Goal: Task Accomplishment & Management: Complete application form

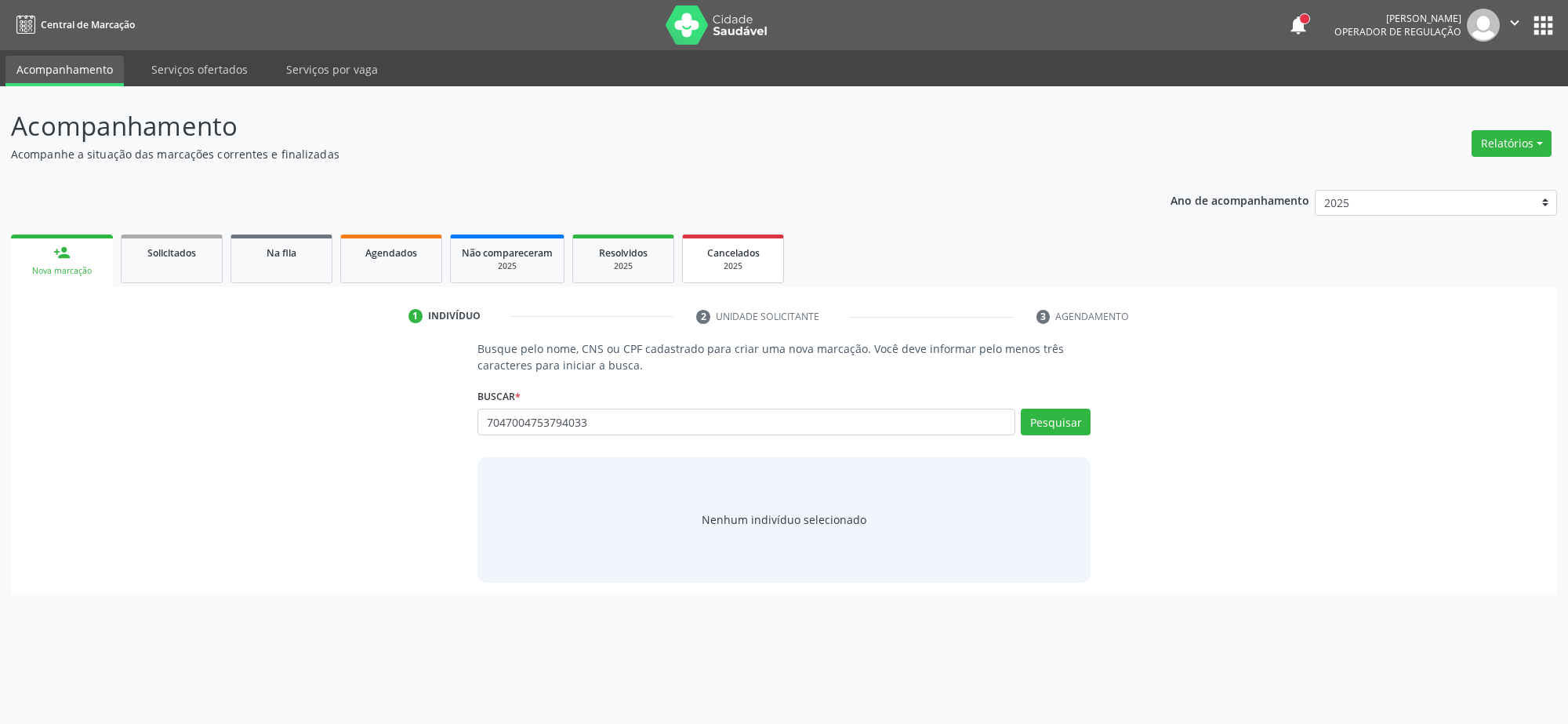
type input "7047004753794033"
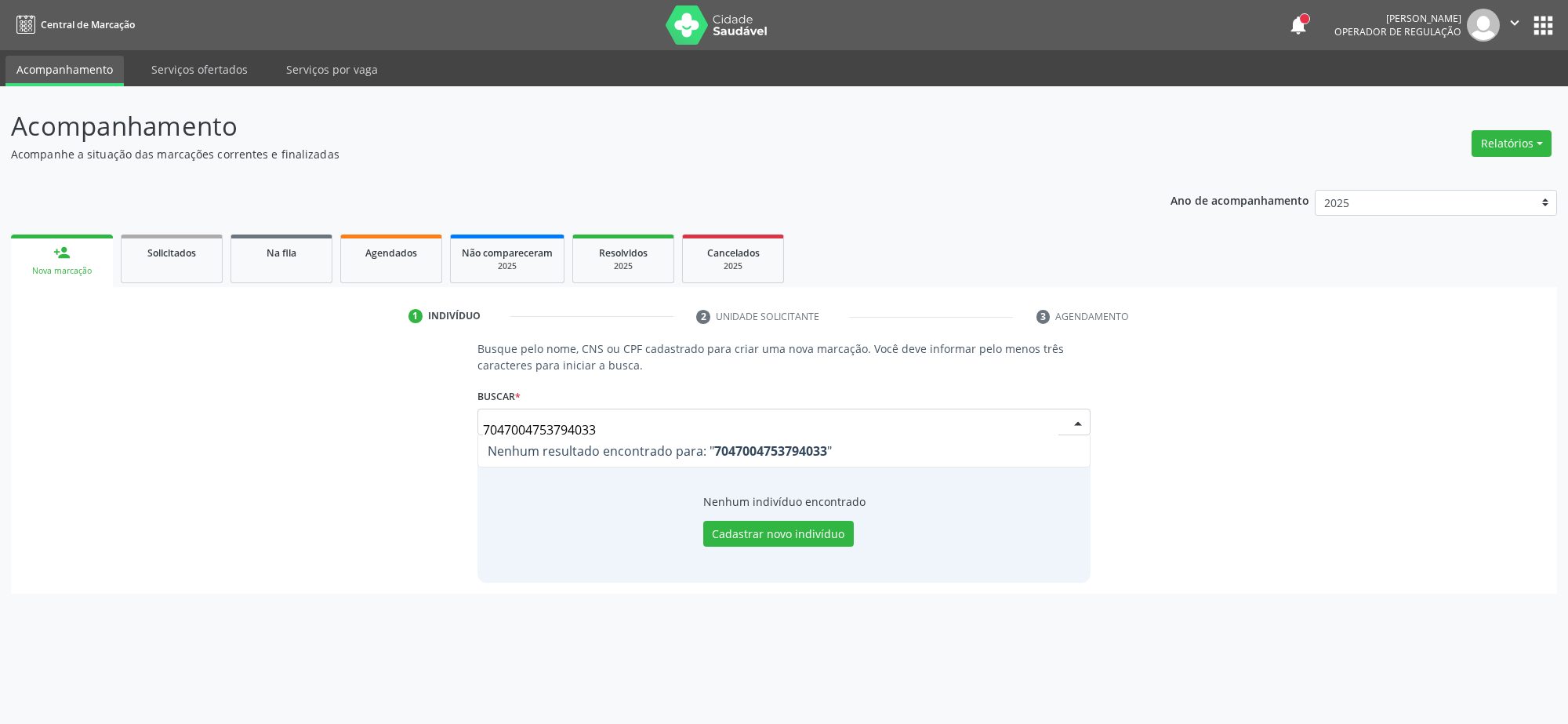
drag, startPoint x: 608, startPoint y: 427, endPoint x: 311, endPoint y: 426, distance: 297.0
click at [339, 426] on div "Busque pelo nome, CNS ou CPF cadastrado para criar uma nova marcação. Você deve…" at bounding box center [784, 461] width 1524 height 241
click at [1050, 436] on div "Pesquisar" at bounding box center [1052, 426] width 75 height 37
click at [1054, 416] on button "Pesquisar" at bounding box center [1055, 421] width 70 height 26
click at [505, 420] on input "rozana batista" at bounding box center [745, 421] width 538 height 26
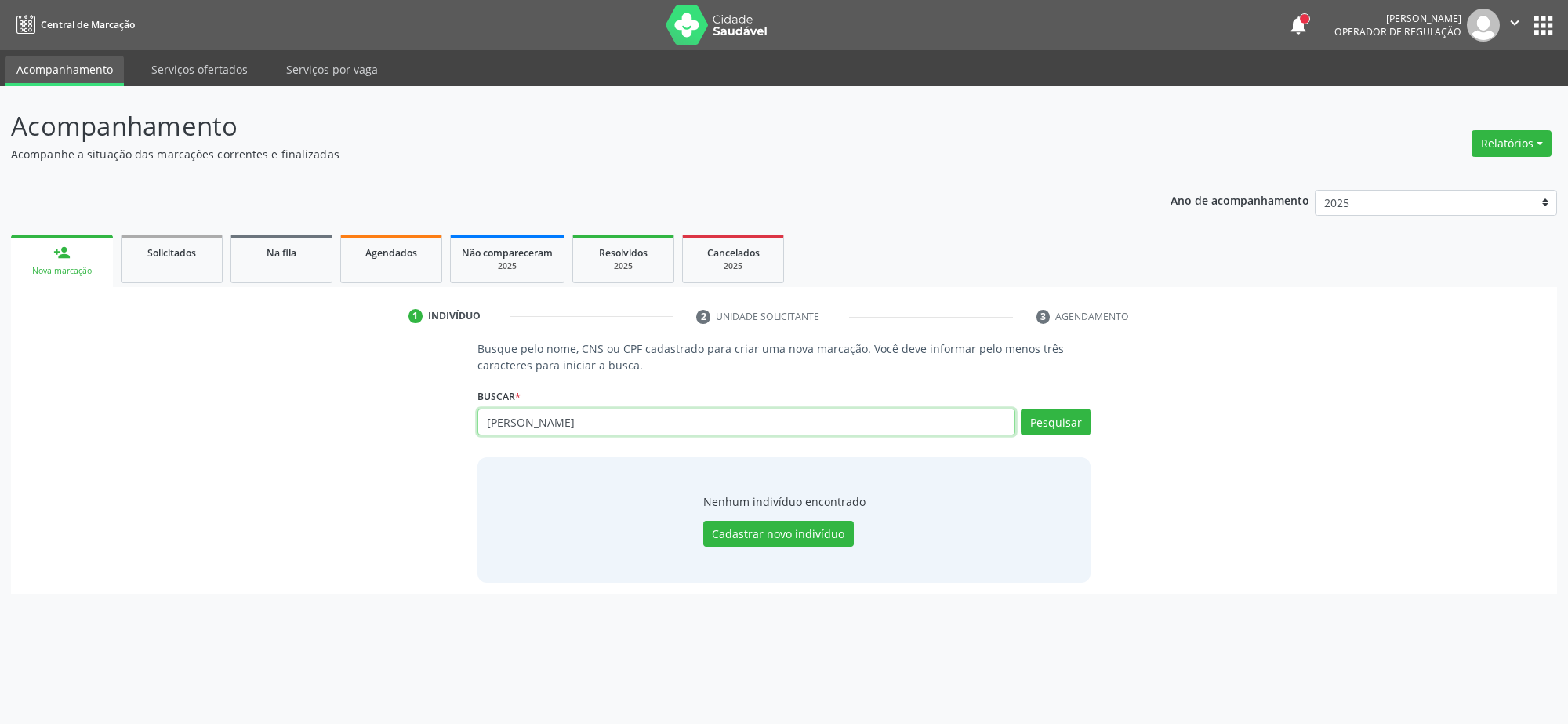
type input "rosana batista"
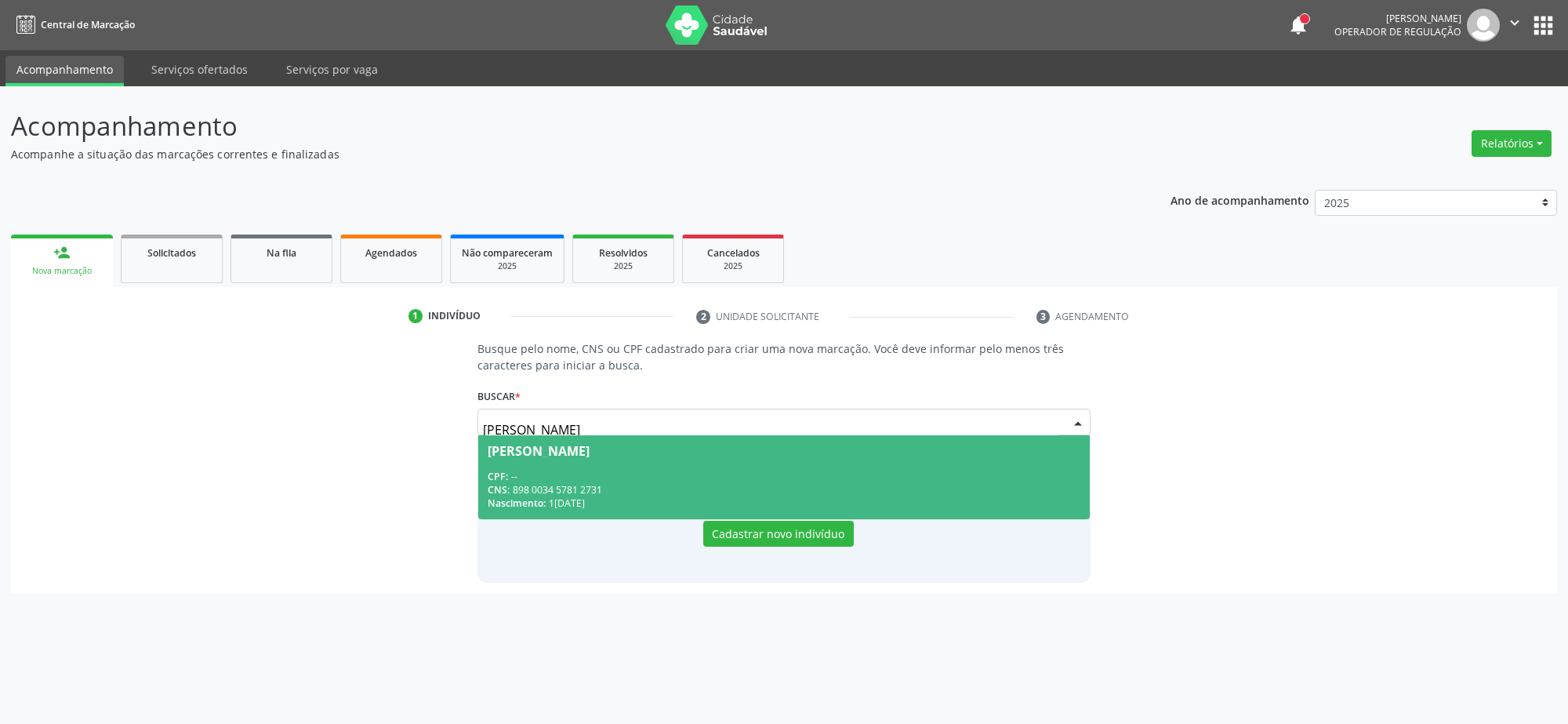
click at [551, 476] on div "CPF: --" at bounding box center [784, 476] width 592 height 14
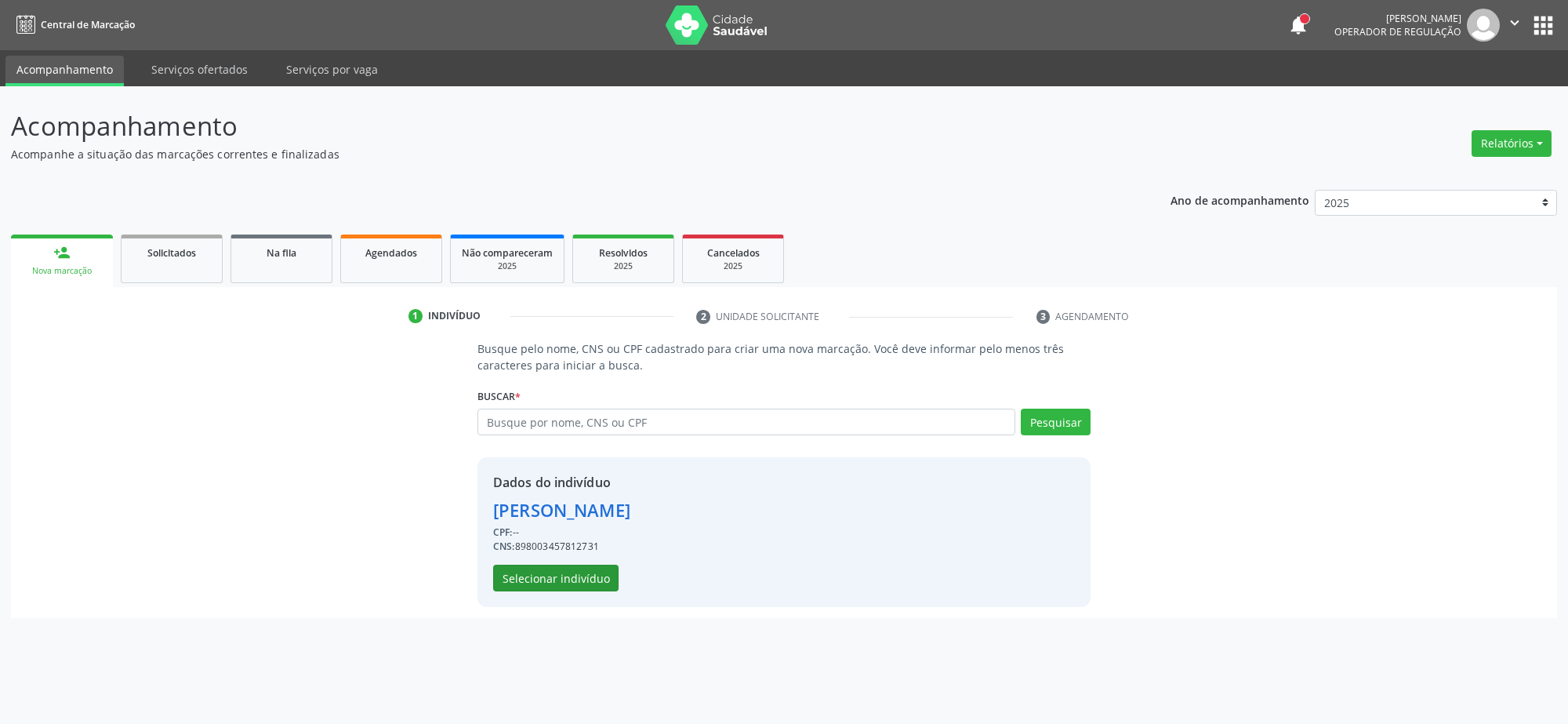
drag, startPoint x: 566, startPoint y: 555, endPoint x: 557, endPoint y: 575, distance: 21.9
click at [564, 557] on div "Dados do indivíduo Rosana Batista dos Santos CPF: -- CNS: 898003457812731 Selec…" at bounding box center [561, 532] width 137 height 119
click at [557, 575] on button "Selecionar indivíduo" at bounding box center [556, 577] width 125 height 26
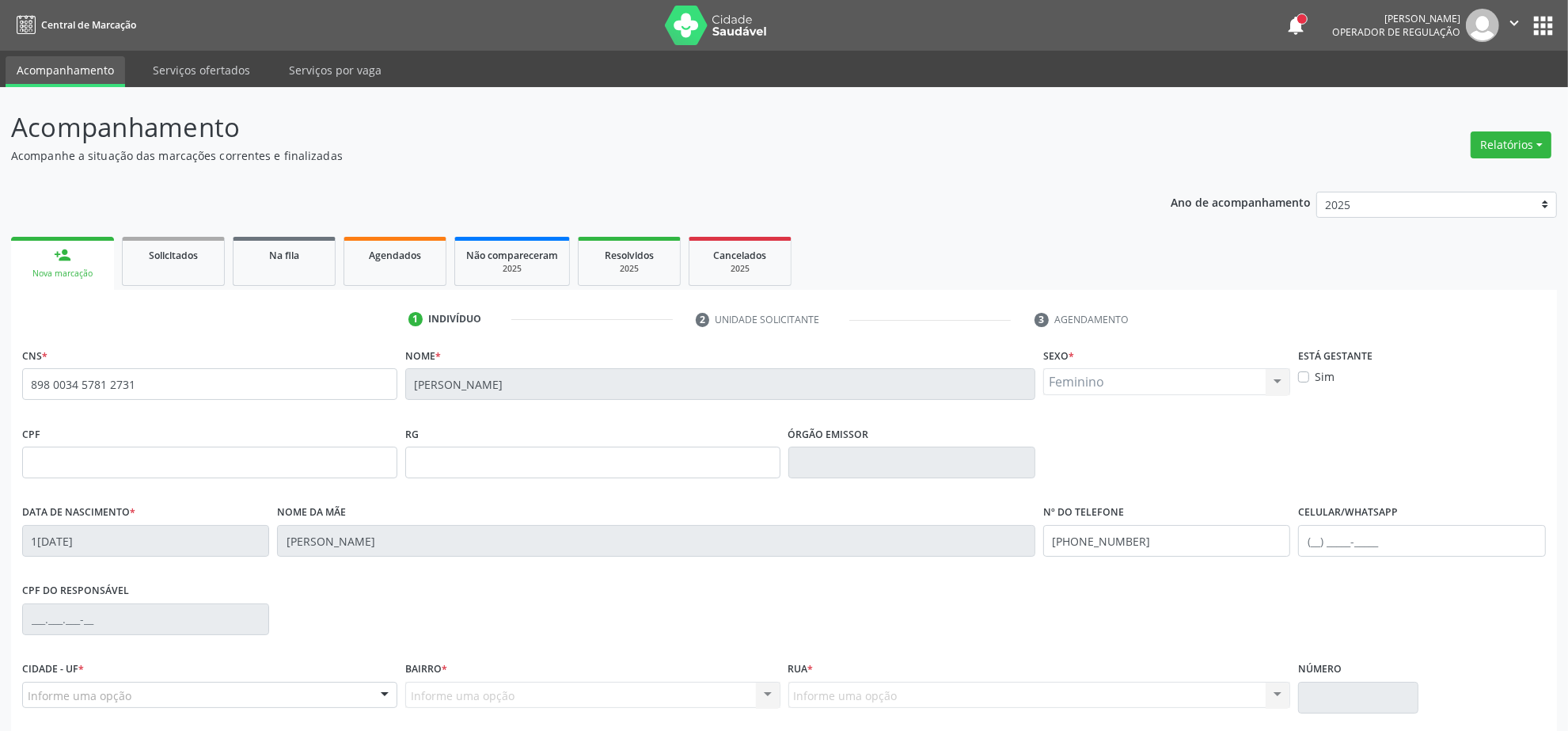
scroll to position [127, 0]
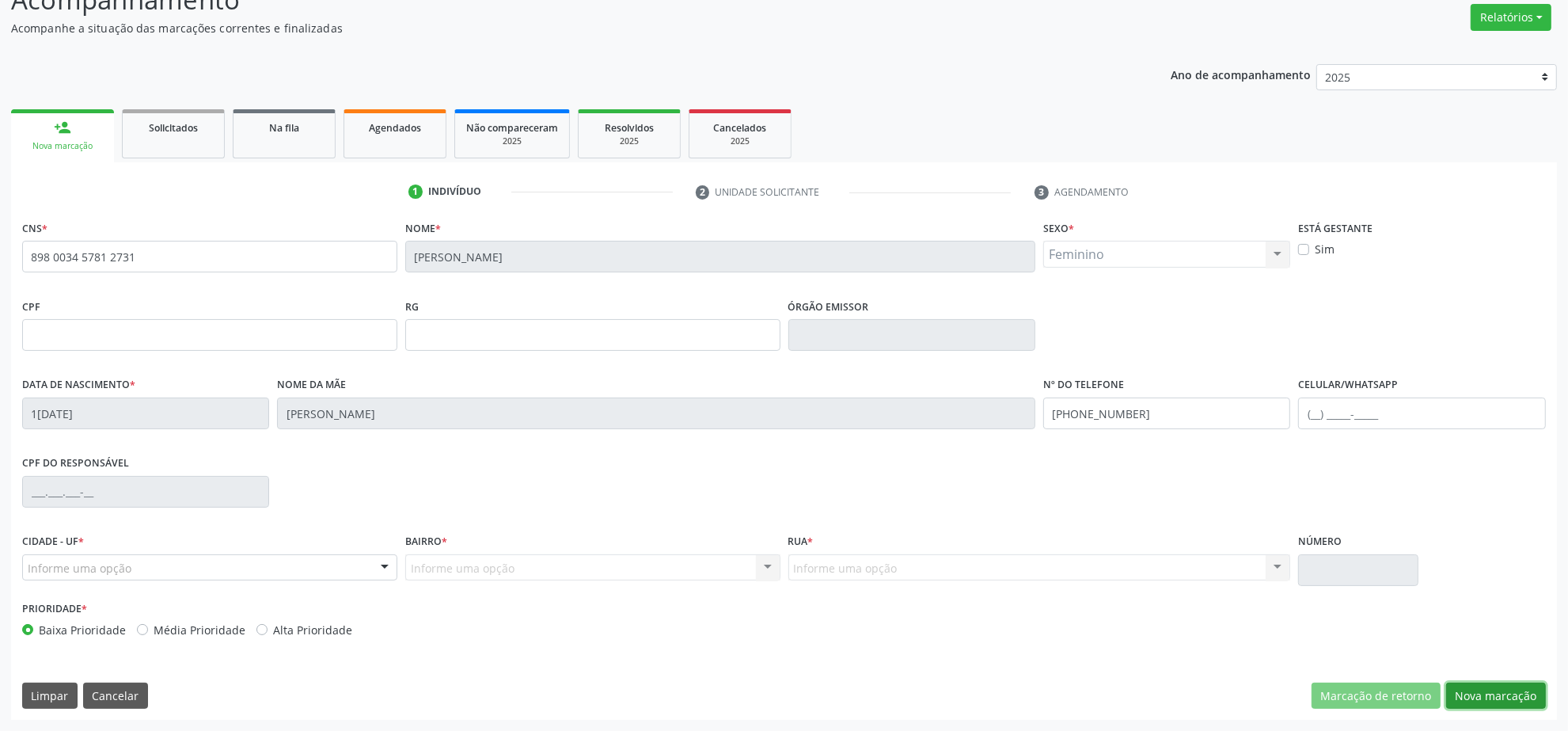
click at [1492, 691] on button "Nova marcação" at bounding box center [1496, 695] width 100 height 27
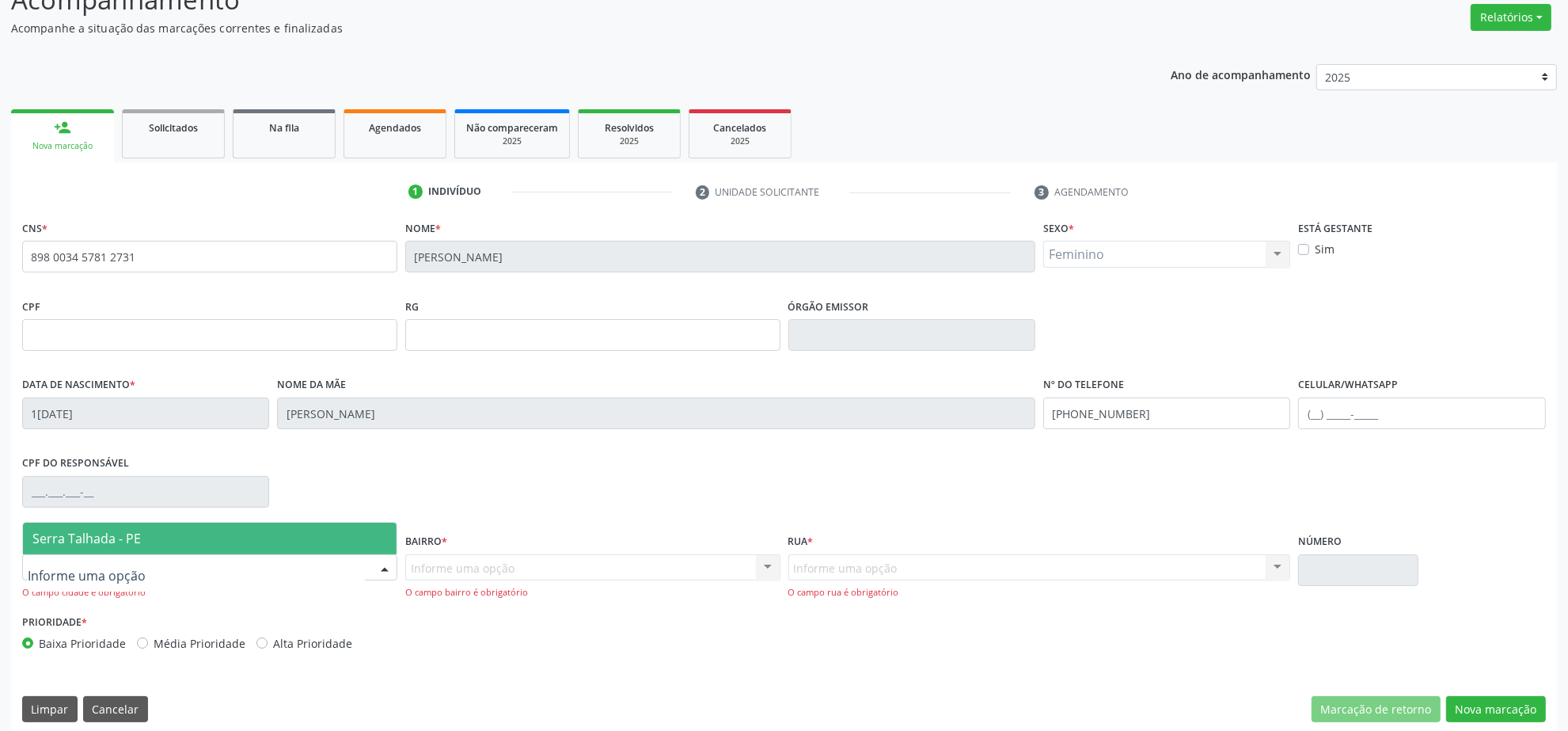
click at [148, 542] on span "Serra Talhada - PE" at bounding box center [210, 538] width 374 height 32
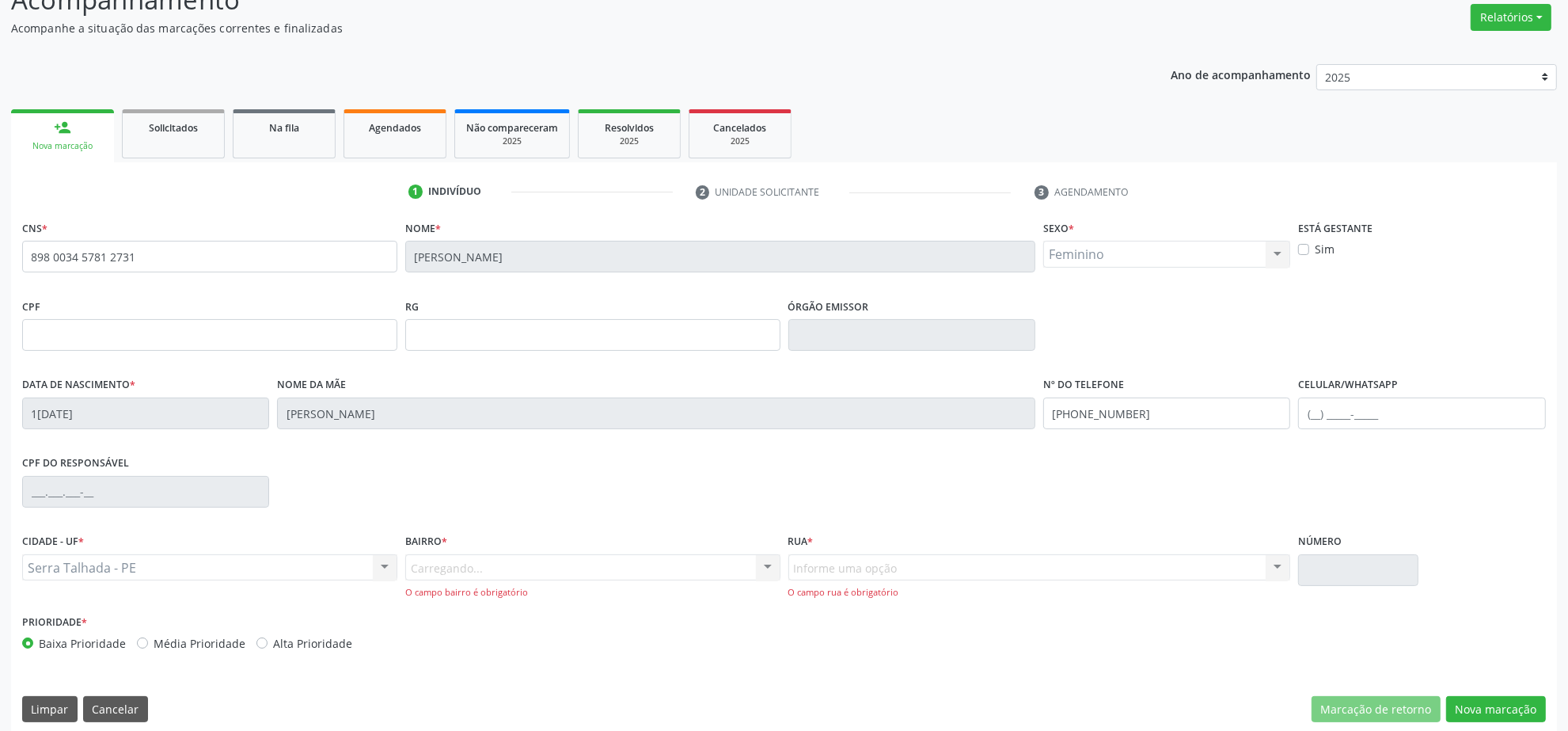
click at [453, 574] on div "Carregando... Nenhum resultado encontrado para: " " Nenhuma opção encontrada. D…" at bounding box center [593, 576] width 376 height 45
click at [460, 560] on div "Carregando... Nenhum resultado encontrado para: " " Nenhuma opção encontrada. D…" at bounding box center [593, 576] width 376 height 45
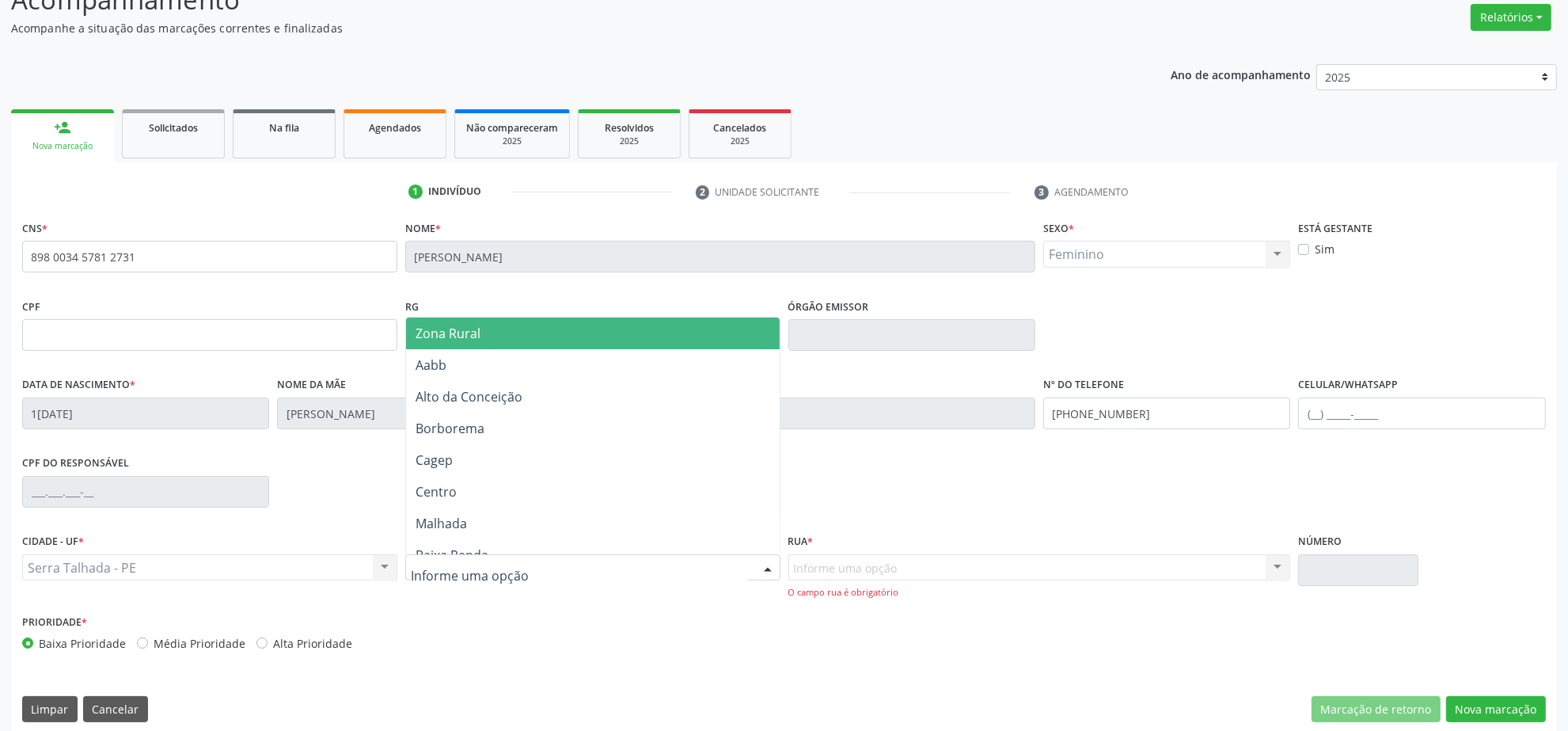
click at [562, 336] on span "Zona Rural" at bounding box center [593, 333] width 374 height 32
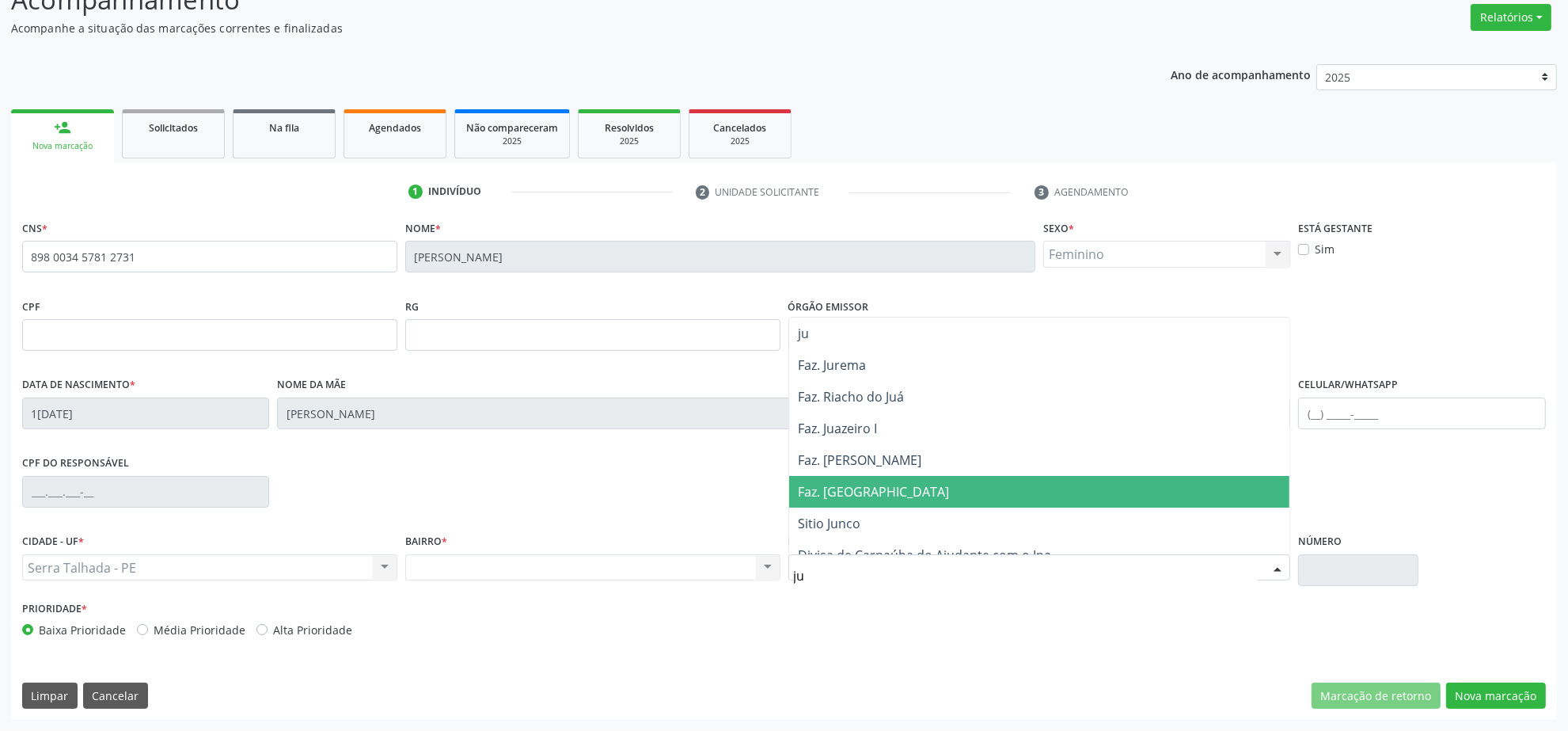
type input "j"
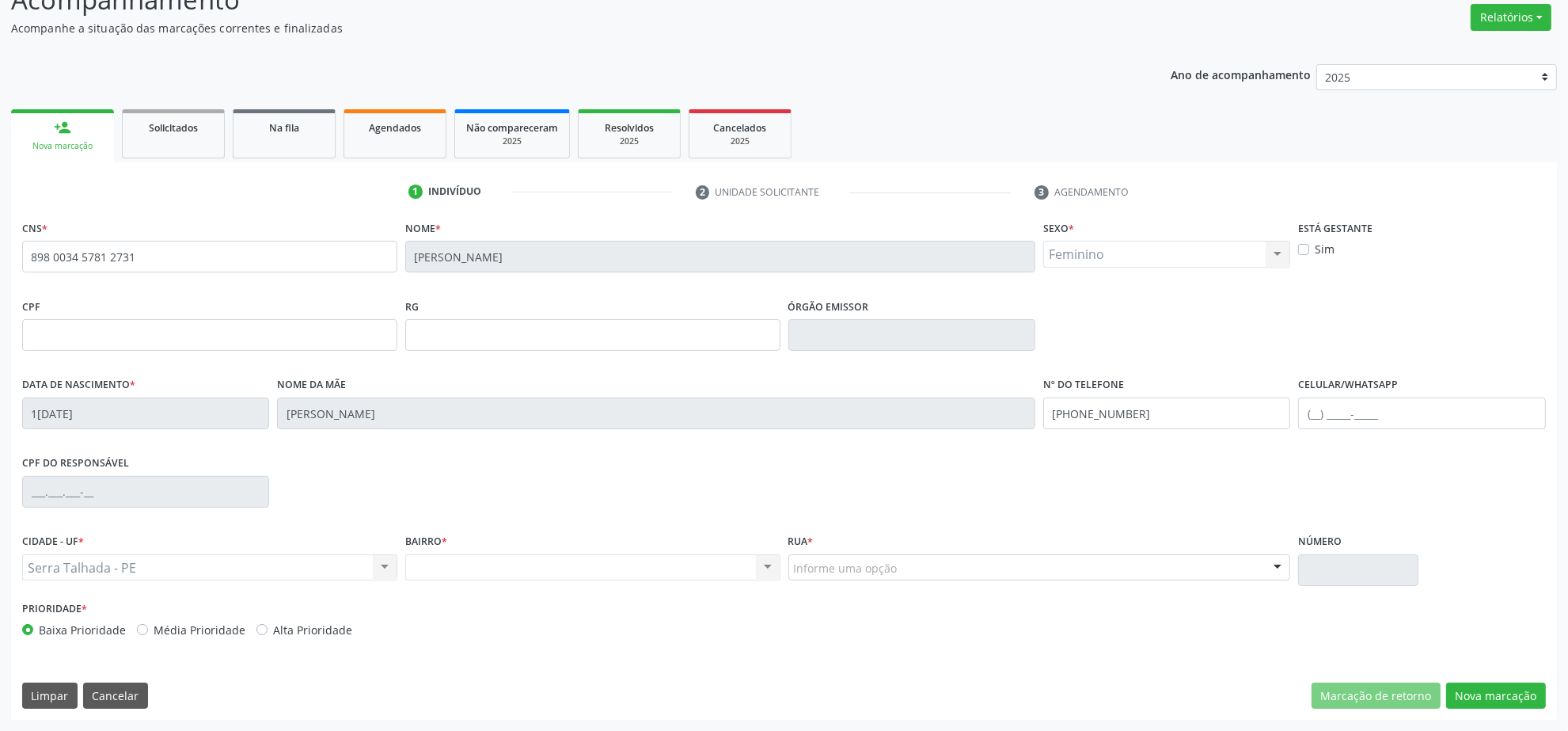
click at [610, 558] on div "Nenhum resultado encontrado para: " " Não há nenhuma opção para ser exibida." at bounding box center [593, 567] width 376 height 27
click at [584, 572] on div "Nenhum resultado encontrado para: " " Não há nenhuma opção para ser exibida." at bounding box center [593, 567] width 376 height 27
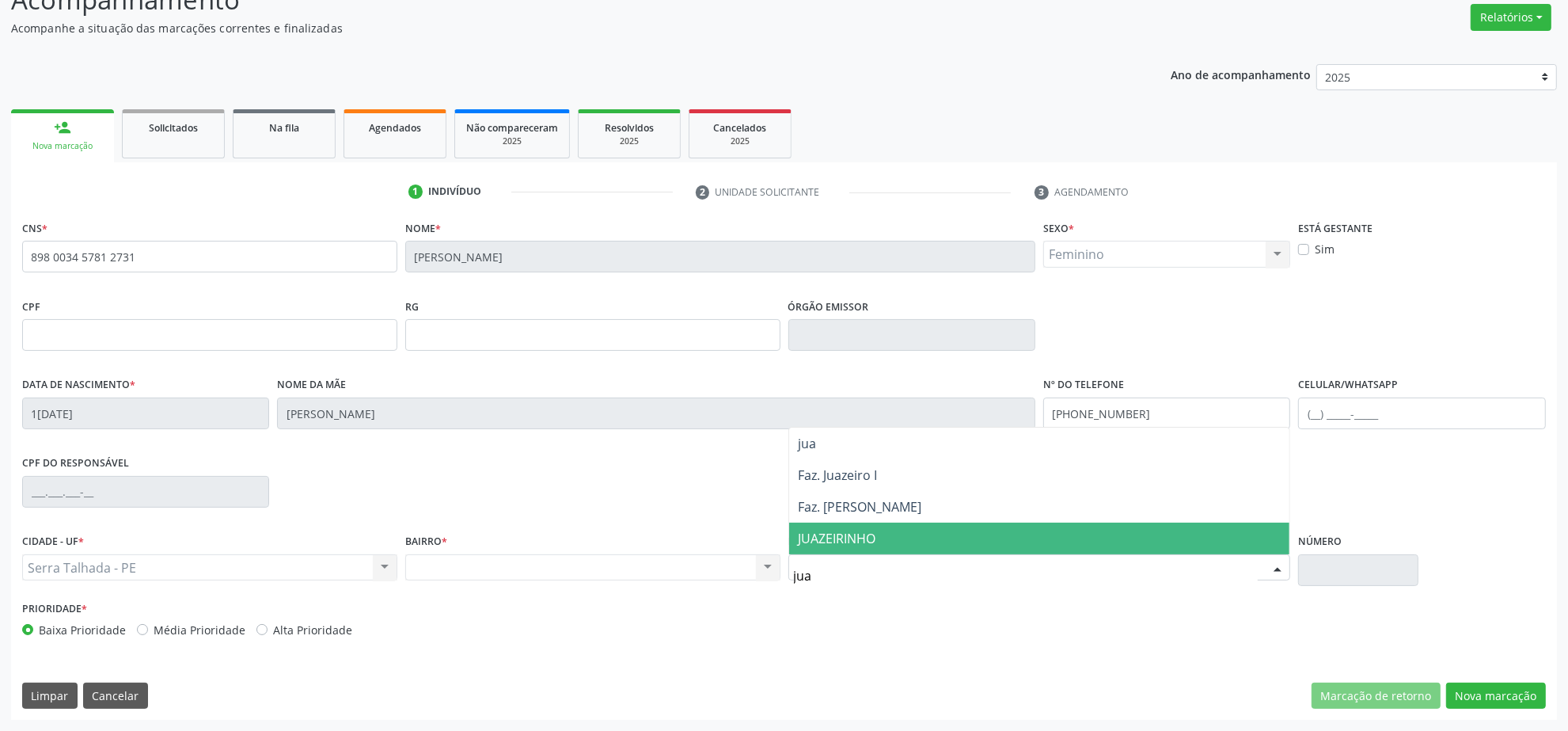
drag, startPoint x: 824, startPoint y: 579, endPoint x: 728, endPoint y: 583, distance: 96.1
click at [756, 583] on div "CIDADE - UF * Serra Talhada - PE Serra Talhada - PE Nenhum resultado encontrado…" at bounding box center [784, 562] width 1531 height 67
type input "logra"
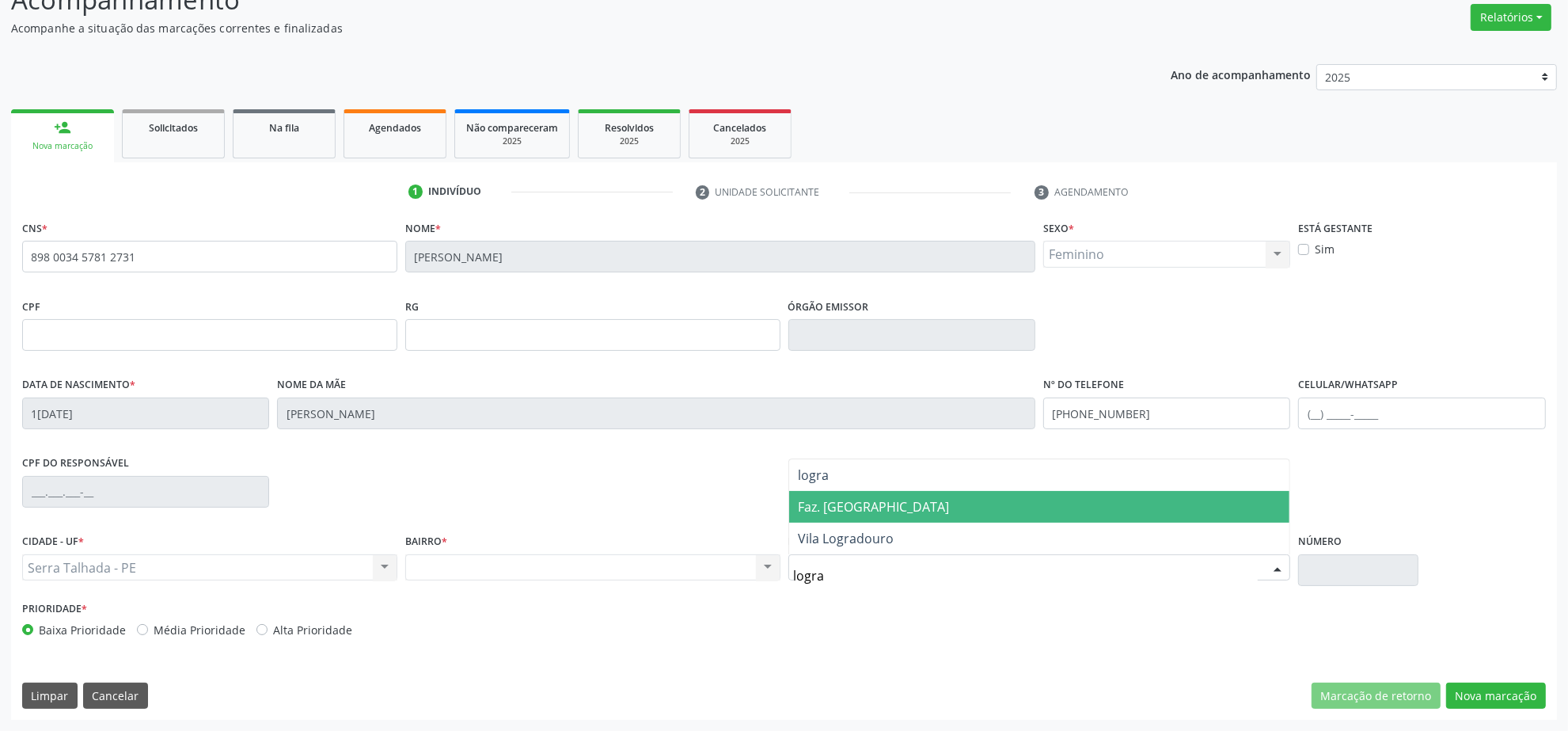
click at [853, 517] on span "Faz. Logradouro" at bounding box center [1040, 507] width 501 height 32
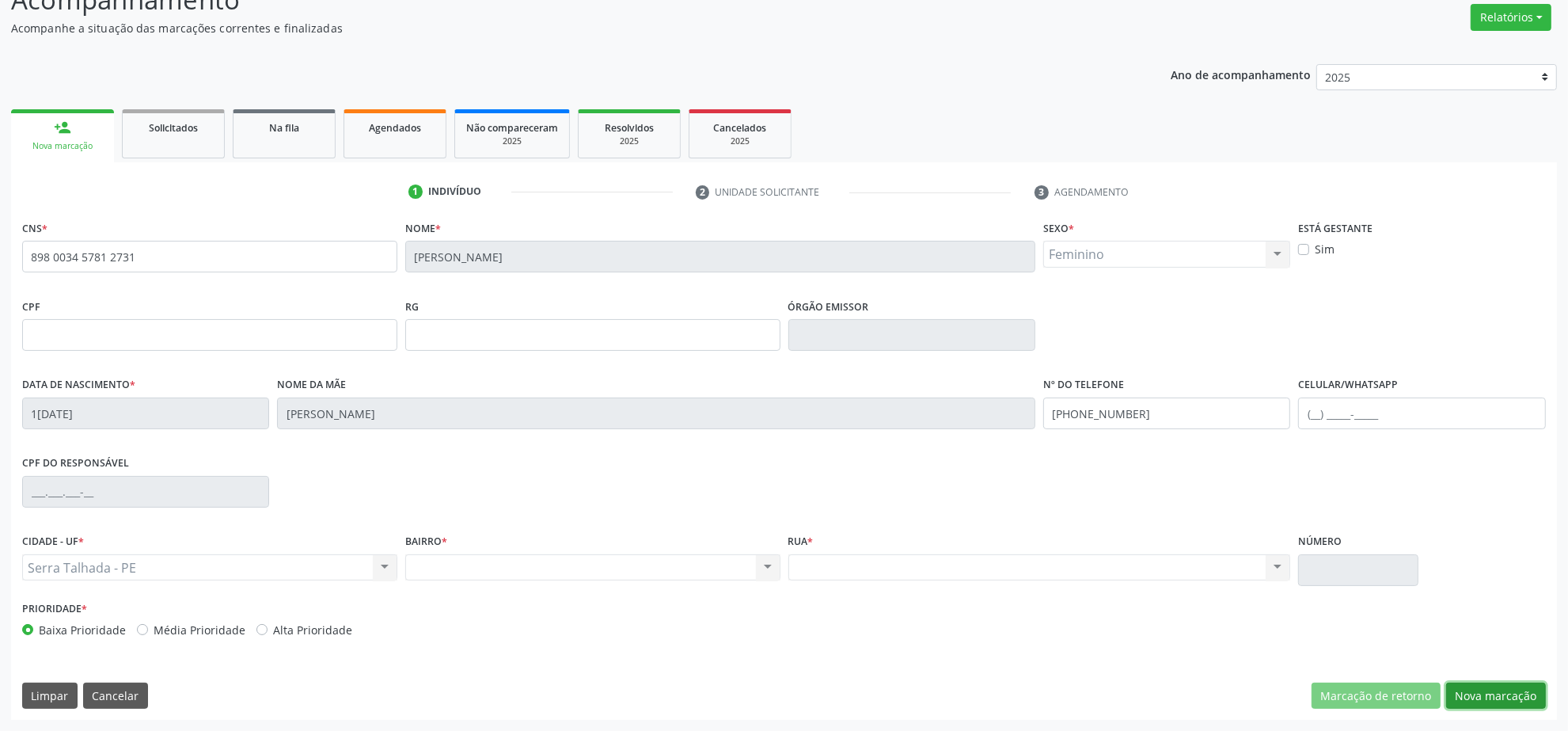
click at [1471, 691] on button "Nova marcação" at bounding box center [1496, 695] width 100 height 27
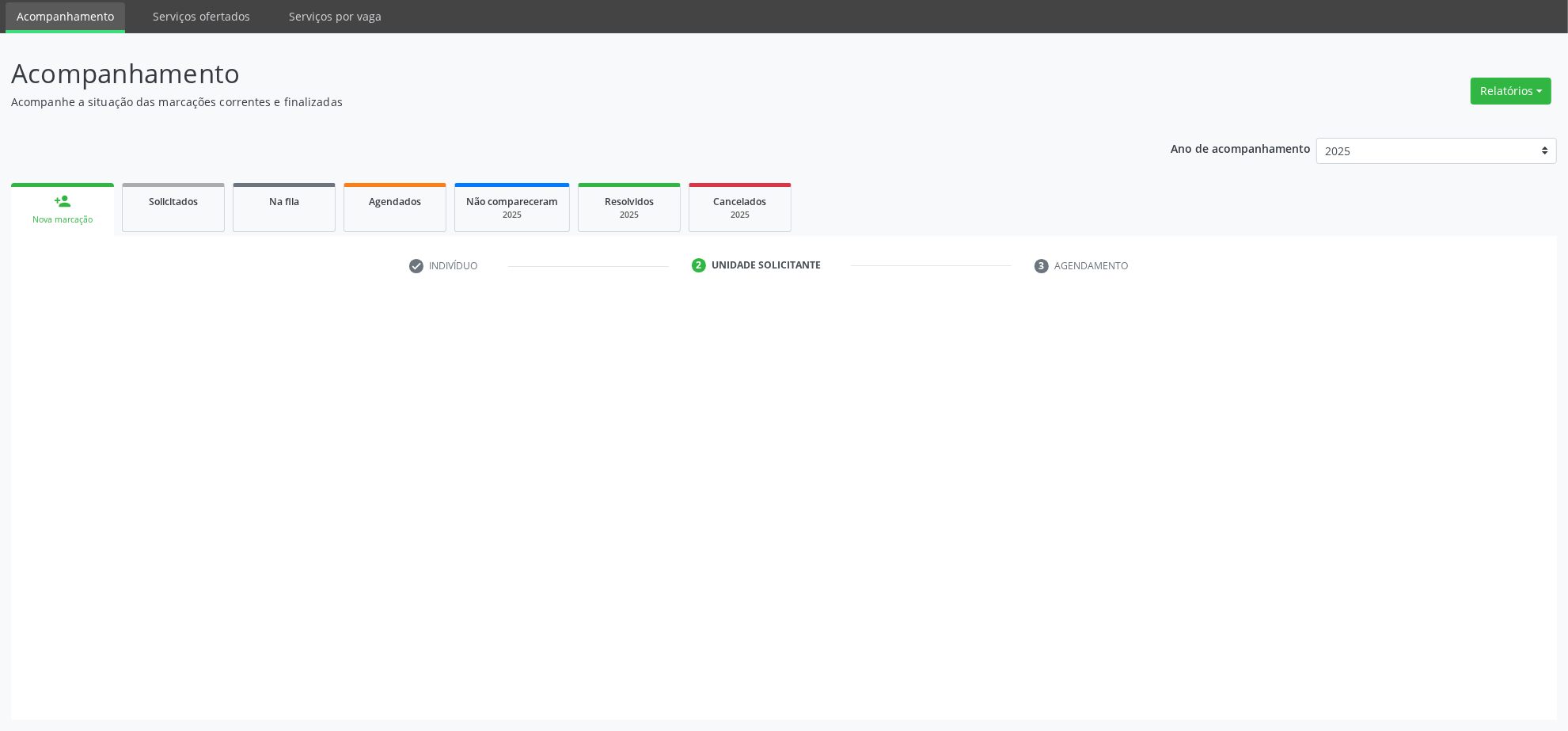
scroll to position [53, 0]
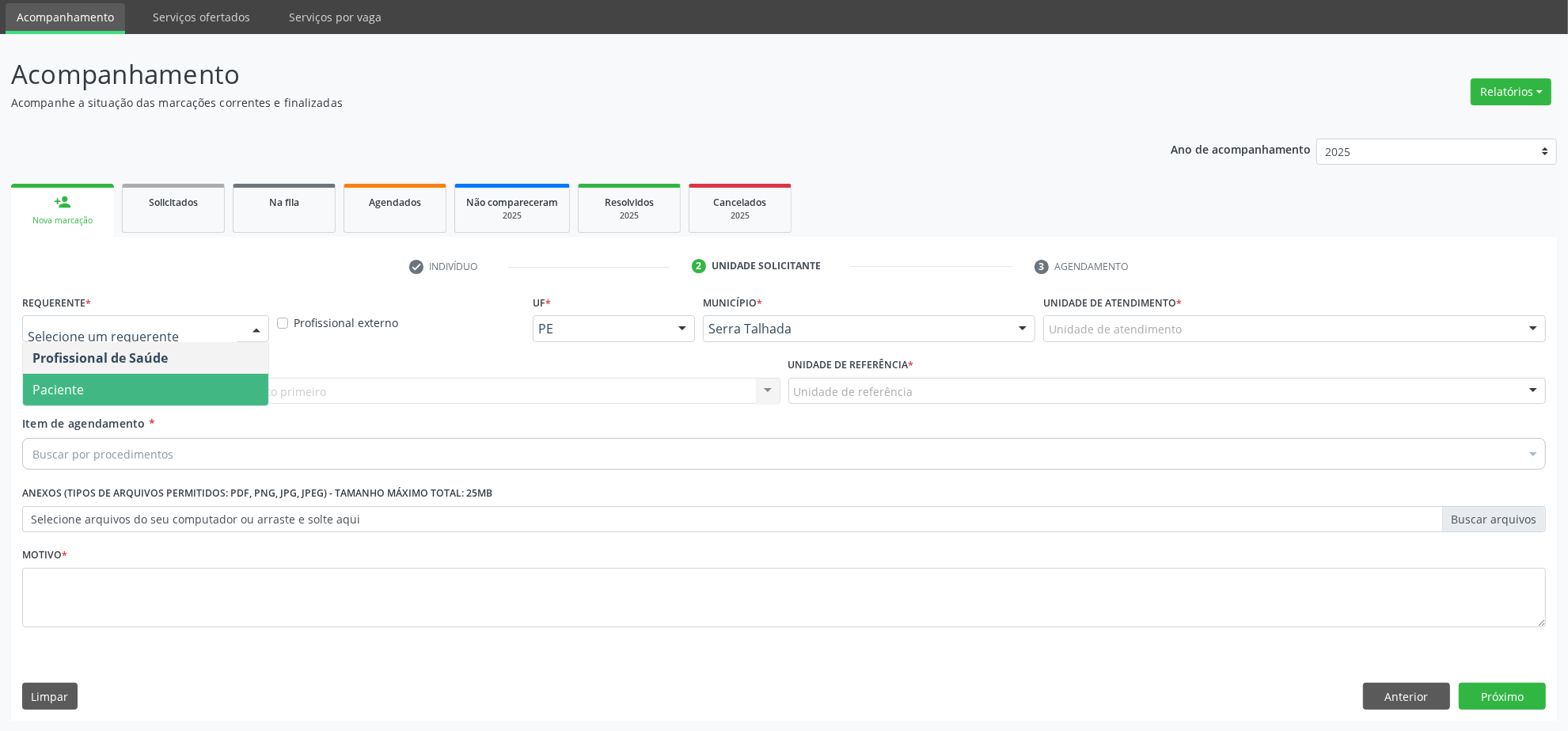
click at [126, 382] on span "Paciente" at bounding box center [146, 389] width 245 height 32
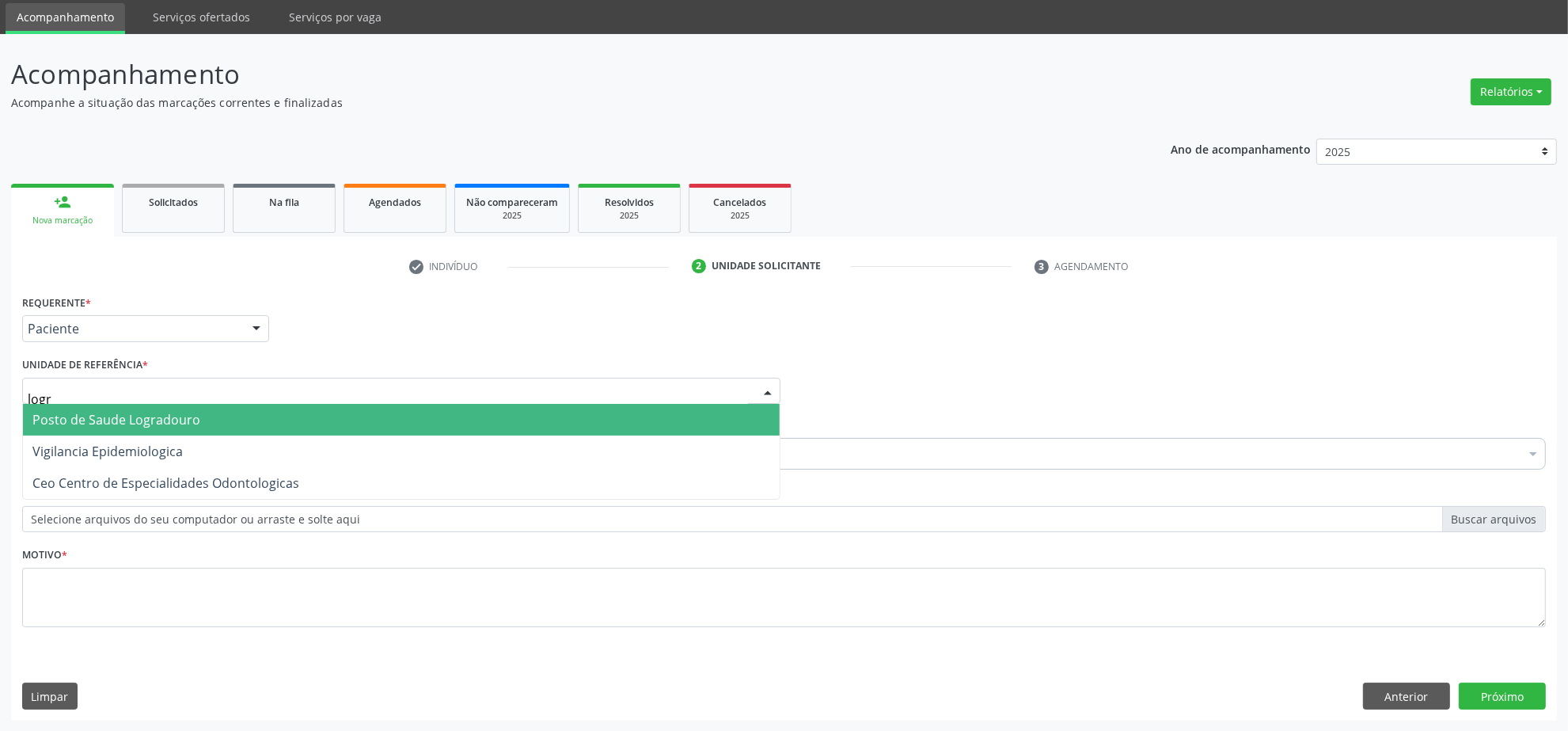
type input "logra"
click at [131, 426] on span "Posto de Saude Logradouro" at bounding box center [115, 420] width 168 height 17
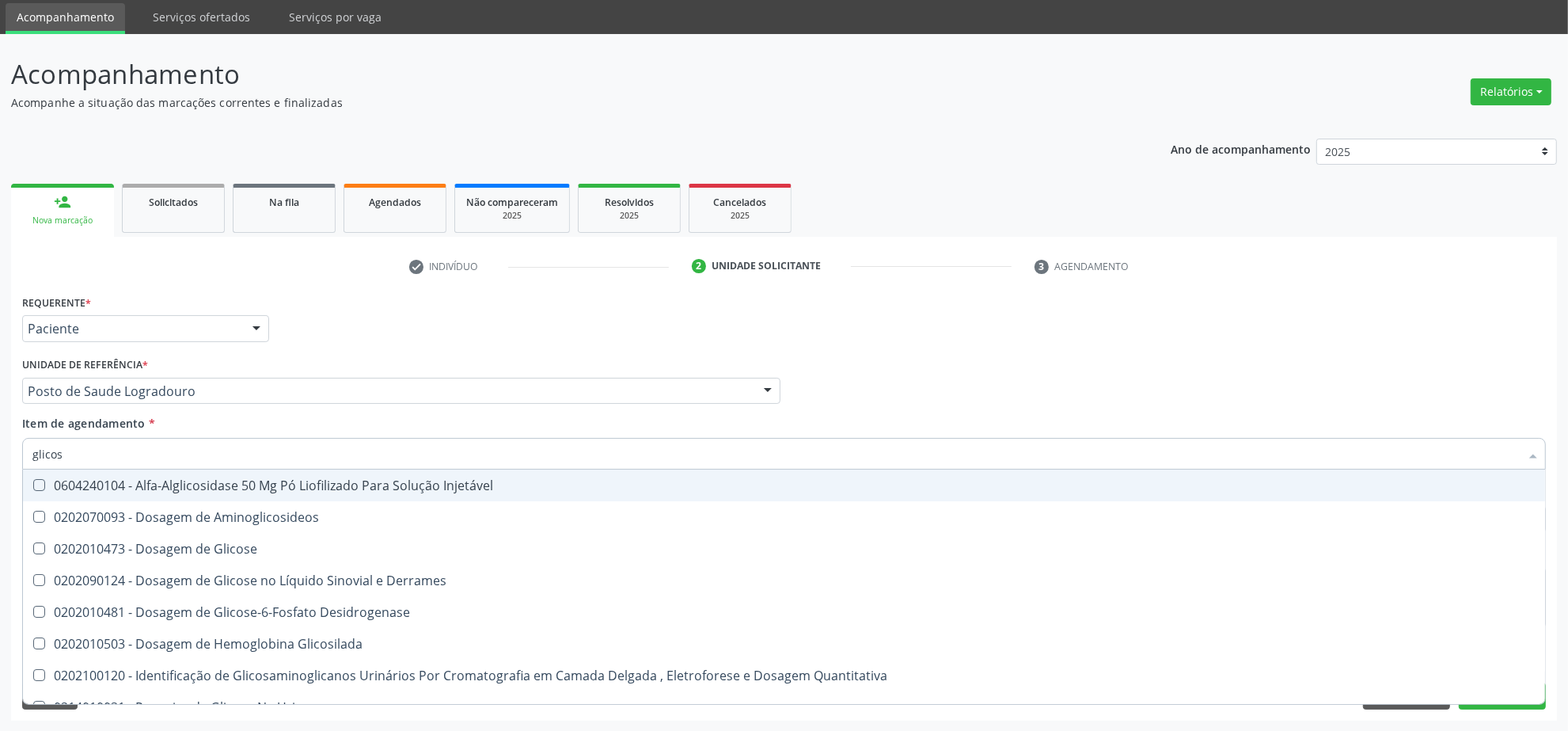
type input "glicose"
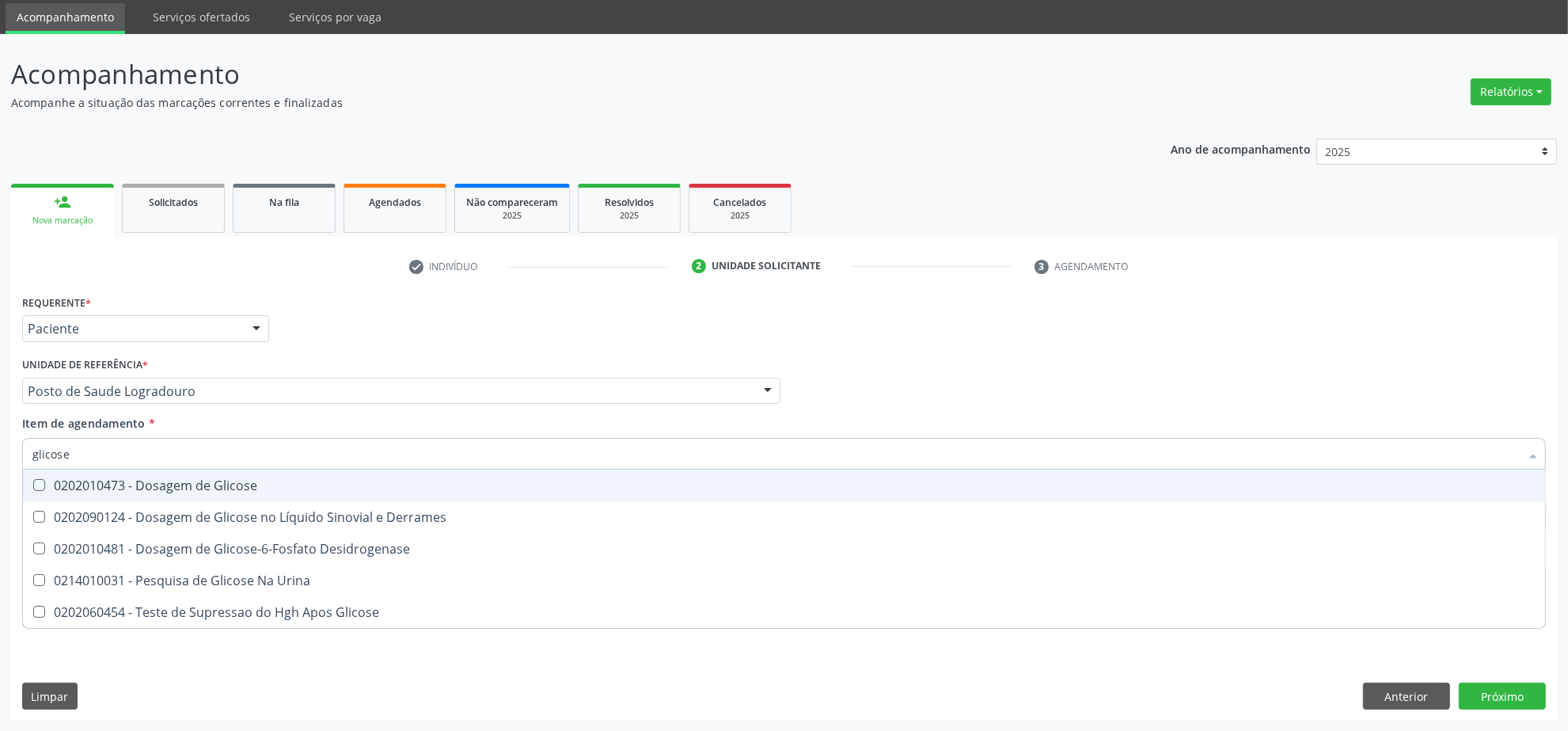
click at [117, 480] on div "0202010473 - Dosagem de Glicose" at bounding box center [783, 486] width 1503 height 13
checkbox Glicose "true"
drag, startPoint x: 113, startPoint y: 450, endPoint x: -38, endPoint y: 446, distance: 151.1
click at [0, 446] on html "Central de Marcação notifications Isadora Nunes Bezerra Pulça Operador de regul…" at bounding box center [784, 312] width 1568 height 731
type input "ab"
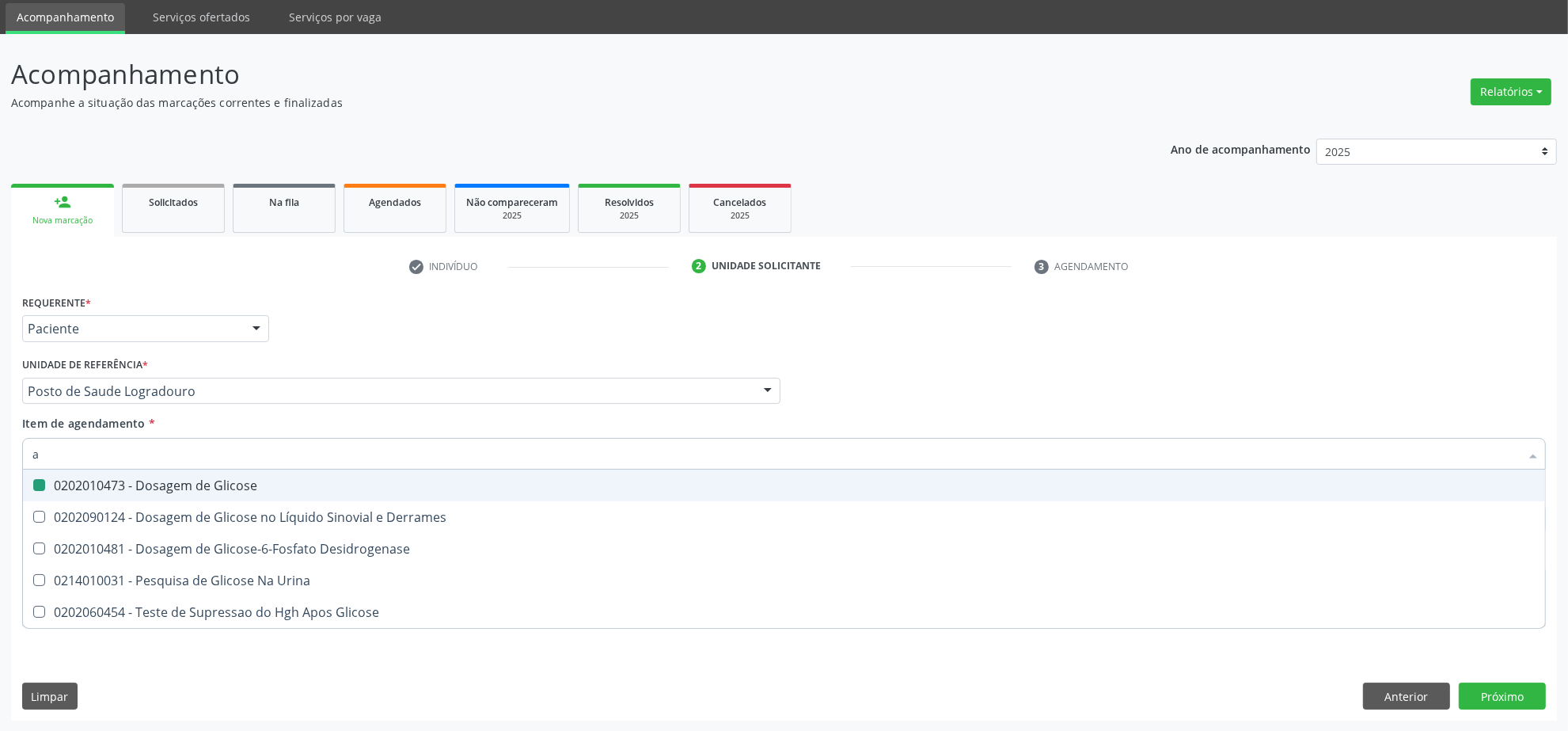
checkbox Glicose "false"
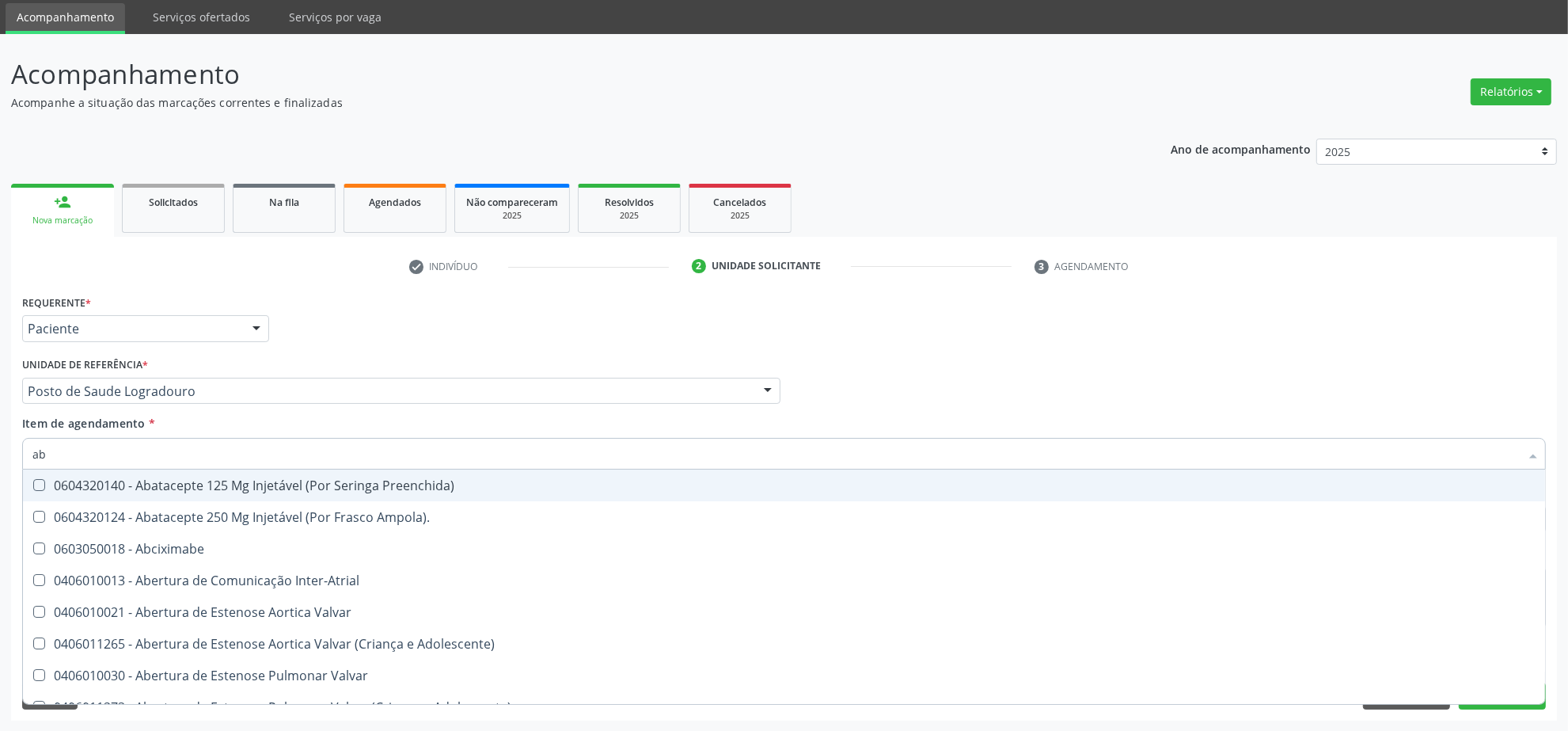
type input "abo"
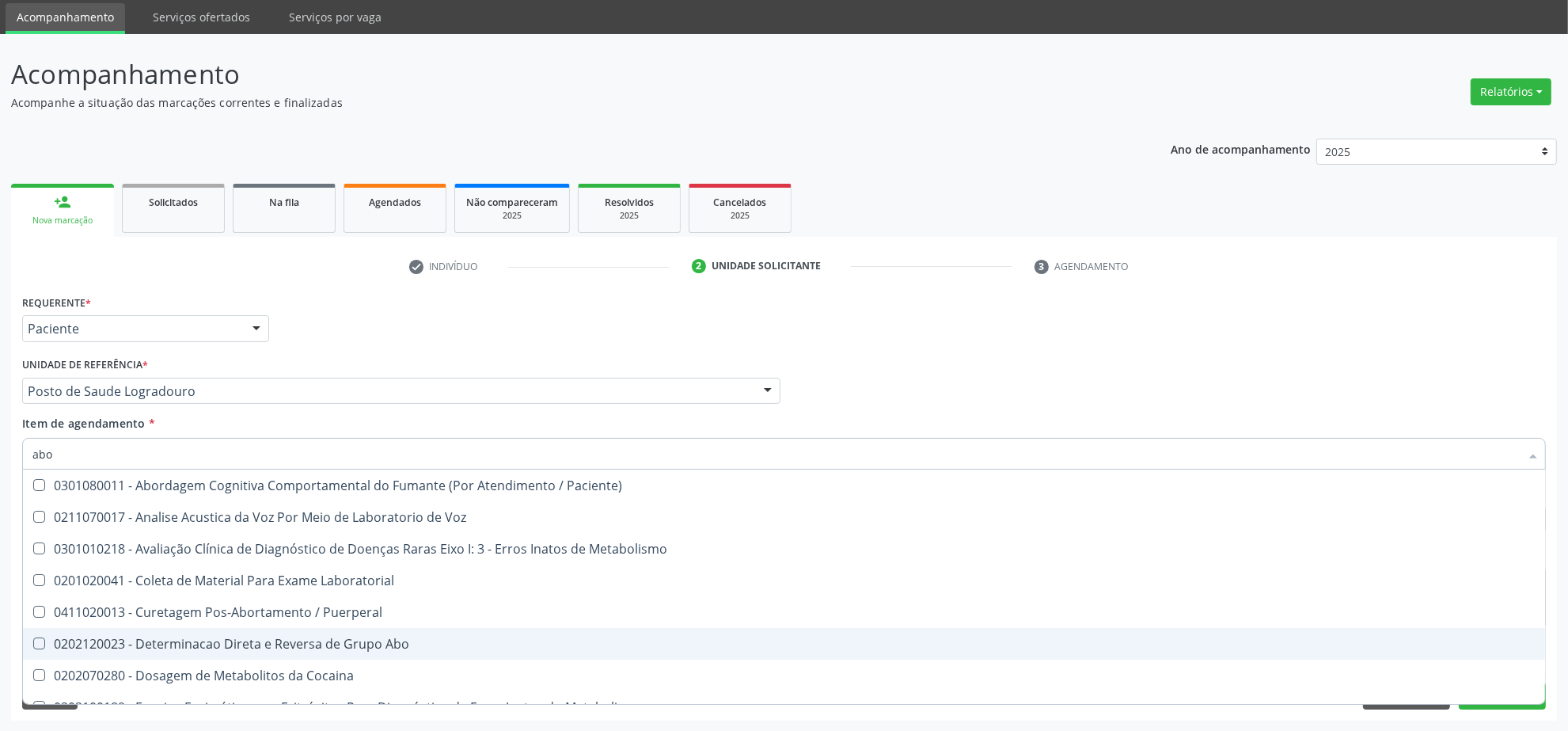
click at [278, 638] on div "0202120023 - Determinacao Direta e Reversa de Grupo Abo" at bounding box center [783, 644] width 1503 height 13
checkbox Abo "true"
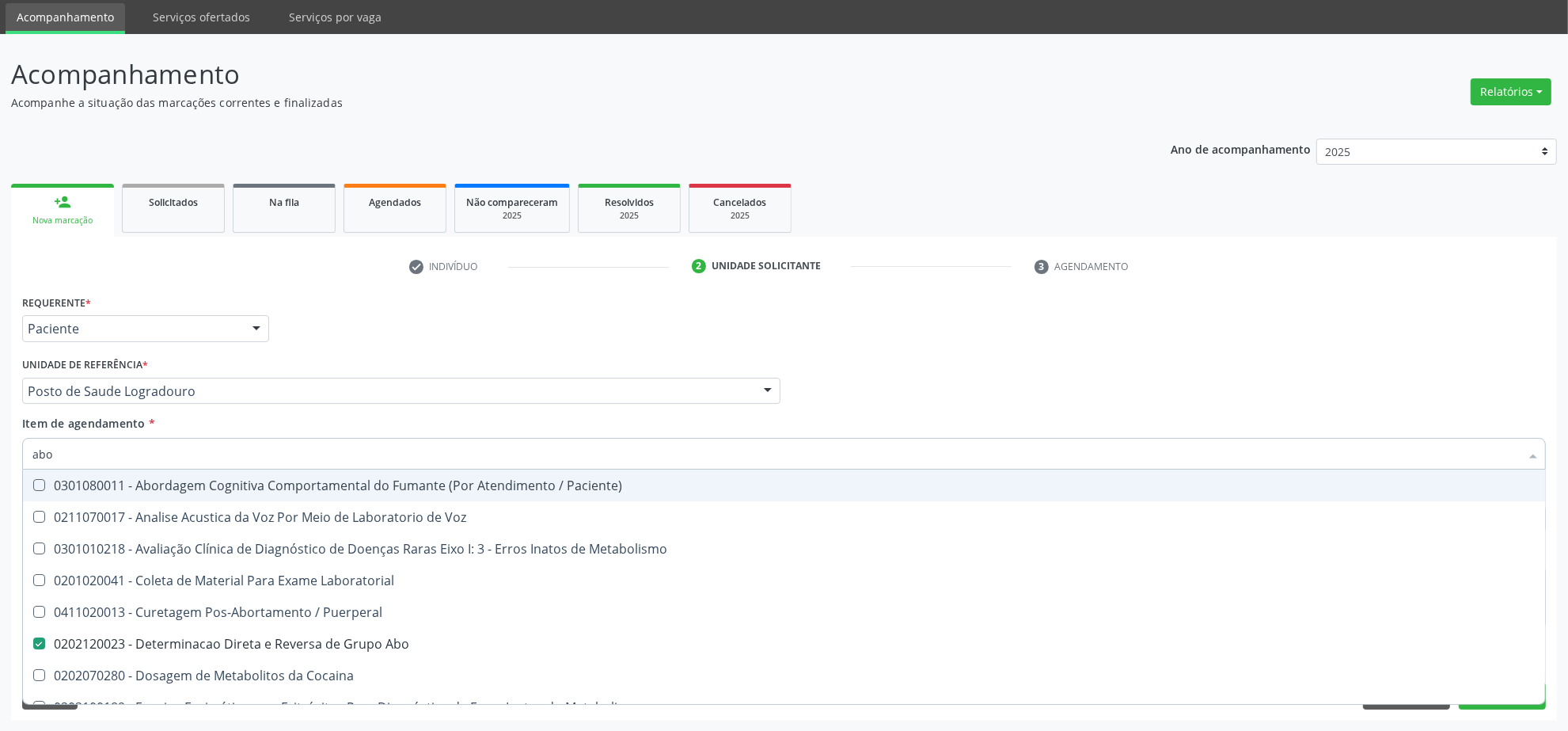
drag, startPoint x: 73, startPoint y: 460, endPoint x: 18, endPoint y: 460, distance: 55.0
click at [18, 460] on div "Item de agendamento * abo Desfazer seleção 0301080011 - Abordagem Cognitiva Com…" at bounding box center [784, 445] width 1531 height 61
type input "cole"
checkbox Abo "false"
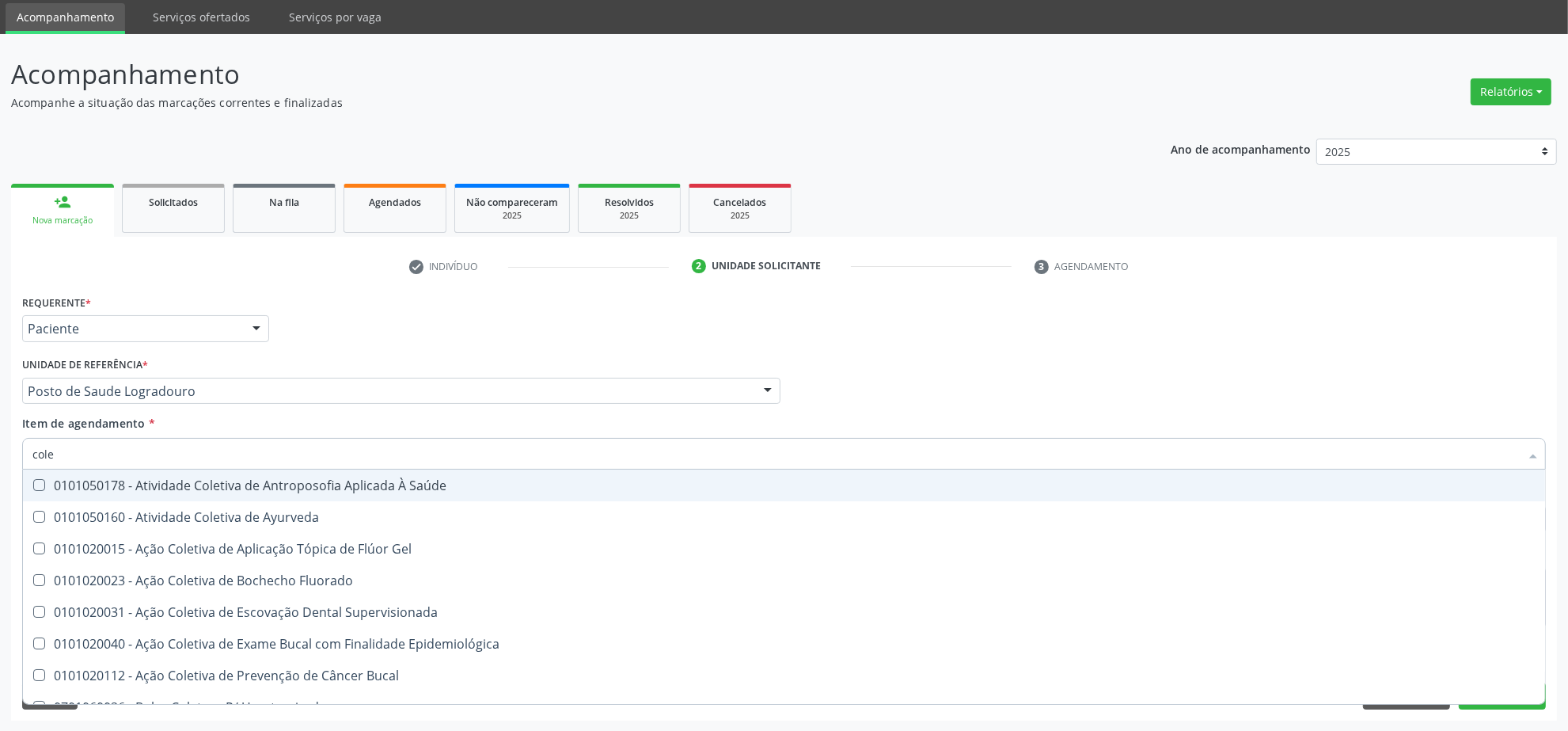
type input "coles"
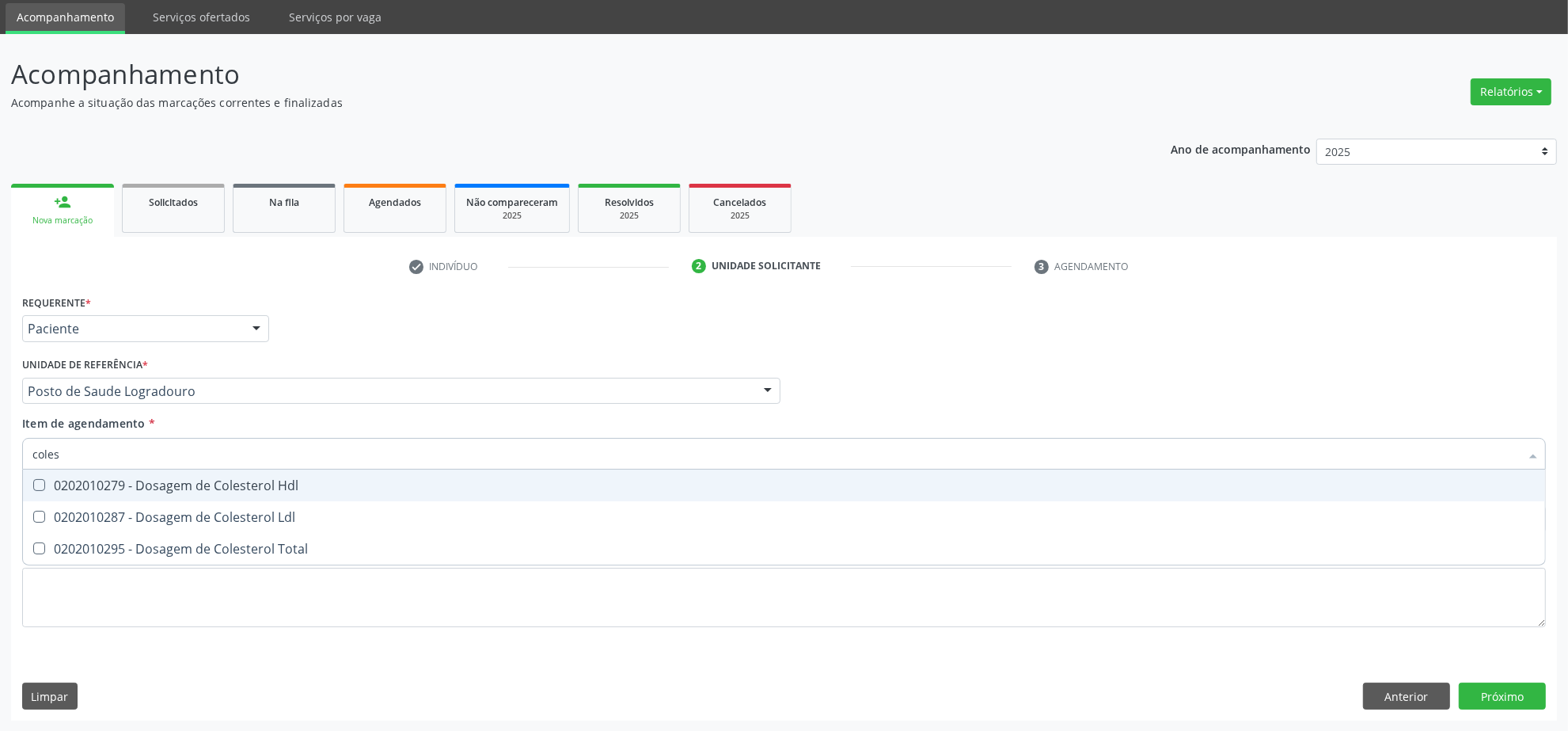
click at [168, 481] on div "0202010279 - Dosagem de Colesterol Hdl" at bounding box center [783, 486] width 1503 height 13
checkbox Hdl "true"
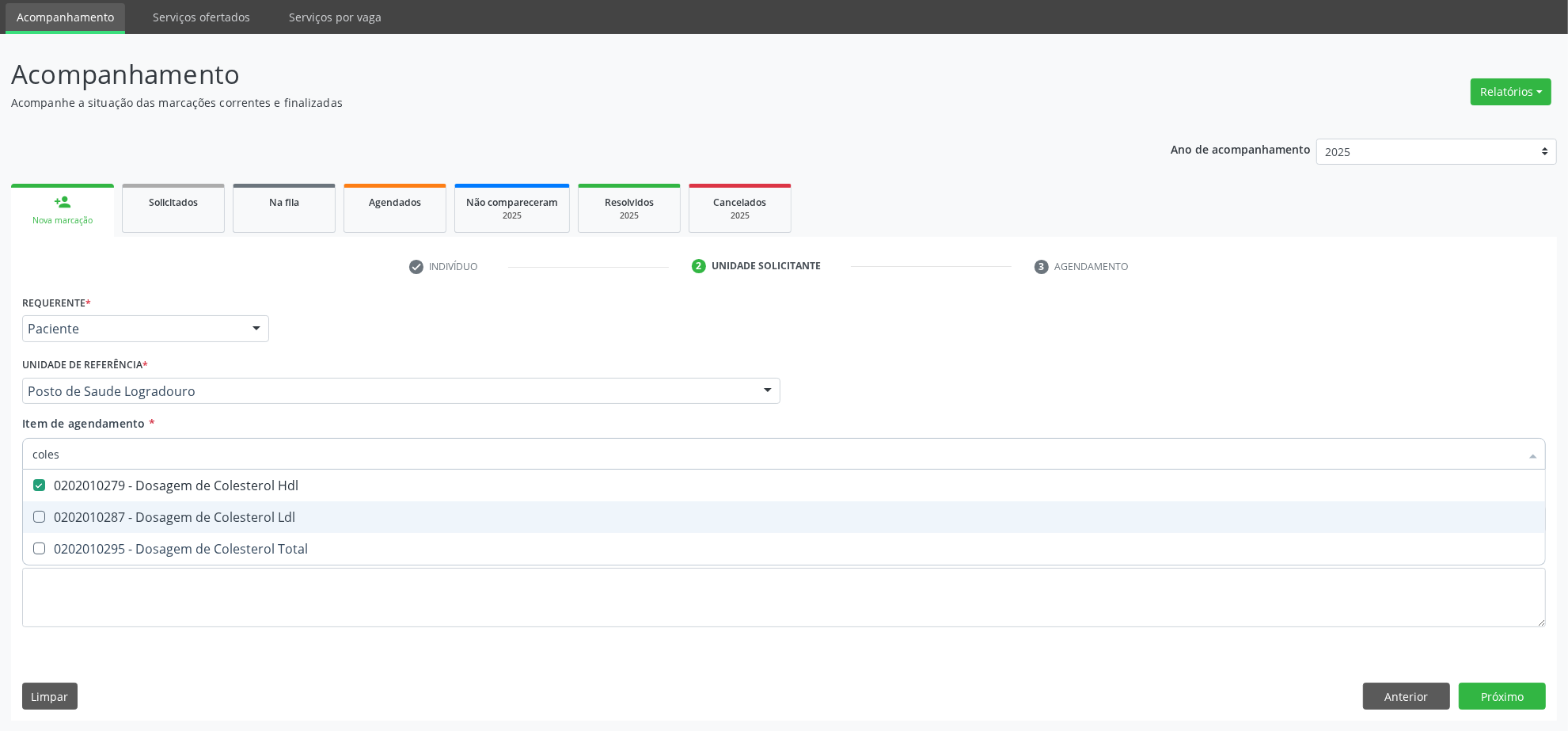
click at [151, 517] on div "0202010287 - Dosagem de Colesterol Ldl" at bounding box center [783, 517] width 1503 height 13
checkbox Ldl "true"
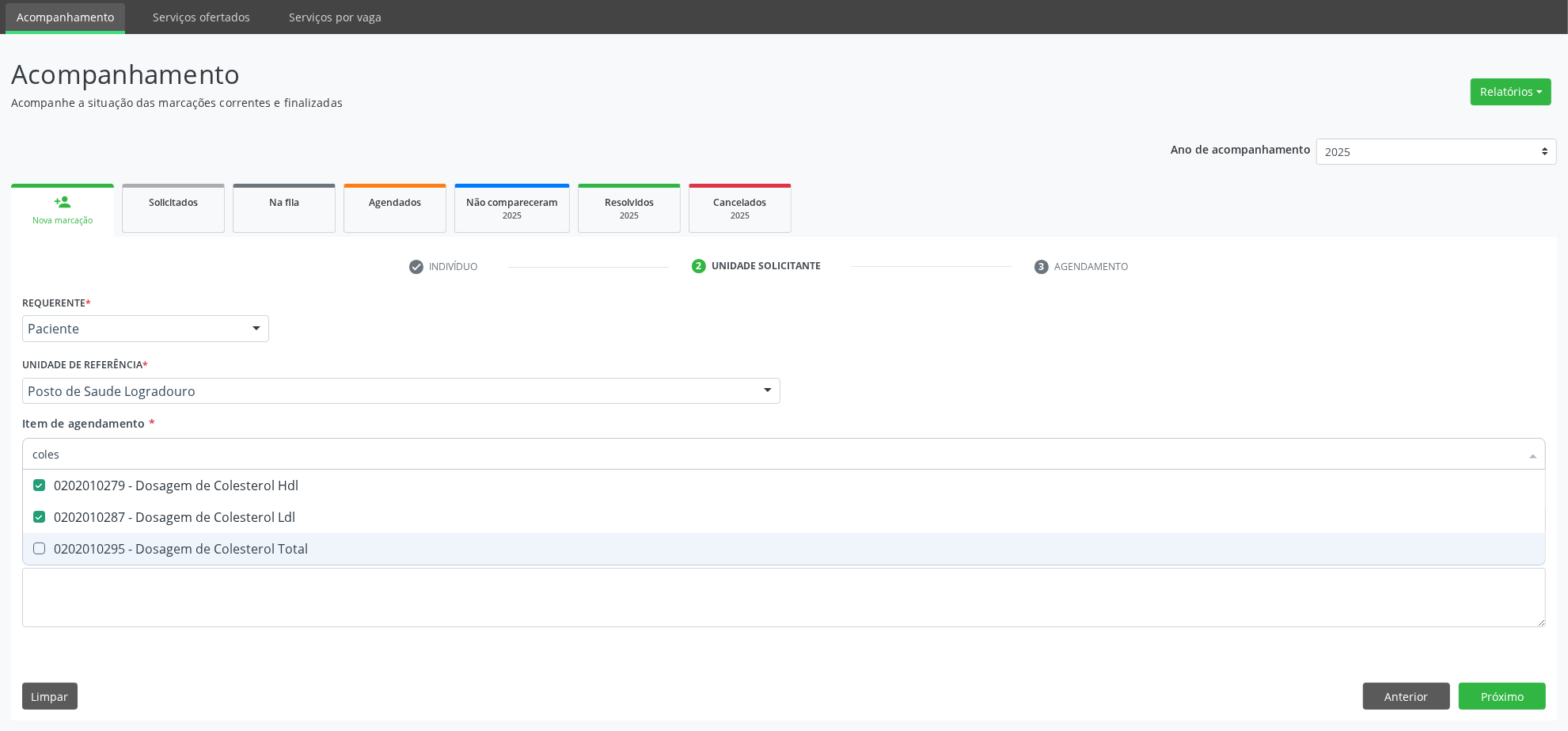
drag, startPoint x: 131, startPoint y: 548, endPoint x: 113, endPoint y: 491, distance: 59.8
click at [129, 548] on div "0202010295 - Dosagem de Colesterol Total" at bounding box center [783, 549] width 1503 height 13
checkbox Total "true"
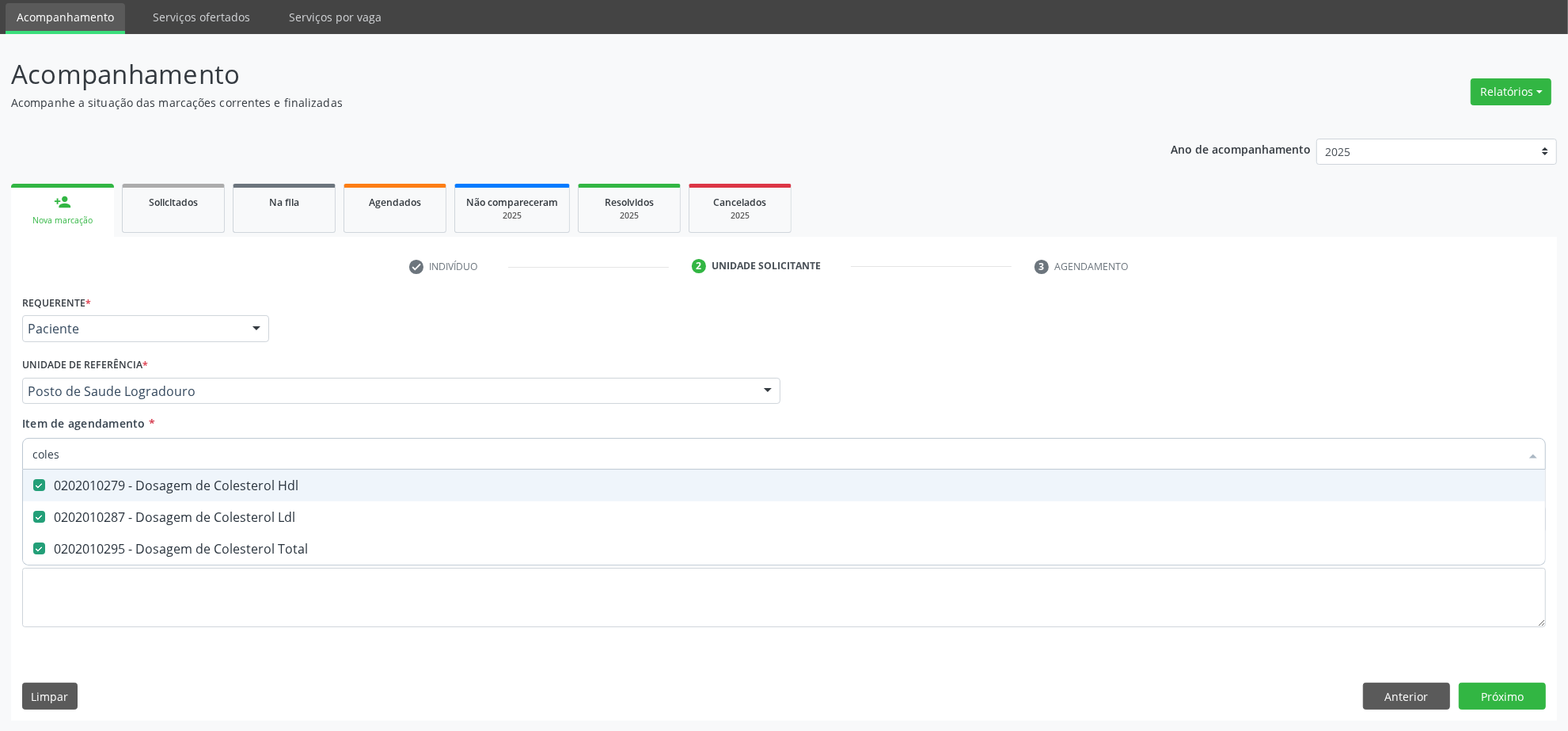
drag, startPoint x: 3, startPoint y: 433, endPoint x: -23, endPoint y: 431, distance: 26.1
click at [0, 431] on html "Central de Marcação notifications Isadora Nunes Bezerra Pulça Operador de regul…" at bounding box center [784, 312] width 1568 height 731
type input "tg"
checkbox Hdl "false"
checkbox Ldl "false"
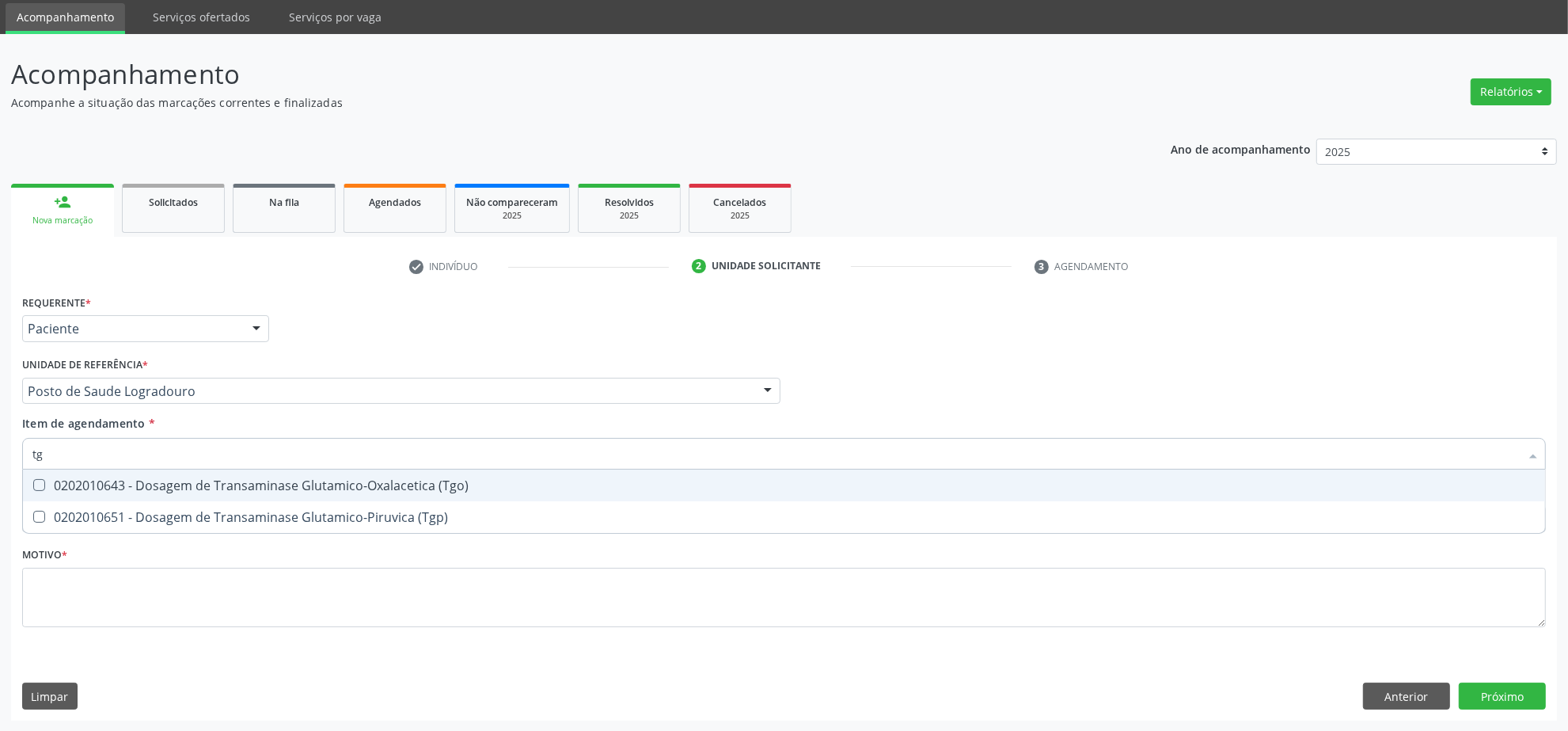
click at [312, 487] on div "0202010643 - Dosagem de Transaminase Glutamico-Oxalacetica (Tgo)" at bounding box center [783, 486] width 1503 height 13
checkbox \(Tgo\) "true"
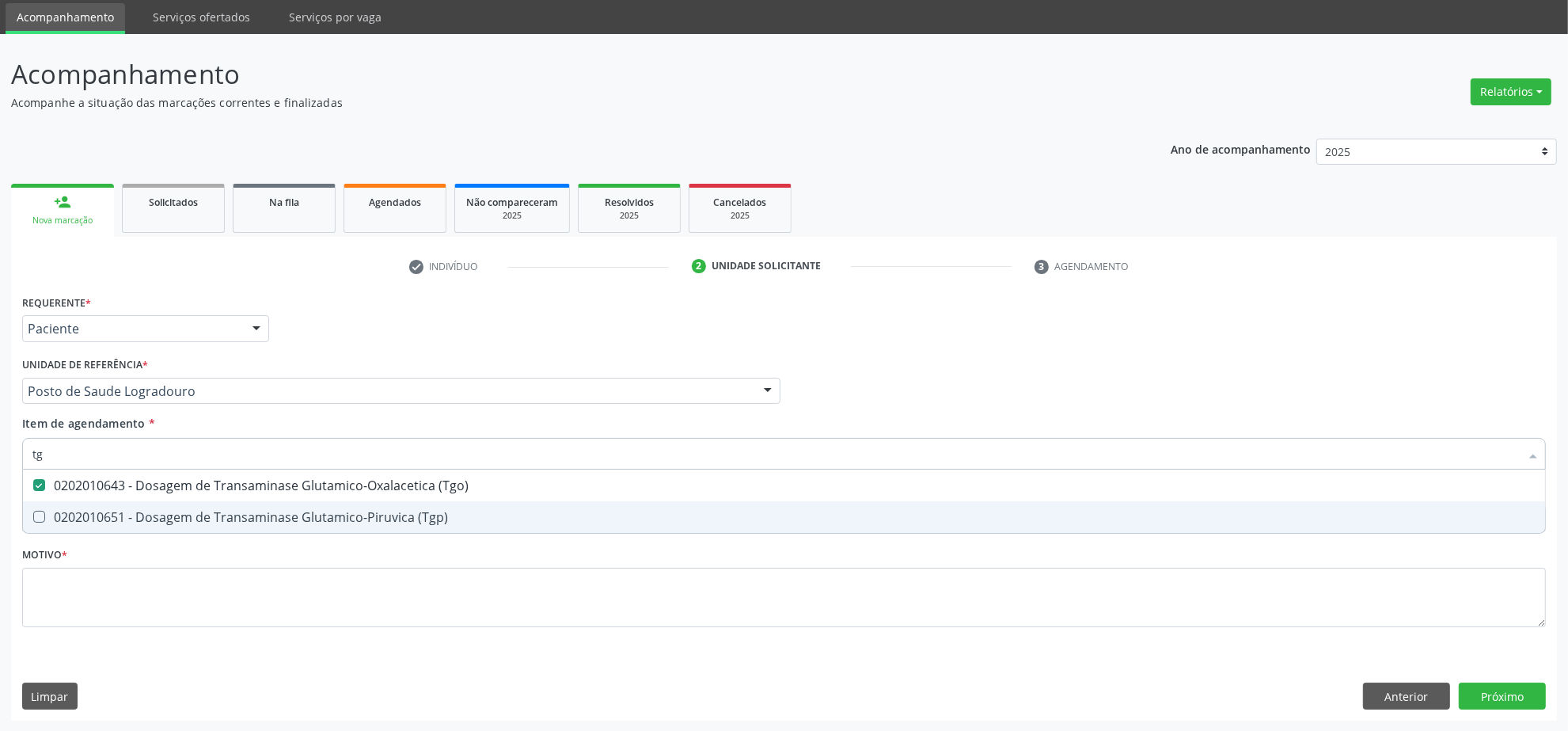
click at [289, 525] on span "0202010651 - Dosagem de Transaminase Glutamico-Piruvica (Tgp)" at bounding box center [784, 517] width 1522 height 32
click at [288, 521] on div "0202010651 - Dosagem de Transaminase Glutamico-Piruvica (Tgp)" at bounding box center [783, 517] width 1503 height 13
click at [212, 510] on div "0202010651 - Dosagem de Transaminase Glutamico-Piruvica (Tgp)" at bounding box center [783, 517] width 1503 height 13
checkbox \(Tgp\) "true"
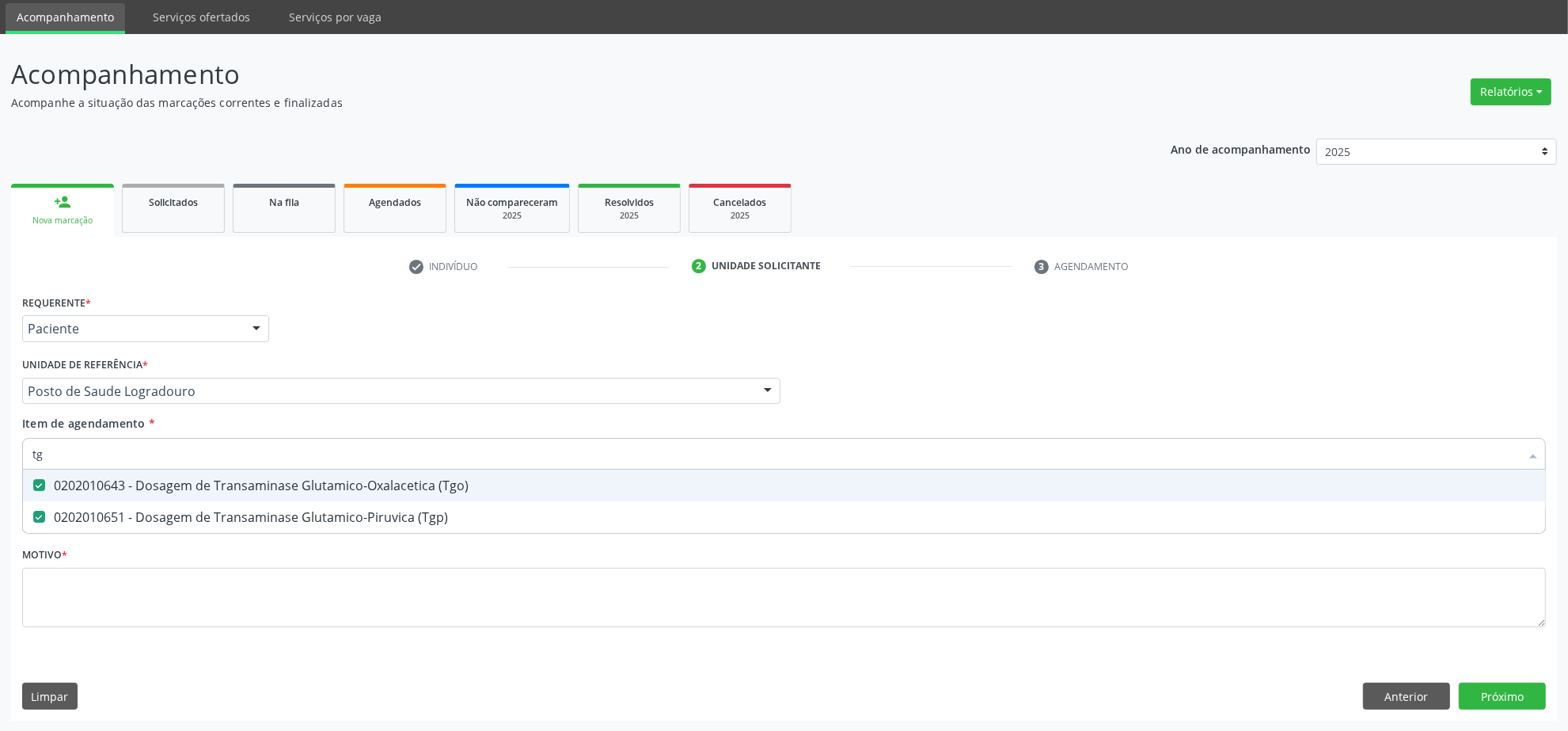
click at [201, 470] on span "0202010643 - Dosagem de Transaminase Glutamico-Oxalacetica (Tgo)" at bounding box center [784, 486] width 1522 height 32
click at [203, 459] on input "tg" at bounding box center [776, 453] width 1487 height 32
click at [195, 488] on div "0202010643 - Dosagem de Transaminase Glutamico-Oxalacetica (Tgo)" at bounding box center [783, 486] width 1503 height 13
checkbox \(Tgo\) "true"
click at [201, 461] on input "tg" at bounding box center [776, 453] width 1487 height 32
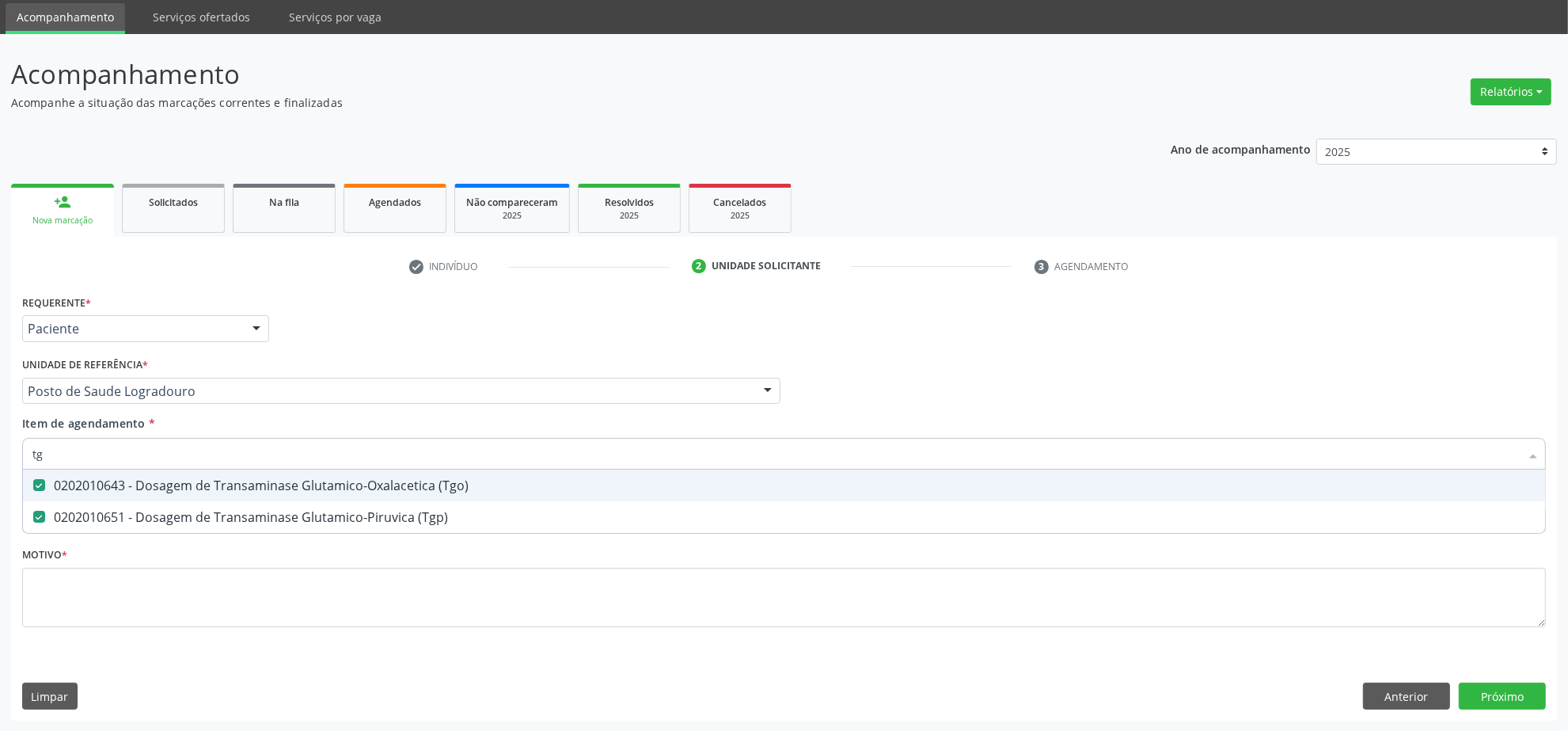
click at [201, 461] on input "tg" at bounding box center [776, 453] width 1487 height 32
type input "tr"
checkbox \(Tgo\) "false"
checkbox \(Tgp\) "false"
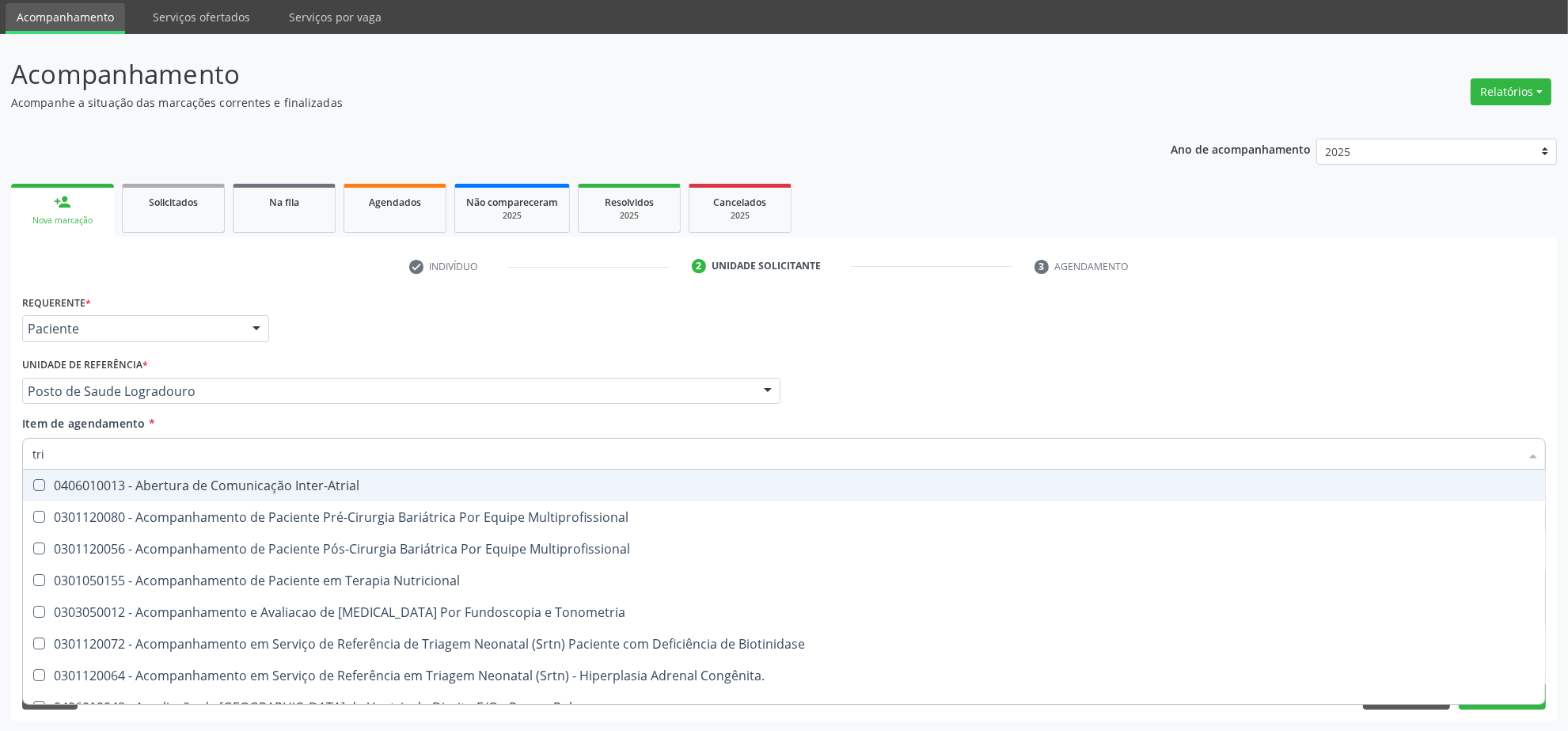
type input "trig"
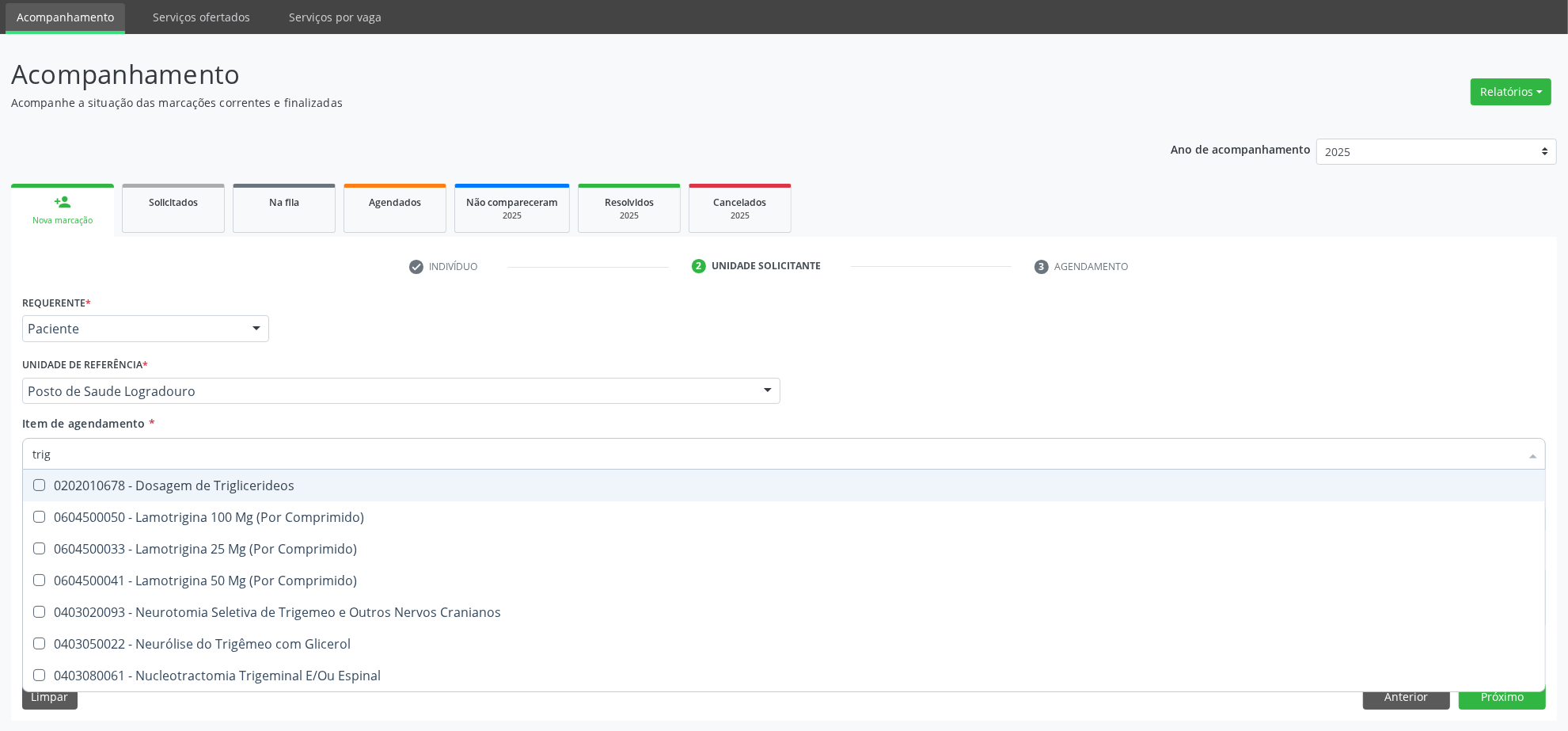
click at [195, 485] on div "0202010678 - Dosagem de Triglicerideos" at bounding box center [783, 486] width 1503 height 13
checkbox Triglicerideos "true"
click at [199, 456] on input "trig" at bounding box center [776, 453] width 1487 height 32
type input "hem"
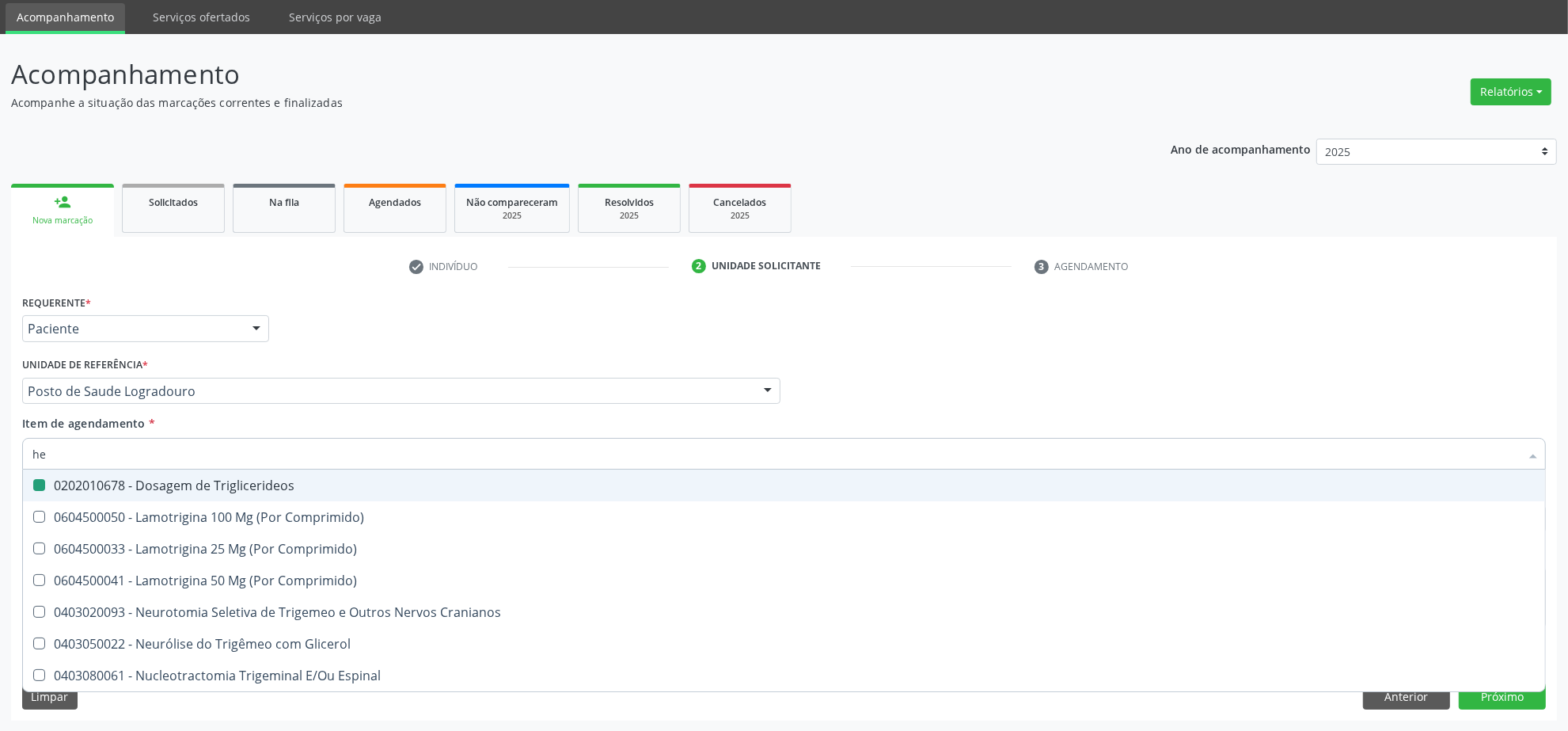
checkbox Triglicerideos "false"
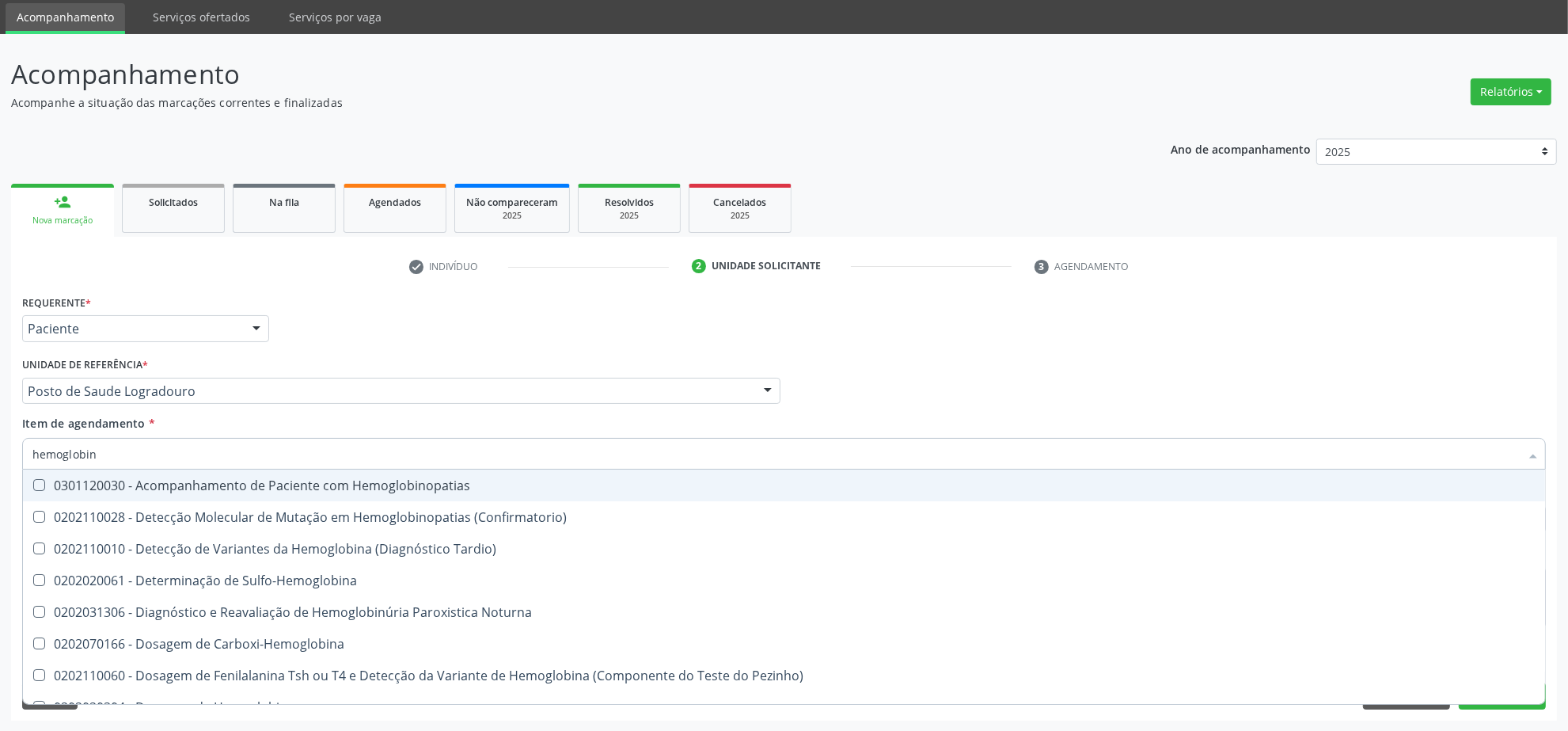
type input "hemoglobina"
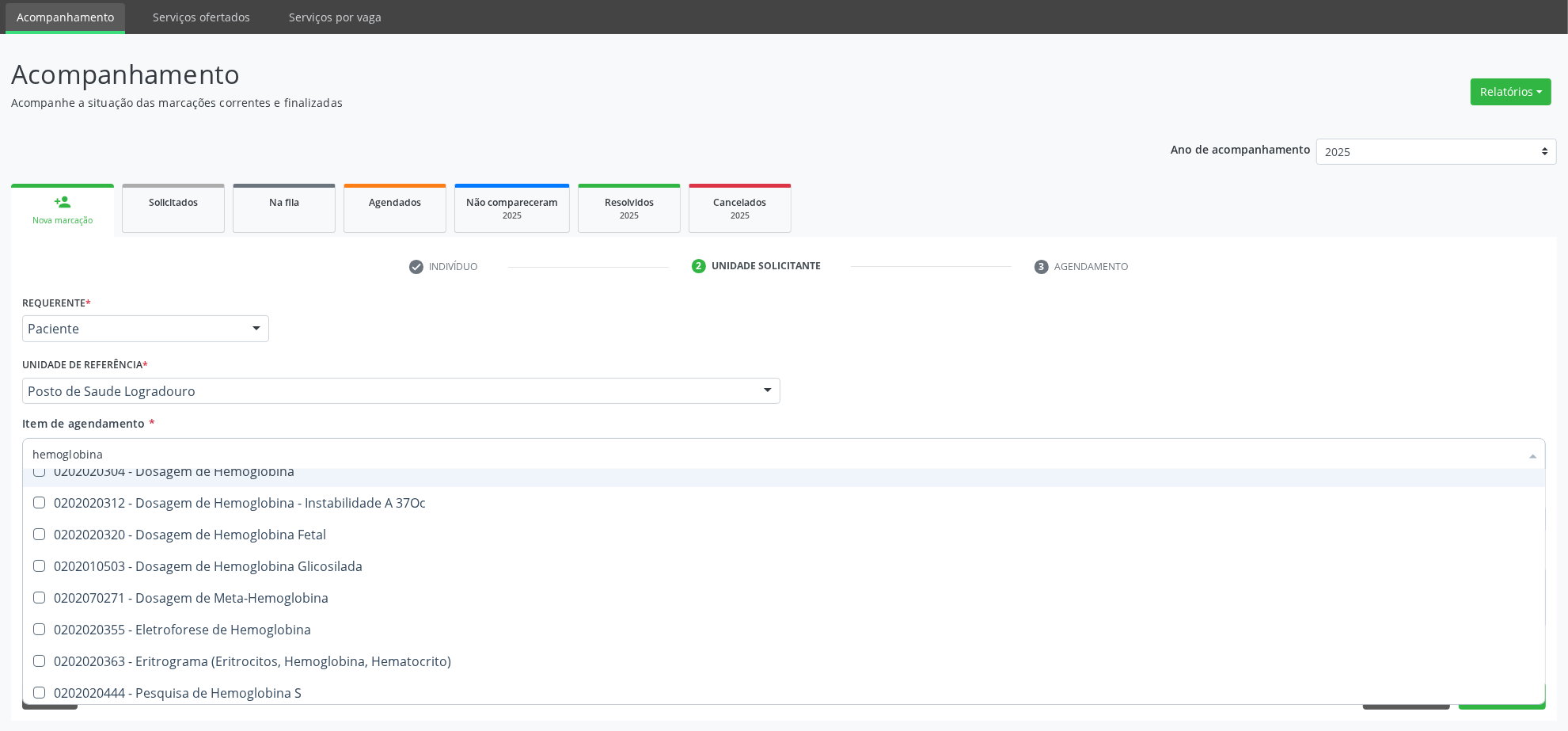
scroll to position [145, 0]
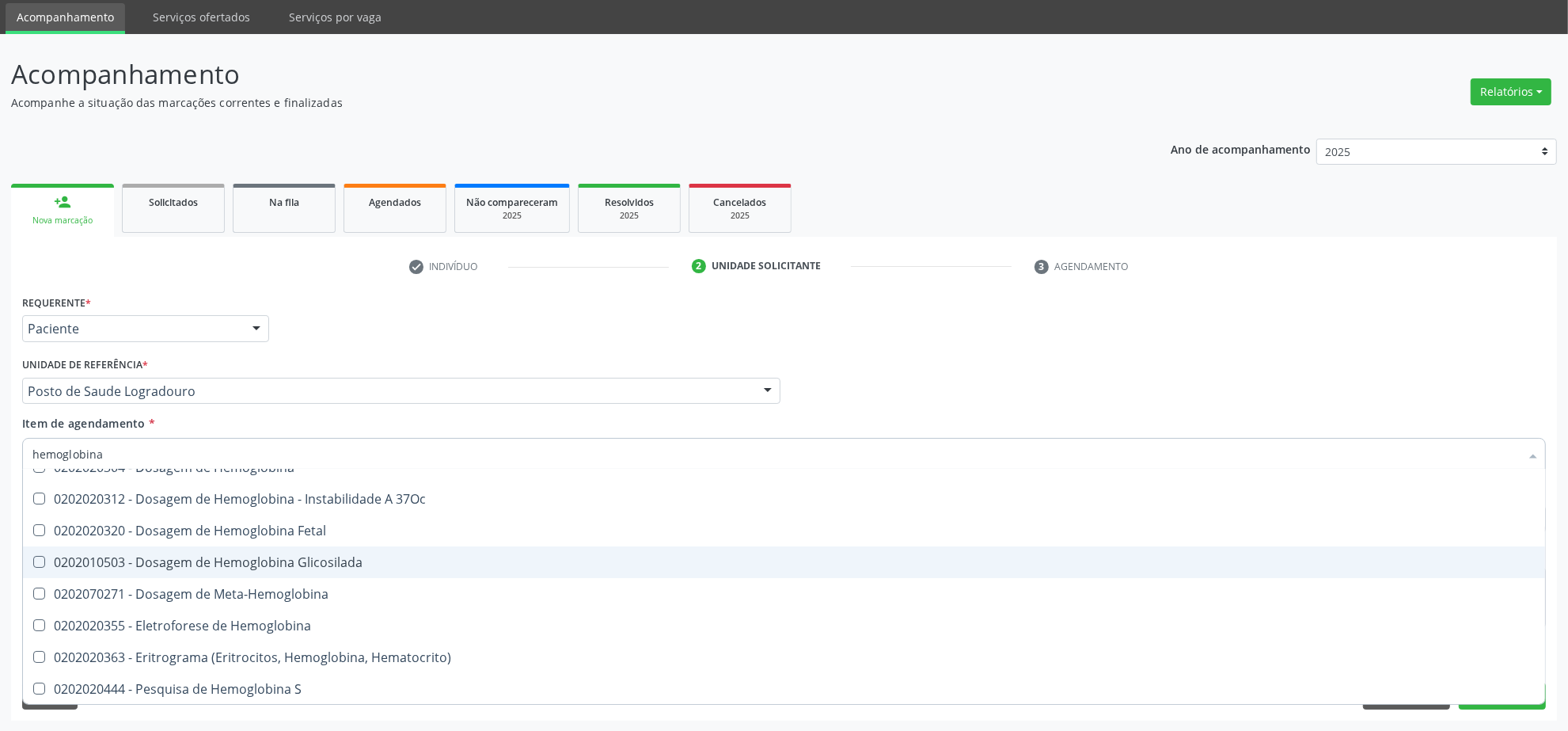
click at [223, 572] on span "0202010503 - Dosagem de Hemoglobina Glicosilada" at bounding box center [784, 562] width 1522 height 32
checkbox Glicosilada "true"
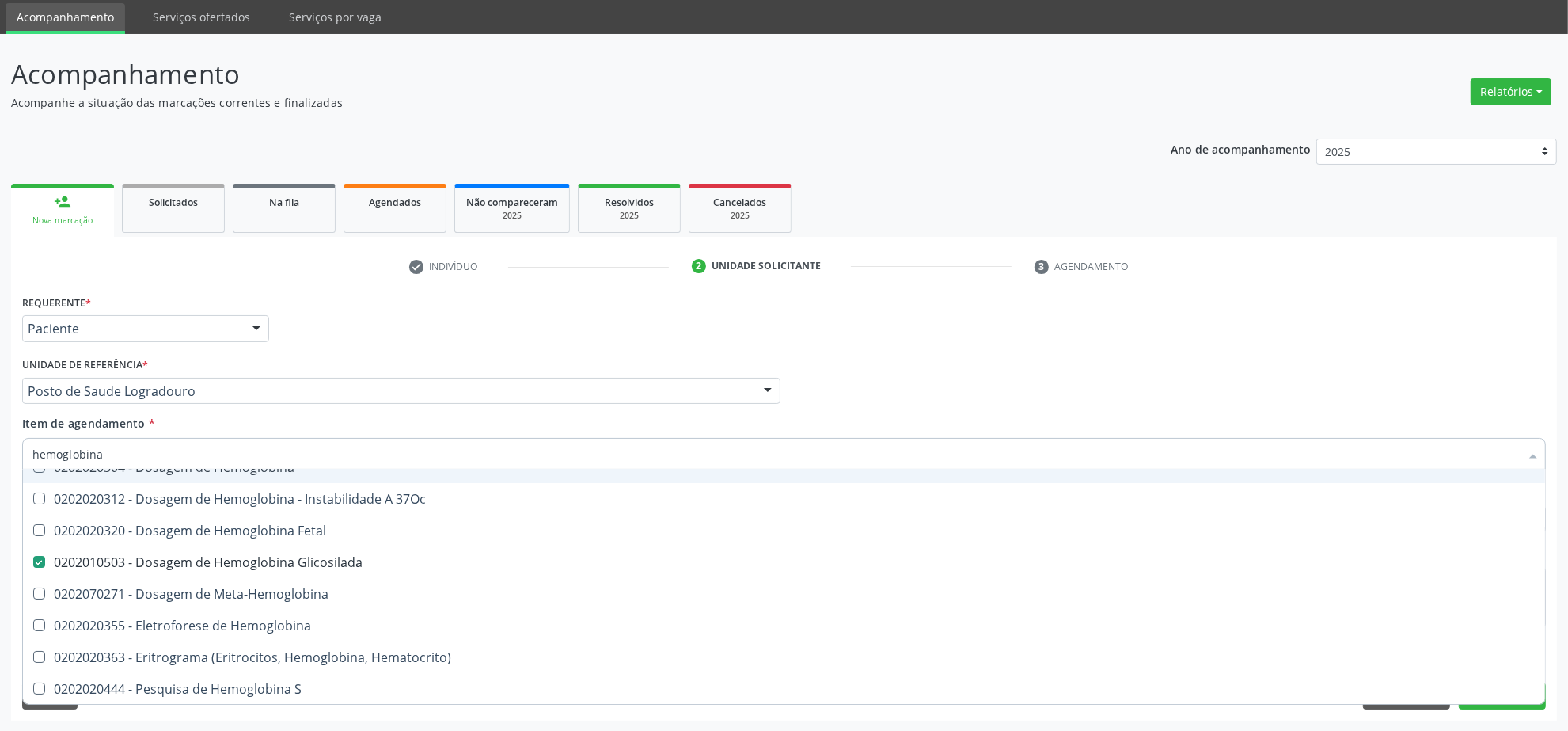
click at [196, 455] on input "hemoglobina" at bounding box center [776, 453] width 1487 height 32
type input "t"
checkbox Glicosilada "false"
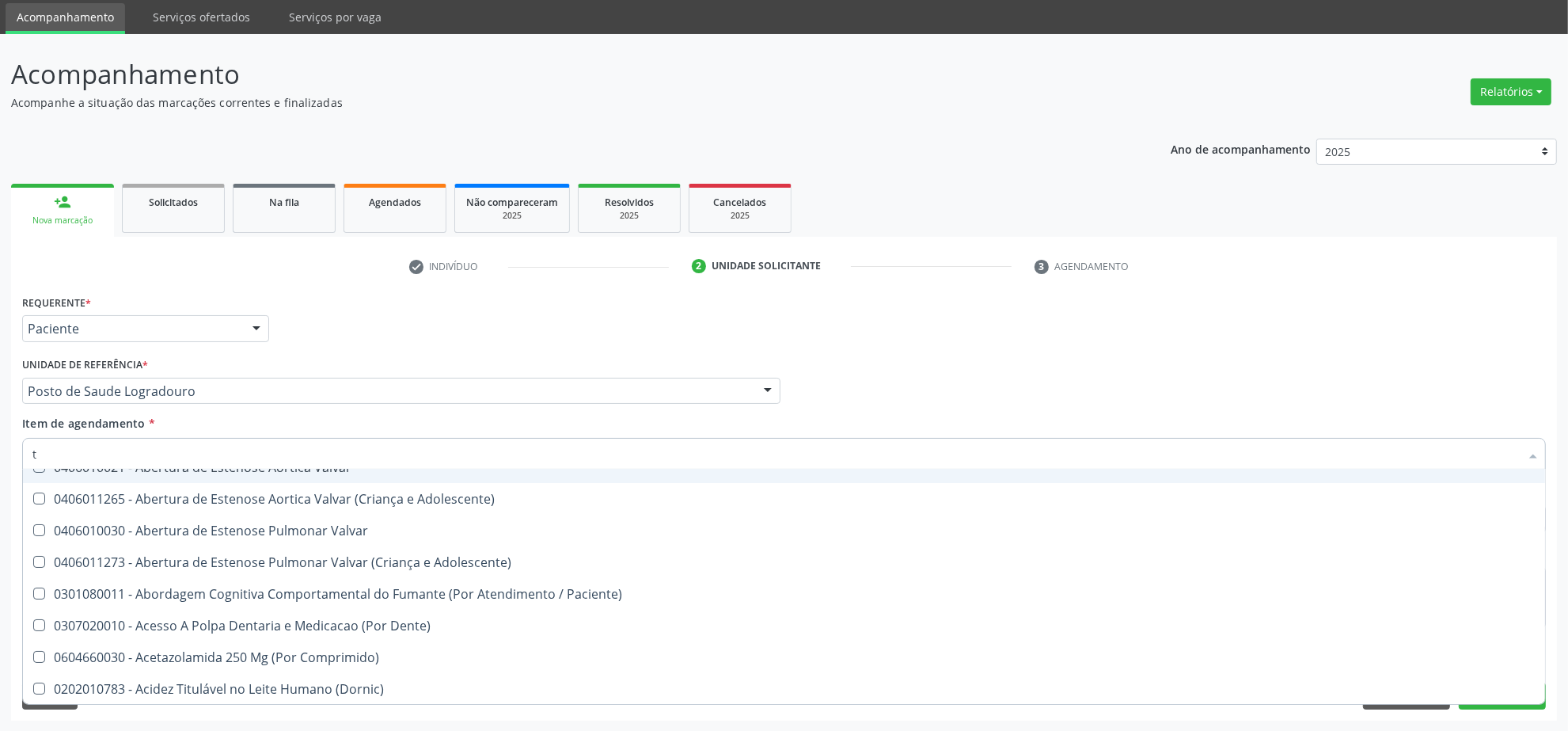
type input "to"
checkbox Transplantado "true"
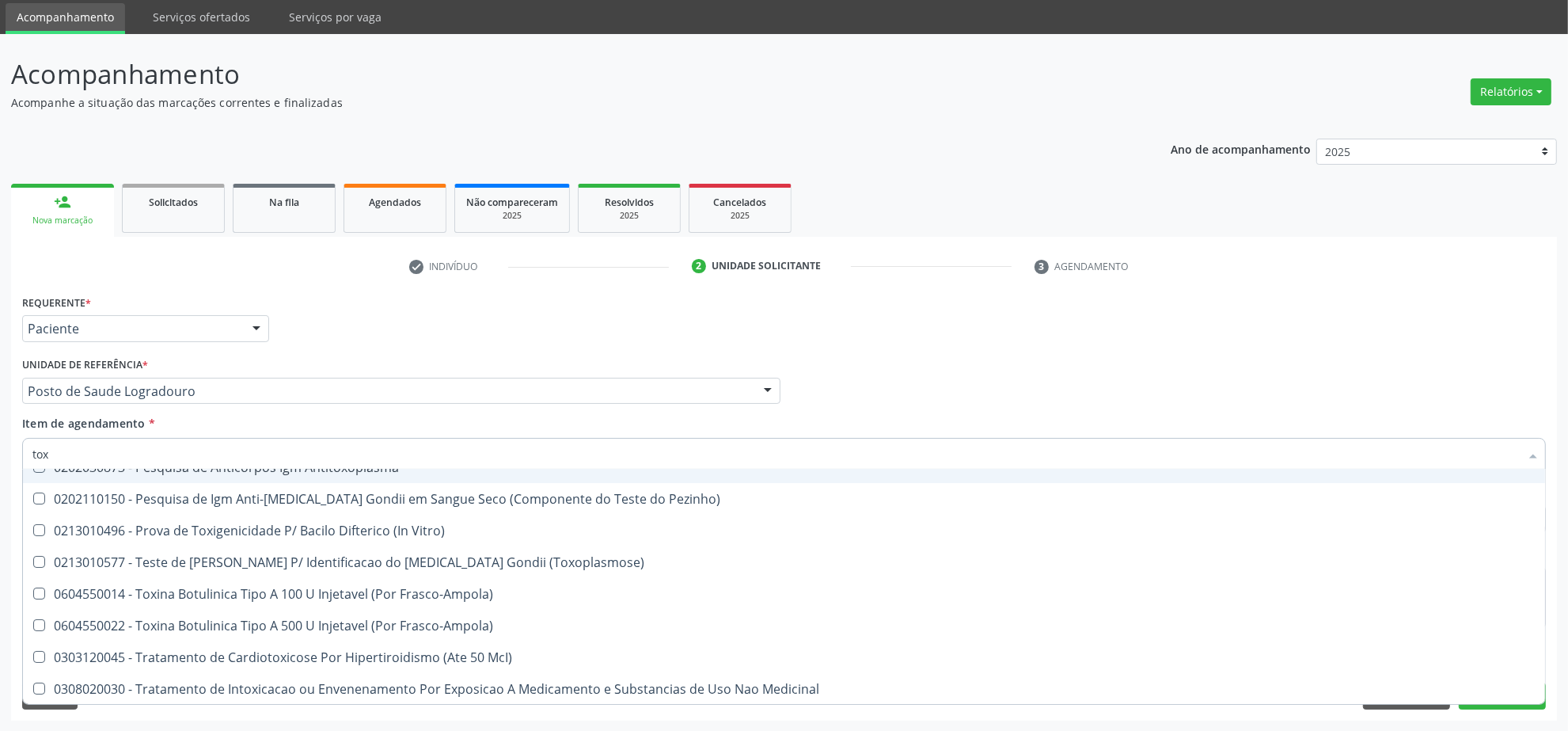
type input "toxo"
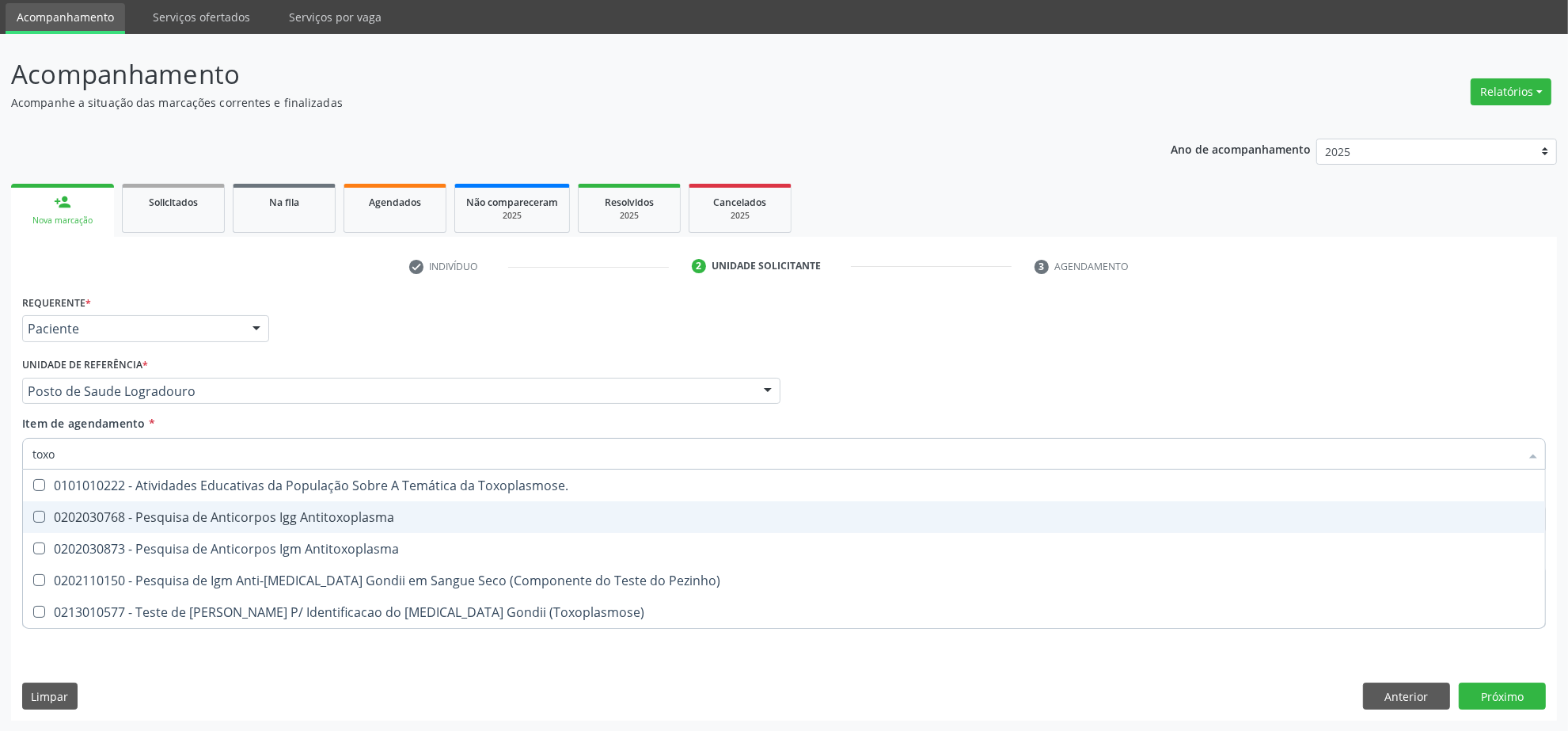
click at [208, 522] on div "0202030768 - Pesquisa de Anticorpos Igg Antitoxoplasma" at bounding box center [783, 517] width 1503 height 13
checkbox Antitoxoplasma "true"
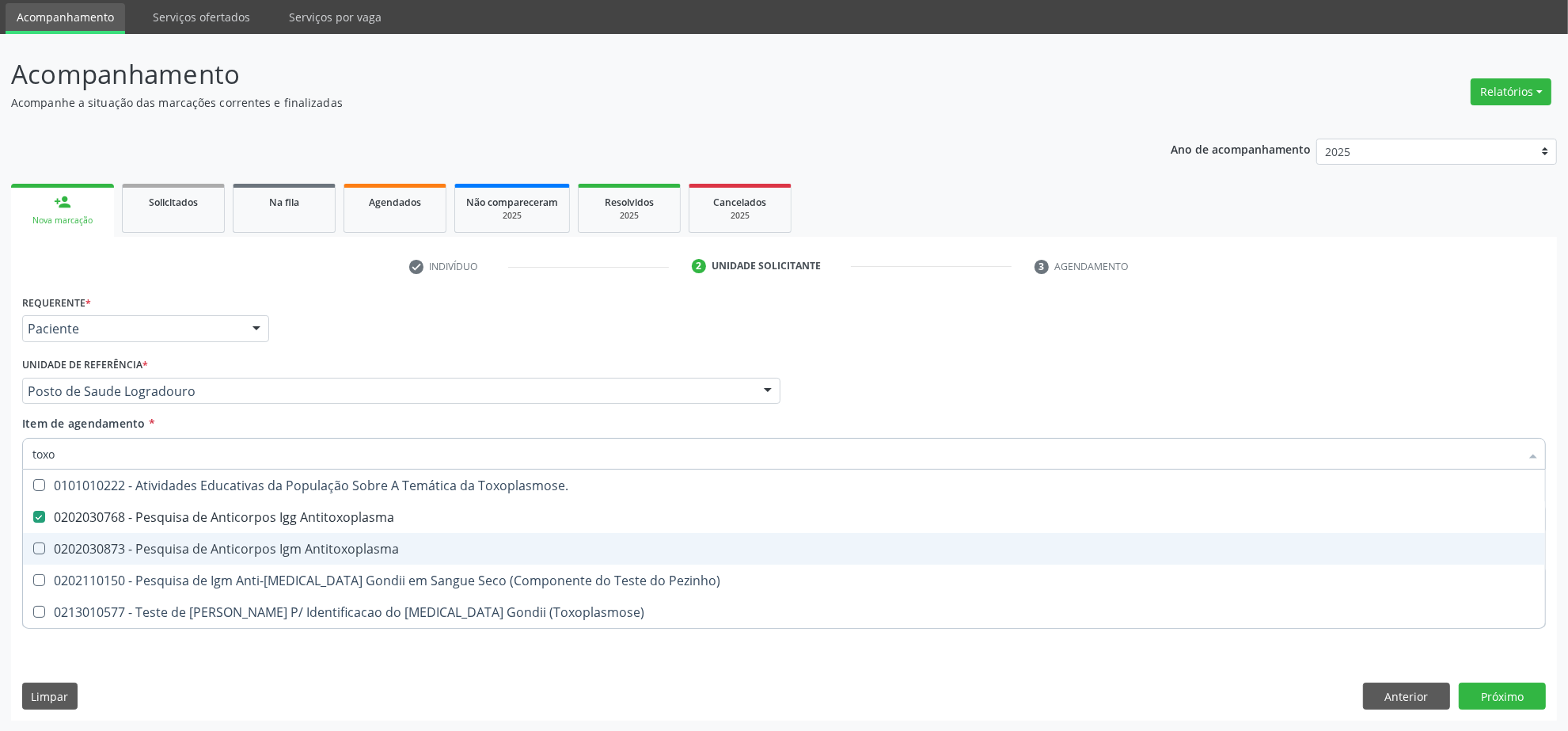
click at [206, 542] on div "0202030873 - Pesquisa de Anticorpos Igm Antitoxoplasma" at bounding box center [783, 549] width 1503 height 13
checkbox Antitoxoplasma "true"
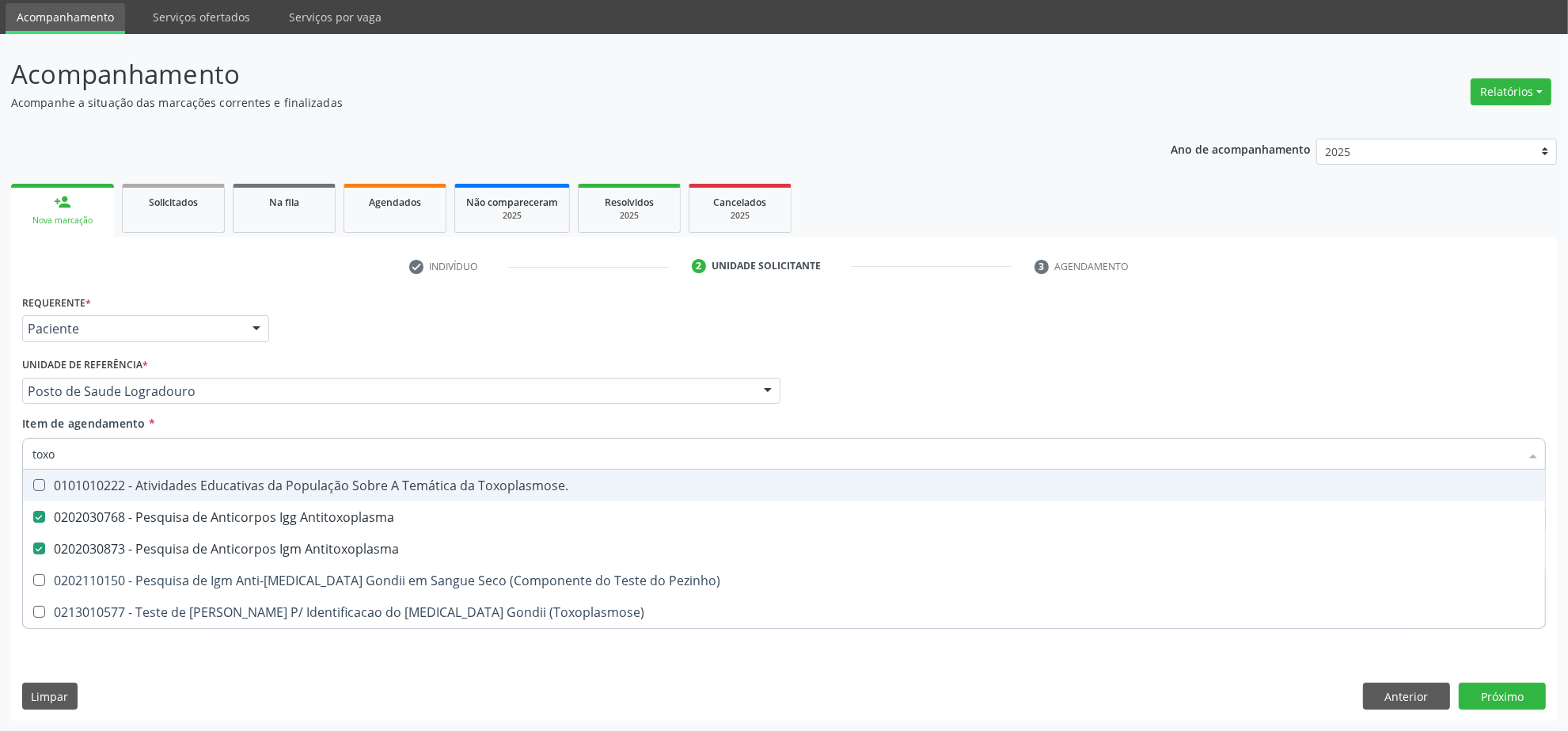
click at [191, 461] on input "toxo" at bounding box center [776, 453] width 1487 height 32
type input "he"
checkbox Antitoxoplasma "false"
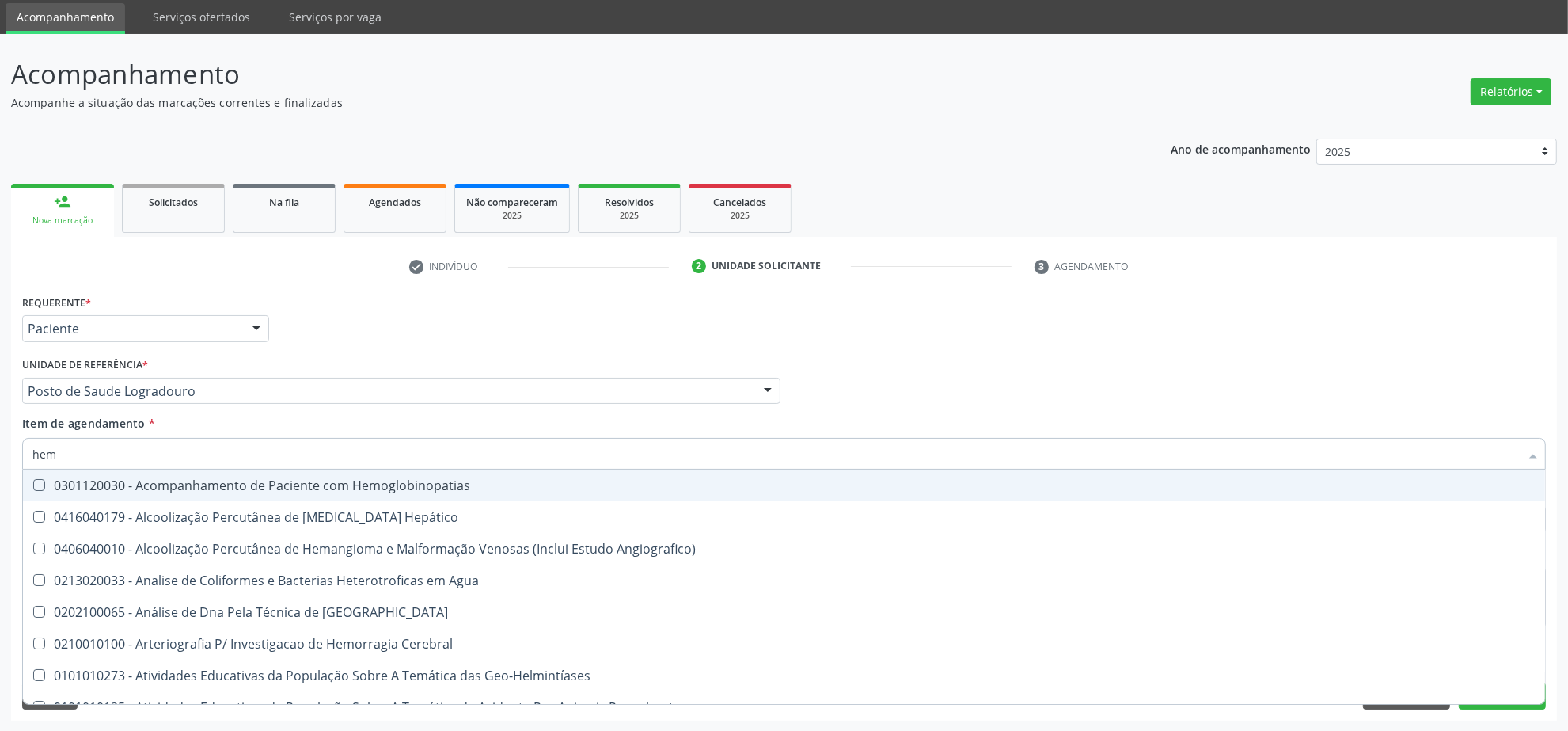
type input "hemo"
checkbox Redome\) "true"
checkbox \(Qualitativo\) "false"
checkbox Glicosilada "false"
type input "hemog"
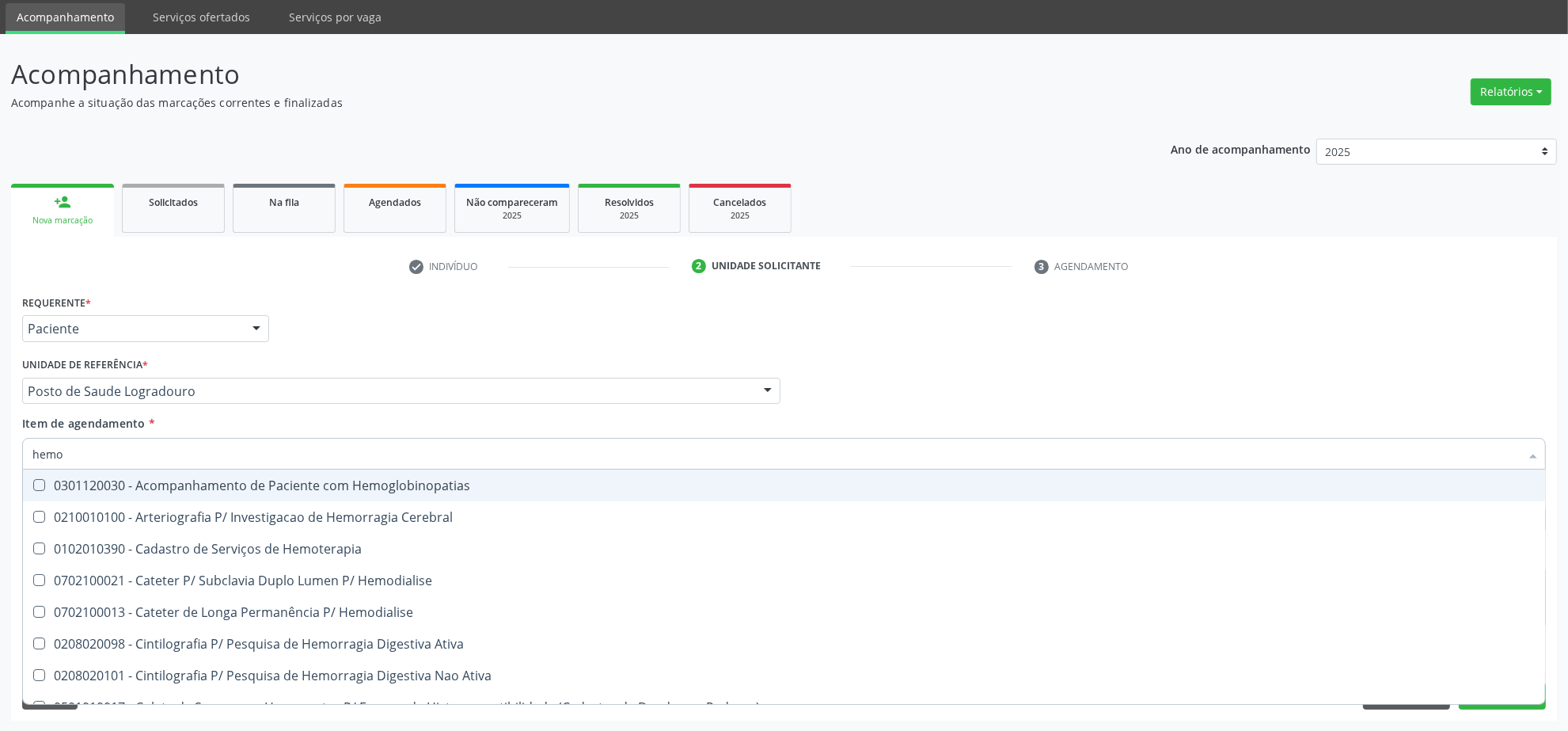
checkbox Tardio\) "true"
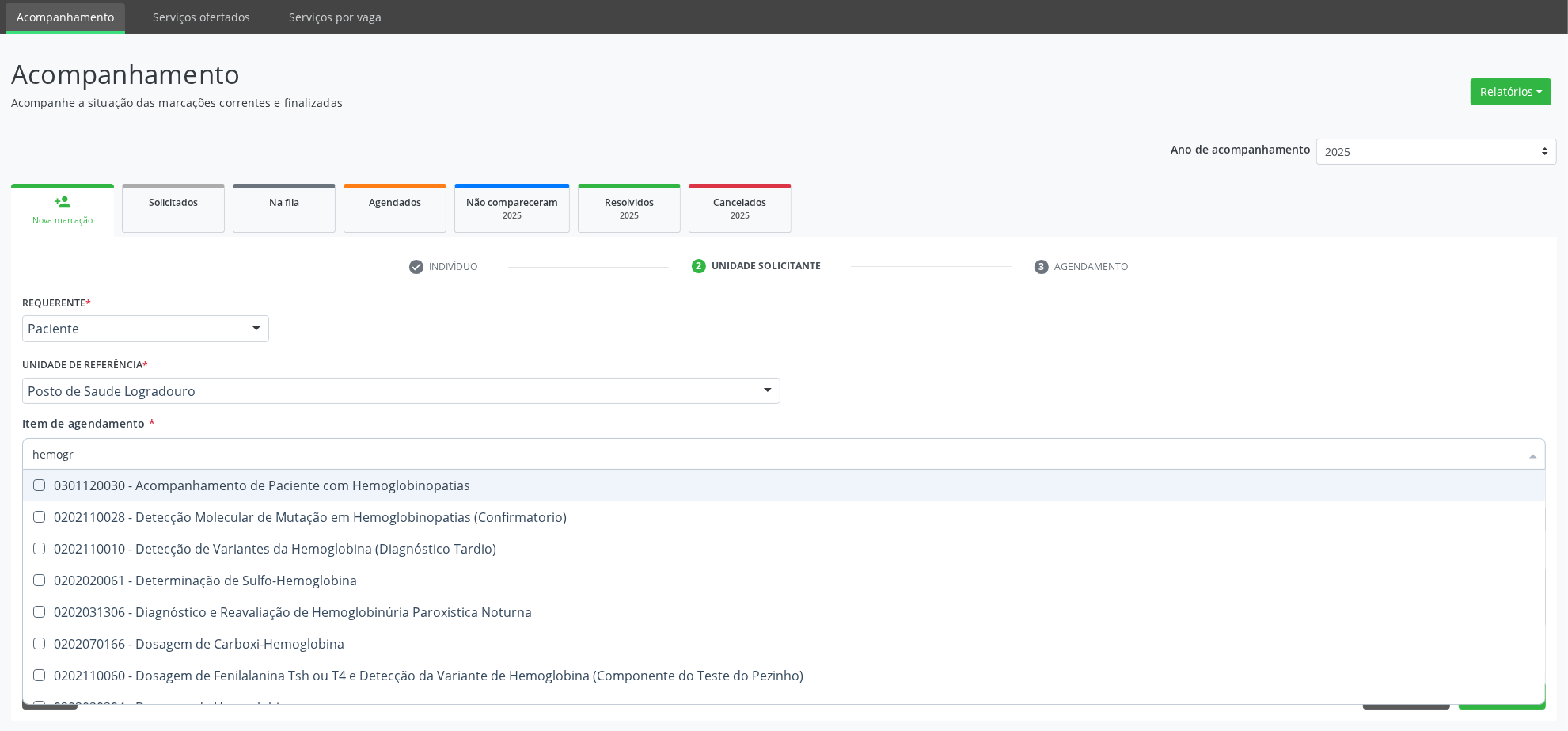
type input "hemogra"
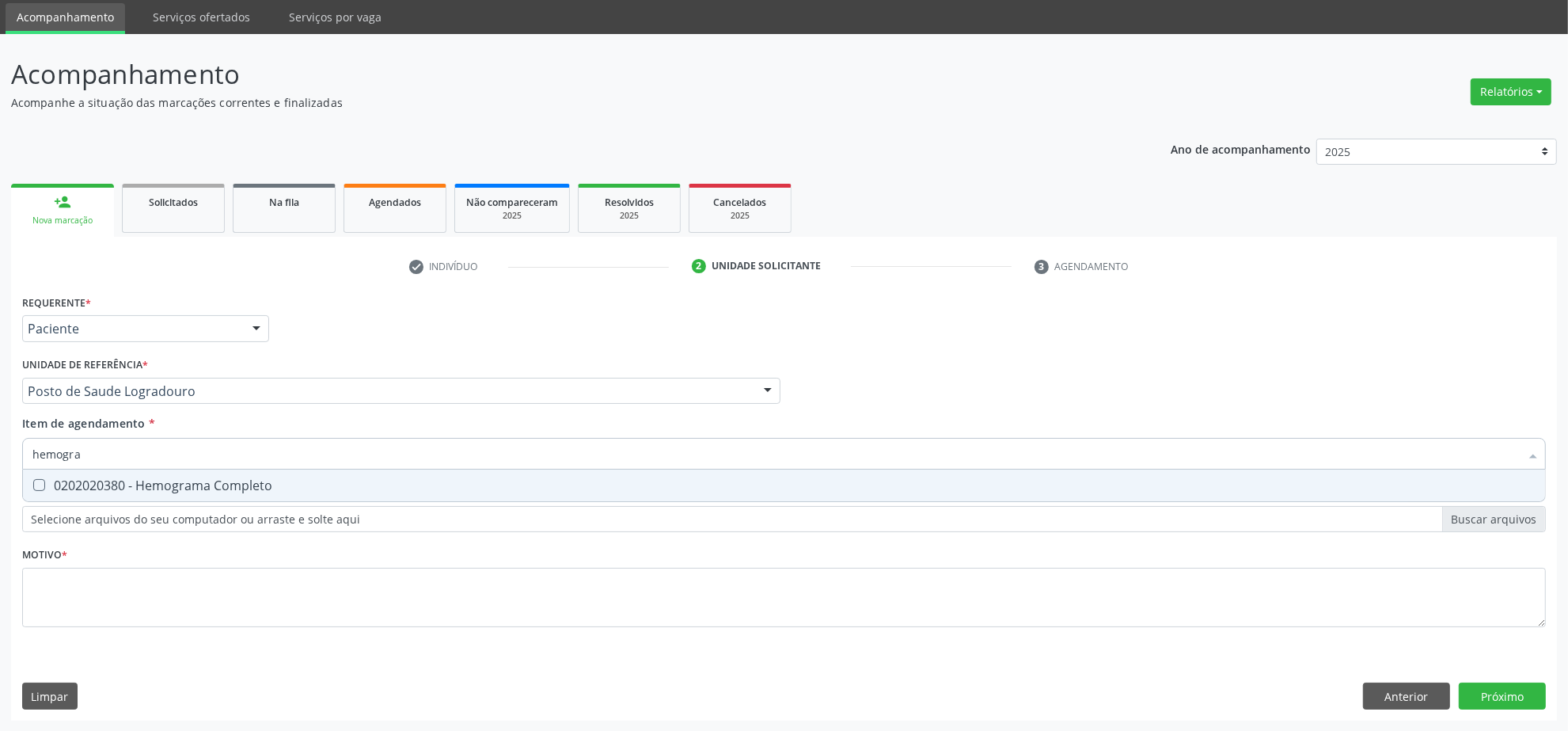
click at [183, 474] on span "0202020380 - Hemograma Completo" at bounding box center [784, 486] width 1522 height 32
checkbox Completo "true"
click at [187, 446] on input "hemogra" at bounding box center [776, 453] width 1487 height 32
type input "uri"
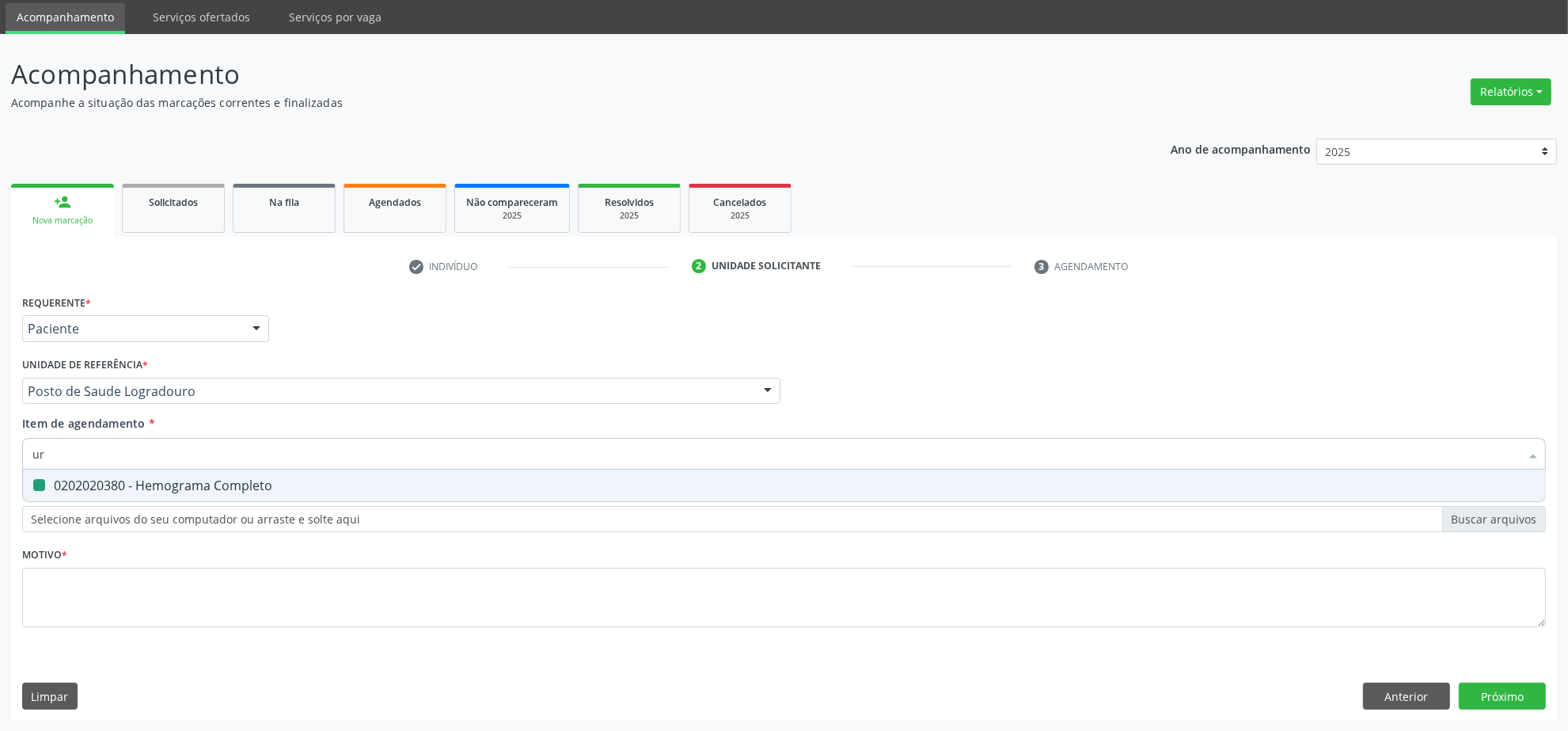
checkbox Completo "false"
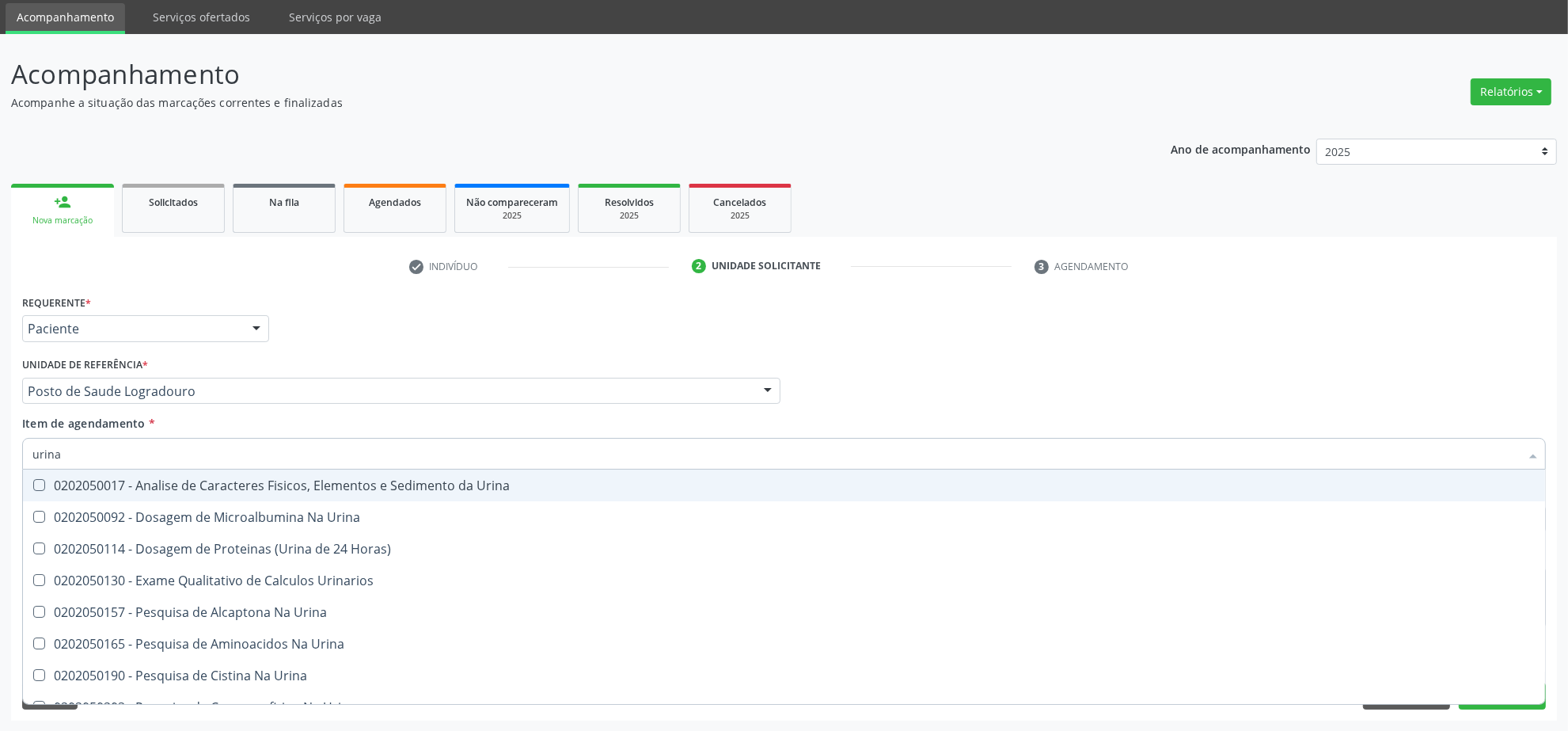
type input "urina"
click at [203, 481] on div "0202050017 - Analise de Caracteres Fisicos, Elementos e Sedimento da Urina" at bounding box center [783, 486] width 1503 height 13
checkbox Urina "true"
click at [203, 455] on input "urina" at bounding box center [776, 453] width 1487 height 32
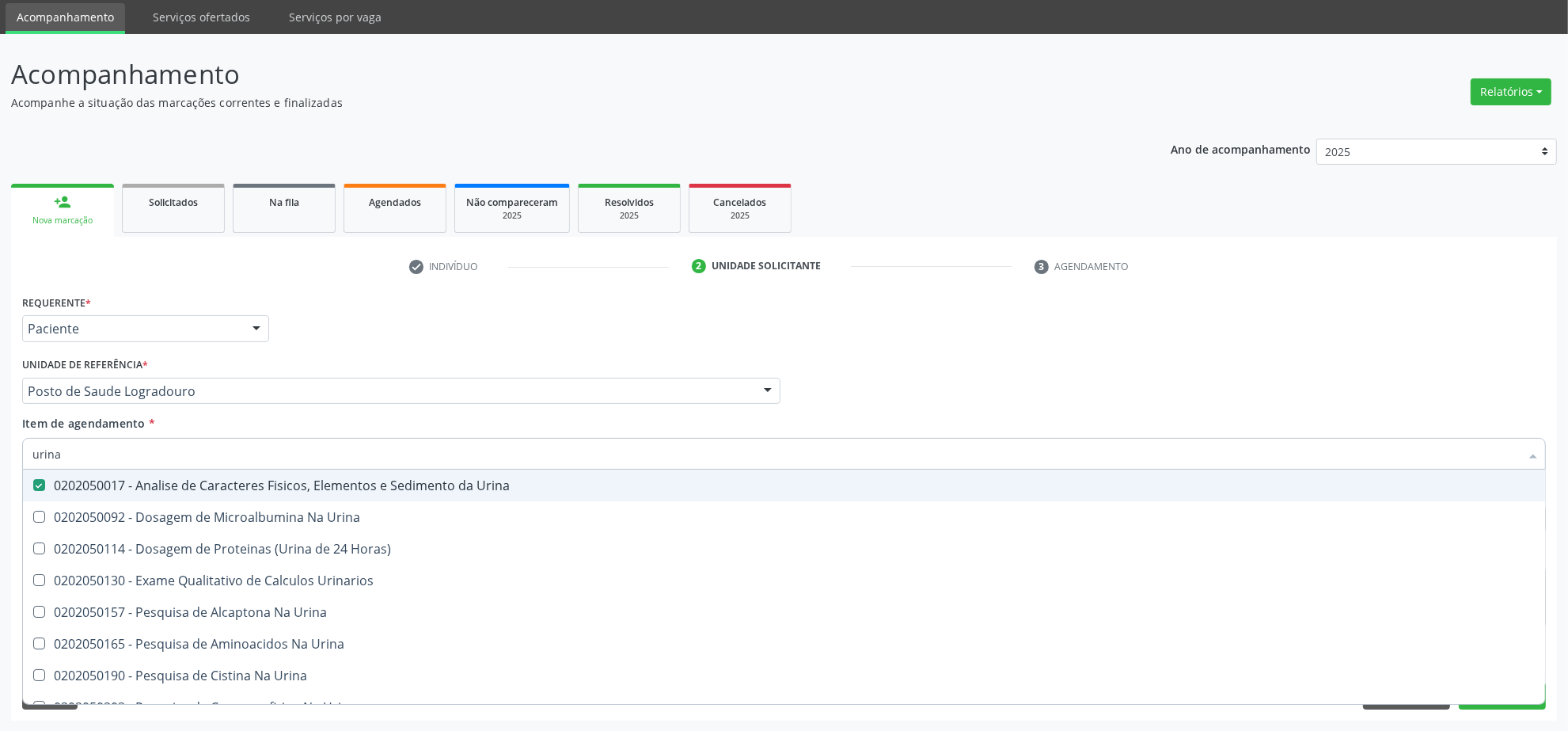
click at [203, 455] on input "urina" at bounding box center [776, 453] width 1487 height 32
type input "cu"
checkbox Urina "false"
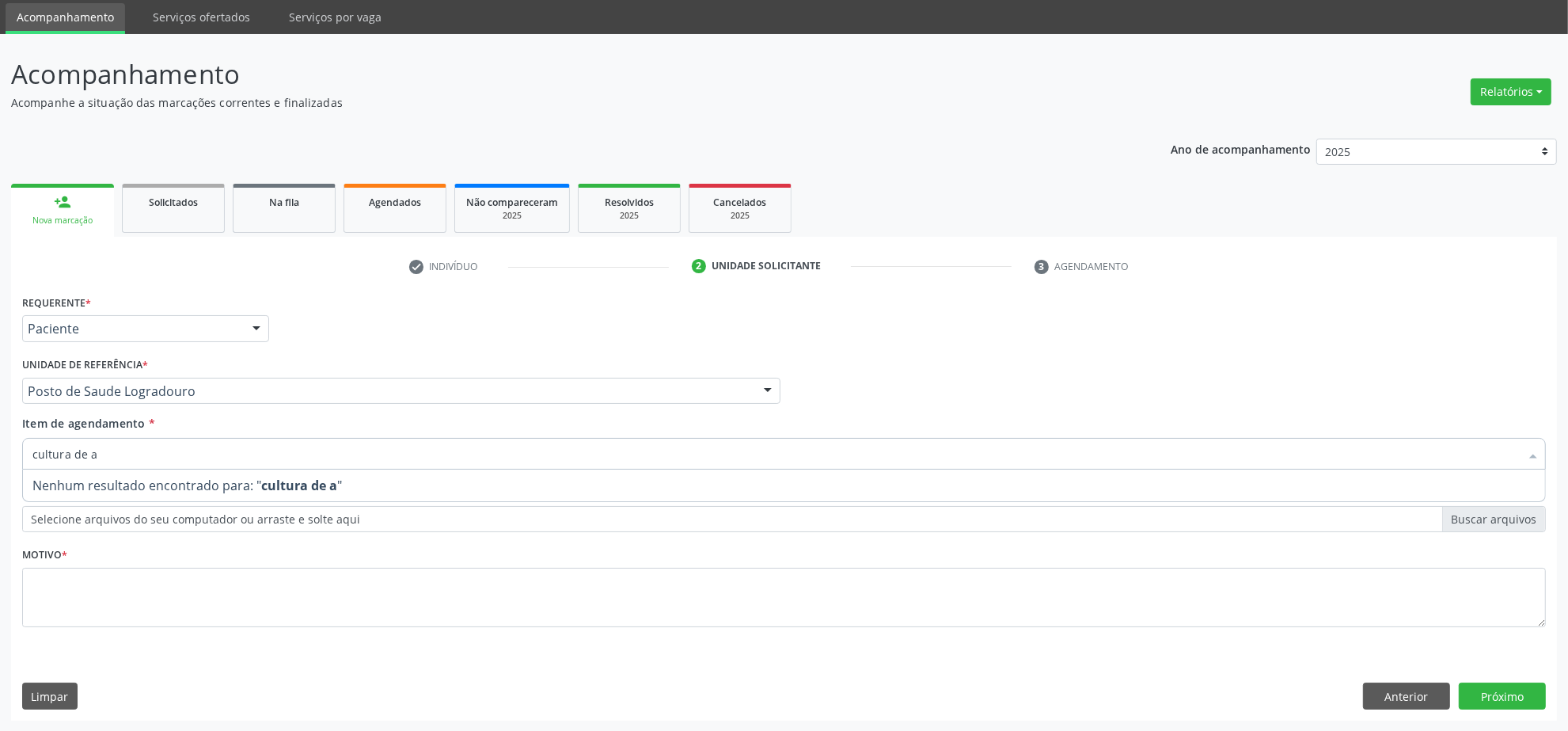
type input "cultura de"
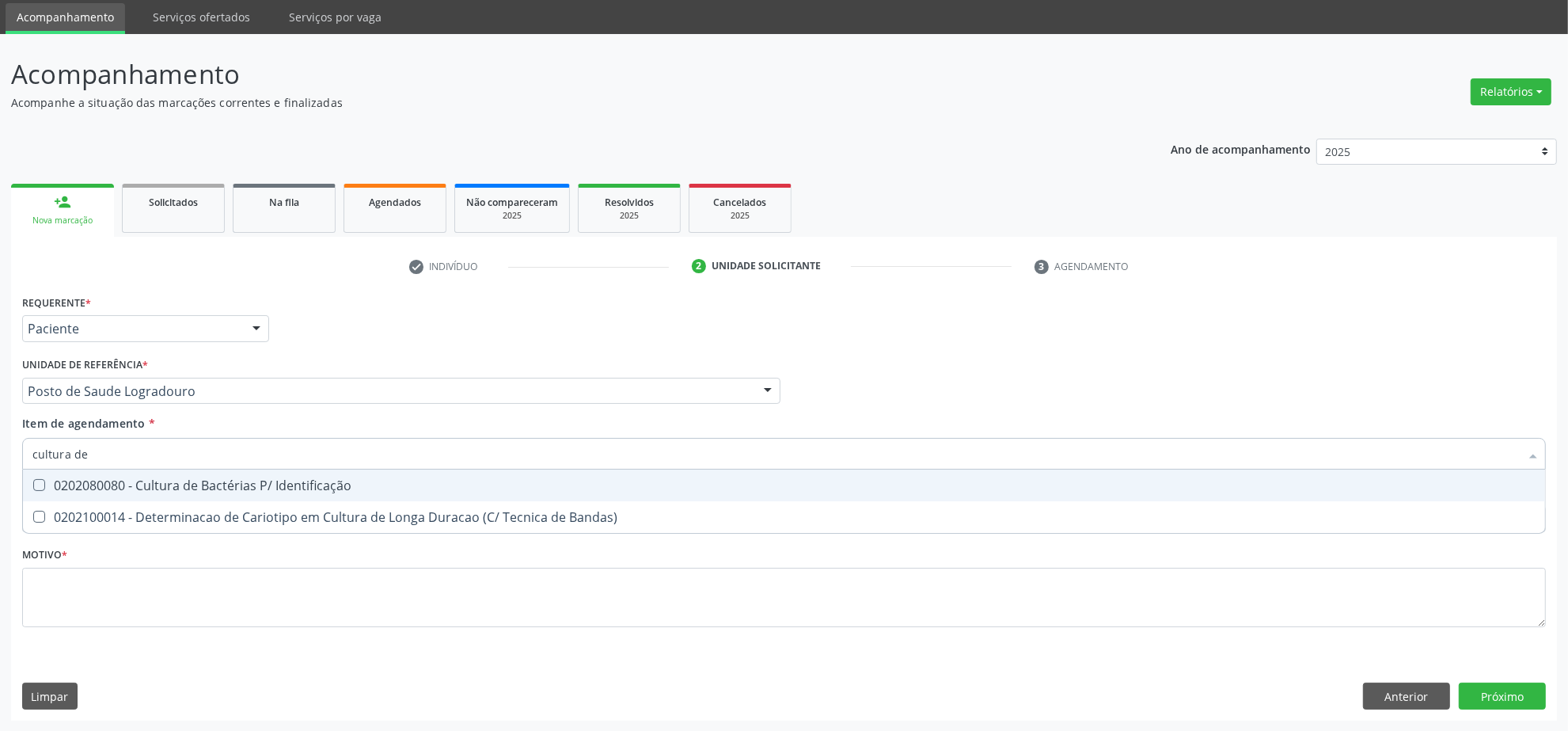
click at [242, 473] on span "0202080080 - Cultura de Bactérias P/ Identificação" at bounding box center [784, 486] width 1522 height 32
checkbox Identificação "true"
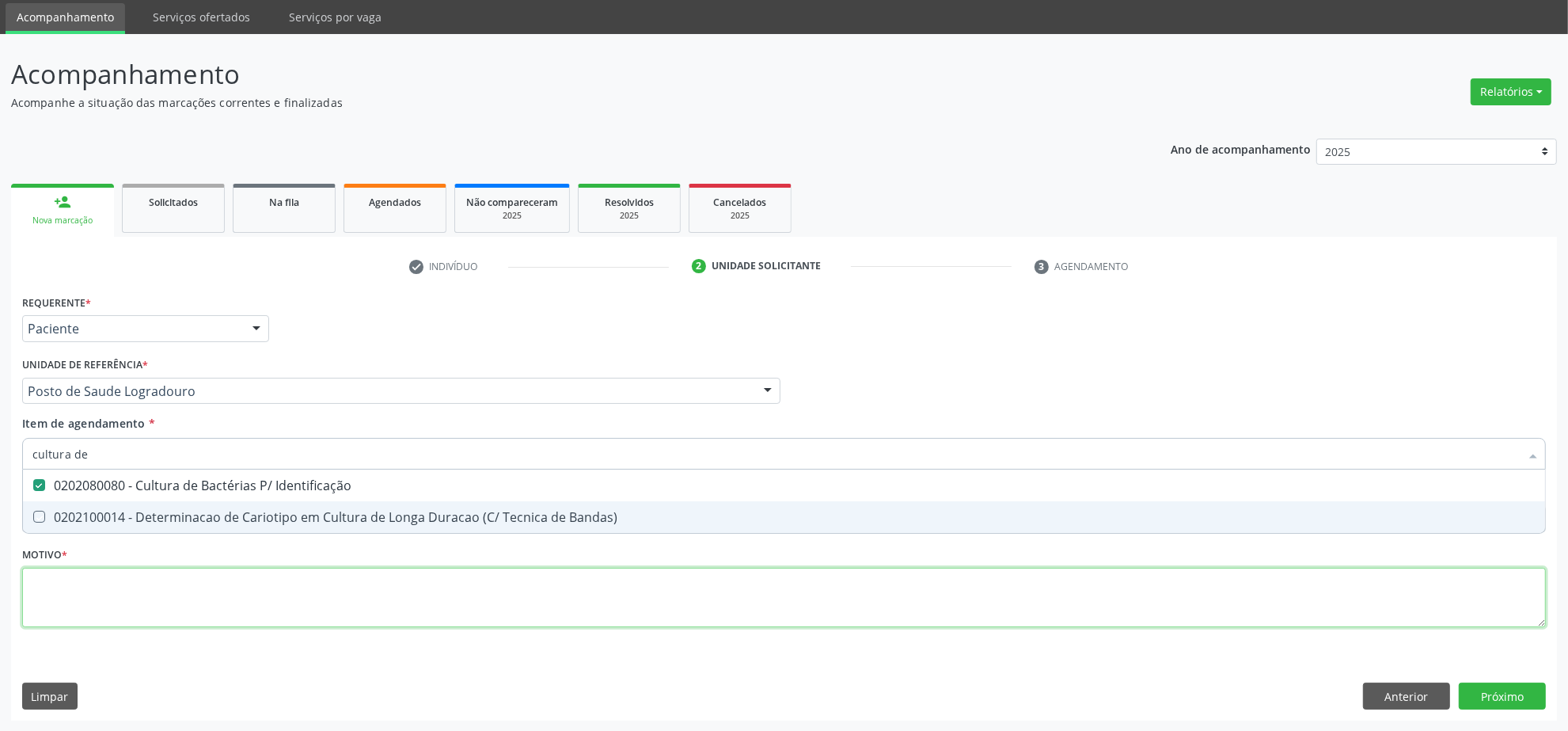
click at [219, 612] on div "Requerente * Paciente Profissional de Saúde Paciente Nenhum resultado encontrad…" at bounding box center [784, 470] width 1524 height 359
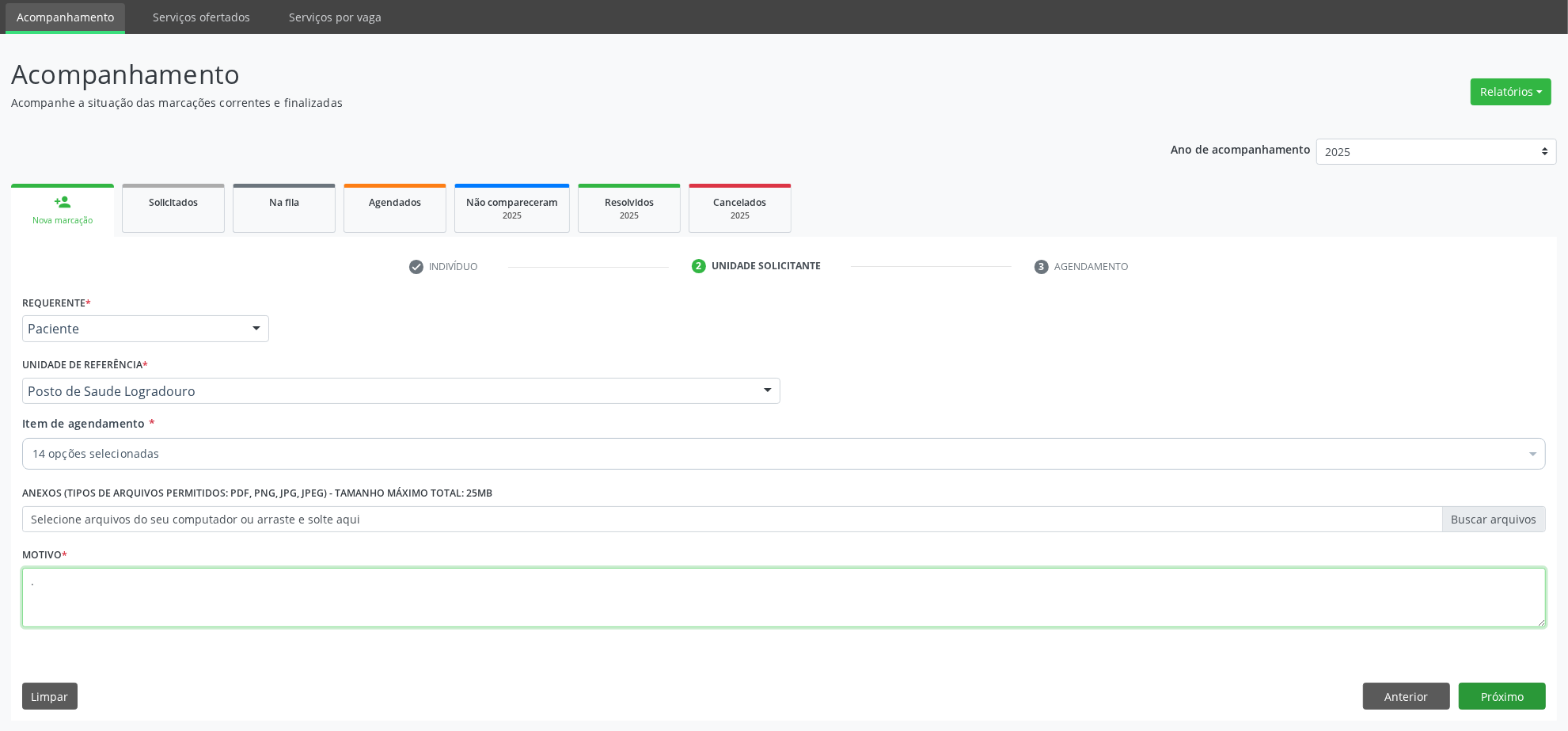
type textarea "."
click at [1501, 687] on button "Próximo" at bounding box center [1502, 695] width 87 height 27
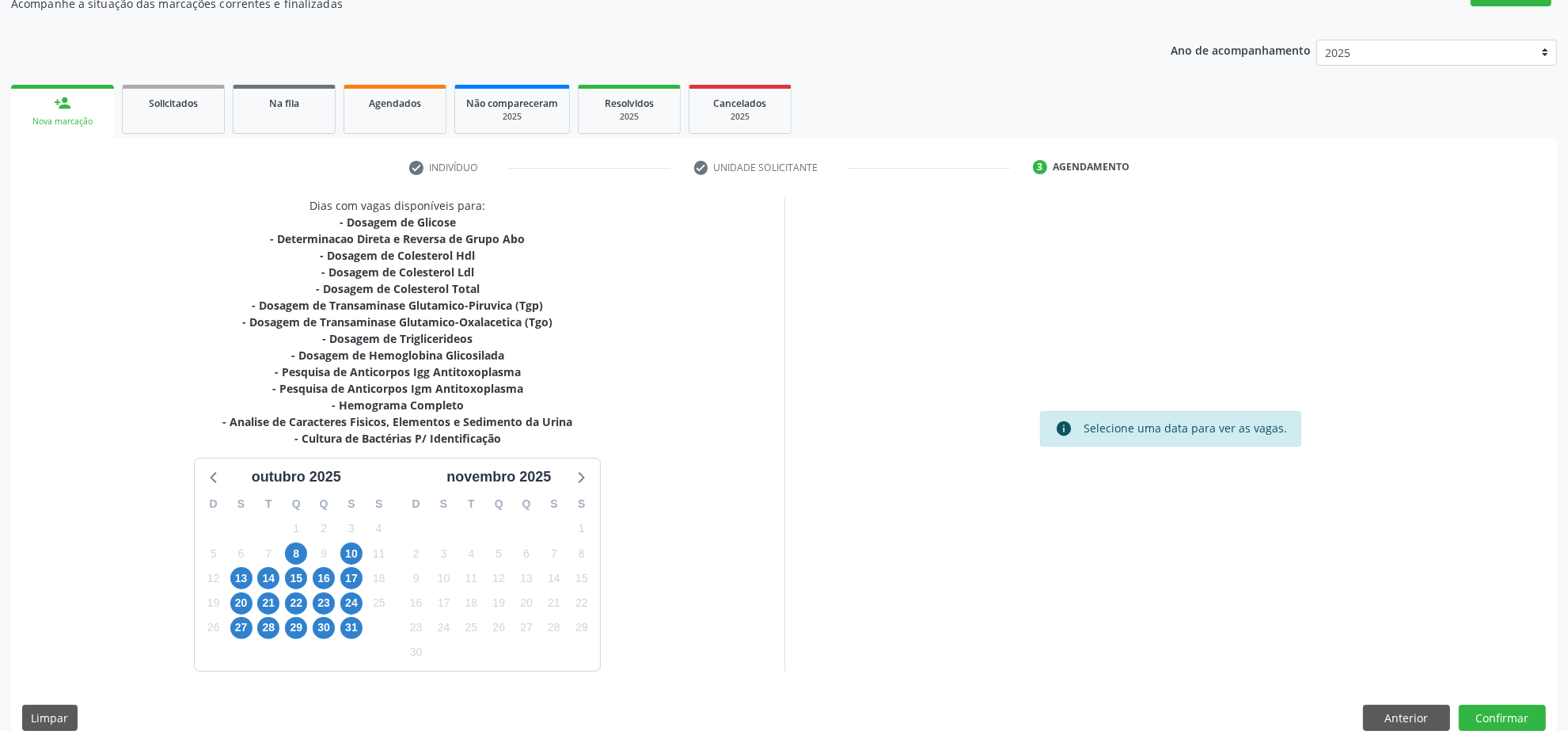
scroll to position [174, 0]
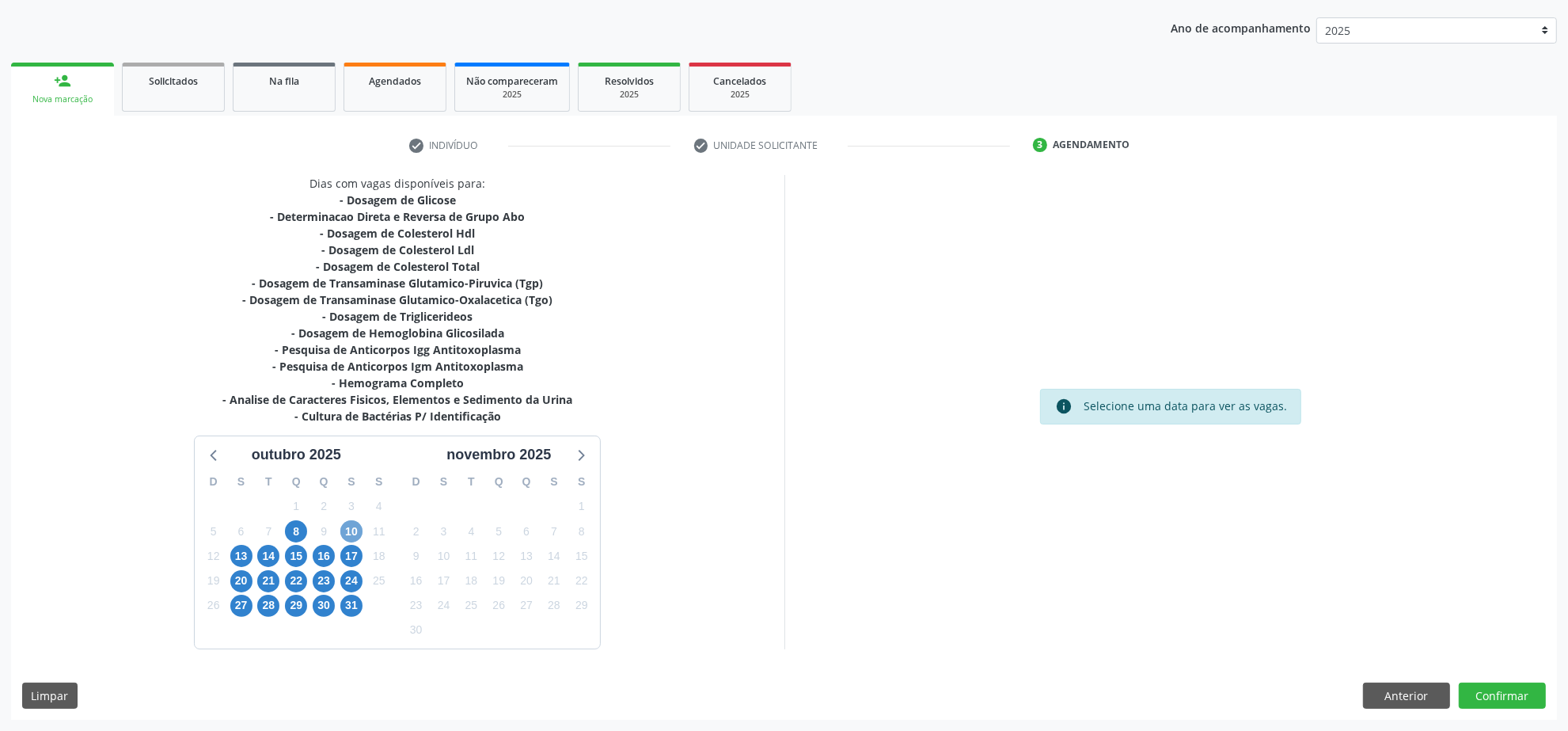
click at [345, 536] on span "10" at bounding box center [352, 531] width 22 height 22
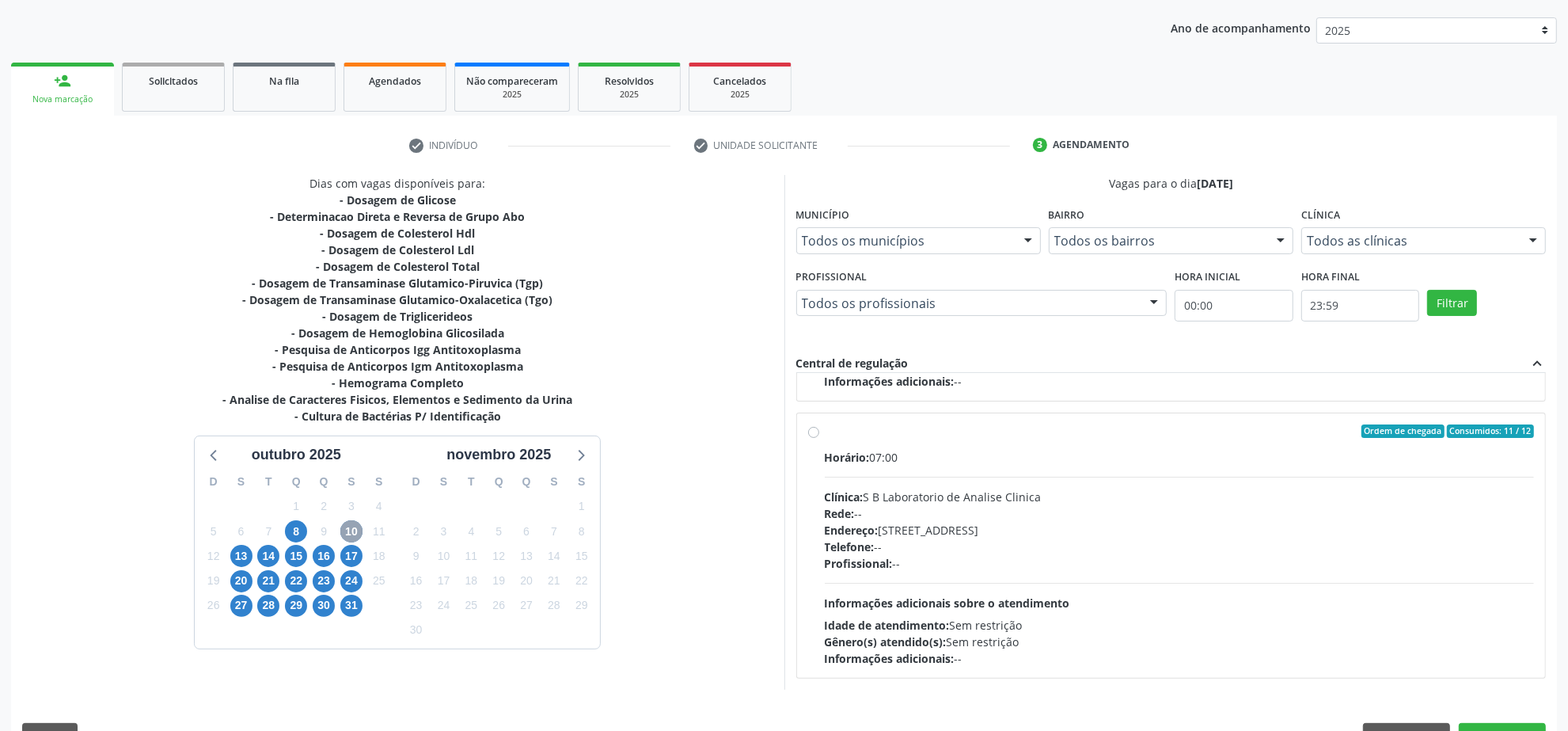
scroll to position [0, 0]
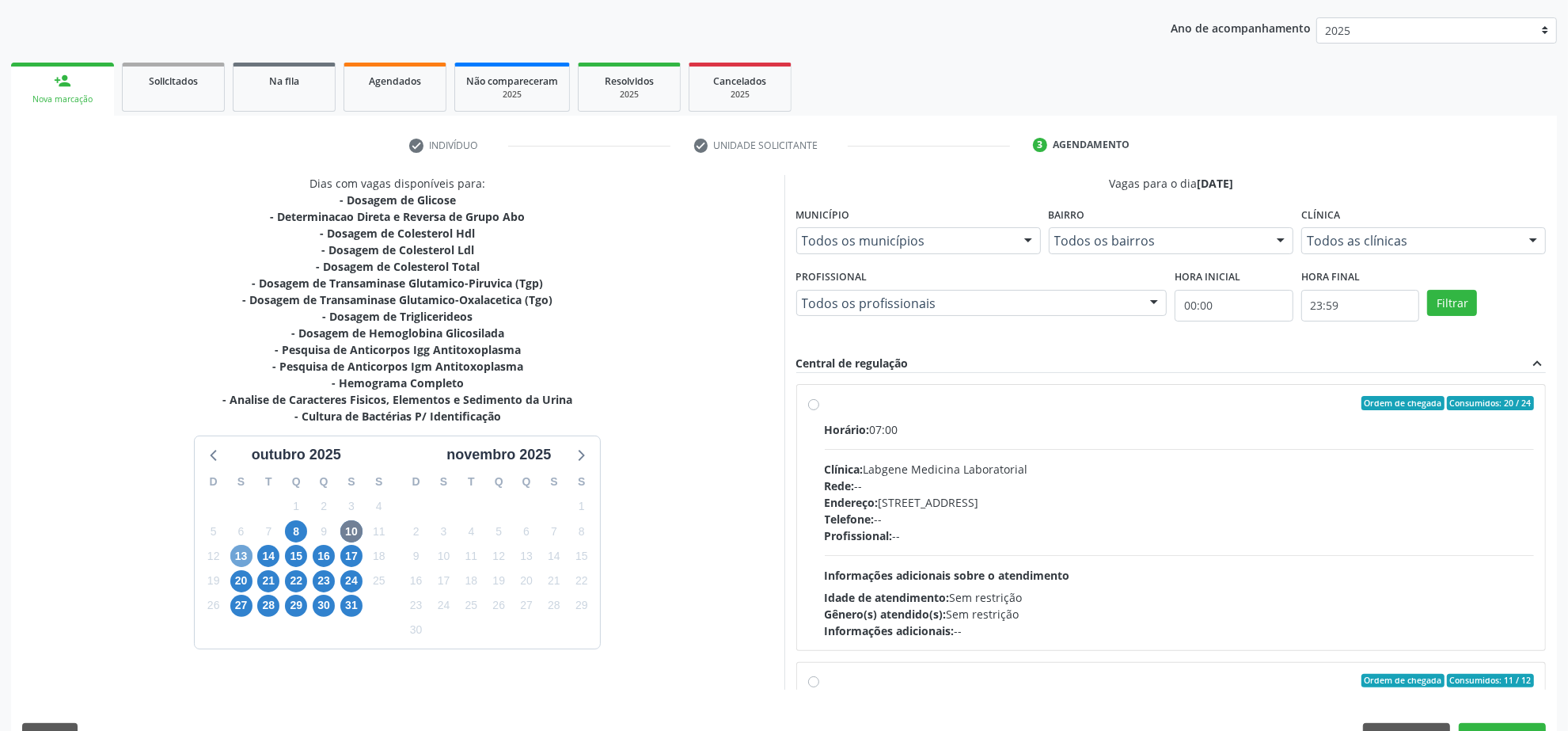
click at [236, 551] on span "13" at bounding box center [242, 556] width 22 height 22
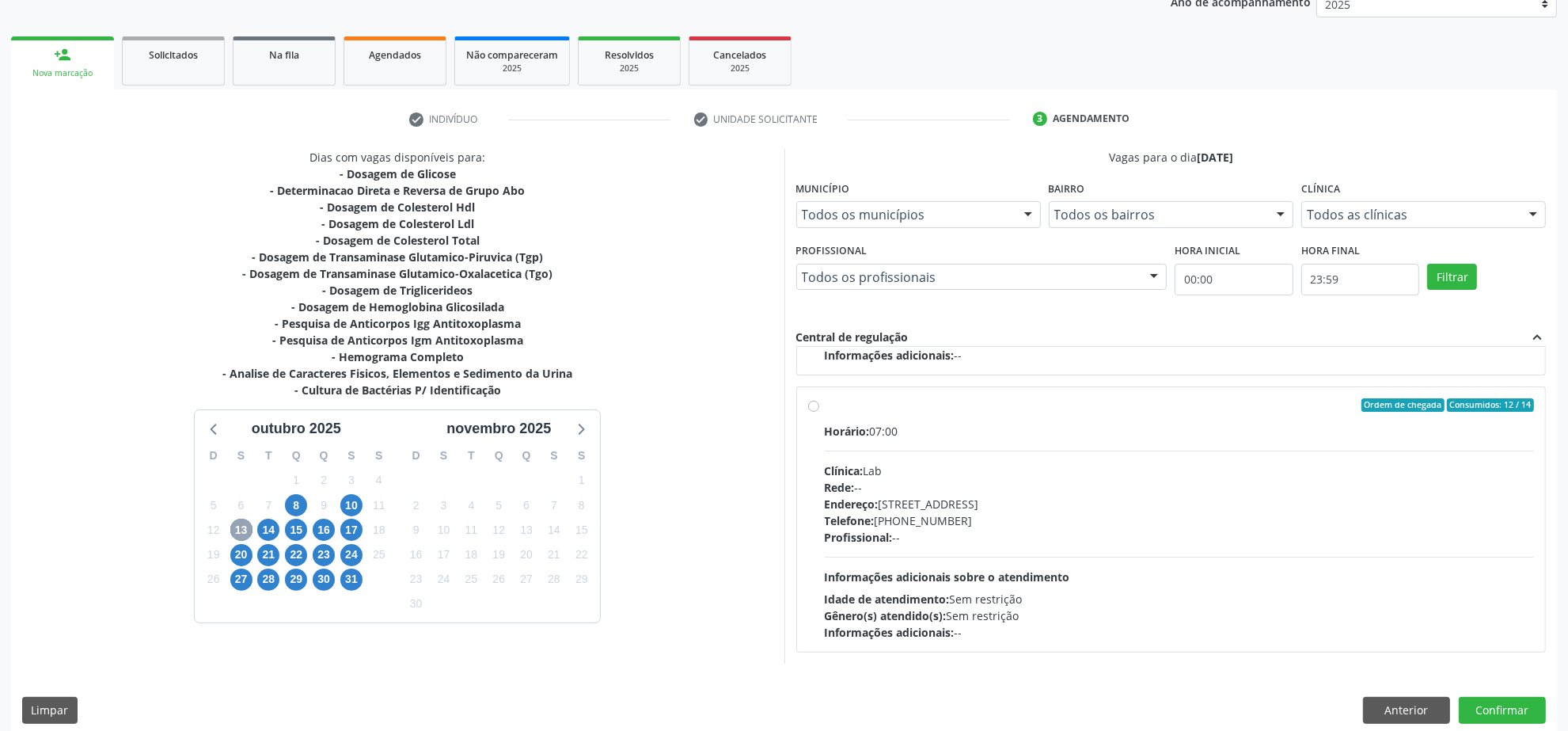
scroll to position [214, 0]
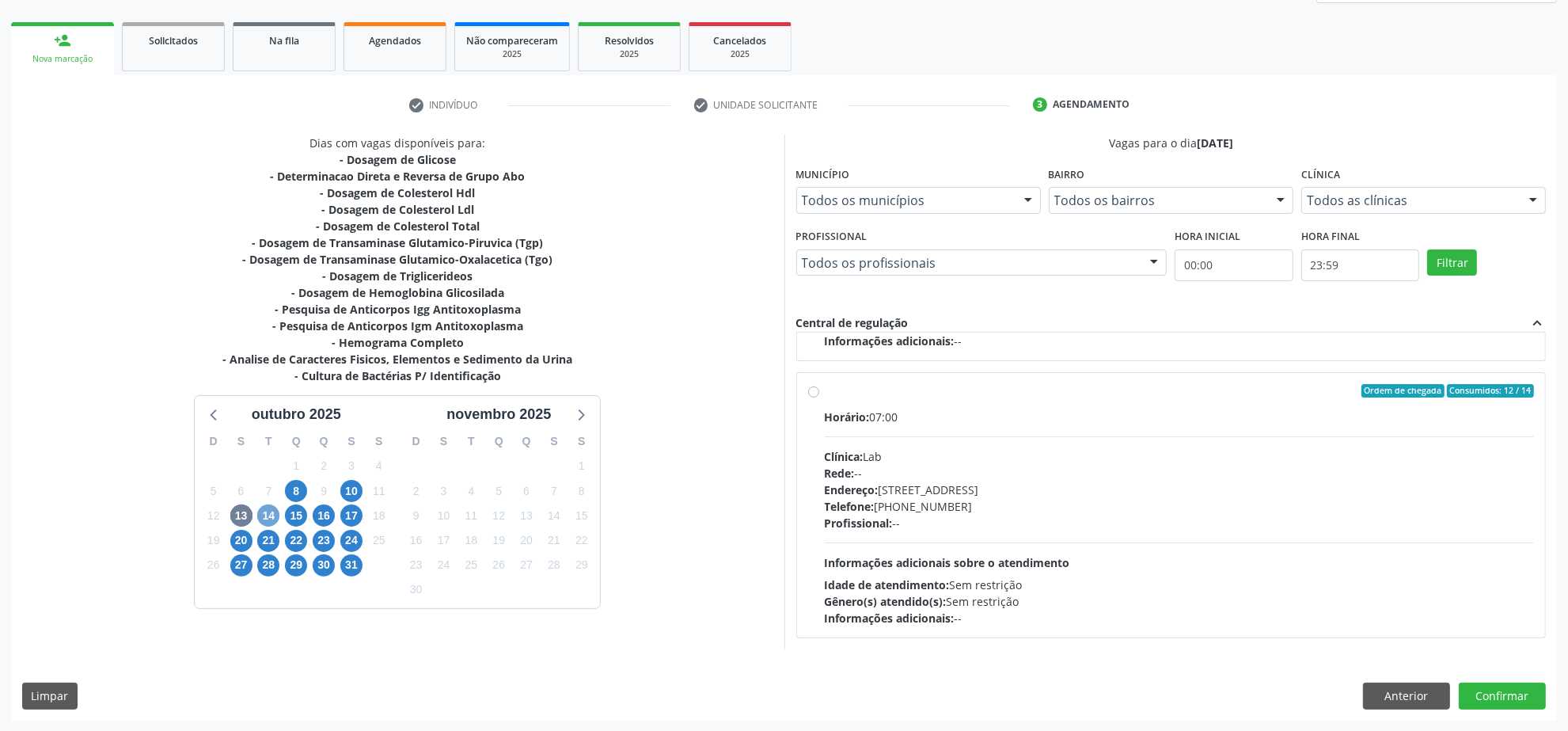
click at [276, 513] on span "14" at bounding box center [268, 516] width 22 height 22
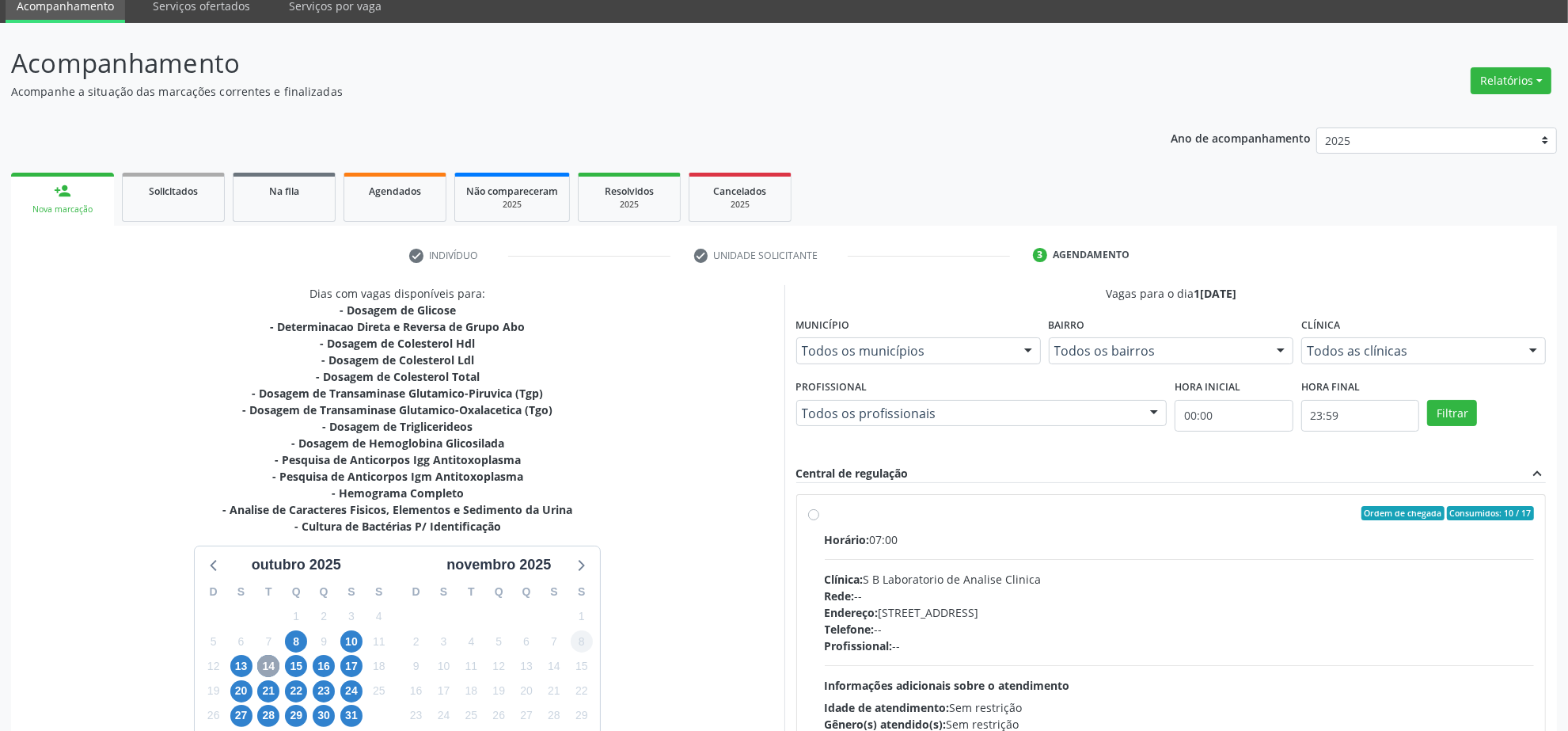
scroll to position [99, 0]
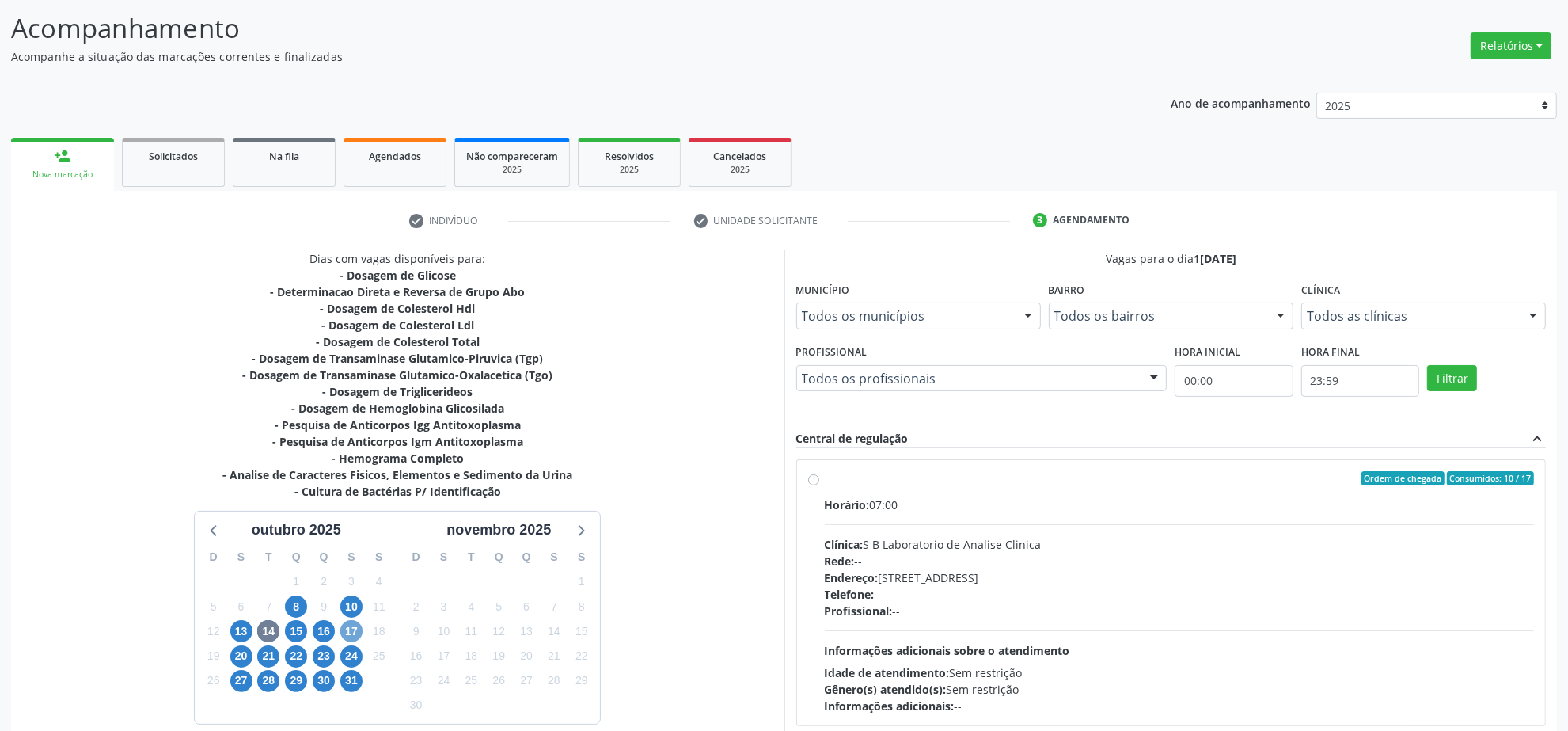
click at [351, 638] on span "17" at bounding box center [352, 631] width 22 height 22
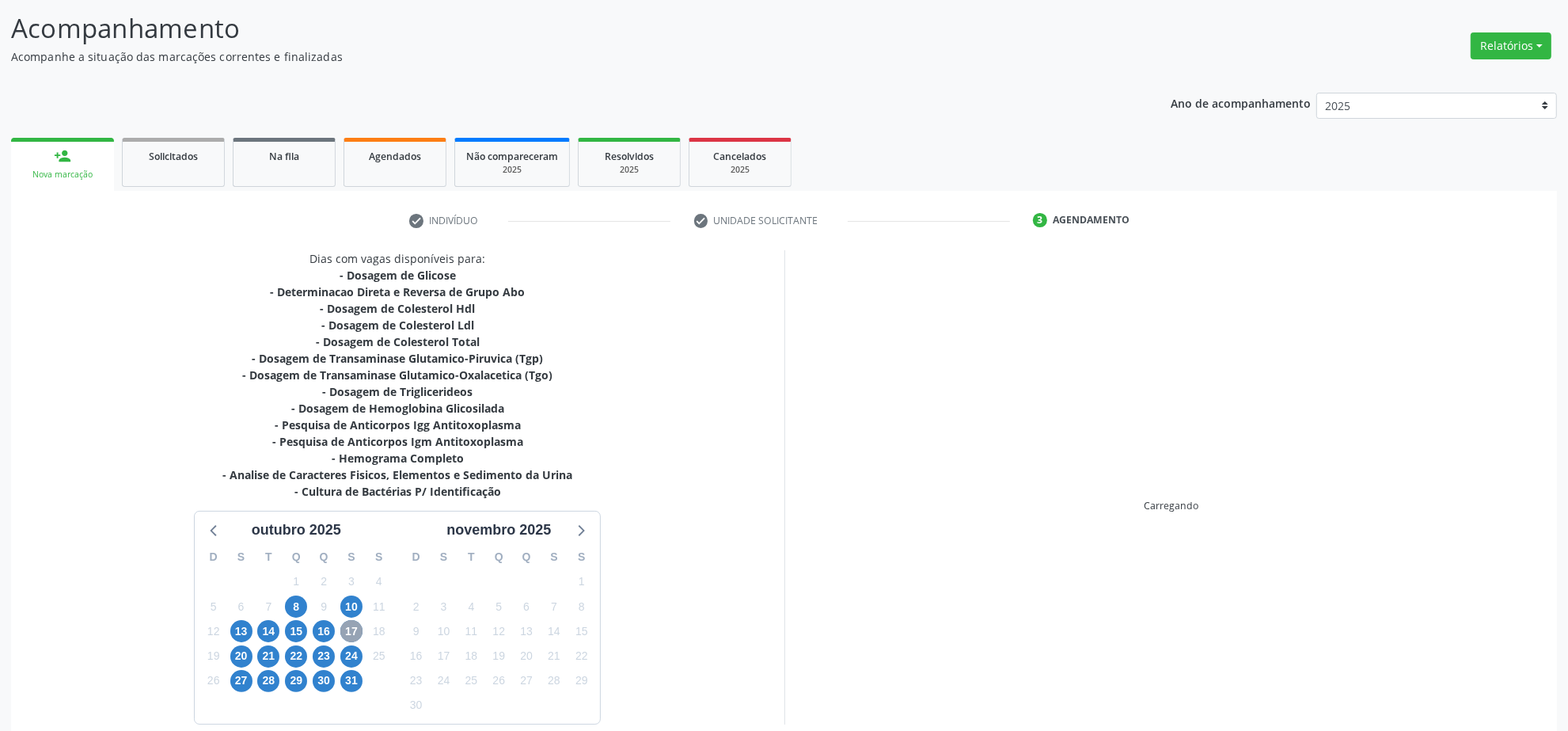
scroll to position [174, 0]
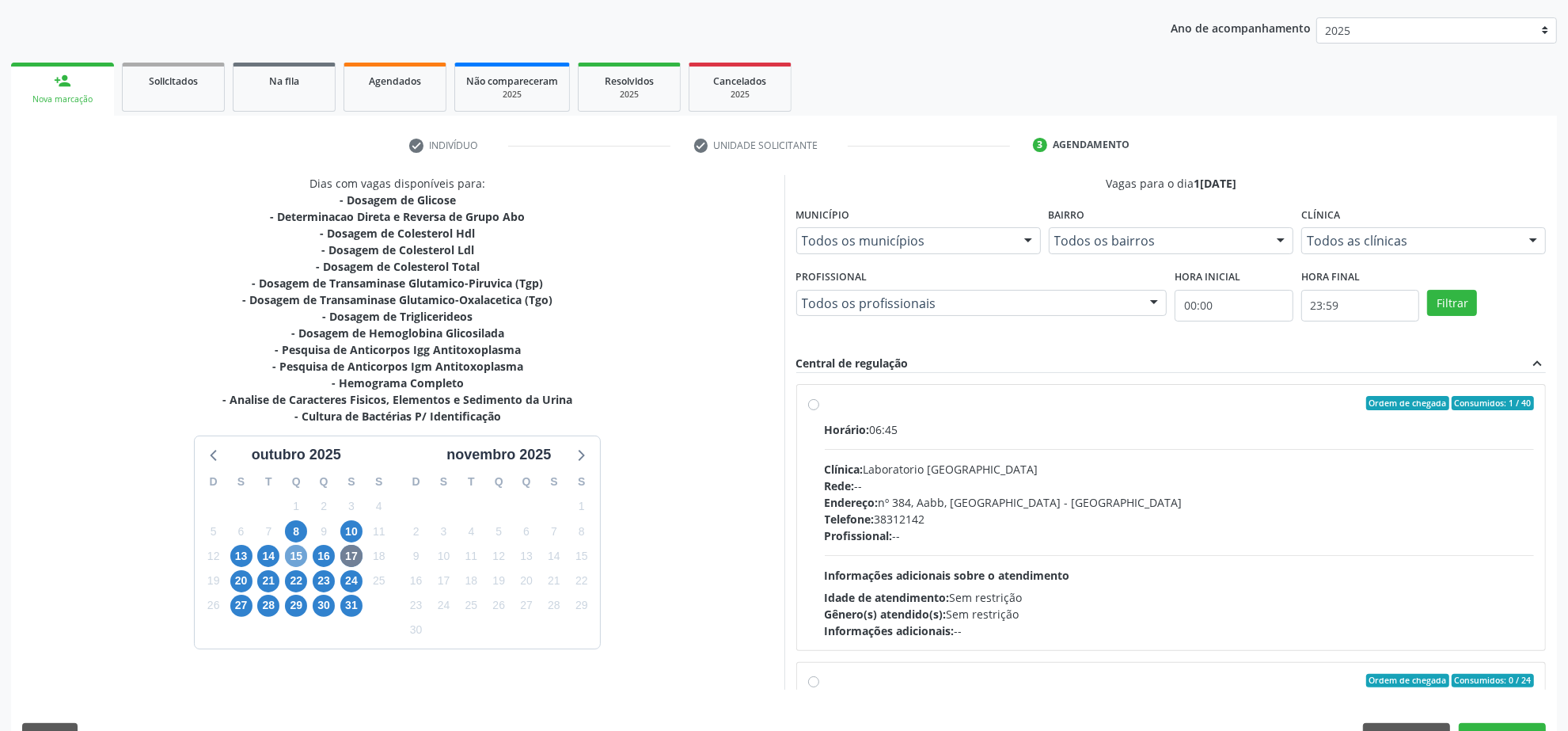
click at [289, 552] on span "15" at bounding box center [296, 556] width 22 height 22
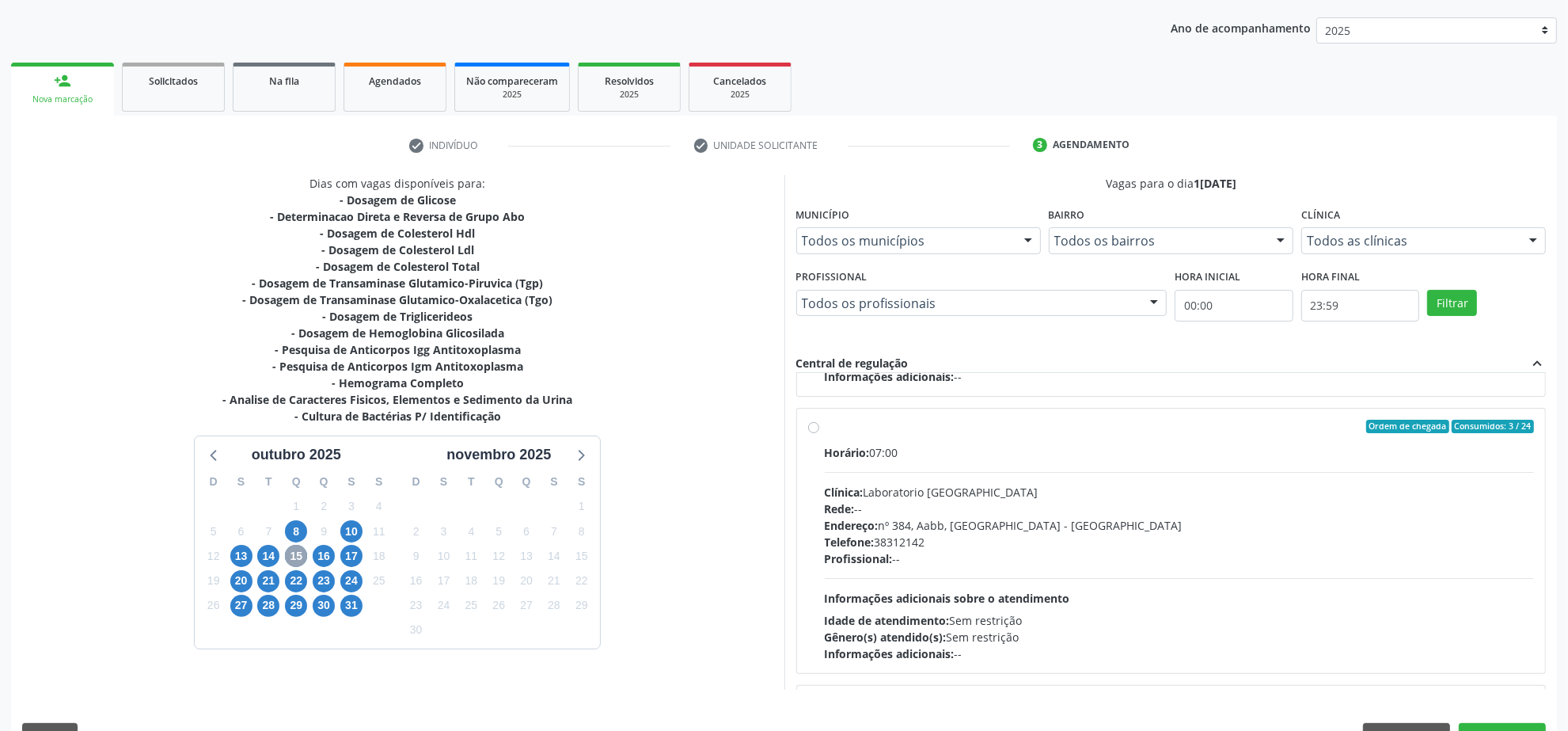
scroll to position [198, 0]
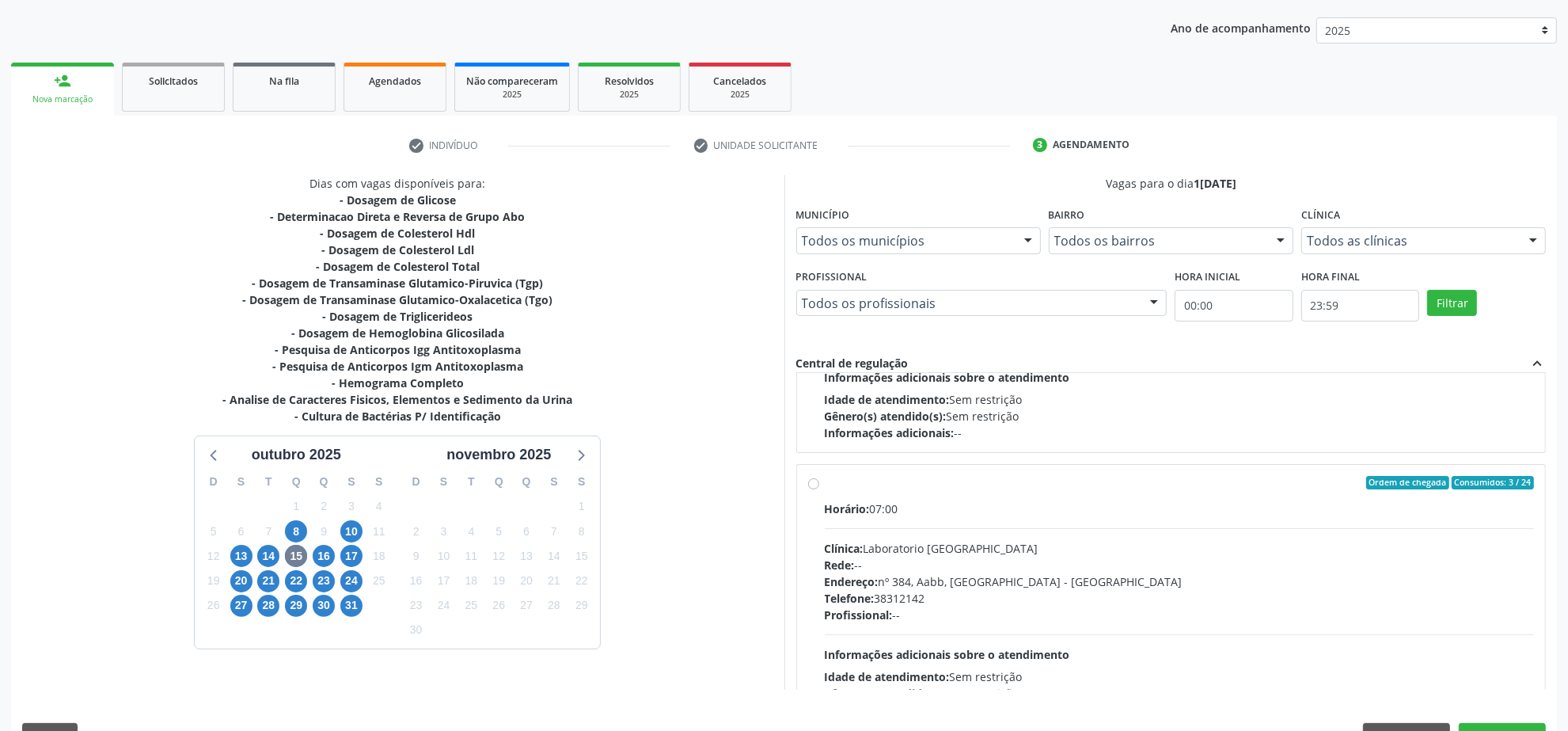
click at [950, 524] on div "Horário: 07:00 Clínica: Laboratorio Sao Francisco Rede: -- Endereço: nº 384, Aa…" at bounding box center [1180, 609] width 710 height 218
click at [820, 490] on input "Ordem de chegada Consumidos: 3 / 24 Horário: 07:00 Clínica: Laboratorio Sao Fra…" at bounding box center [813, 483] width 11 height 15
radio input "true"
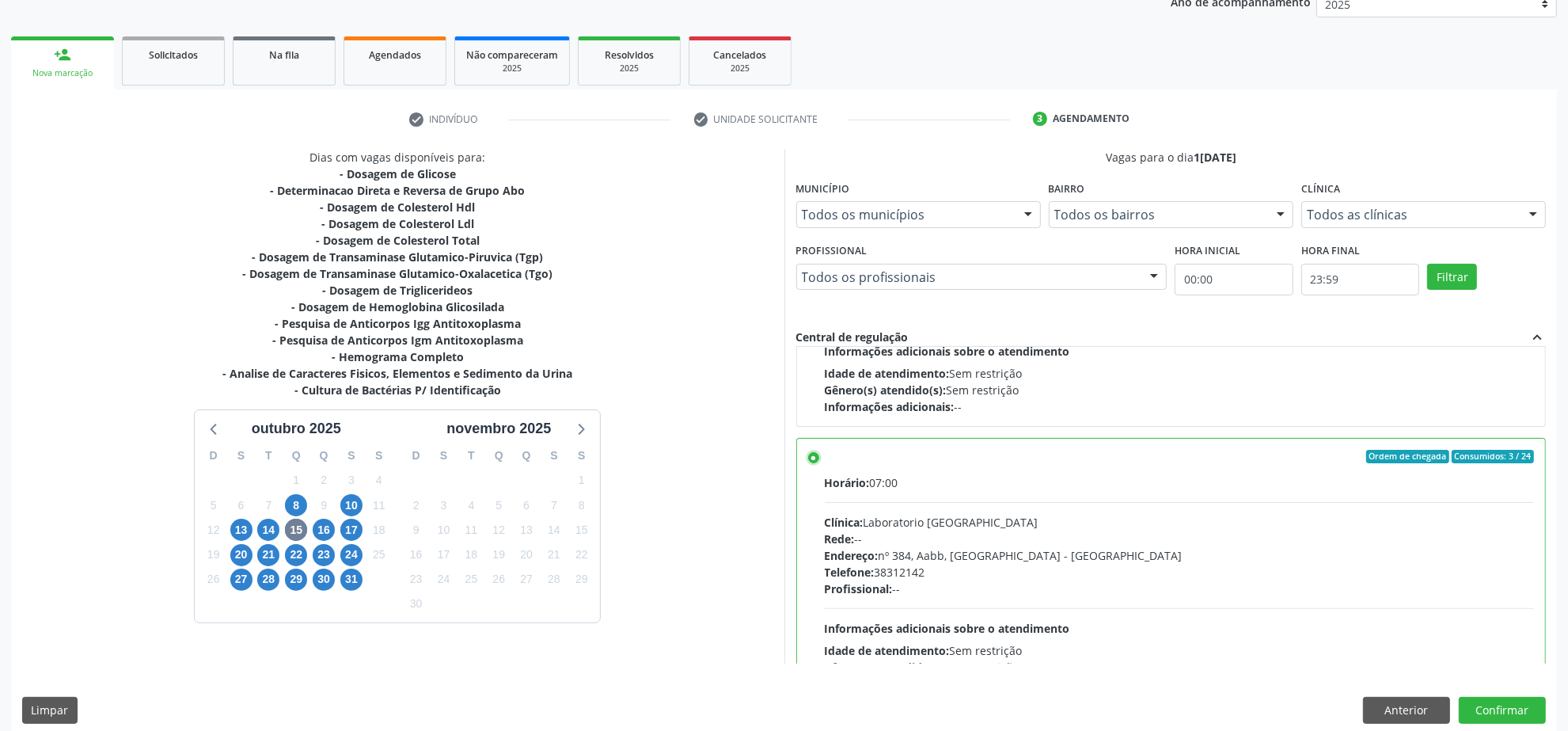
scroll to position [214, 0]
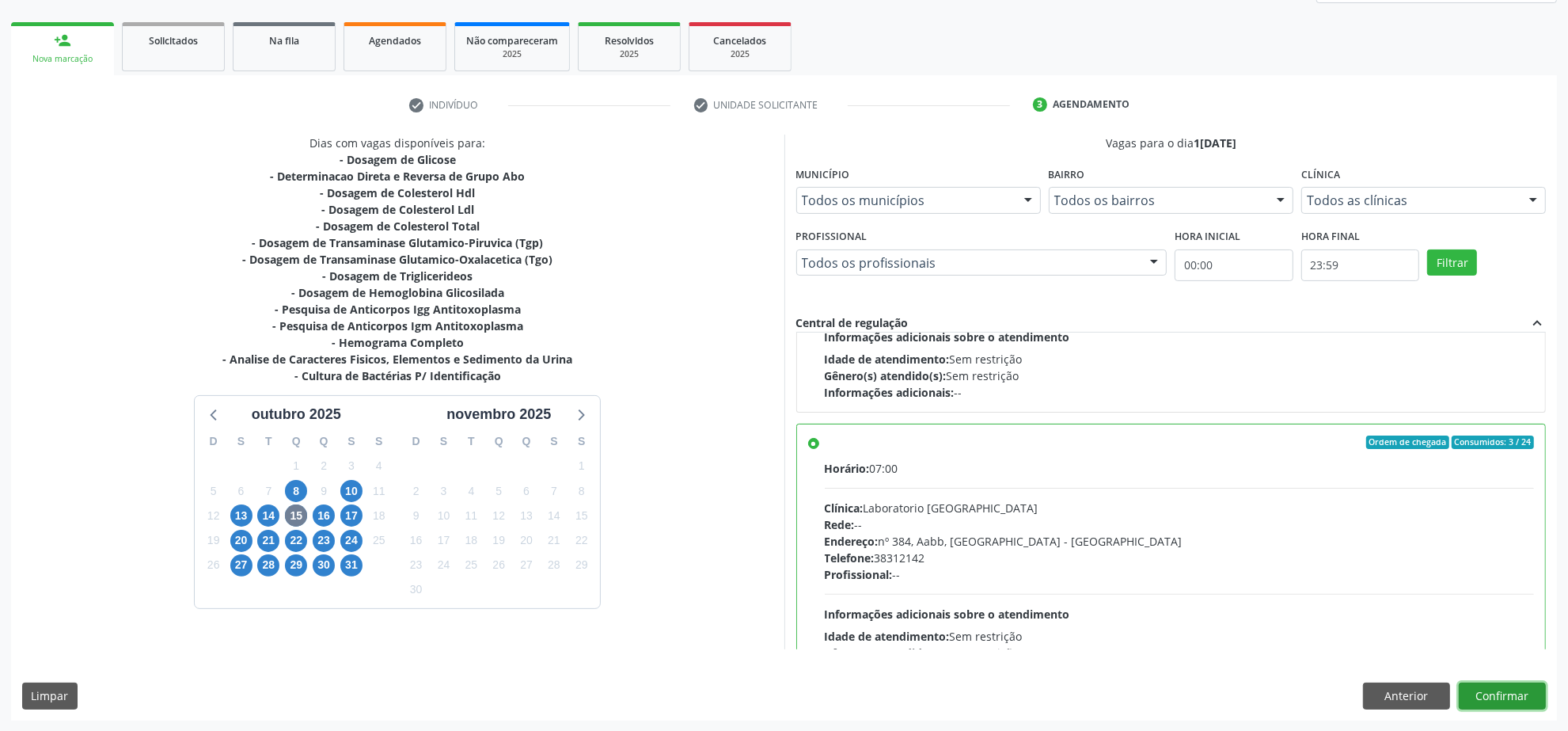
click at [1486, 693] on button "Confirmar" at bounding box center [1502, 695] width 87 height 27
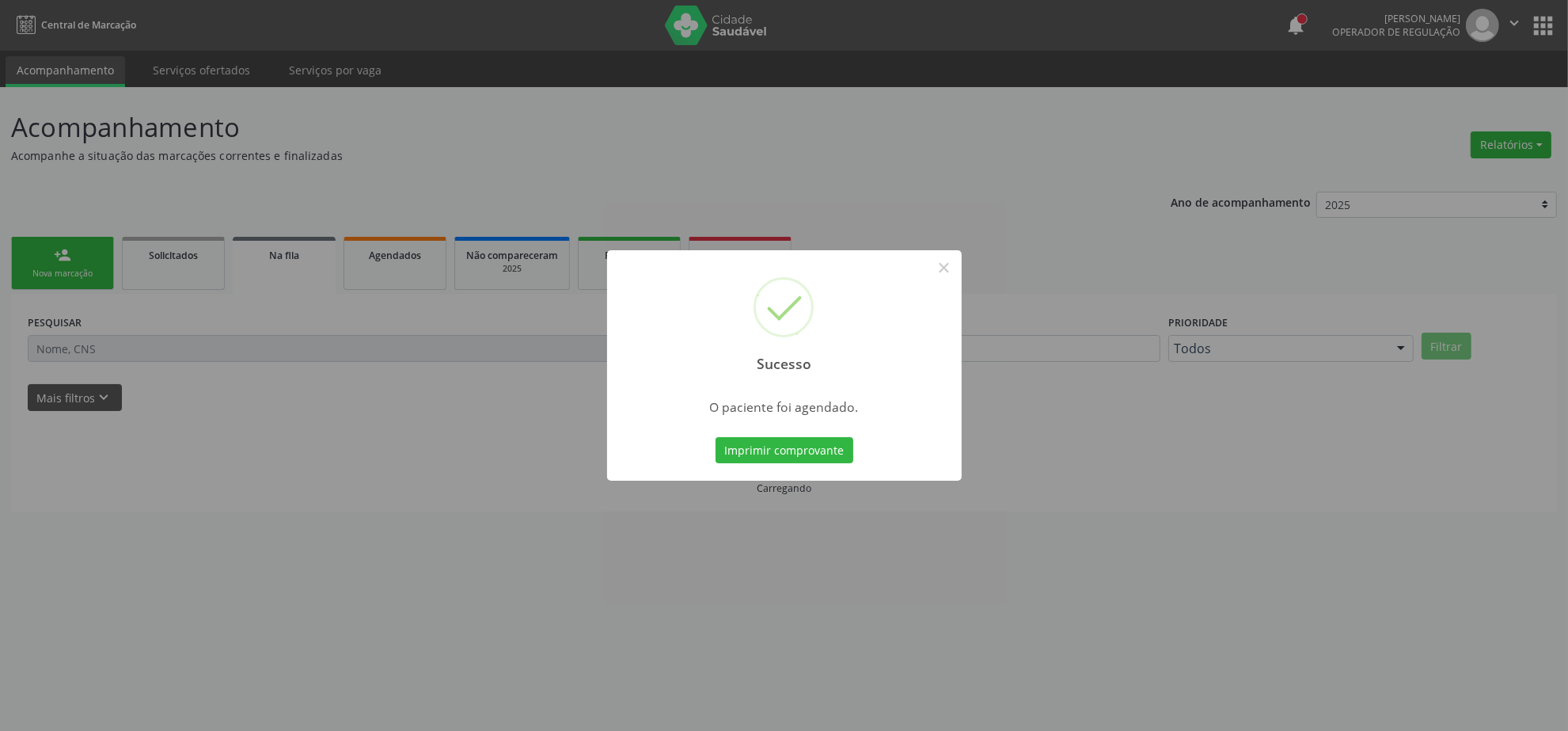
scroll to position [0, 0]
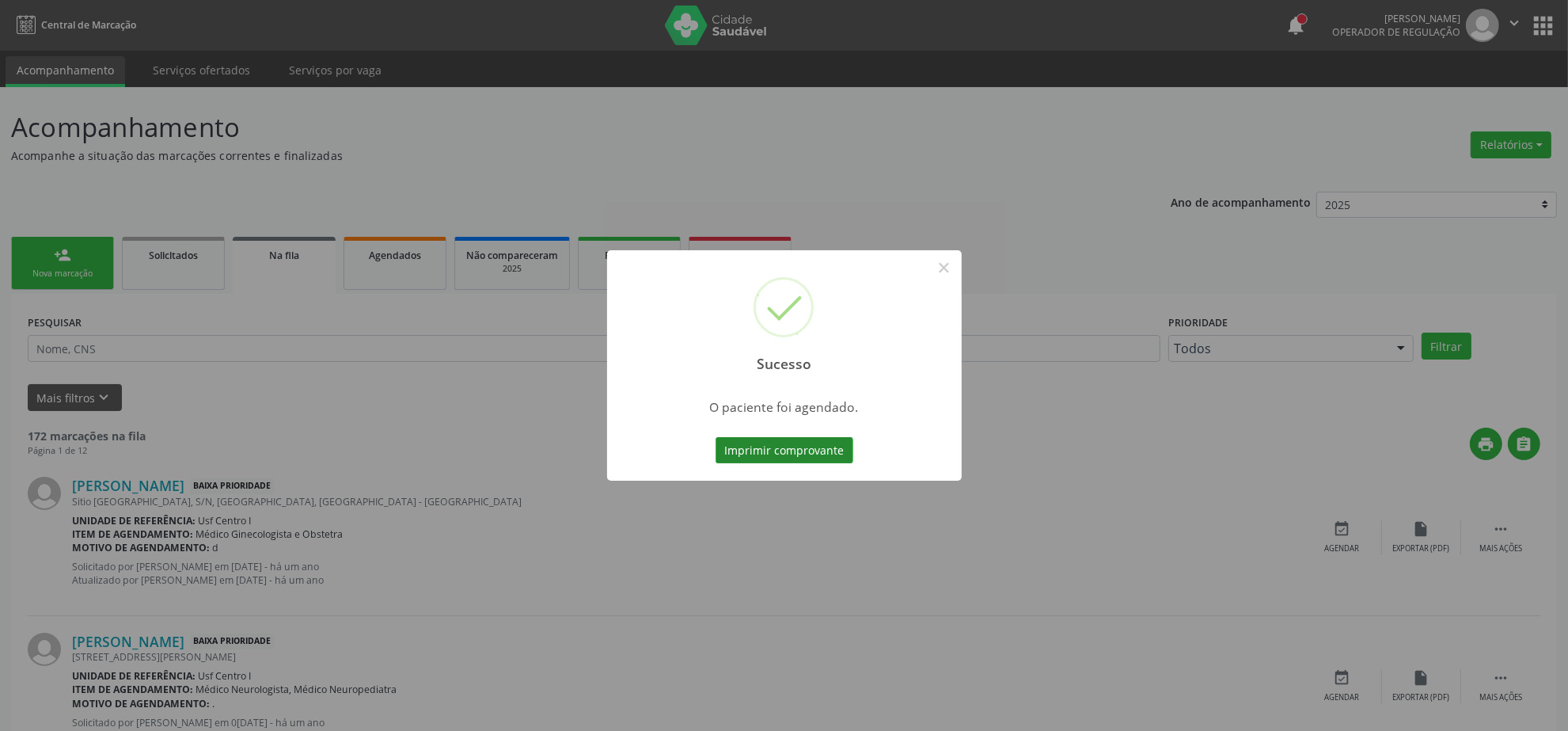
click at [794, 446] on button "Imprimir comprovante" at bounding box center [784, 450] width 137 height 27
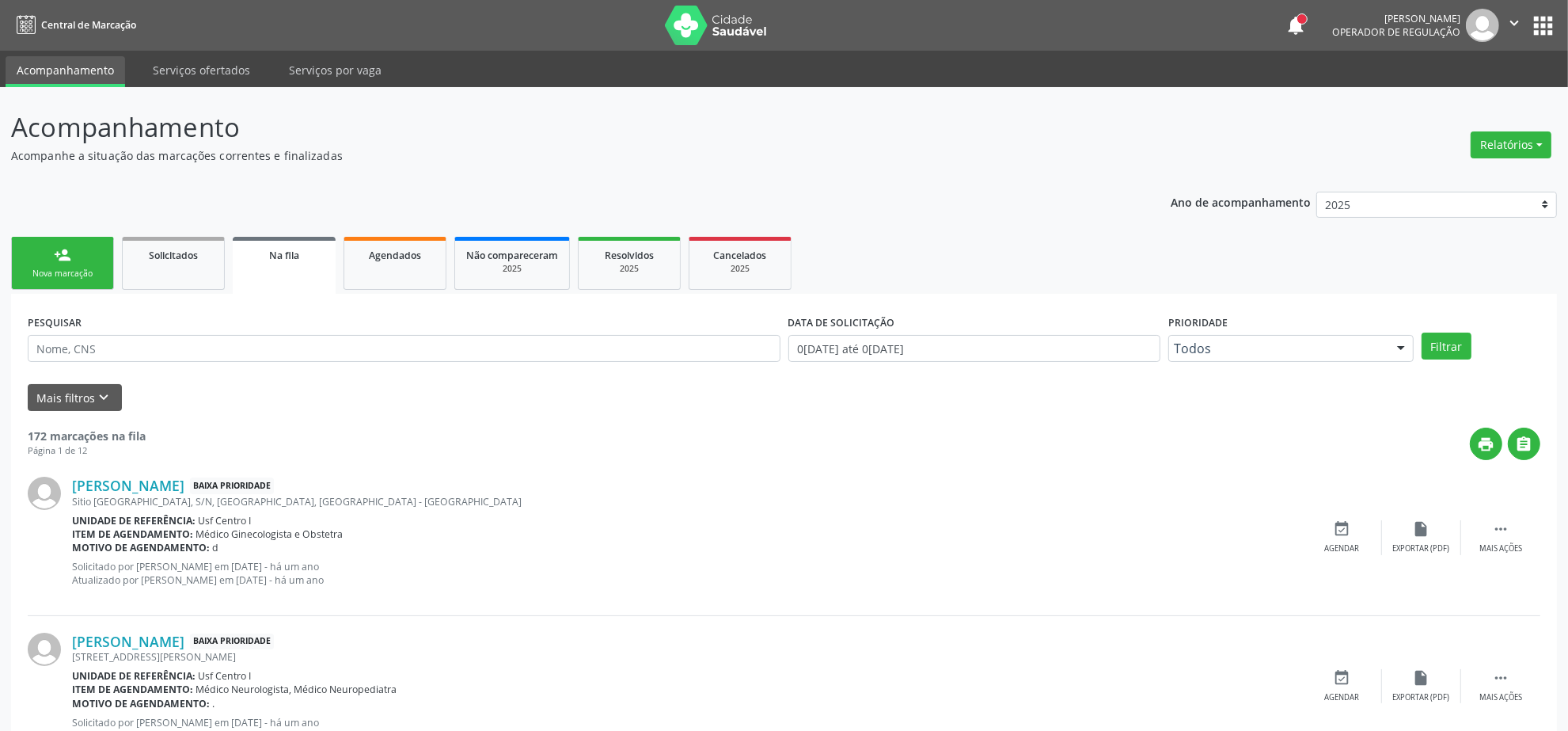
click at [72, 246] on link "person_add Nova marcação" at bounding box center [62, 263] width 103 height 53
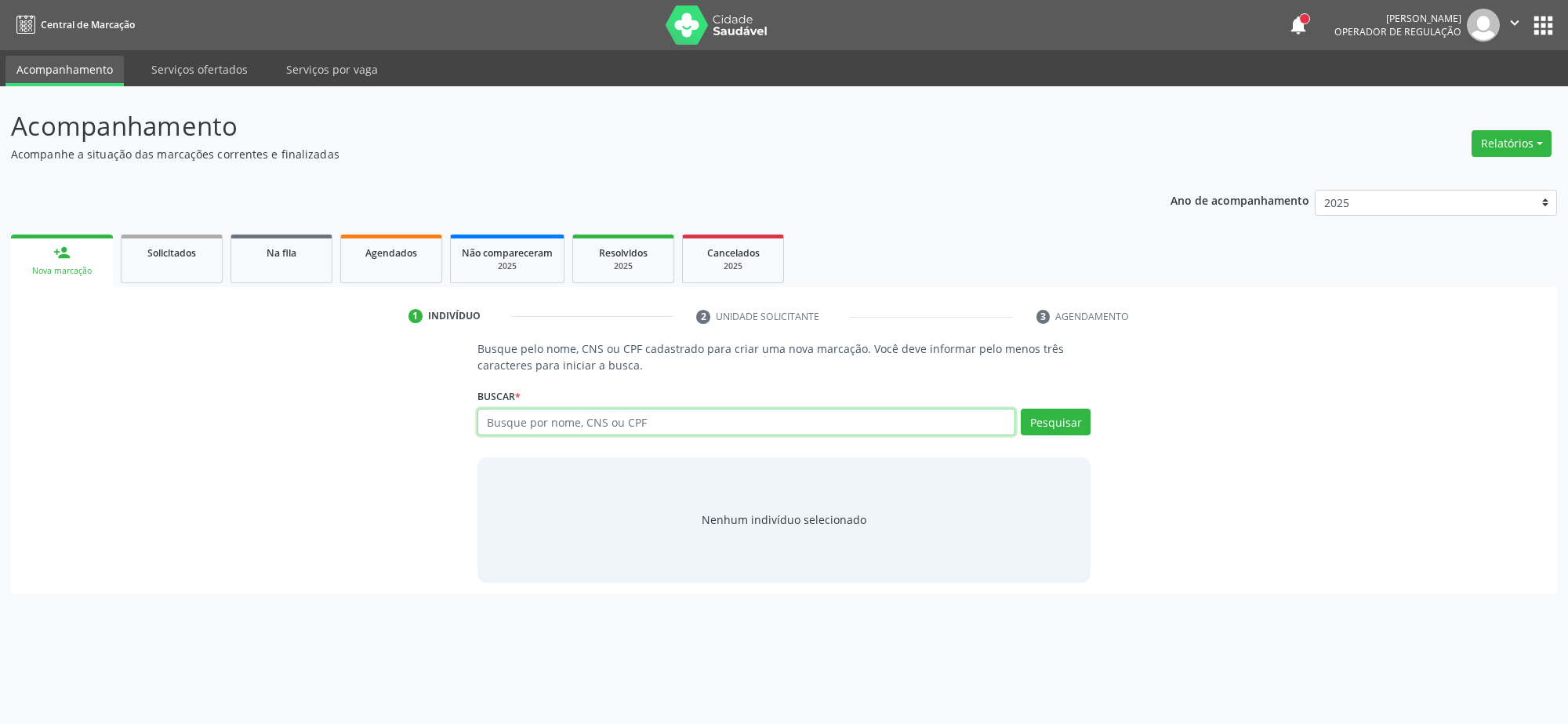
click at [519, 416] on input "text" at bounding box center [745, 421] width 538 height 26
paste input "700 0047 5745 2300"
type input "700 0047 5745 2300"
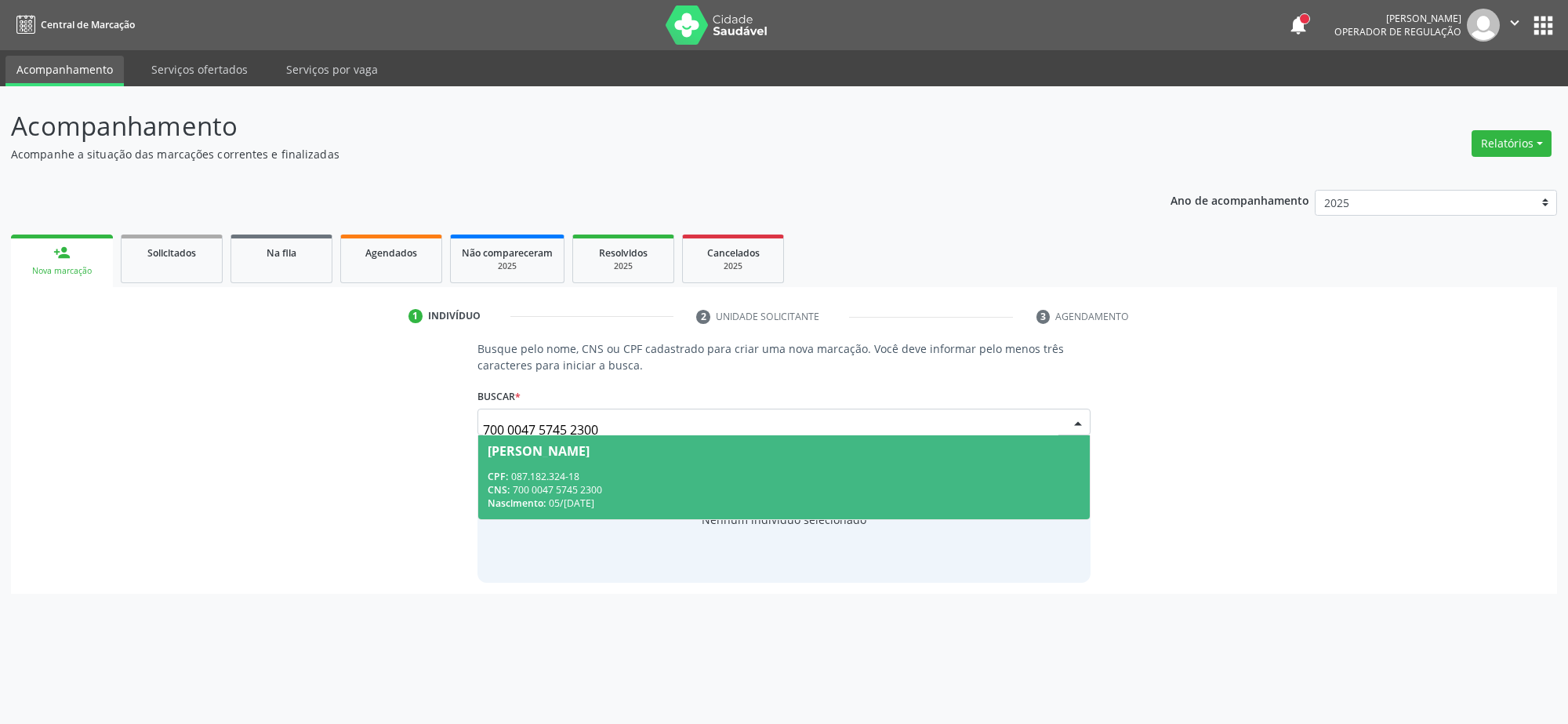
click at [696, 476] on div "CPF: 087.182.324-18" at bounding box center [784, 476] width 592 height 14
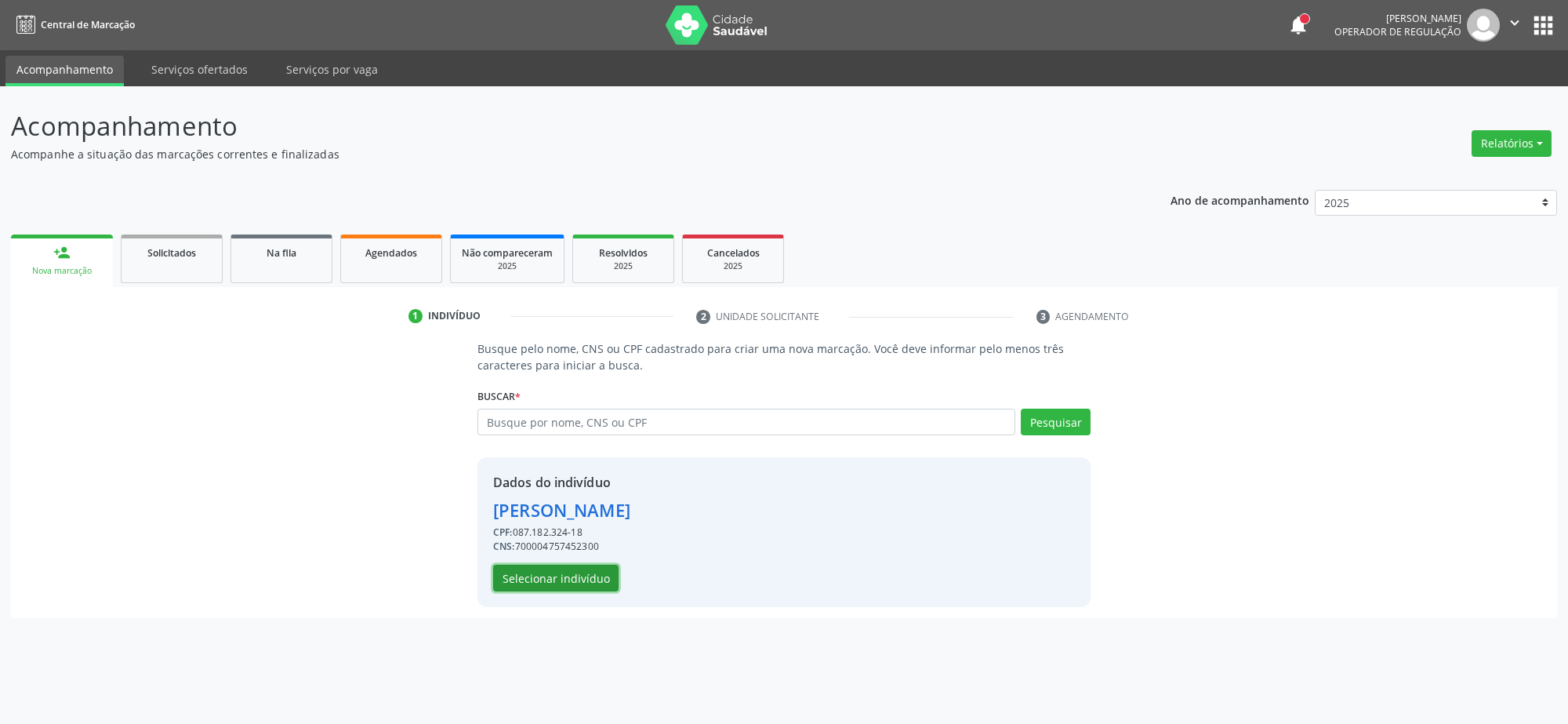
click at [553, 575] on button "Selecionar indivíduo" at bounding box center [556, 577] width 125 height 26
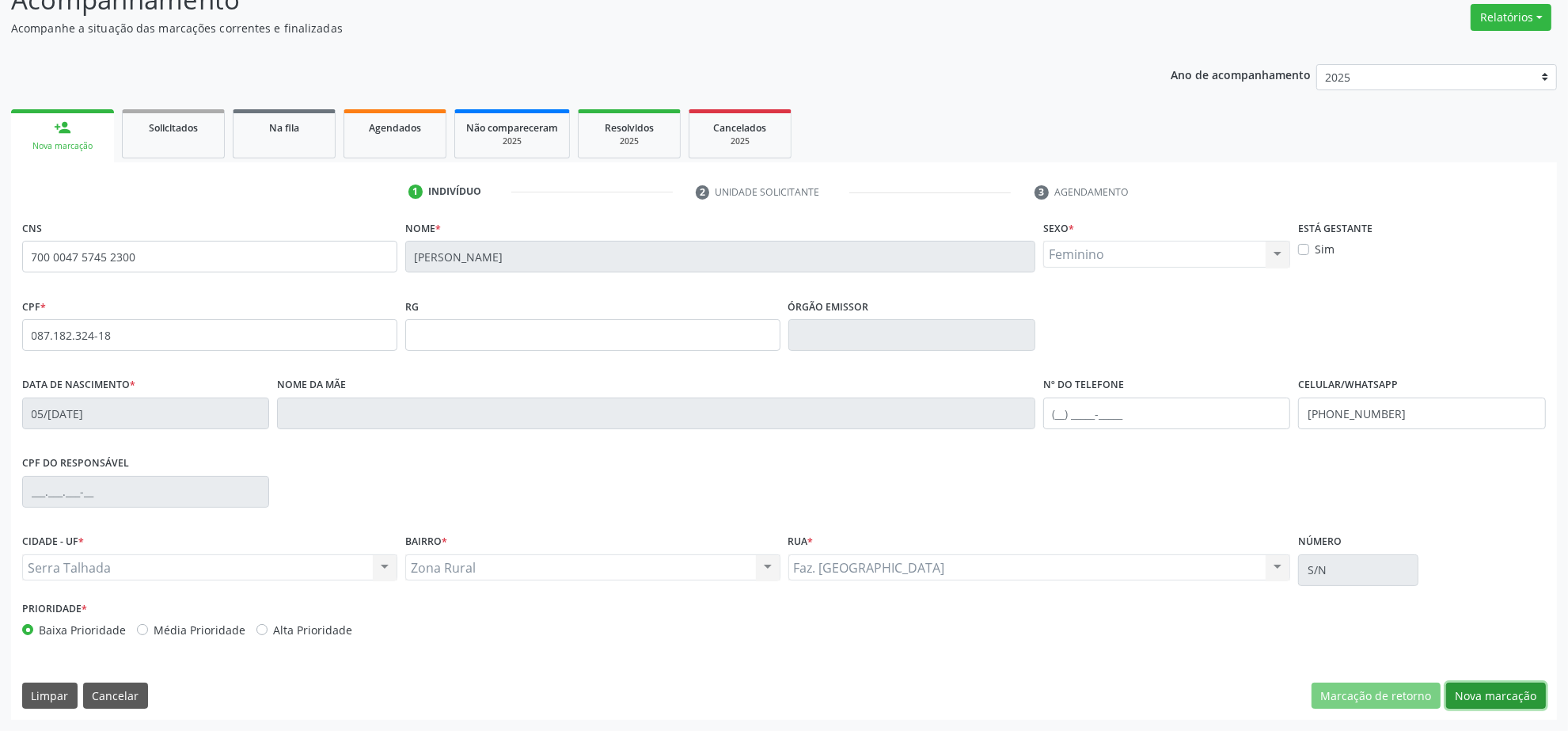
click at [1530, 687] on button "Nova marcação" at bounding box center [1496, 695] width 100 height 27
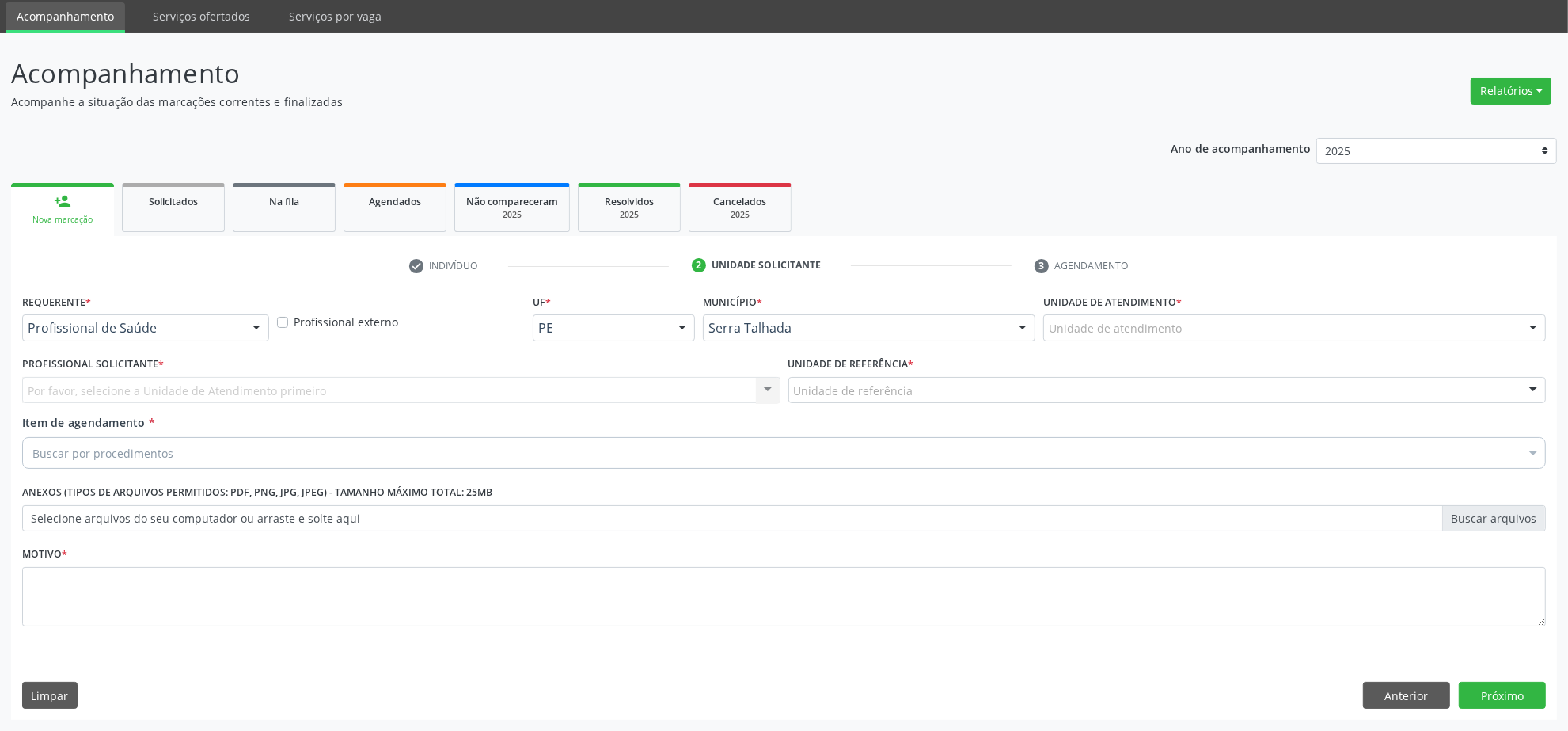
scroll to position [53, 0]
drag, startPoint x: 117, startPoint y: 334, endPoint x: 137, endPoint y: 366, distance: 37.7
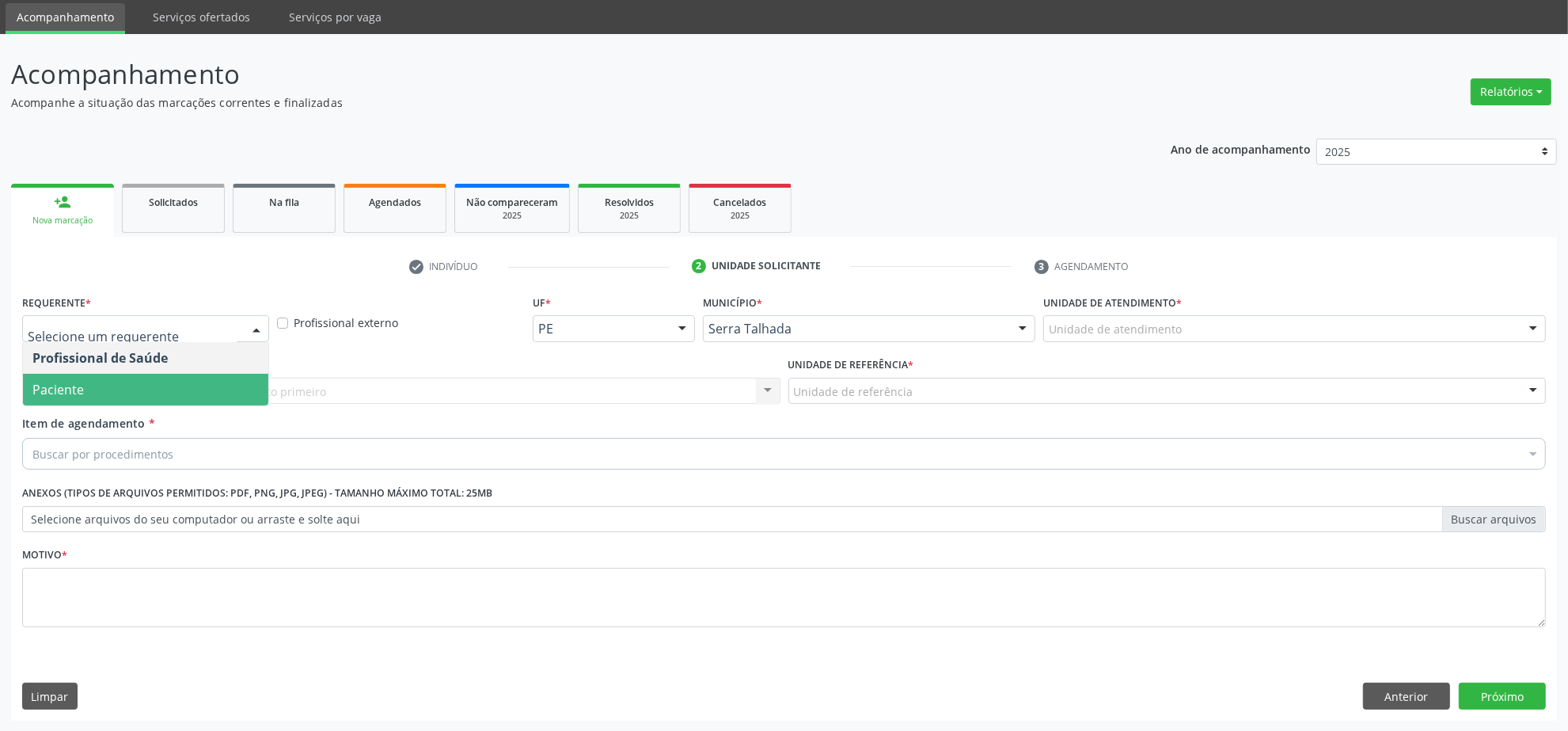
click at [167, 384] on span "Paciente" at bounding box center [146, 389] width 245 height 32
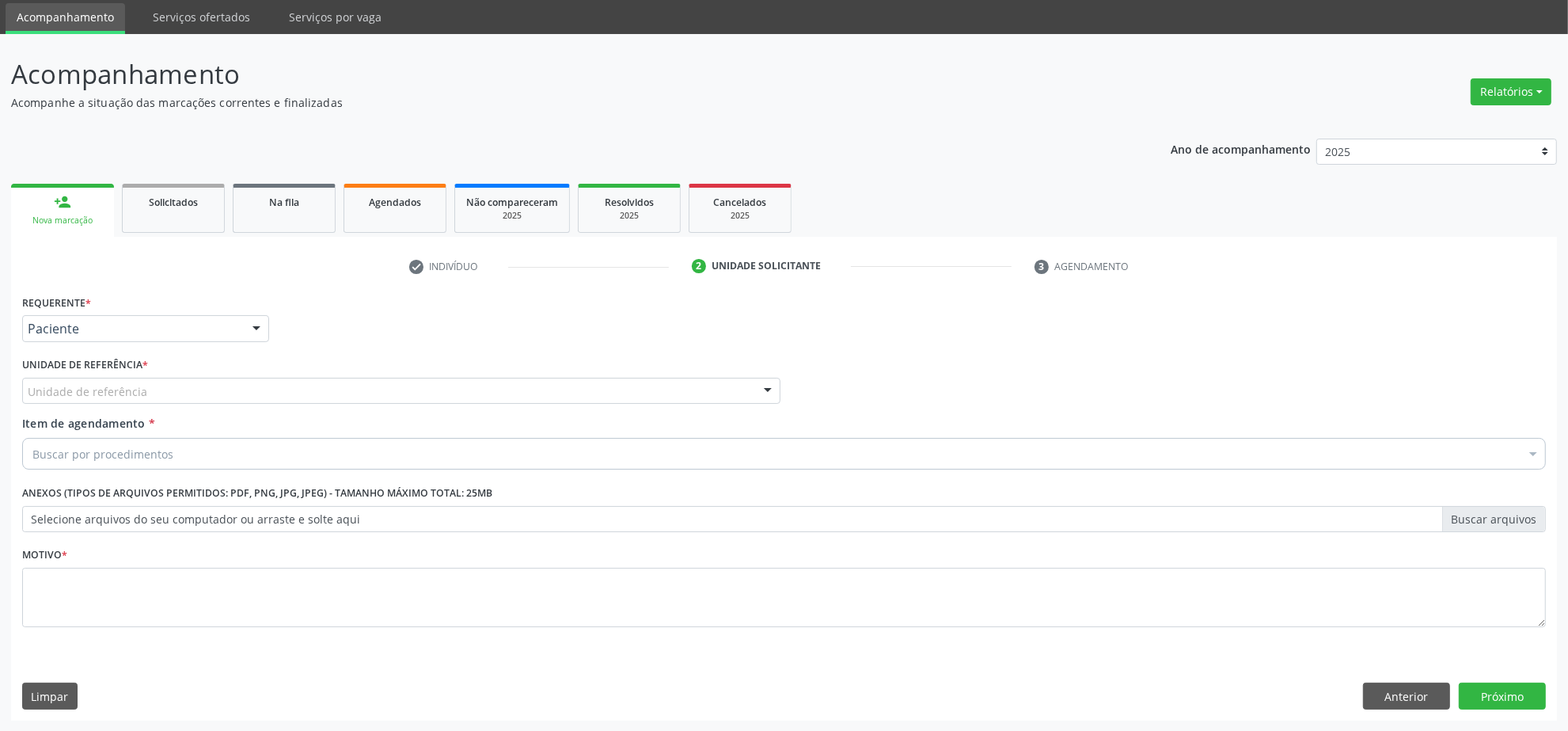
click at [170, 392] on div "Unidade de referência" at bounding box center [401, 390] width 758 height 27
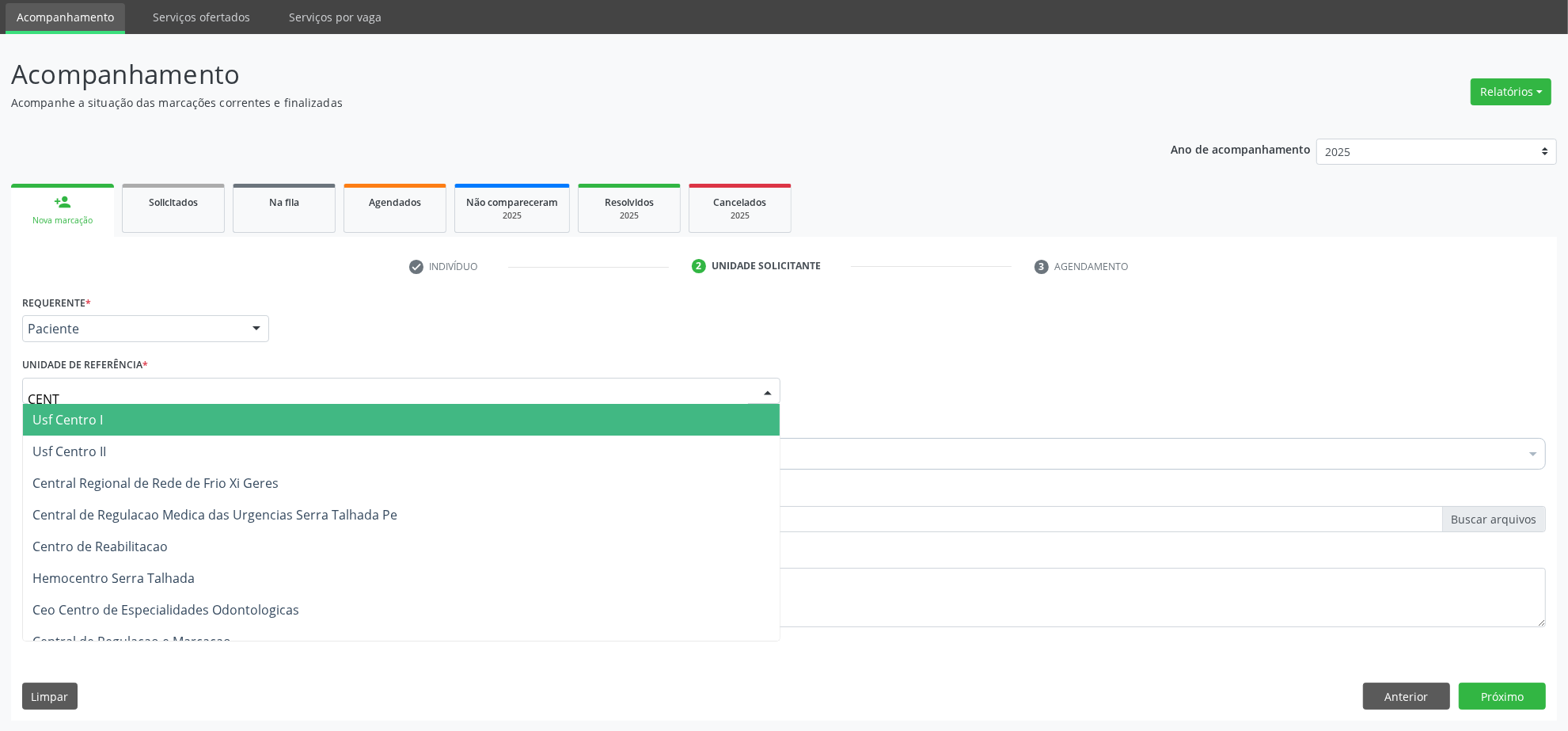
type input "CENTR"
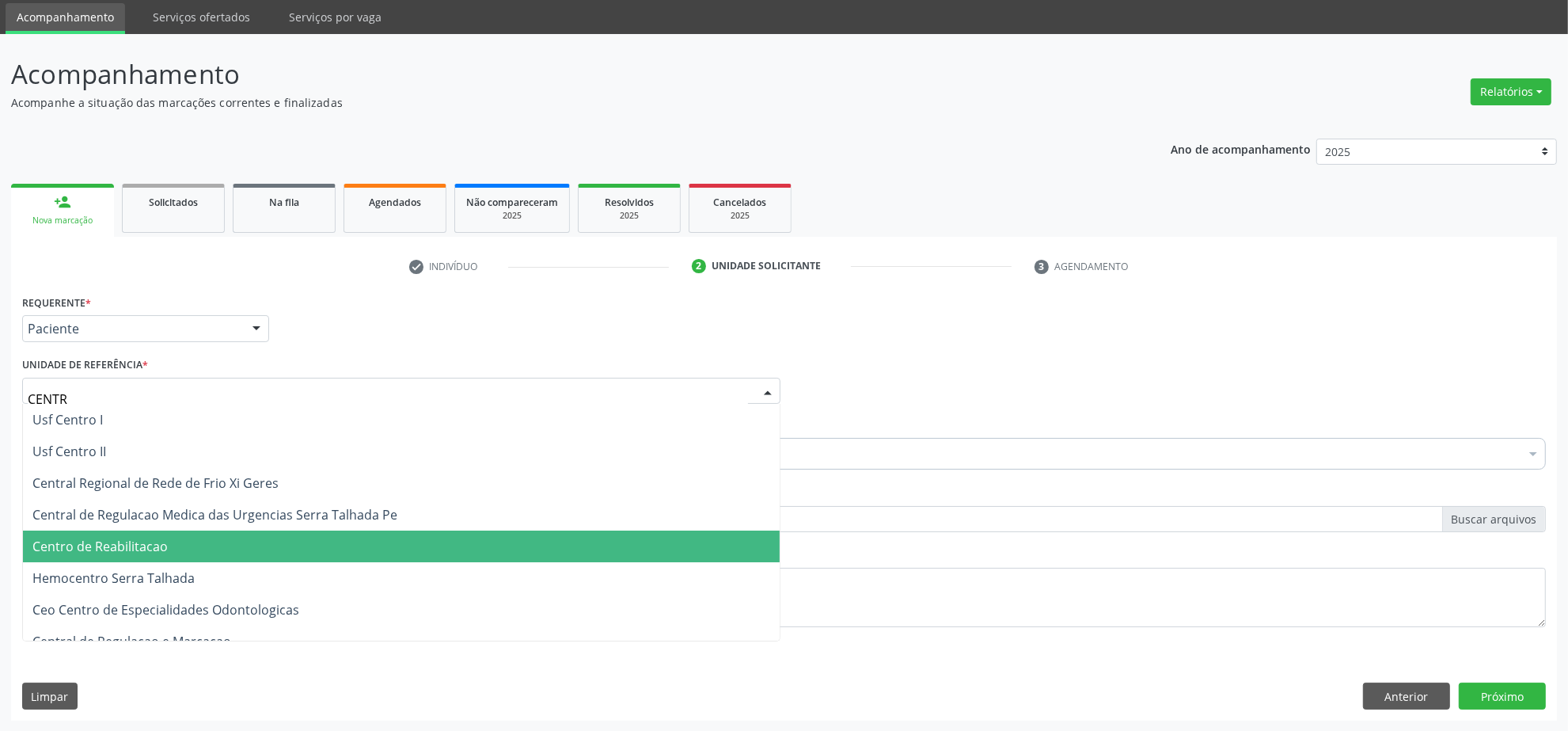
click at [126, 548] on span "Centro de Reabilitacao" at bounding box center [100, 546] width 136 height 17
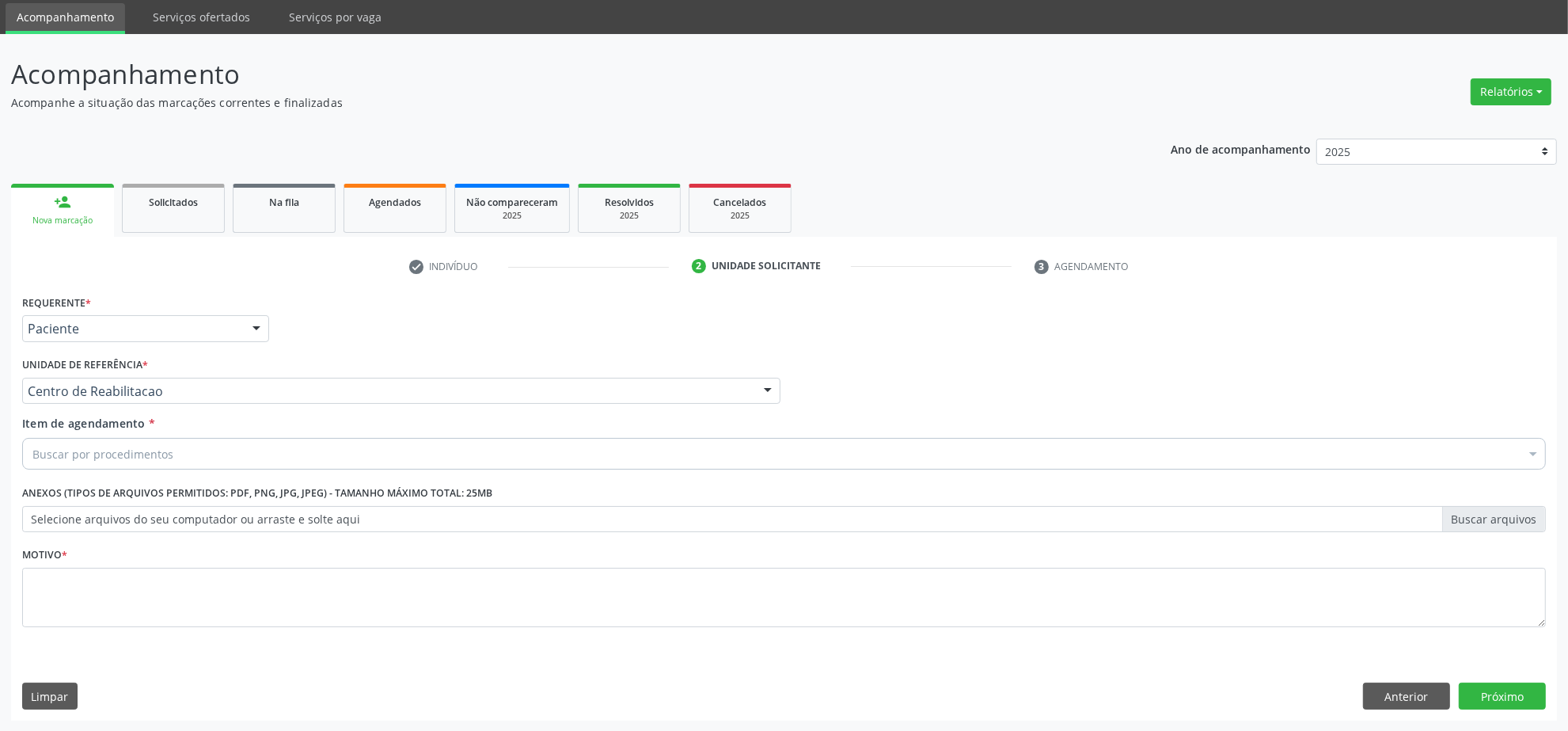
click at [534, 446] on div "Buscar por procedimentos" at bounding box center [784, 453] width 1524 height 32
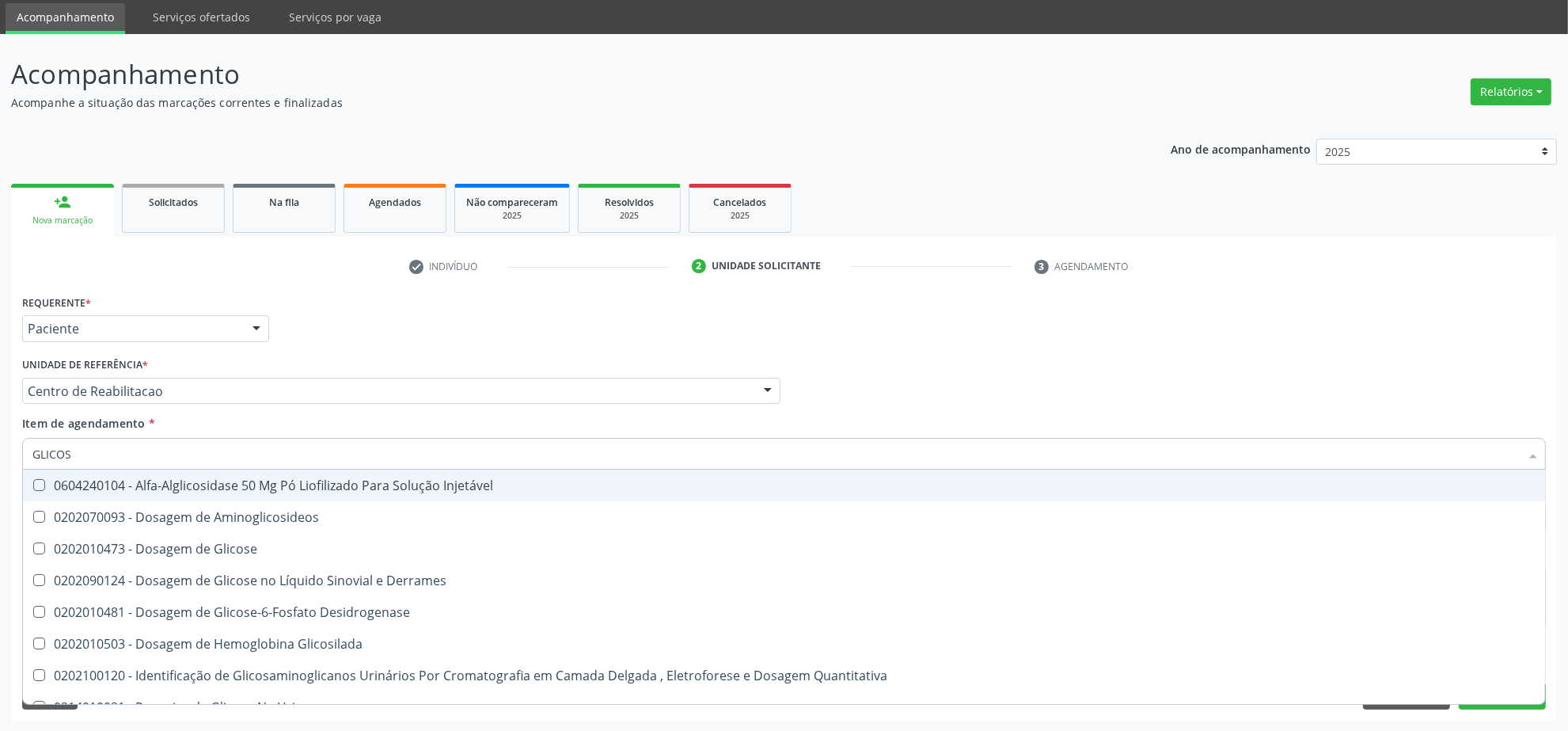
type input "GLICOSE"
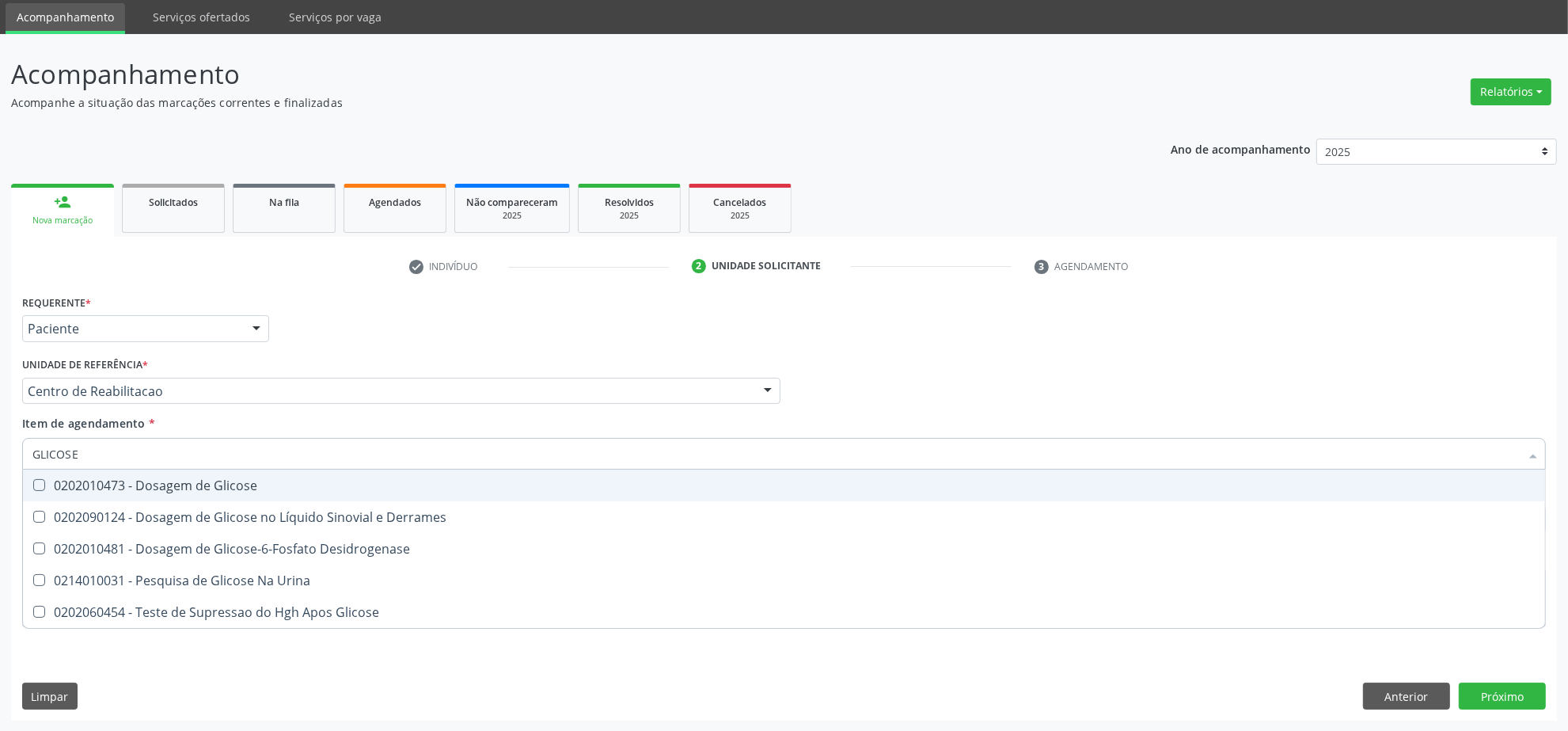
drag, startPoint x: 131, startPoint y: 496, endPoint x: 111, endPoint y: 464, distance: 37.7
click at [129, 495] on span "0202010473 - Dosagem de Glicose" at bounding box center [784, 486] width 1522 height 32
checkbox Glicose "true"
drag, startPoint x: 107, startPoint y: 452, endPoint x: -125, endPoint y: 429, distance: 233.1
click at [0, 429] on html "Central de Marcação notifications [PERSON_NAME] Operador de regulação  Configu…" at bounding box center [784, 312] width 1568 height 731
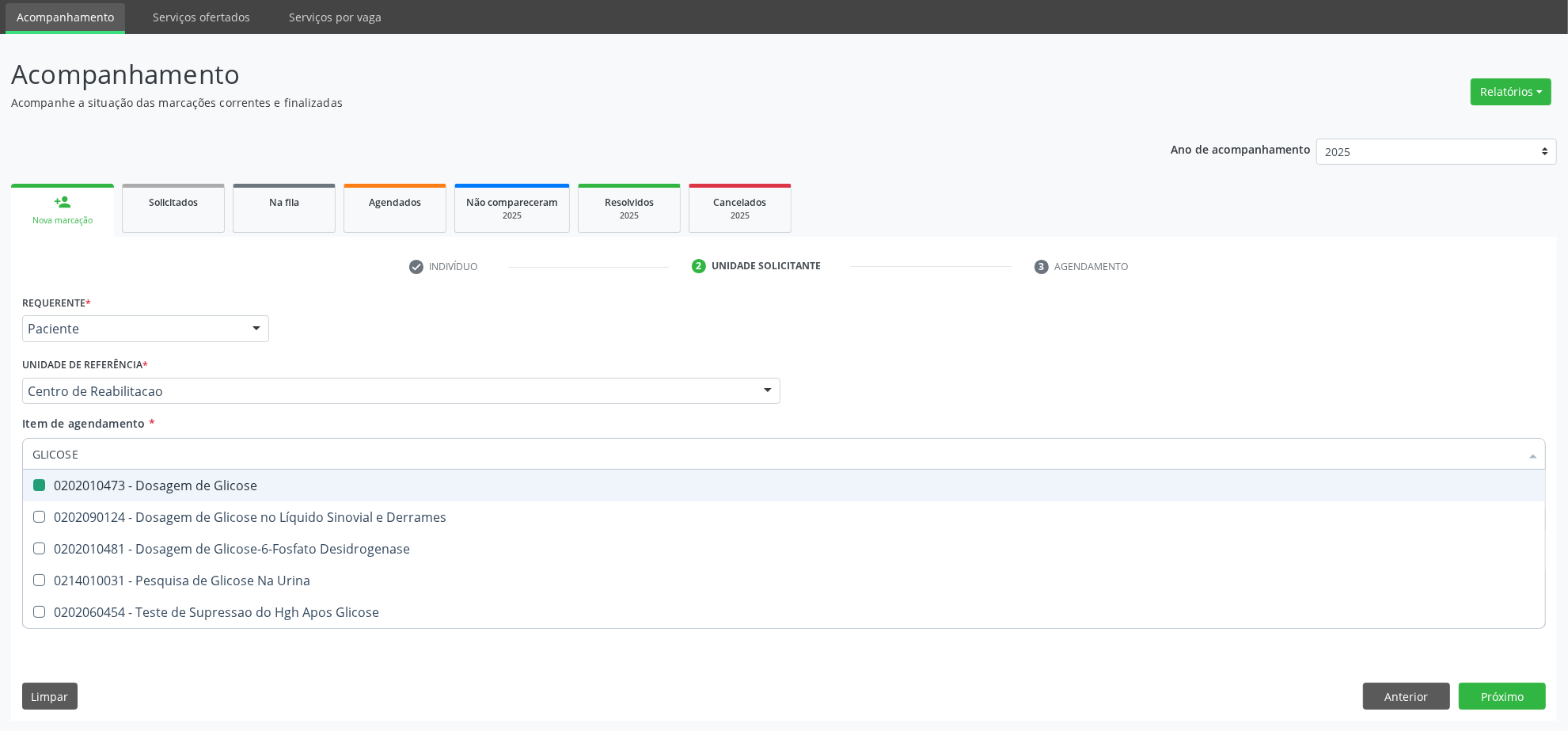
type input "A"
checkbox Glicose "false"
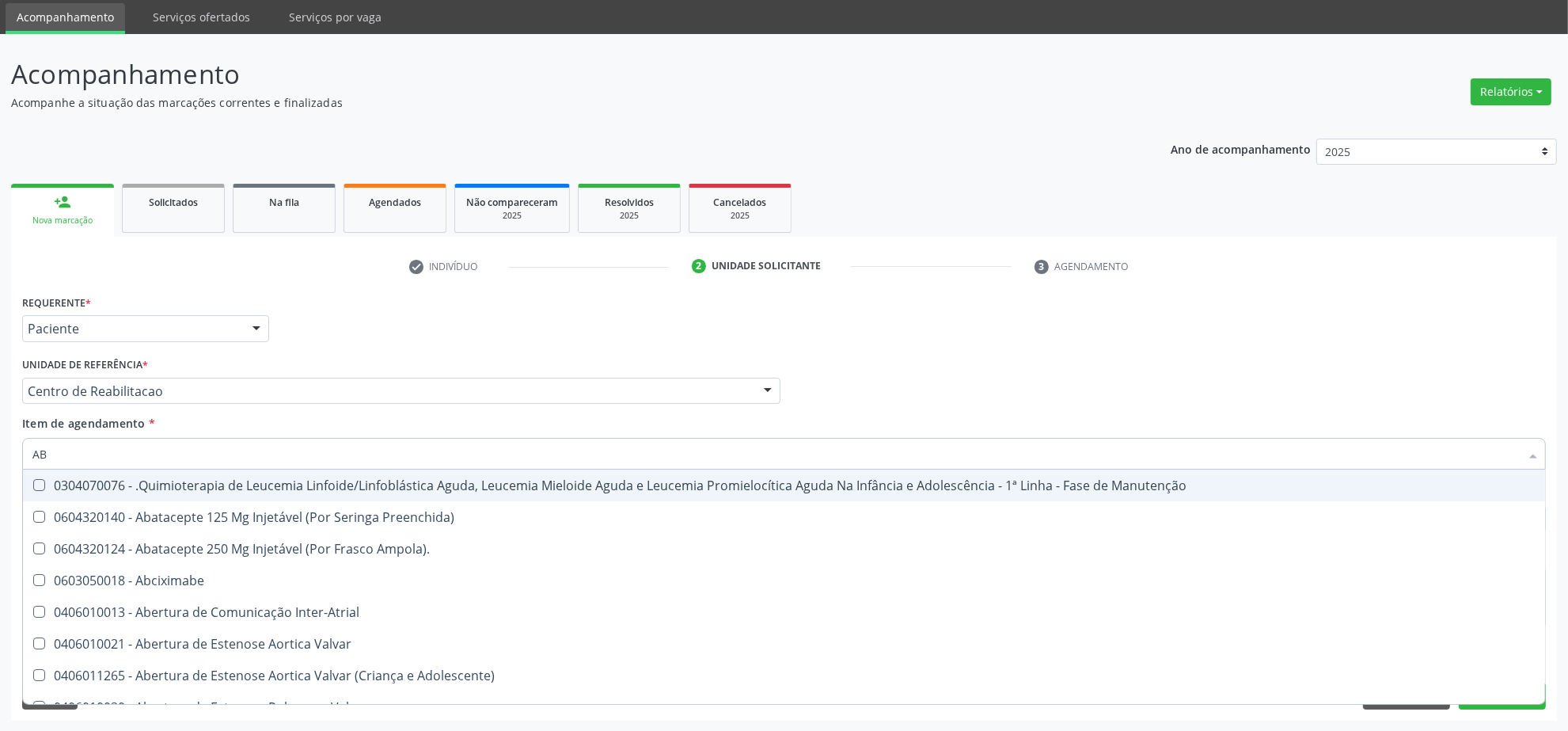
type input "ABO"
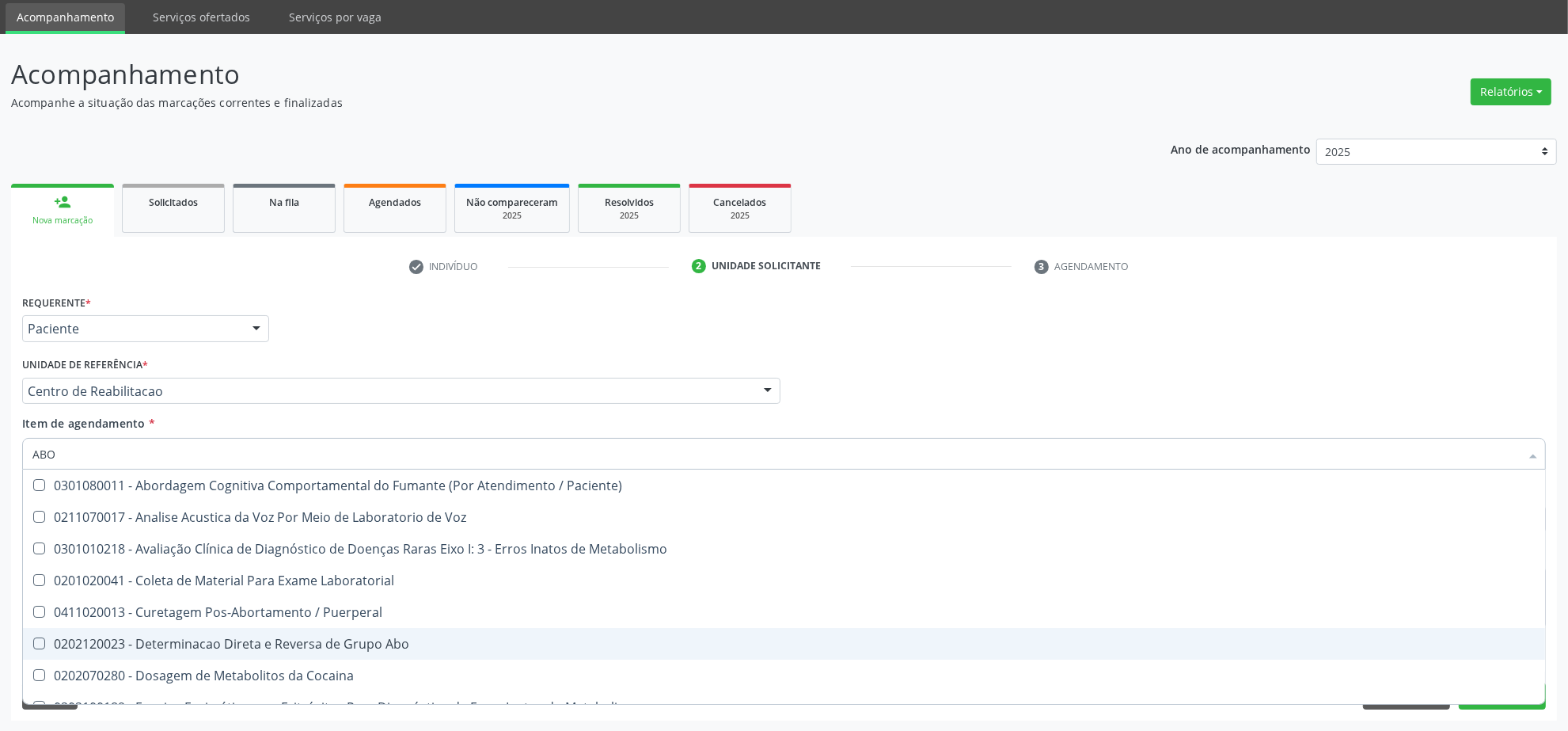
click at [345, 649] on div "0202120023 - Determinacao Direta e Reversa de Grupo Abo" at bounding box center [783, 644] width 1503 height 13
checkbox Abo "true"
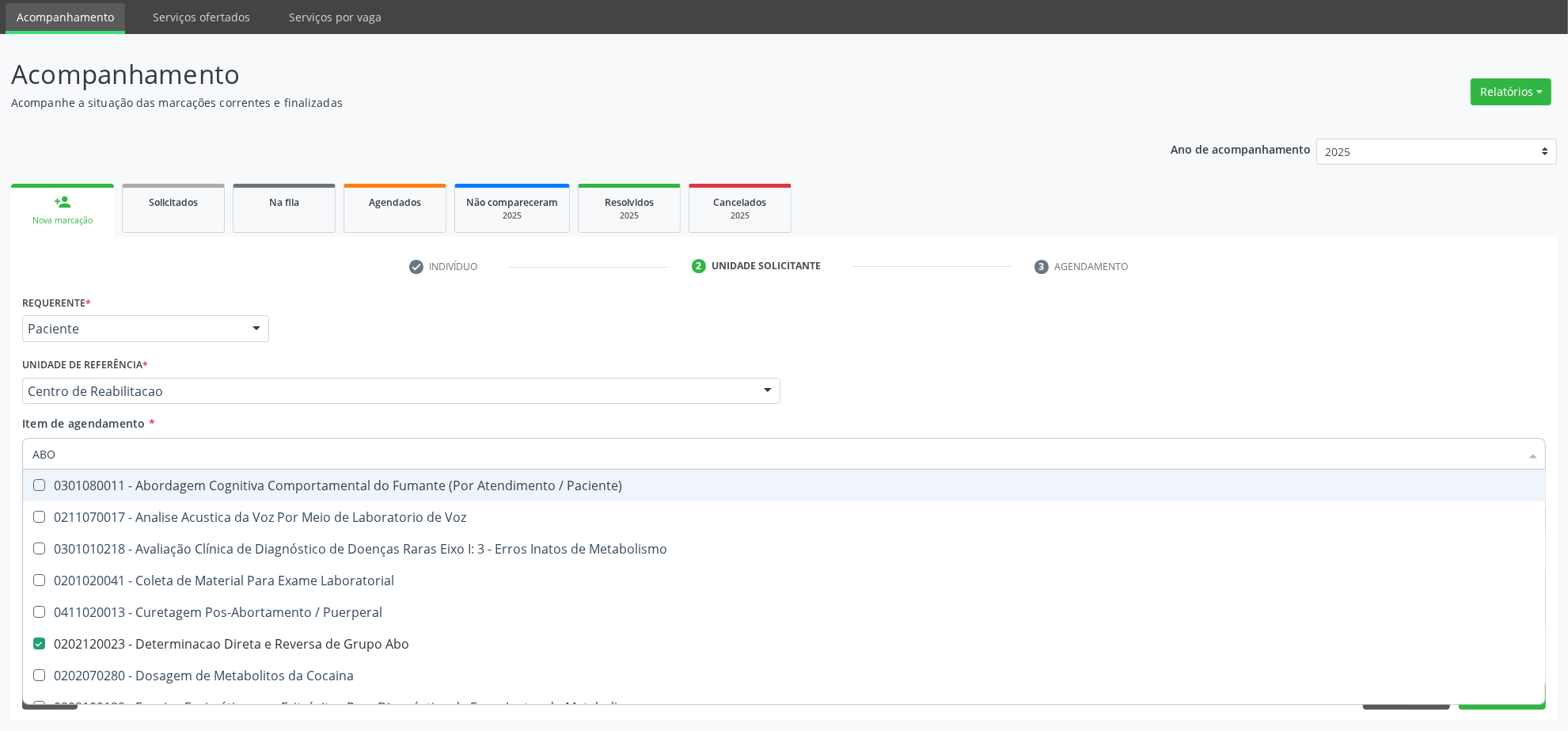
drag, startPoint x: 91, startPoint y: 450, endPoint x: -184, endPoint y: 450, distance: 275.0
click at [0, 450] on html "Central de Marcação notifications [PERSON_NAME] Operador de regulação  Configu…" at bounding box center [784, 312] width 1568 height 731
type input "HE"
checkbox Abo "false"
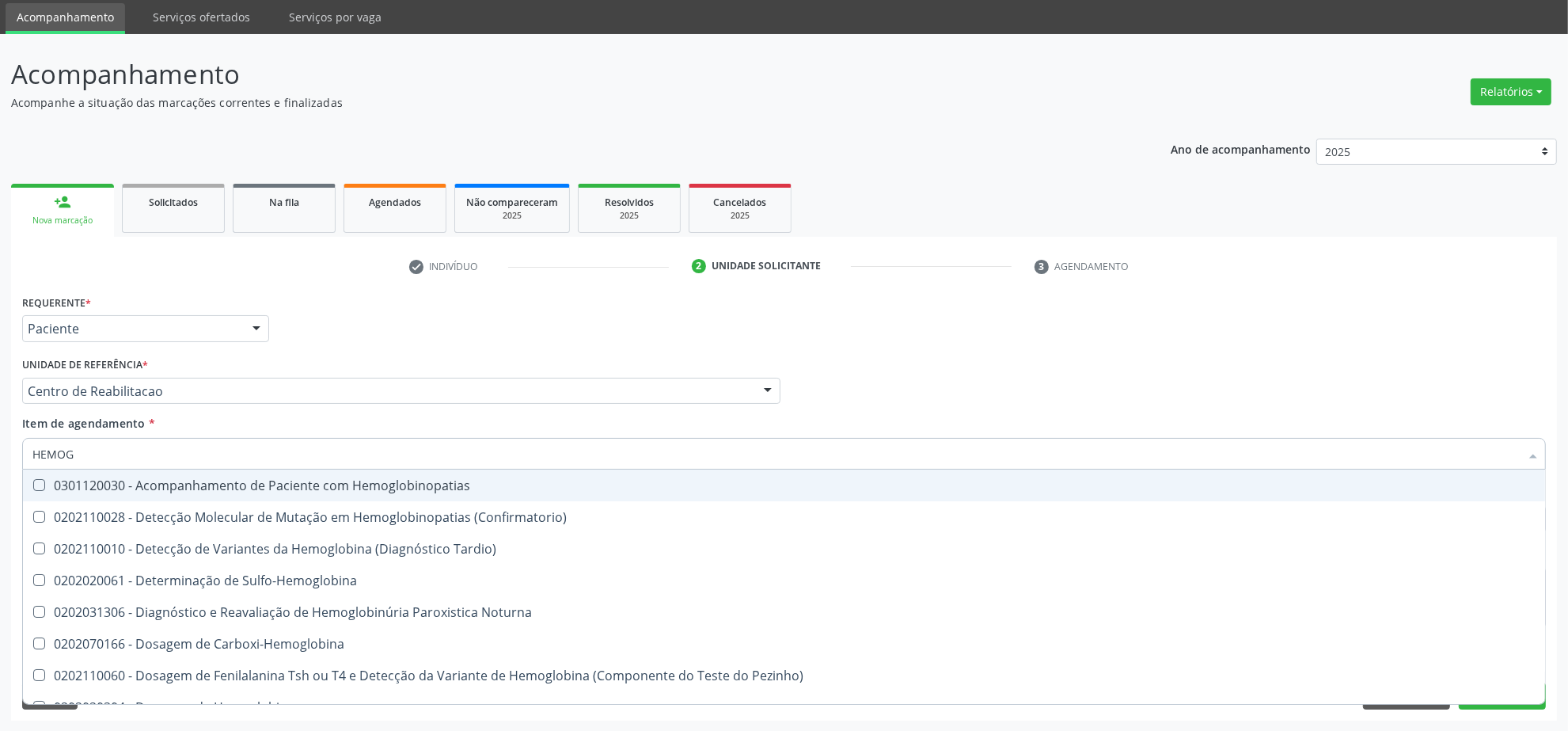
type input "HEMOGR"
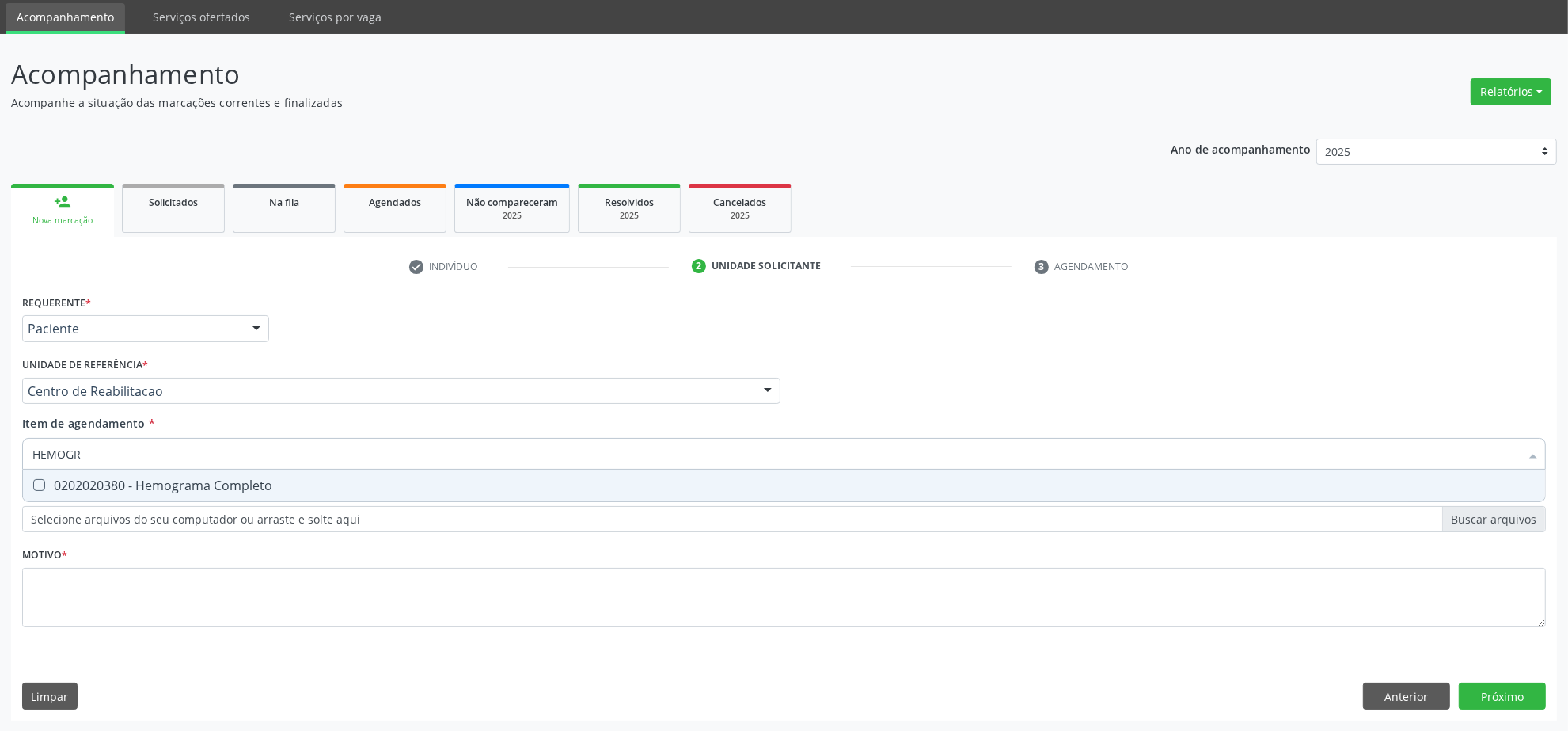
click at [190, 474] on span "0202020380 - Hemograma Completo" at bounding box center [784, 486] width 1522 height 32
checkbox Completo "true"
drag, startPoint x: 123, startPoint y: 450, endPoint x: 6, endPoint y: 450, distance: 117.0
click at [6, 450] on div "Acompanhamento Acompanhe a situação das marcações correntes e finalizadas Relat…" at bounding box center [784, 382] width 1568 height 697
type input "FE"
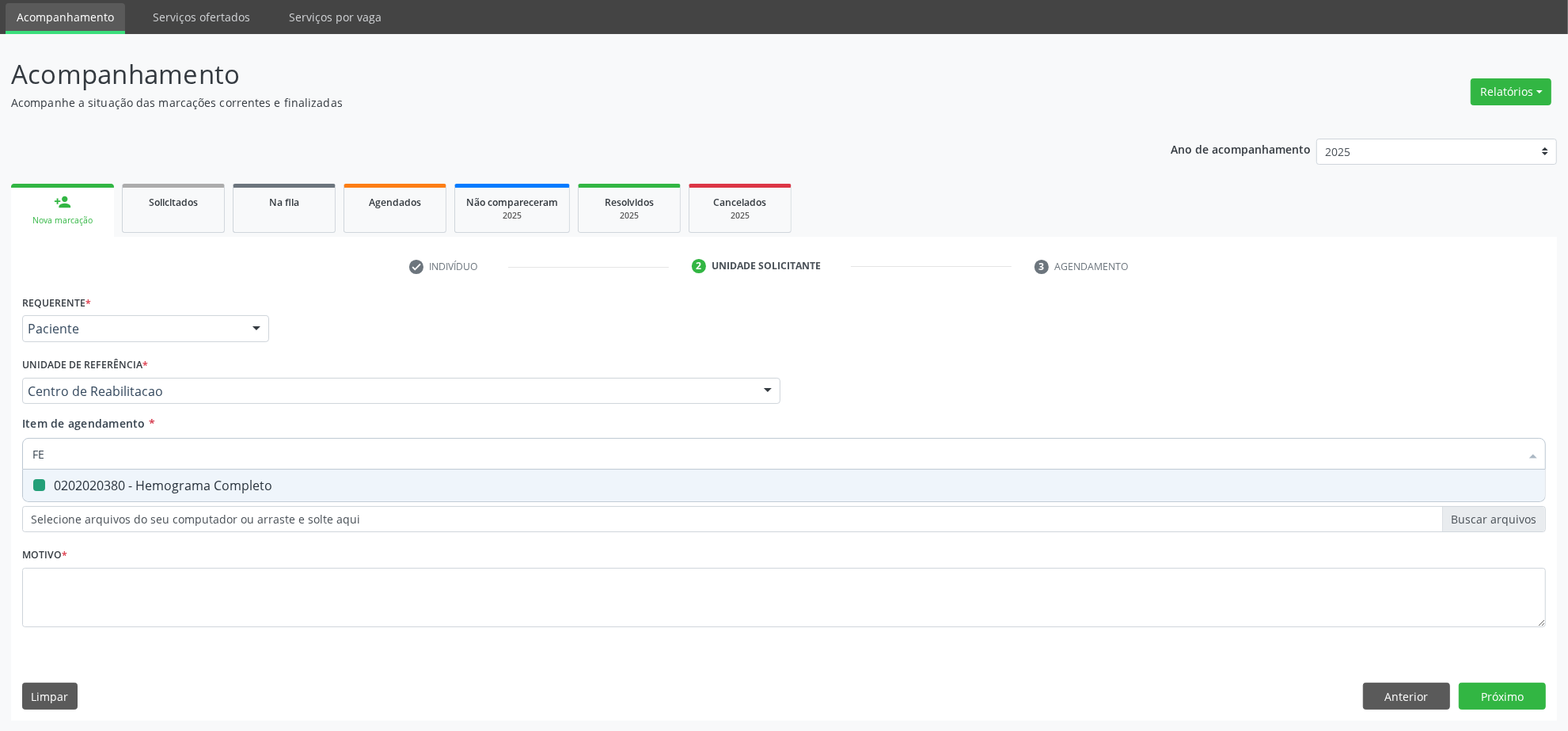
checkbox Completo "false"
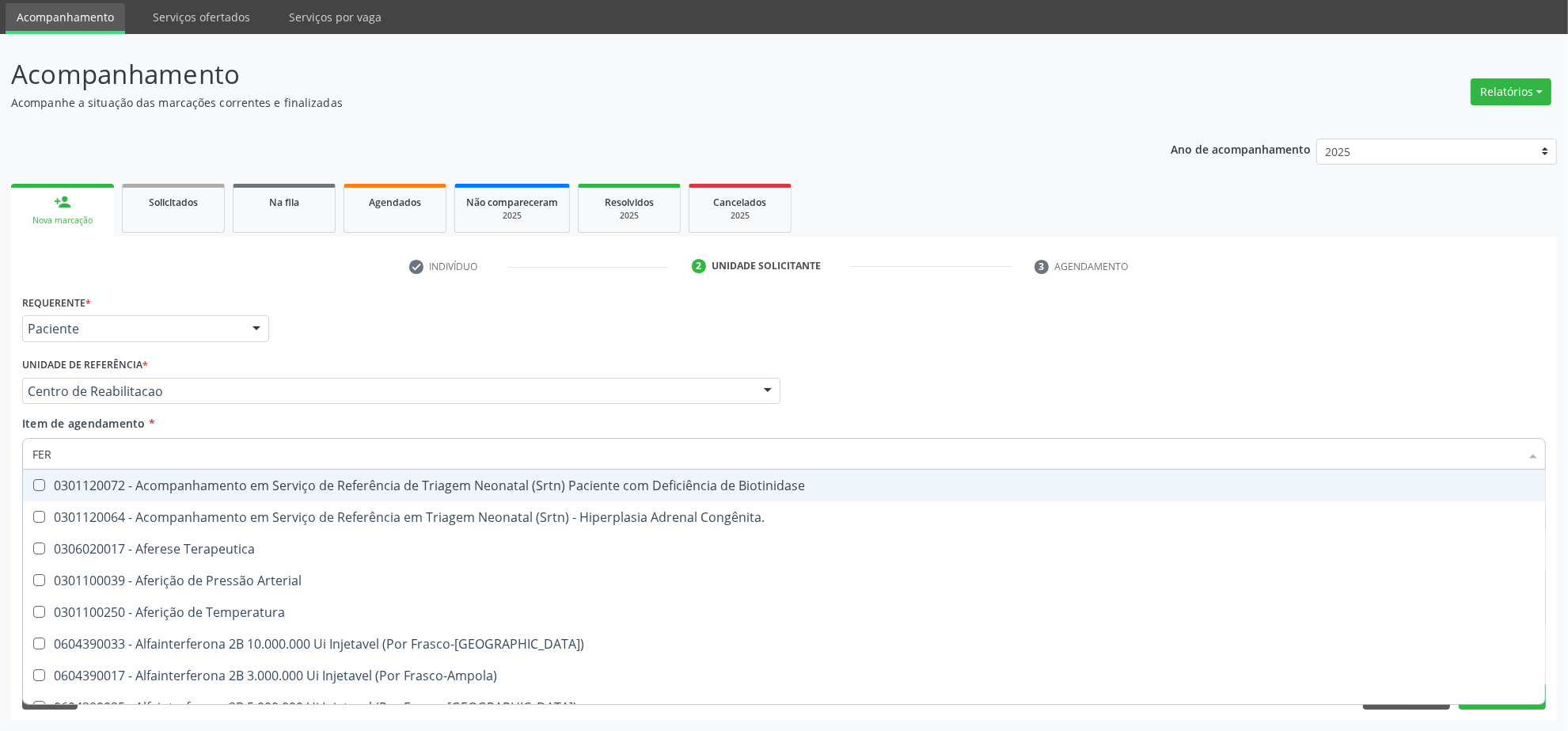
type input "FERR"
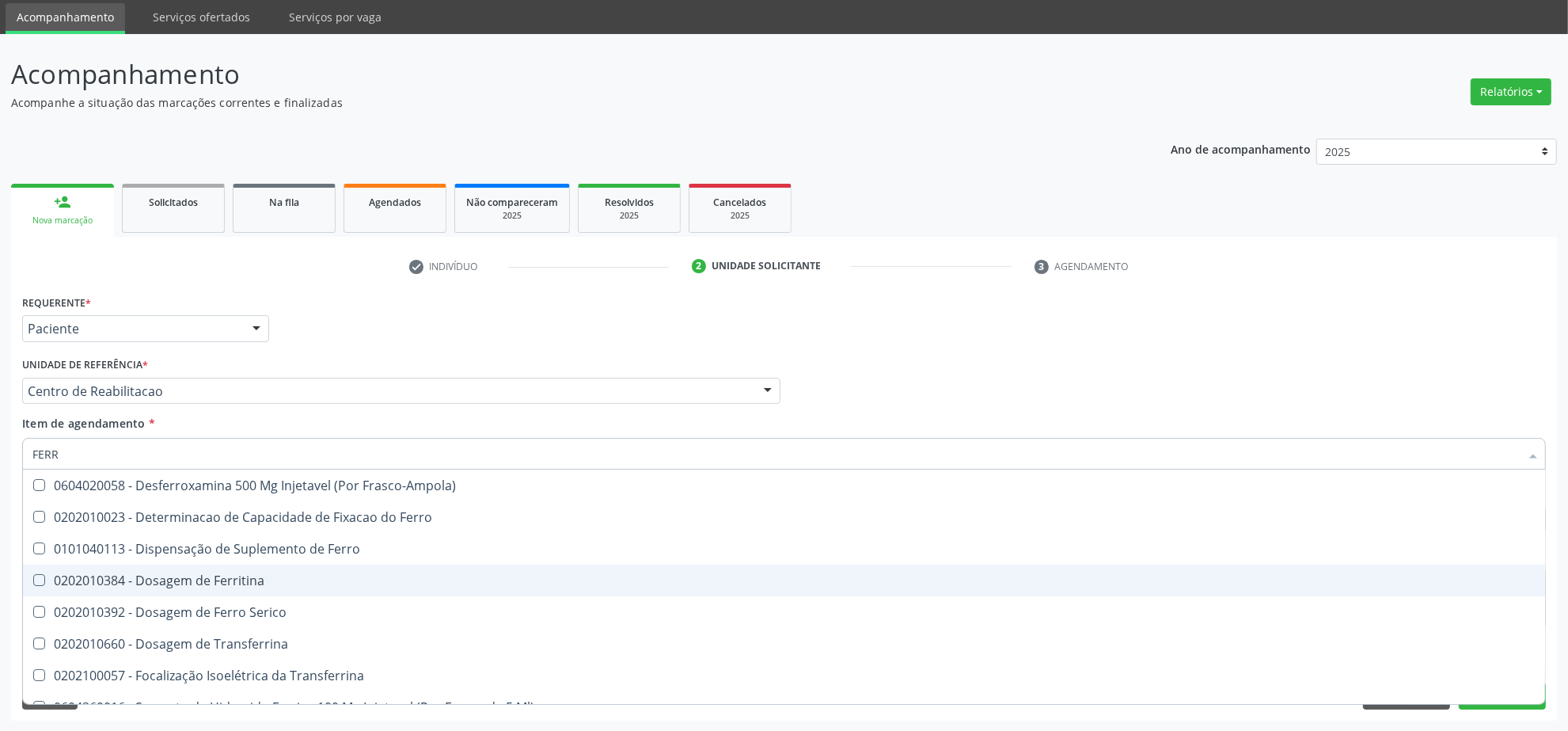
drag, startPoint x: 206, startPoint y: 570, endPoint x: 158, endPoint y: 479, distance: 102.9
click at [204, 571] on span "0202010384 - Dosagem de Ferritina" at bounding box center [784, 580] width 1522 height 32
checkbox Ferritina "true"
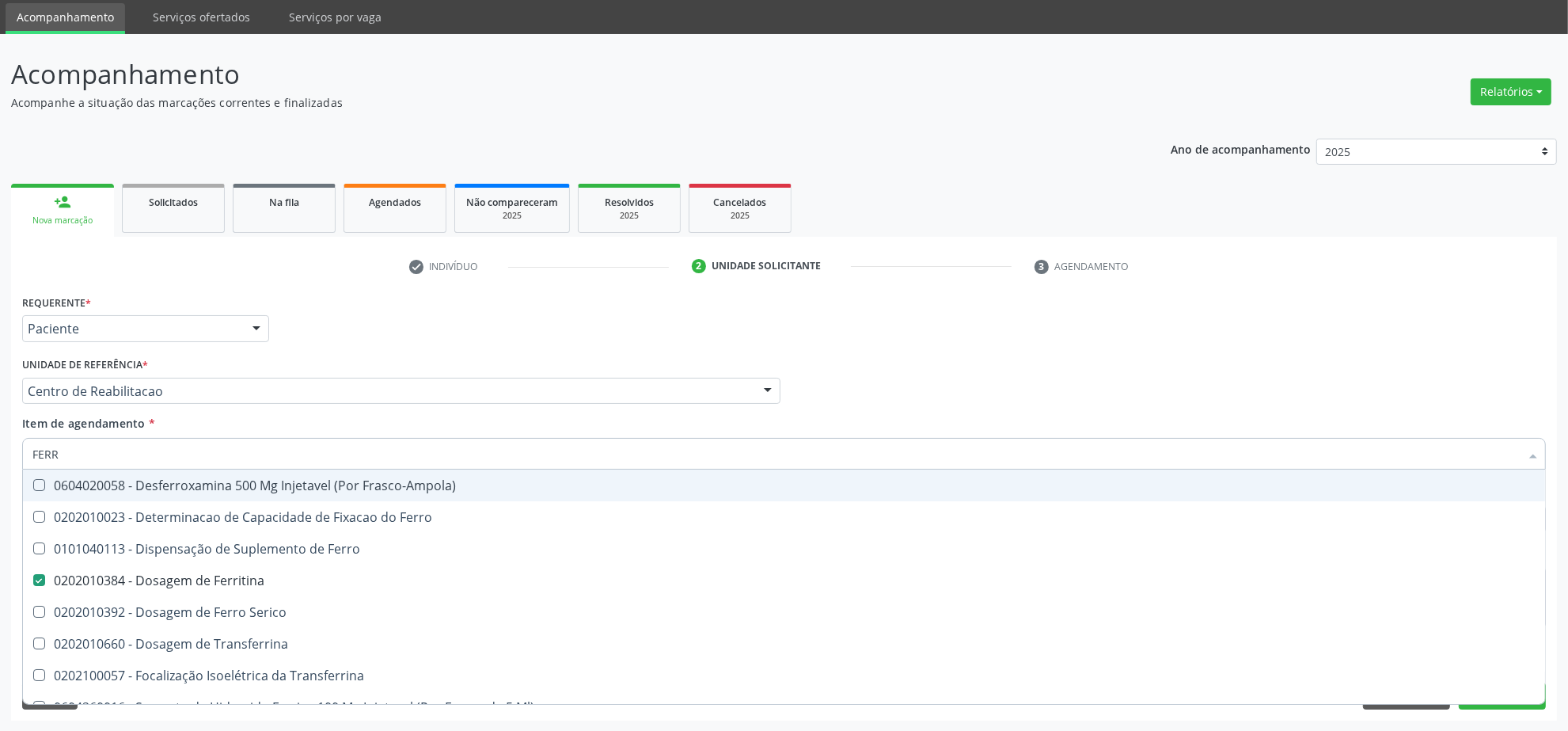
drag, startPoint x: 119, startPoint y: 444, endPoint x: 14, endPoint y: 444, distance: 105.0
click at [65, 444] on input "FERR" at bounding box center [776, 453] width 1487 height 32
click at [88, 445] on input "FERR" at bounding box center [776, 453] width 1487 height 32
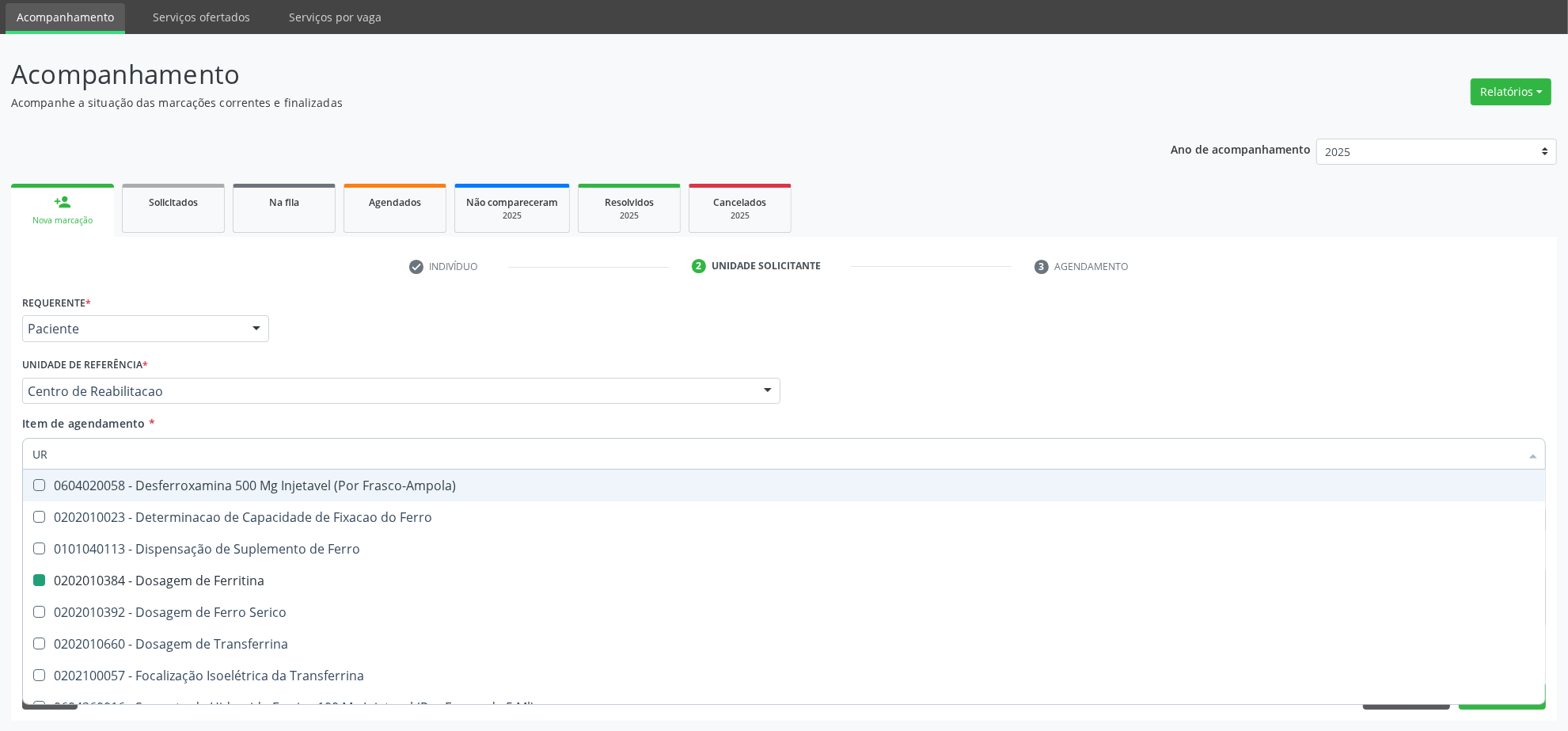
type input "URI"
checkbox Ferritina "false"
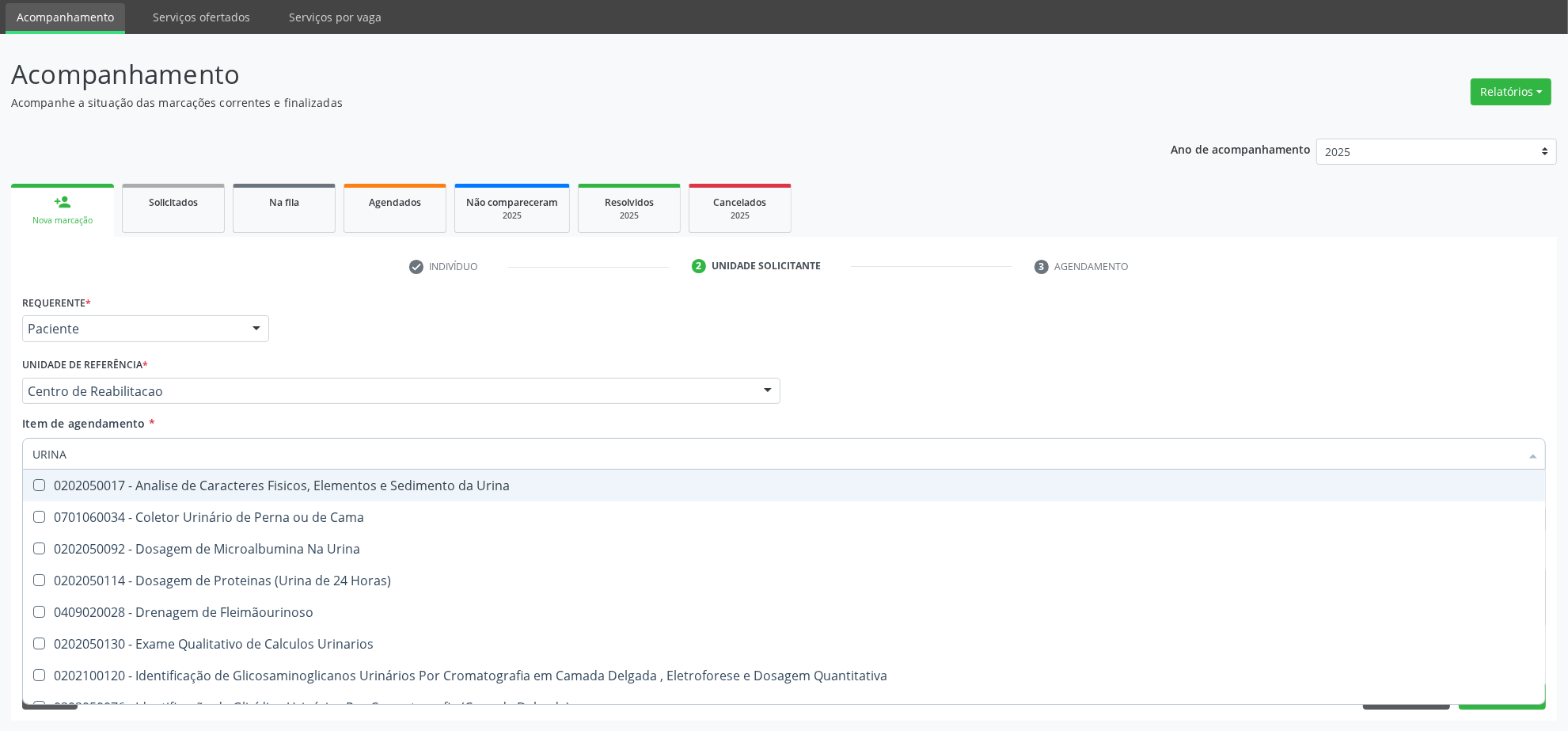
type input "URINA"
click at [115, 484] on div "0202050017 - Analise de Caracteres Fisicos, Elementos e Sedimento da Urina" at bounding box center [783, 486] width 1503 height 13
checkbox Urina "true"
click at [108, 459] on input "URINA" at bounding box center [776, 453] width 1487 height 32
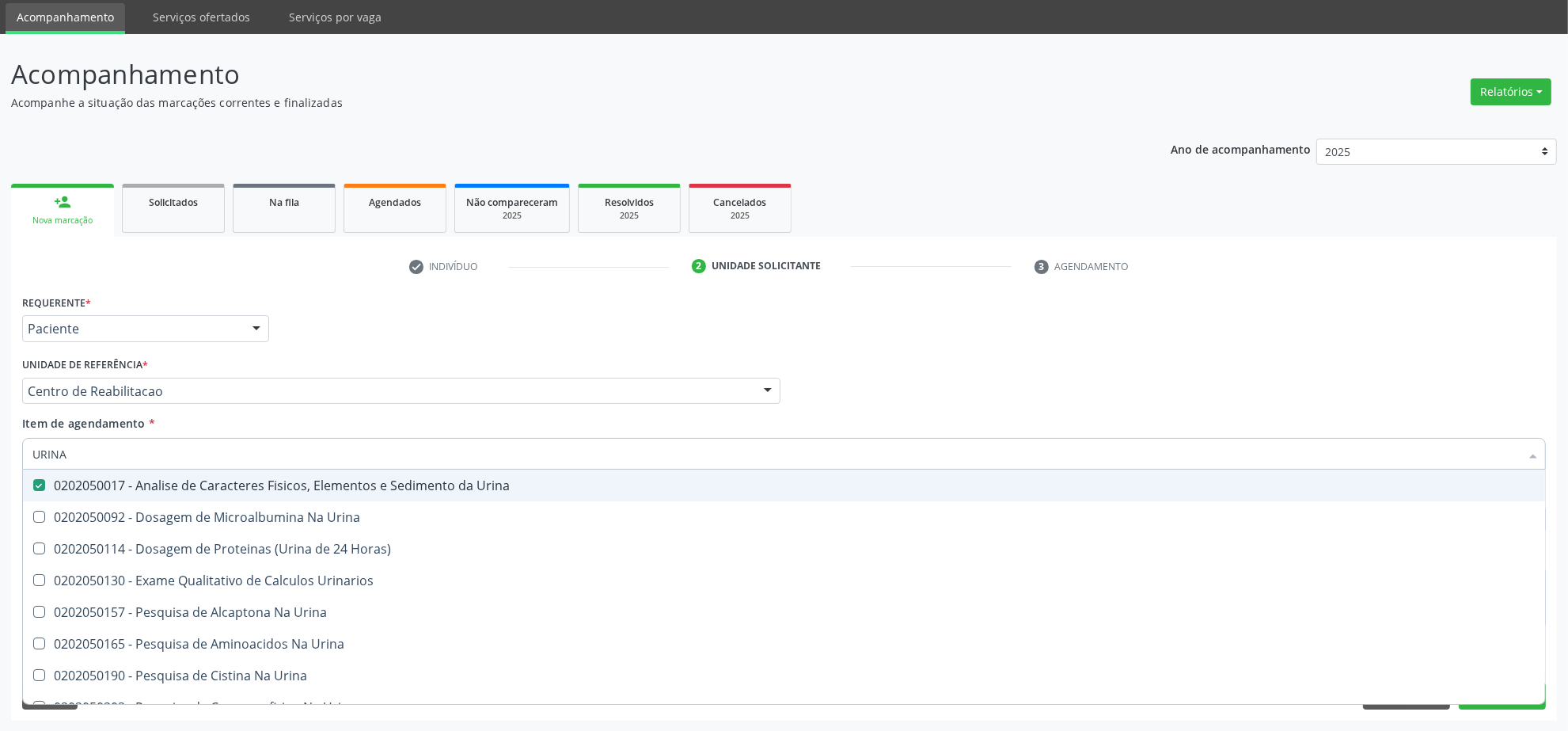
click at [108, 459] on input "URINA" at bounding box center [776, 453] width 1487 height 32
type input "CU"
checkbox Urina "false"
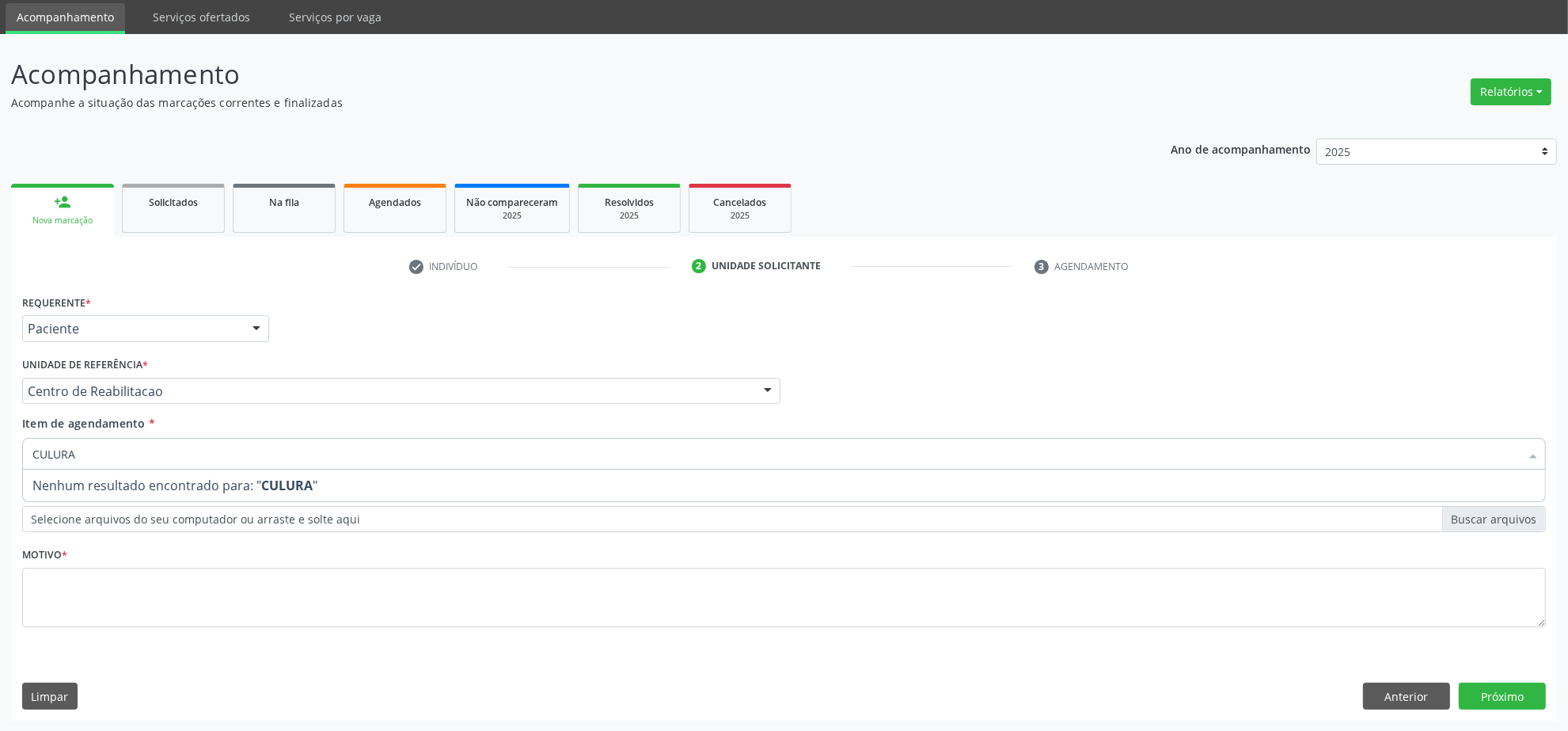
click at [103, 462] on input "CULURA" at bounding box center [776, 453] width 1487 height 32
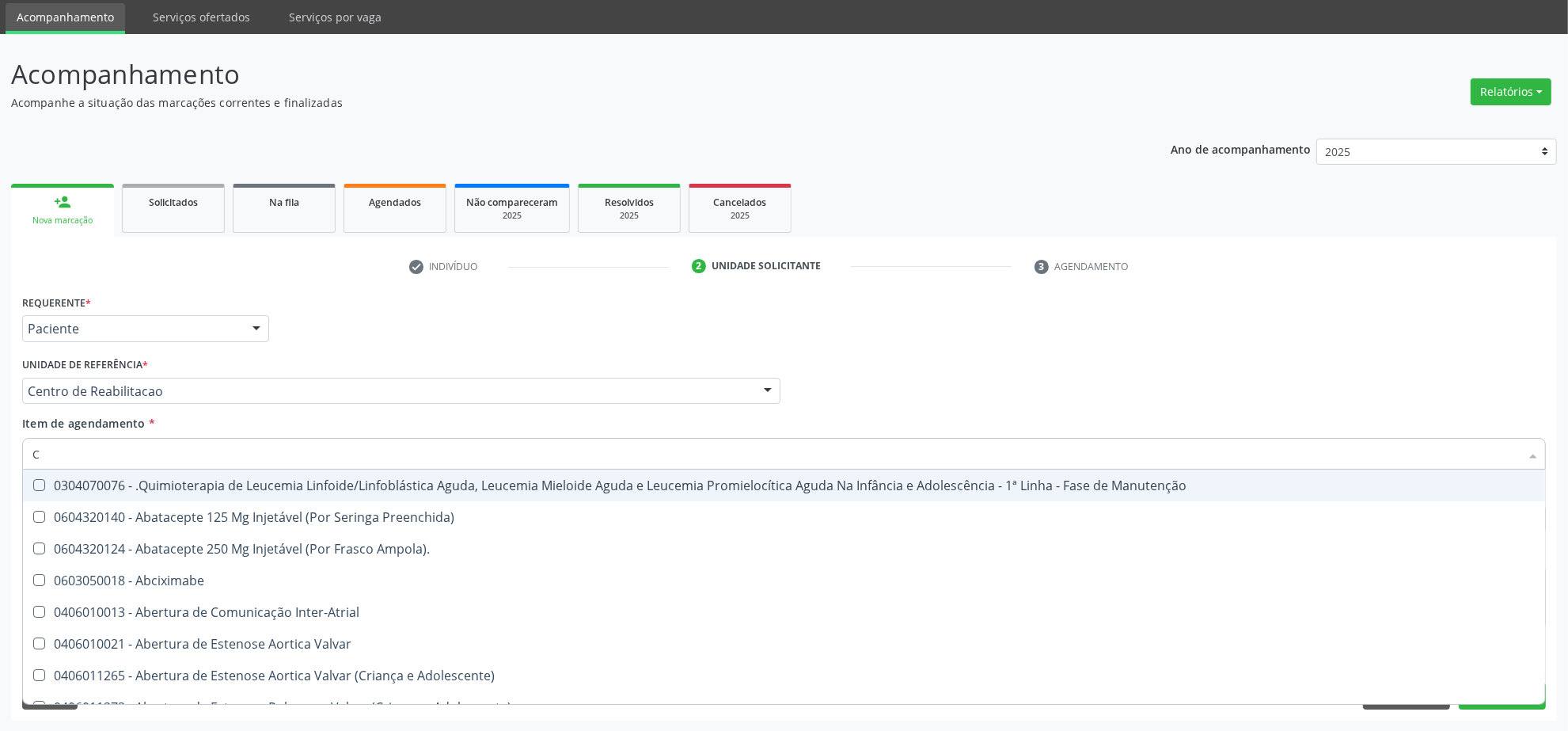
type input "CU"
checkbox Urina "false"
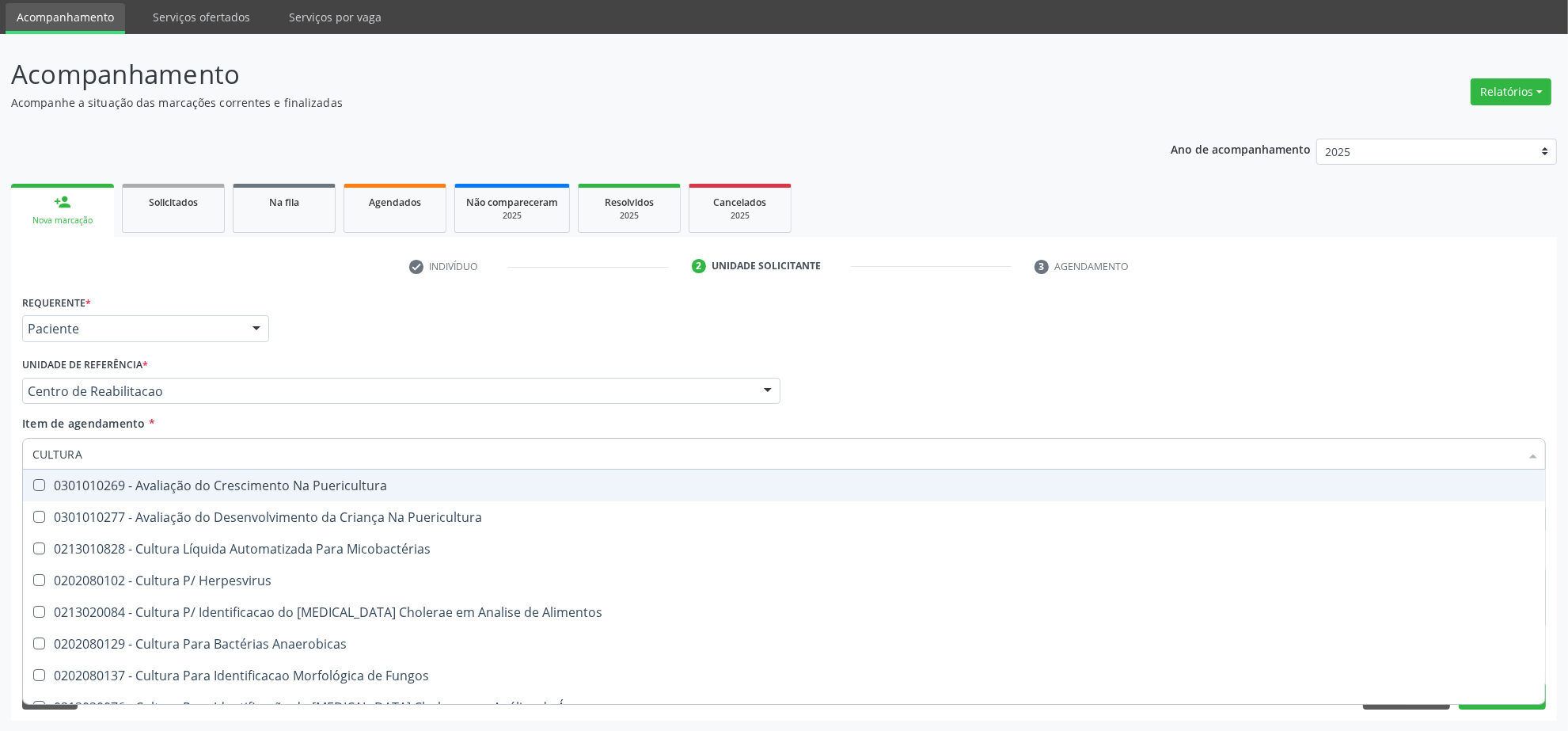
type input "CULTURA D"
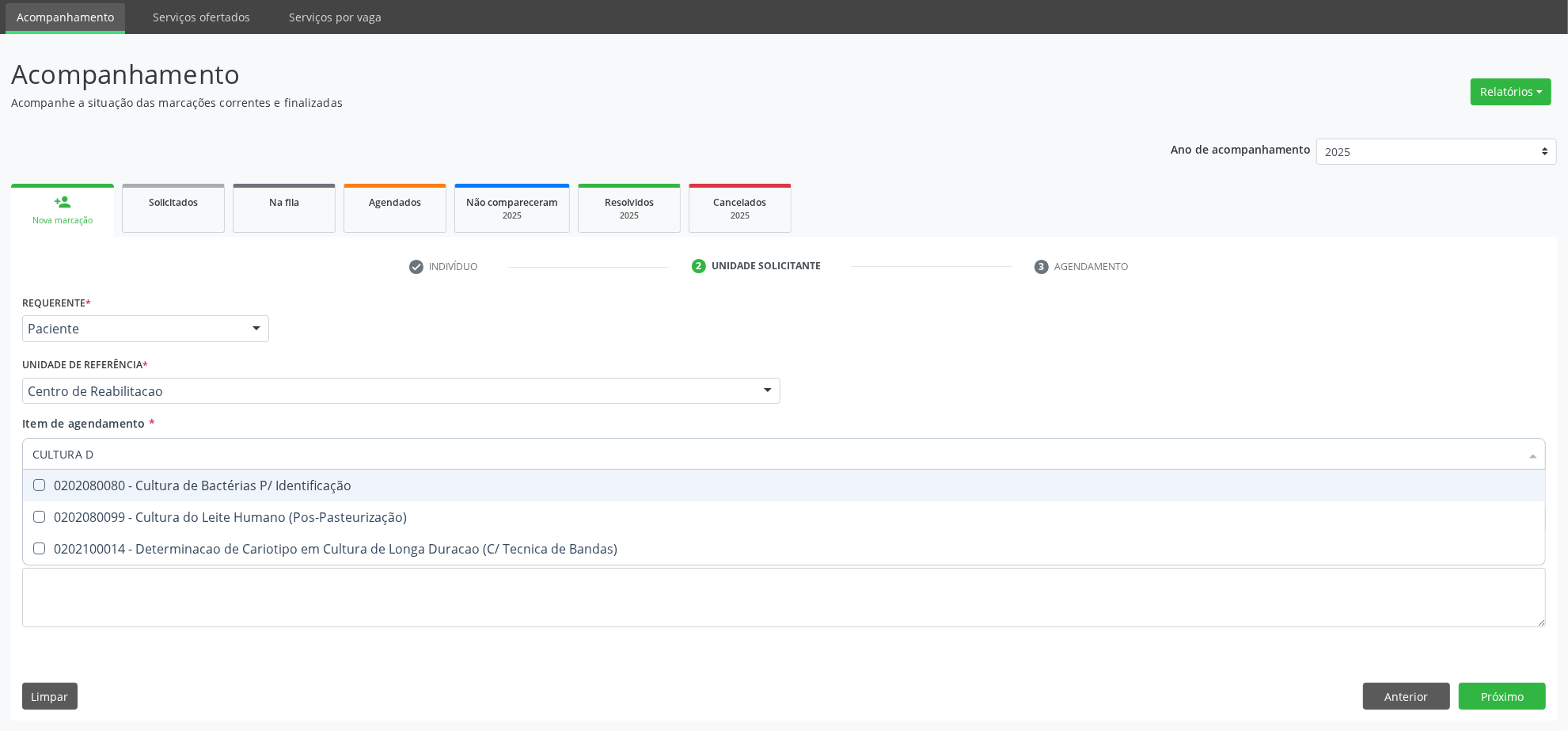
click at [175, 486] on div "0202080080 - Cultura de Bactérias P/ Identificação" at bounding box center [783, 486] width 1503 height 13
checkbox Identificação "true"
click at [179, 453] on input "CULTURA D" at bounding box center [776, 453] width 1487 height 32
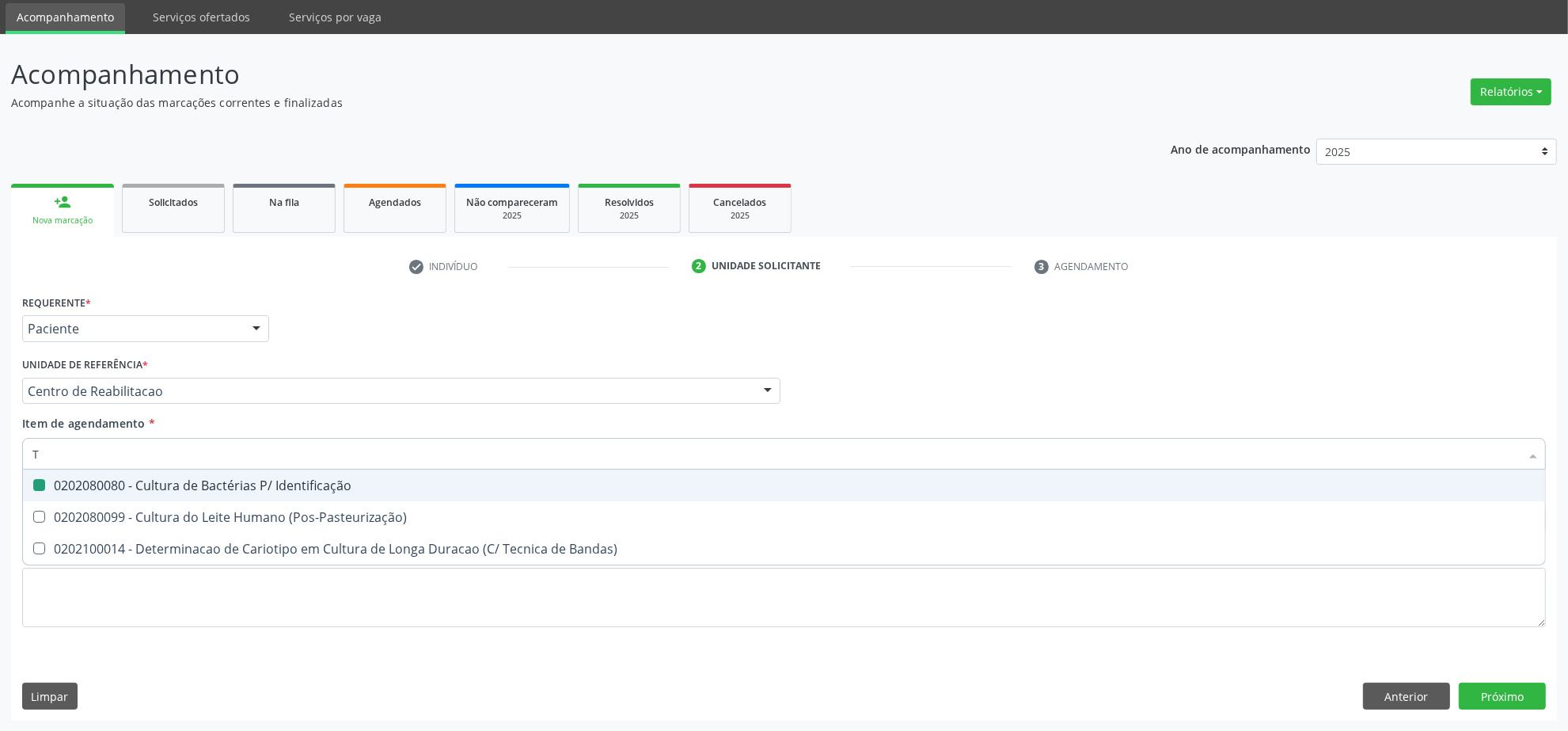
type input "T4"
checkbox Identificação "false"
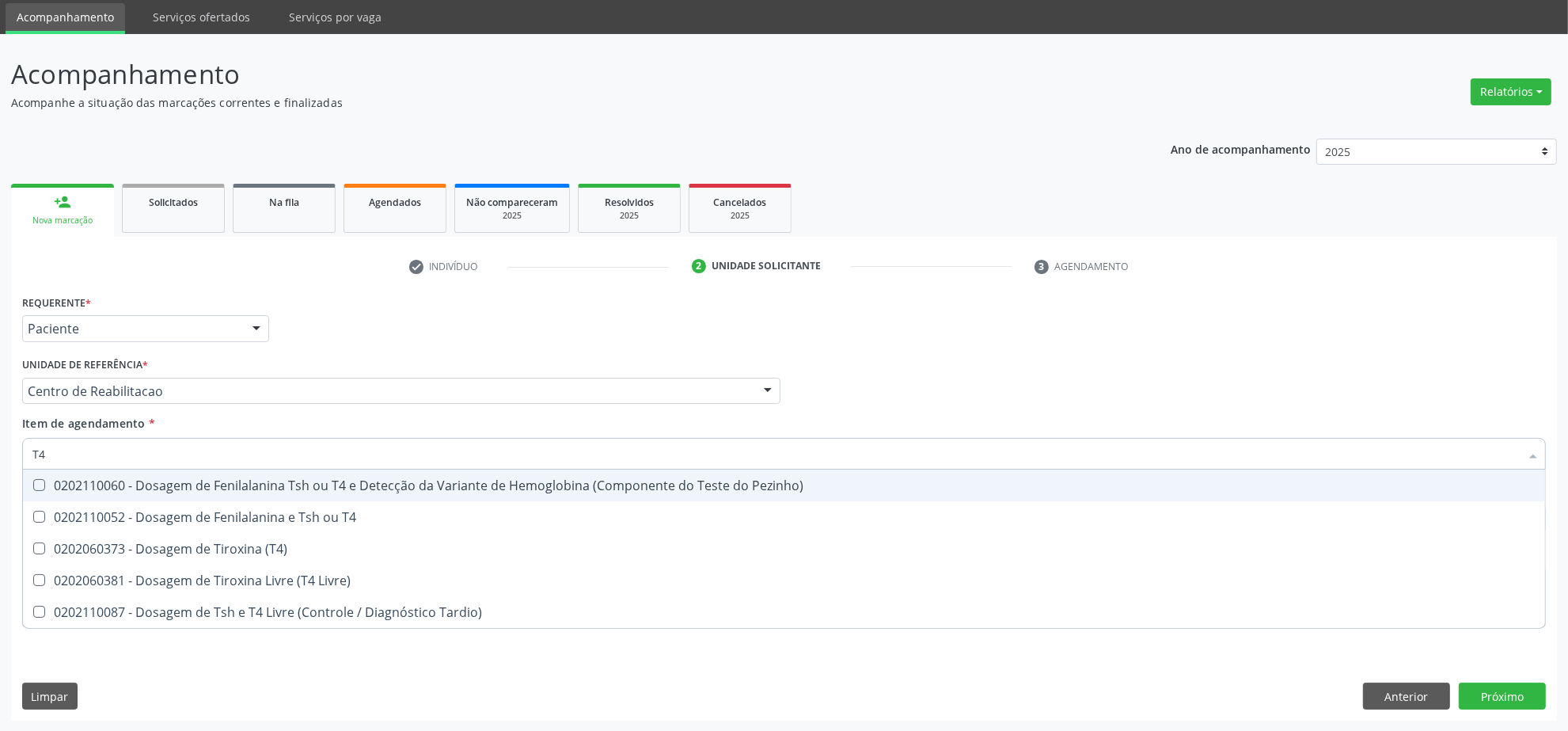
type input "T4"
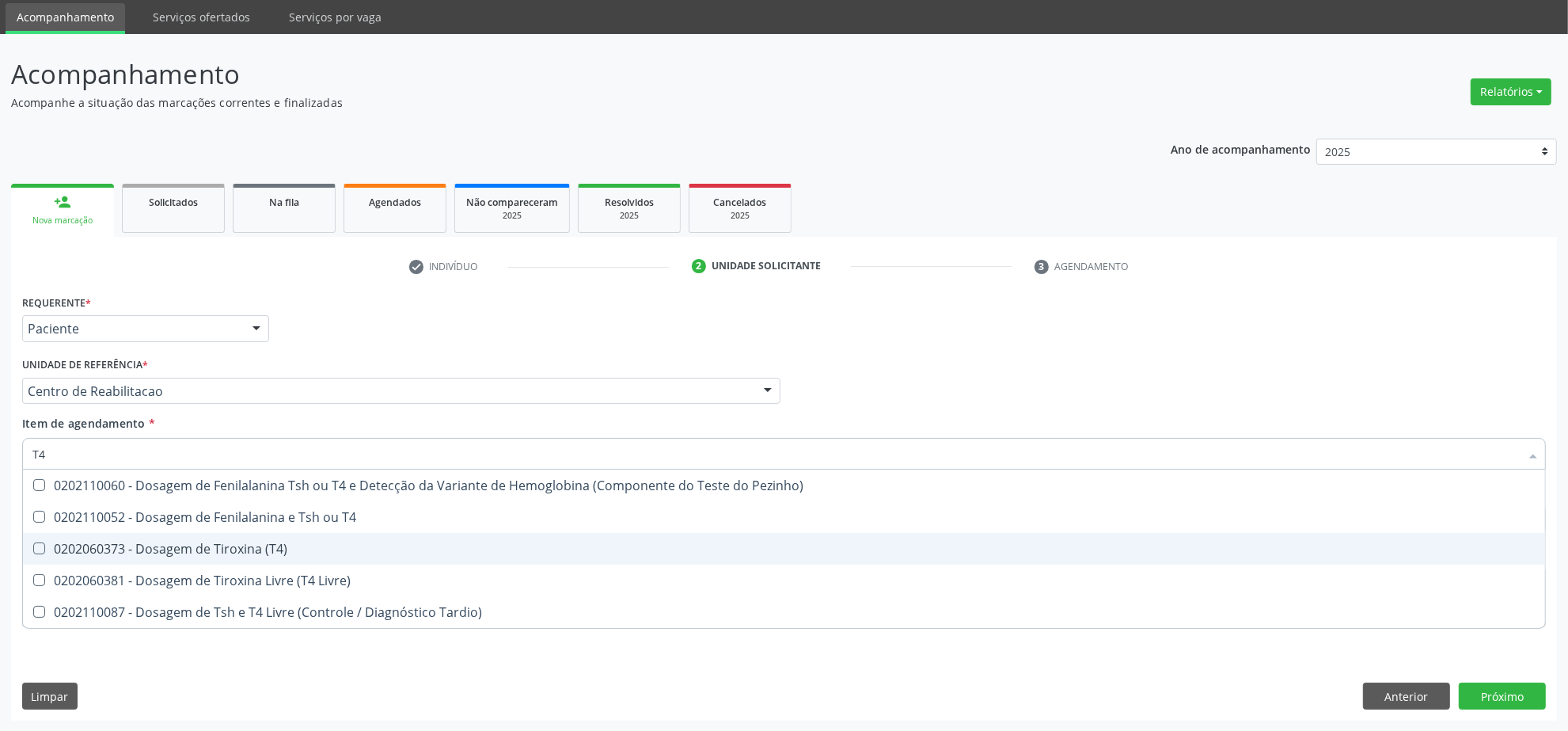
drag, startPoint x: 165, startPoint y: 543, endPoint x: 160, endPoint y: 461, distance: 82.2
click at [163, 543] on div "0202060373 - Dosagem de Tiroxina (T4)" at bounding box center [783, 549] width 1503 height 13
checkbox \(T4\) "true"
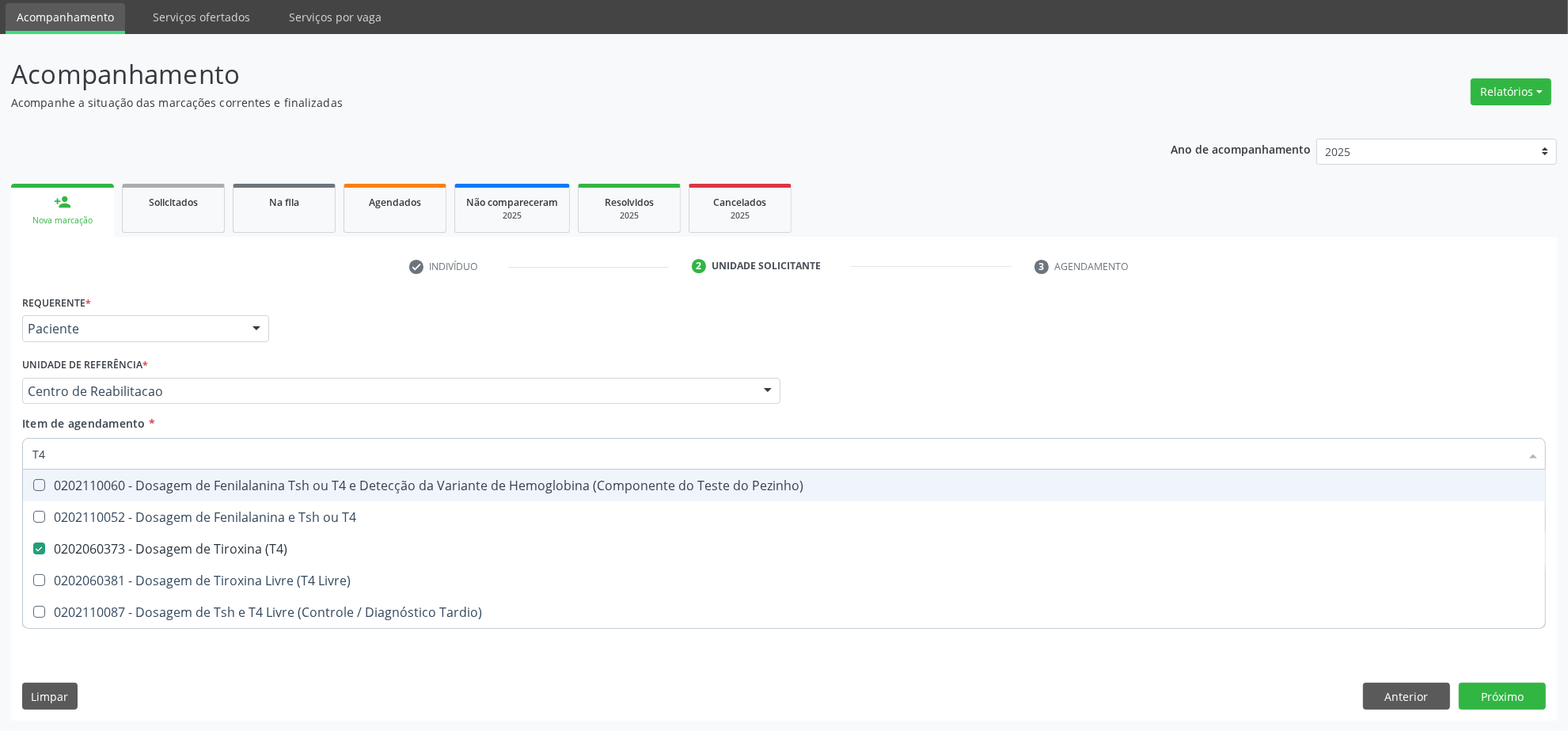
drag, startPoint x: 160, startPoint y: 452, endPoint x: -19, endPoint y: 457, distance: 179.1
click at [0, 457] on html "Central de Marcação notifications [PERSON_NAME] Operador de regulação  Configu…" at bounding box center [784, 312] width 1568 height 731
type input "T4"
checkbox T4 "true"
checkbox Livre\) "true"
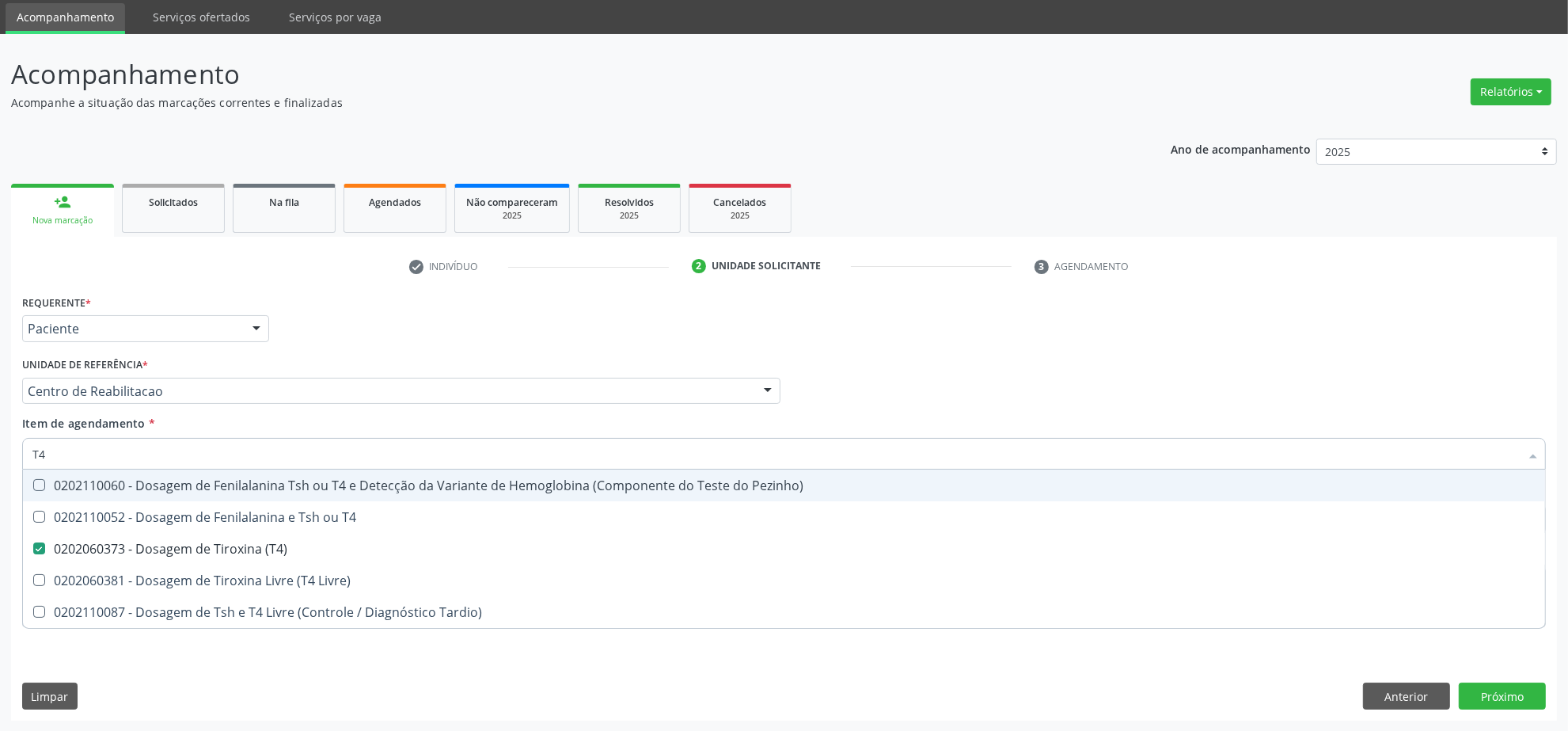
checkbox Tardio\) "true"
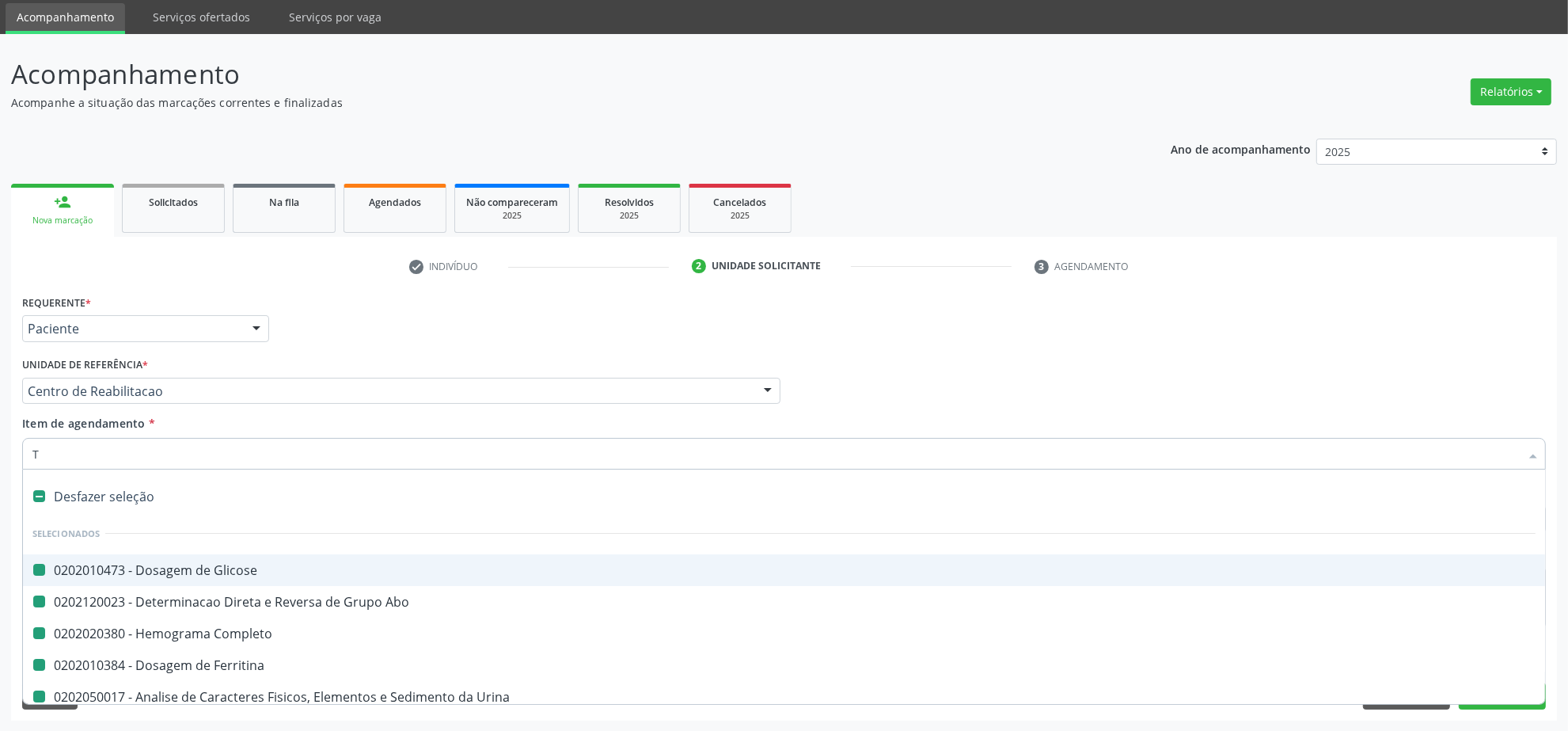
type input "TS"
checkbox Glicose "false"
checkbox Abo "false"
checkbox Completo "false"
checkbox Ferritina "false"
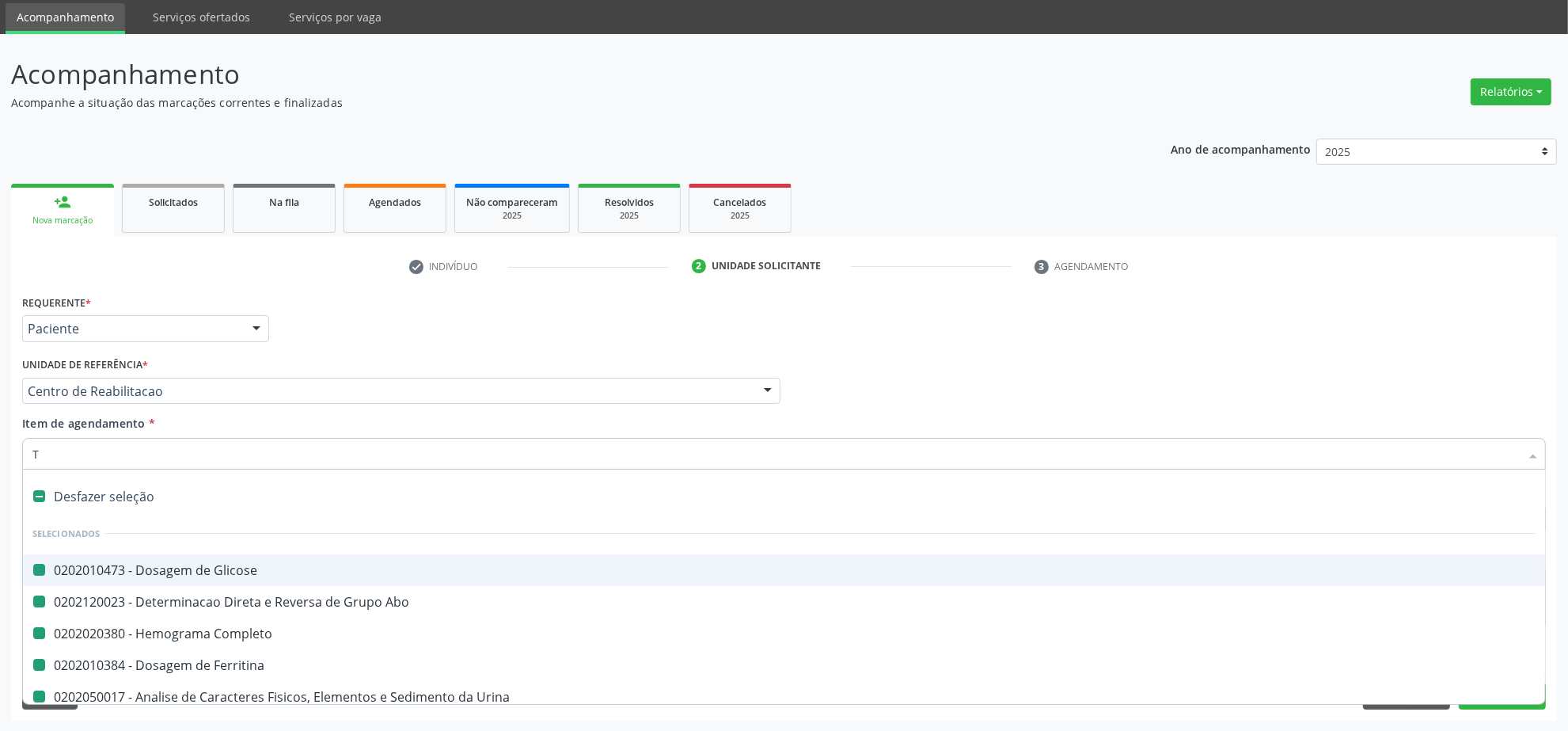
checkbox Urina "false"
checkbox Identificação "false"
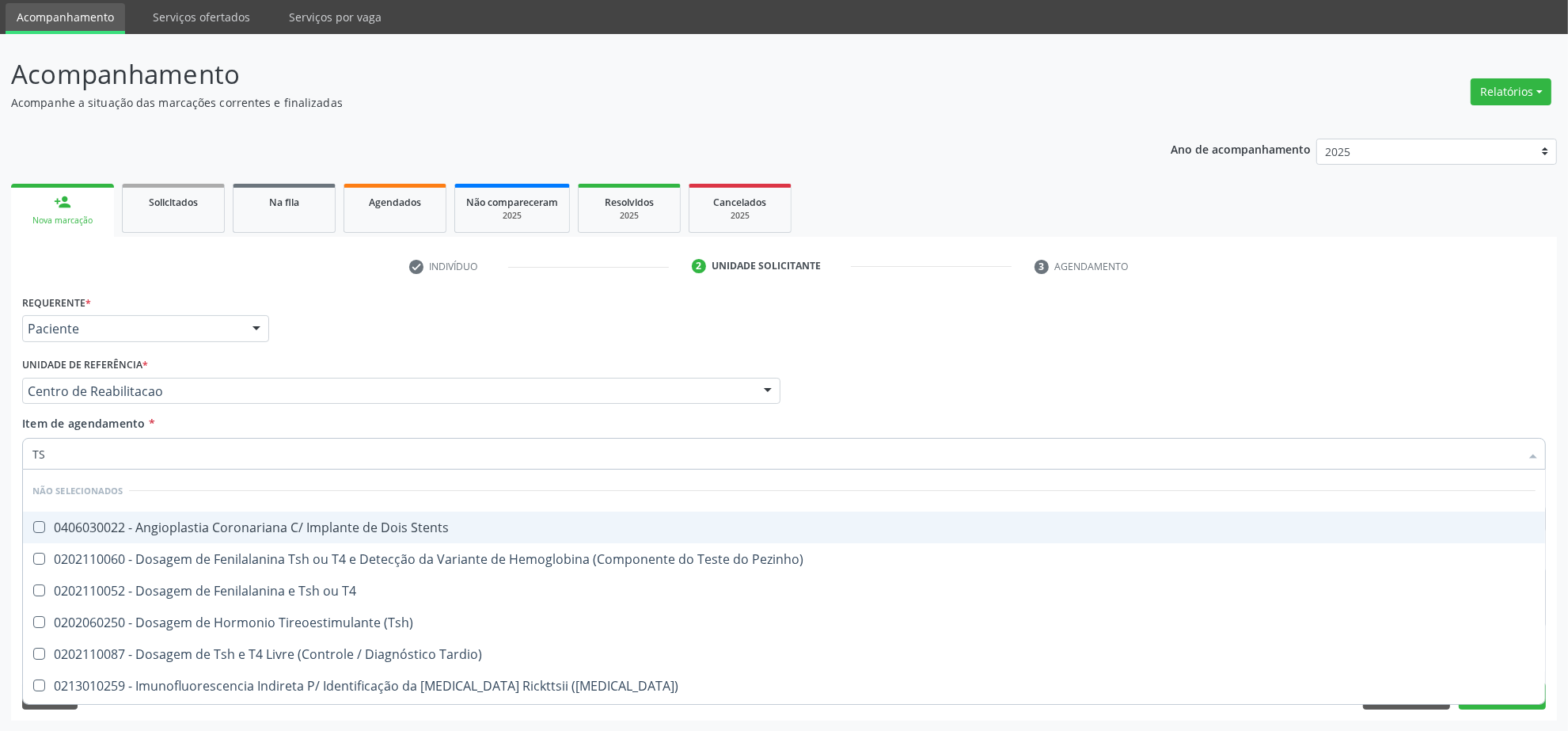
type input "TSH"
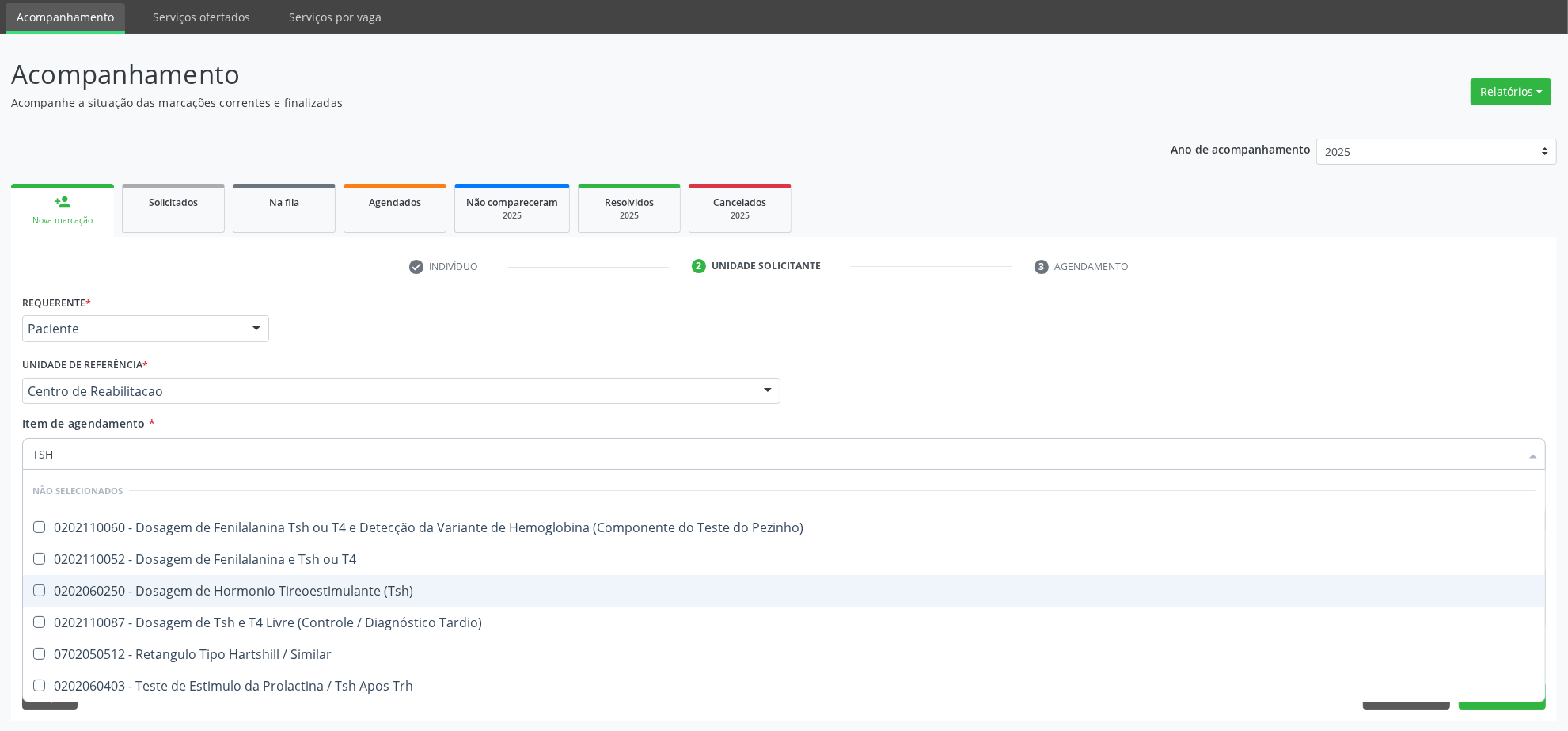
drag, startPoint x: 196, startPoint y: 579, endPoint x: 155, endPoint y: 496, distance: 92.6
click at [195, 579] on span "0202060250 - Dosagem de Hormonio Tireoestimulante (Tsh)" at bounding box center [784, 590] width 1522 height 32
checkbox \(Tsh\) "true"
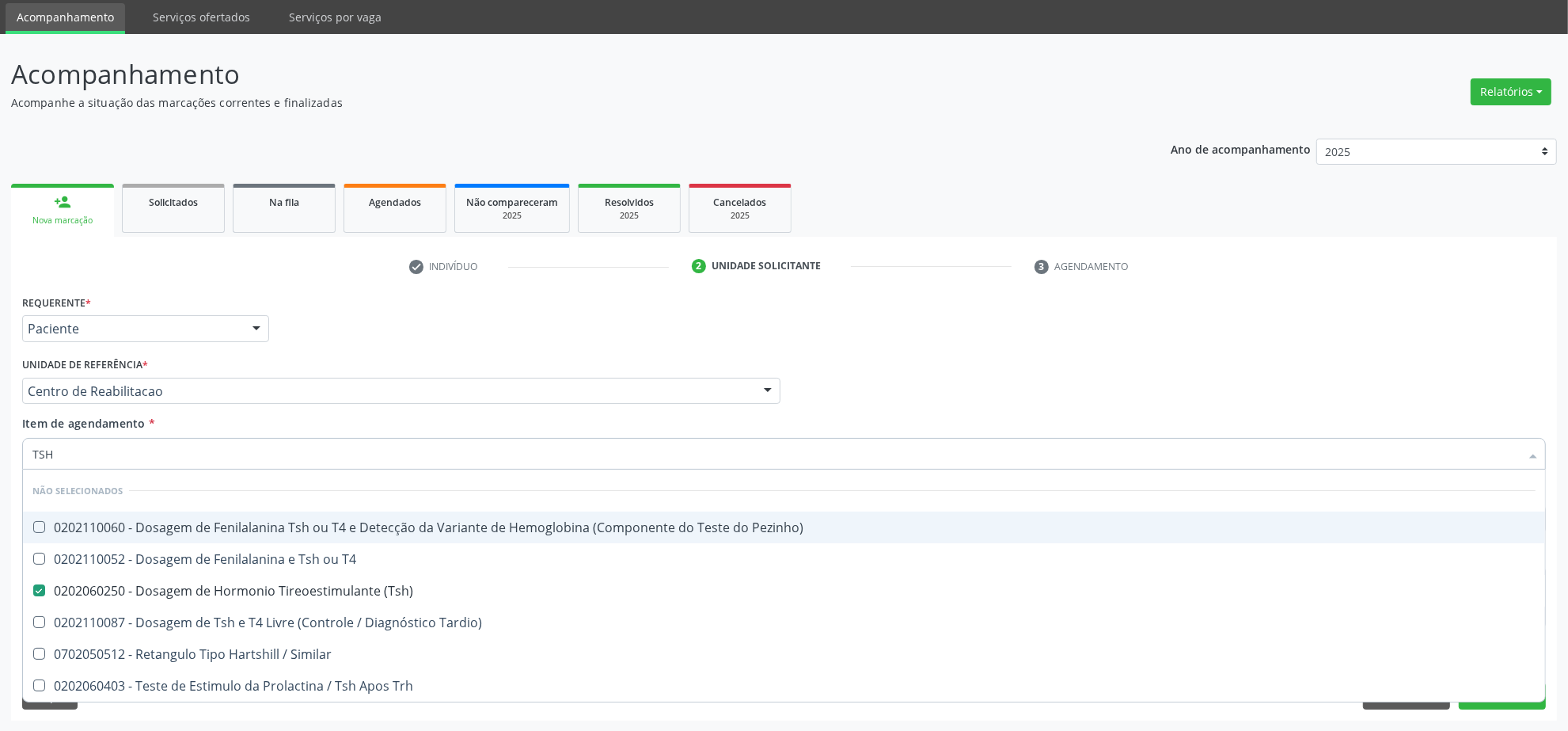
drag, startPoint x: 132, startPoint y: 462, endPoint x: -58, endPoint y: 467, distance: 190.1
click at [0, 467] on html "Central de Marcação notifications [PERSON_NAME] Operador de regulação  Configu…" at bounding box center [784, 312] width 1568 height 731
type input "ELE"
checkbox Pezinho\) "true"
checkbox \(Tsh\) "false"
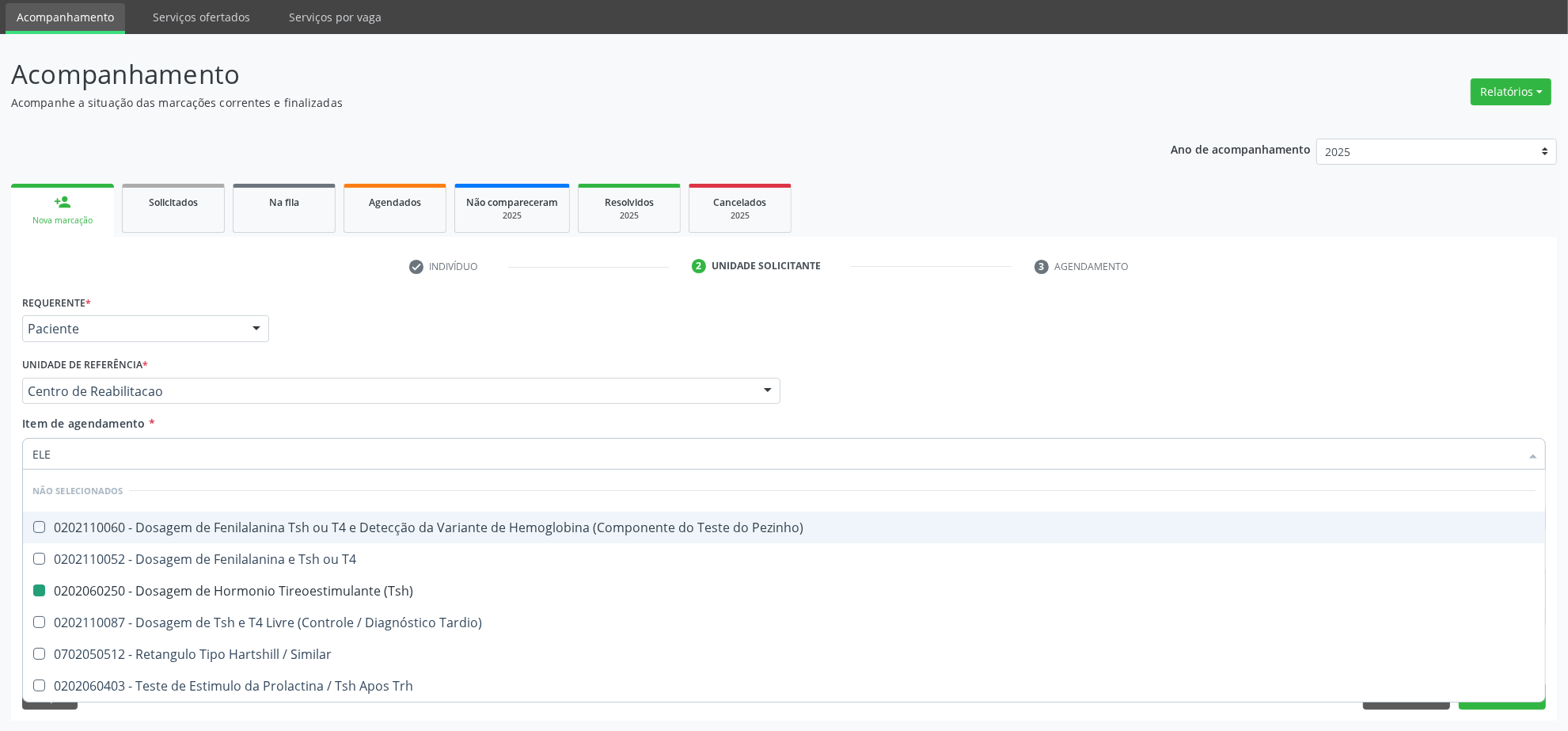
checkbox Tardio\) "false"
checkbox Similar "false"
checkbox Trh "false"
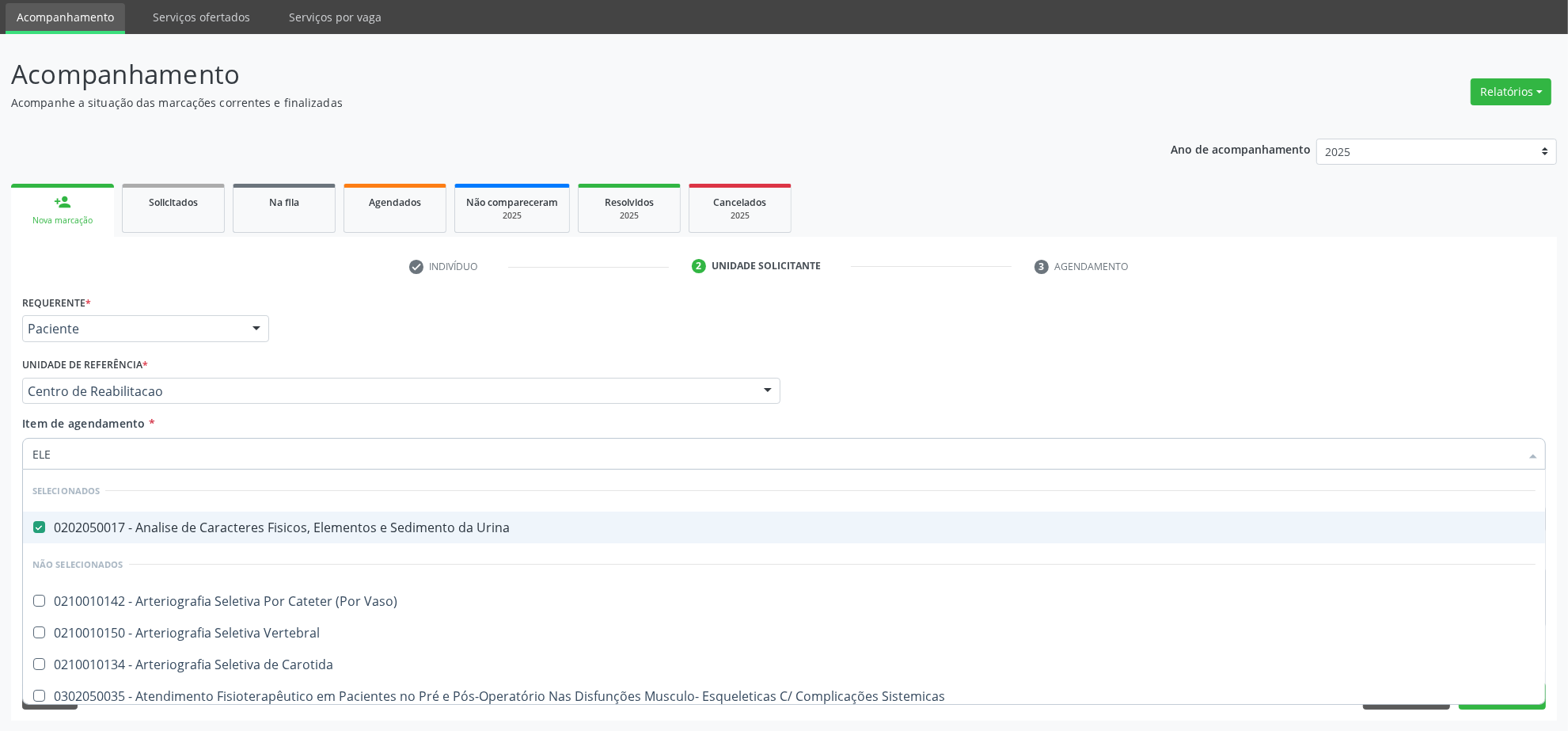
type input "ELET"
checkbox Urina "false"
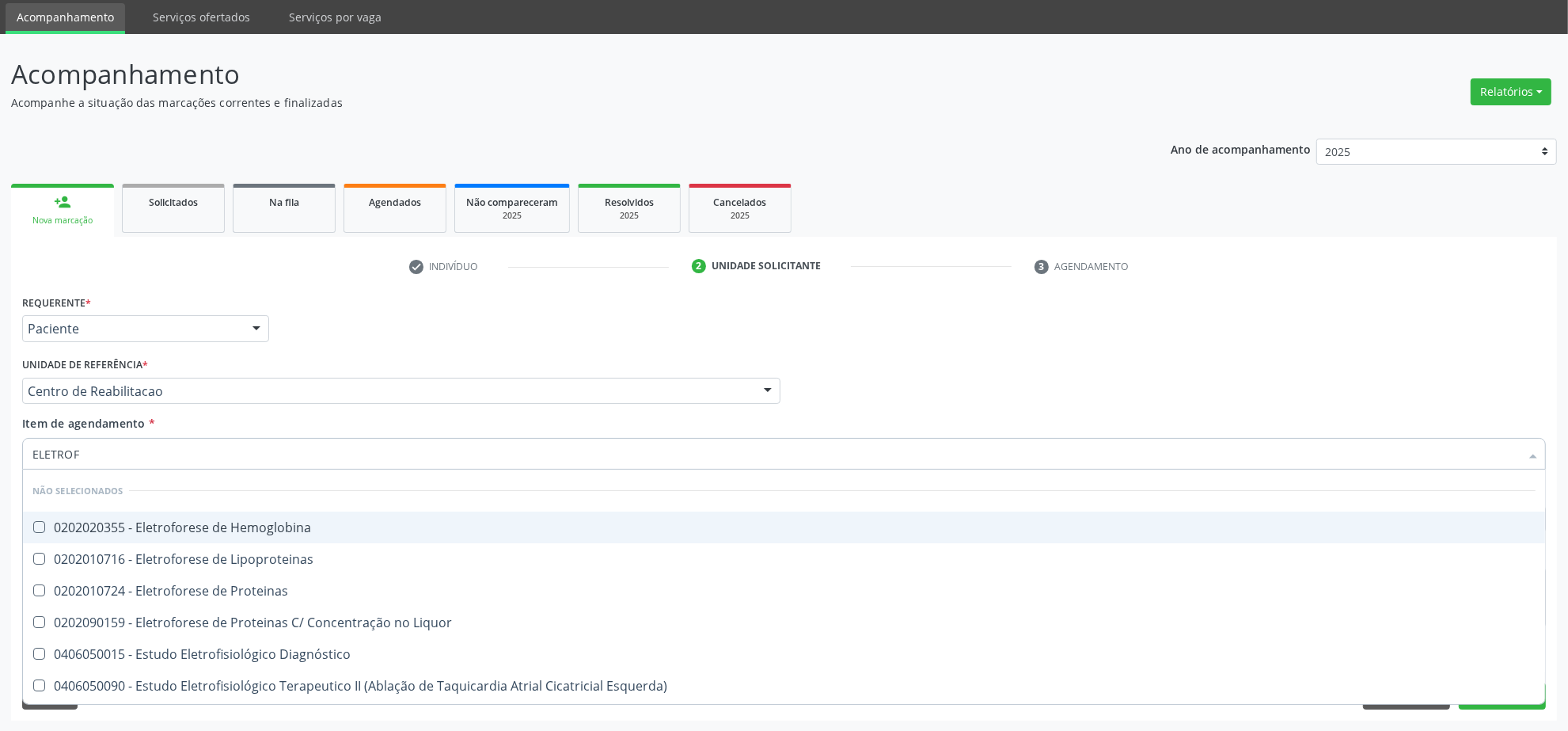
type input "ELETROFO"
click at [283, 528] on div "0202020355 - Eletroforese de Hemoglobina" at bounding box center [783, 528] width 1503 height 13
checkbox Hemoglobina "true"
click at [289, 461] on input "ELETROFO" at bounding box center [776, 453] width 1487 height 32
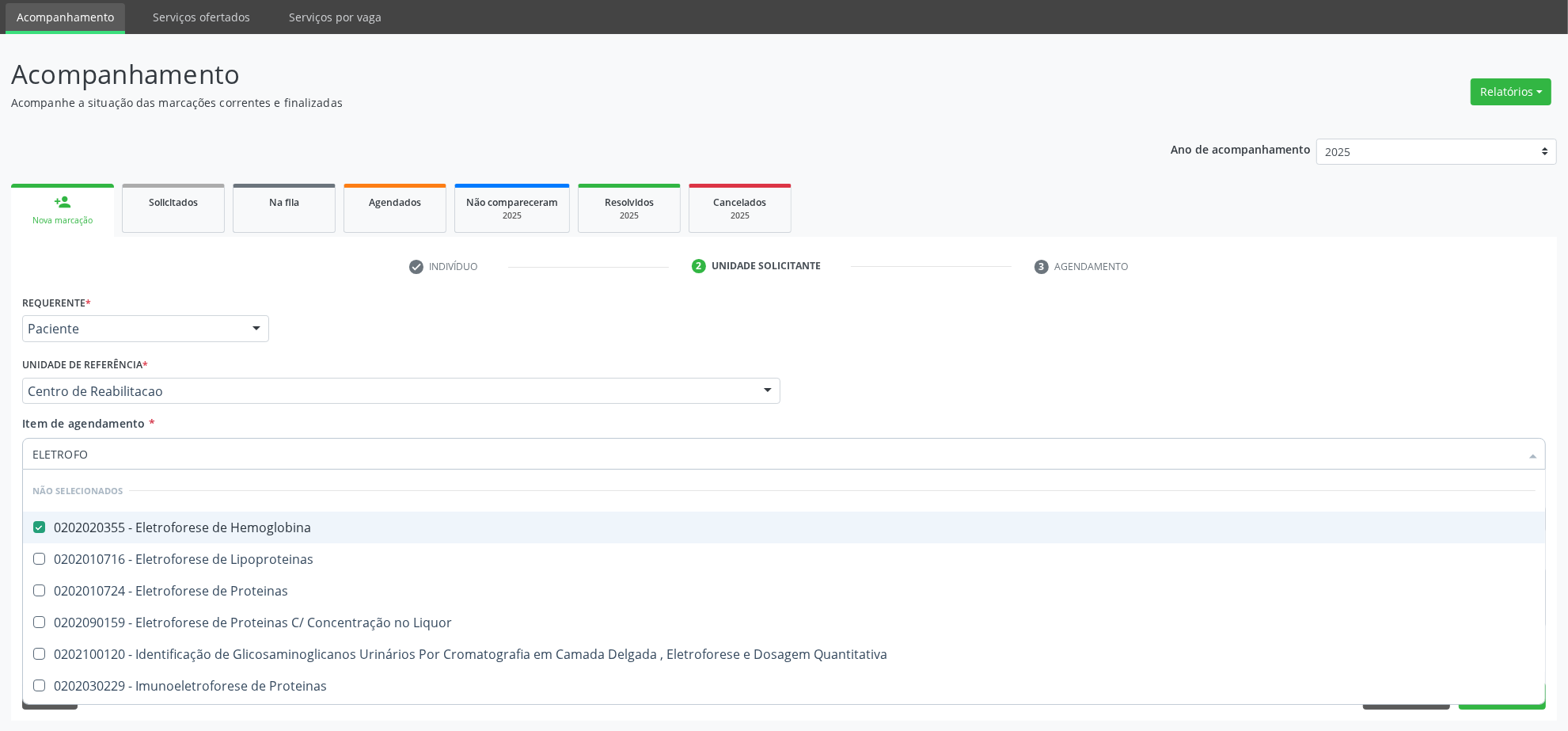
click at [289, 461] on input "ELETROFO" at bounding box center [776, 453] width 1487 height 32
type input "TO"
checkbox Liquor "false"
checkbox Quantitativa "false"
checkbox Lipoproteinas "true"
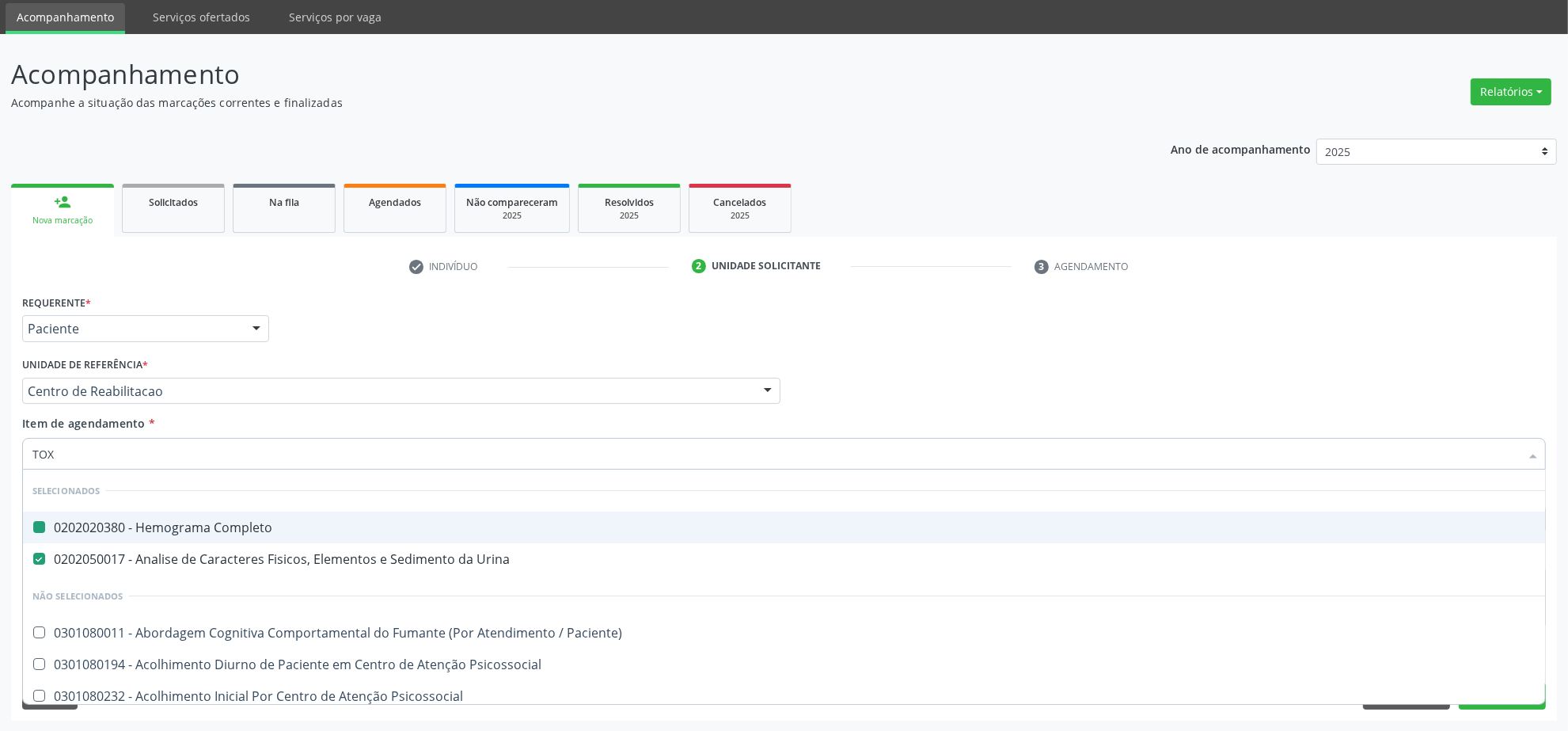
type input "TOXO"
checkbox Completo "false"
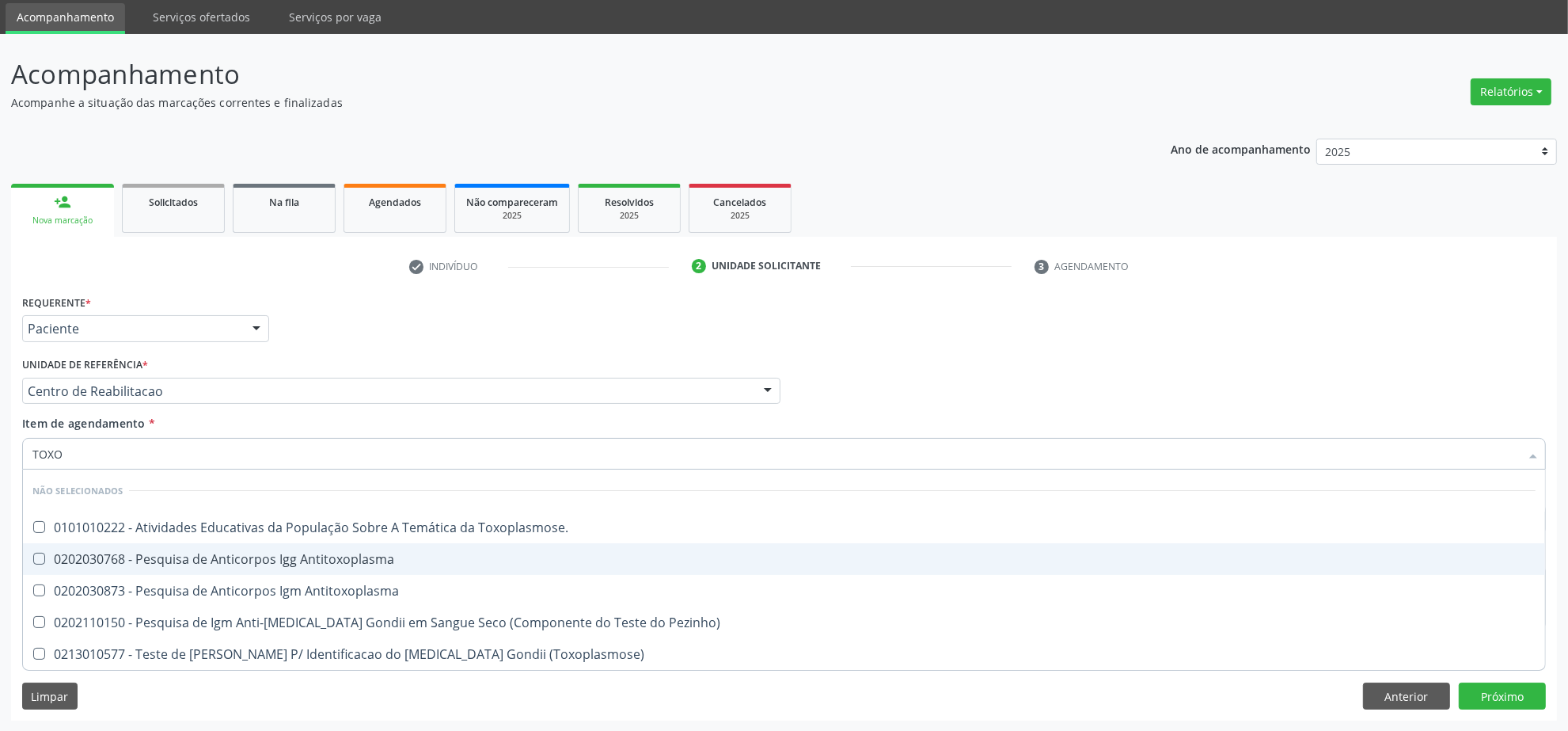
drag, startPoint x: 225, startPoint y: 551, endPoint x: 212, endPoint y: 569, distance: 22.2
click at [224, 552] on div "0202030768 - Pesquisa de Anticorpos Igg Antitoxoplasma" at bounding box center [783, 559] width 1503 height 13
checkbox Antitoxoplasma "true"
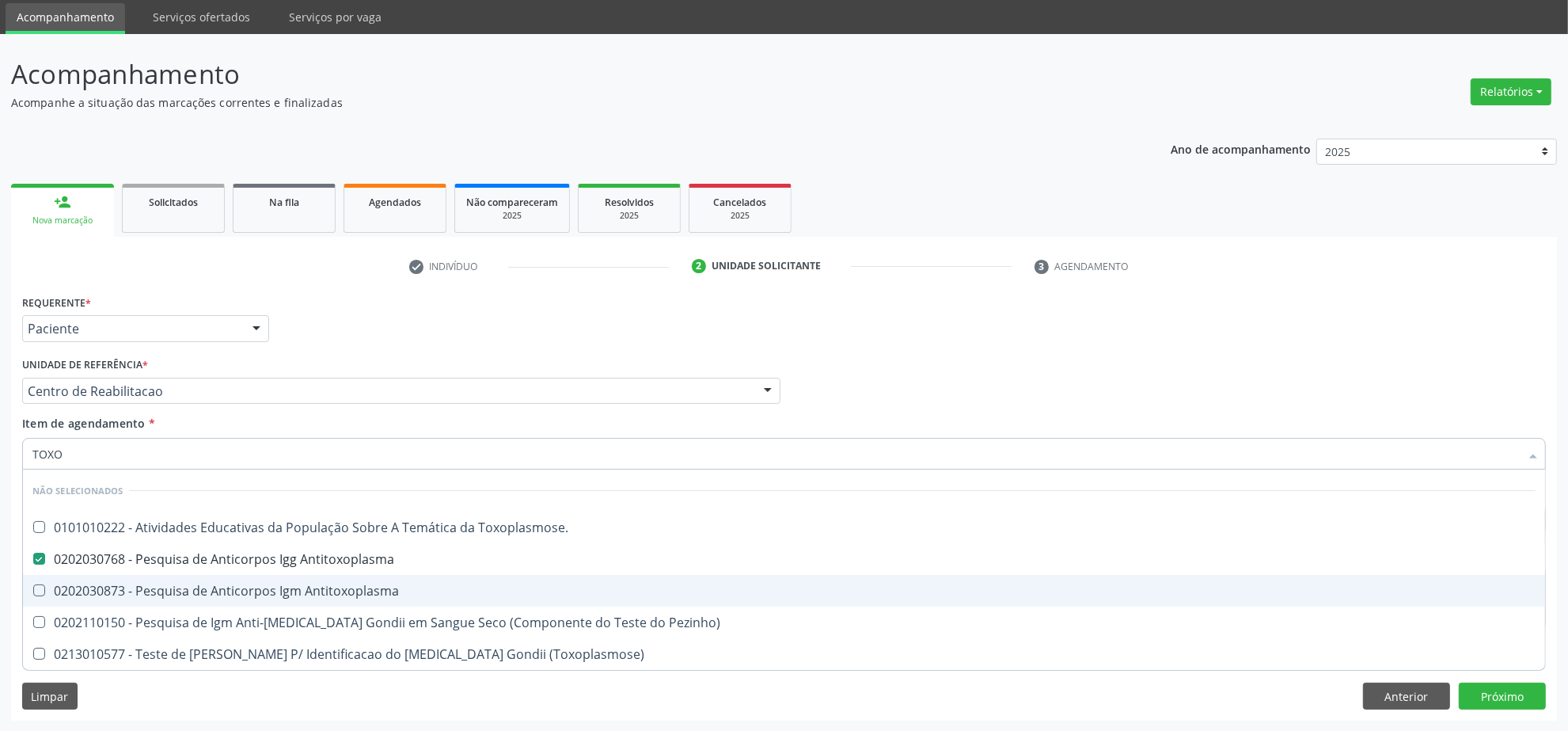
click at [210, 575] on span "0202030873 - Pesquisa de Anticorpos Igm Antitoxoplasma" at bounding box center [784, 590] width 1522 height 32
checkbox Antitoxoplasma "true"
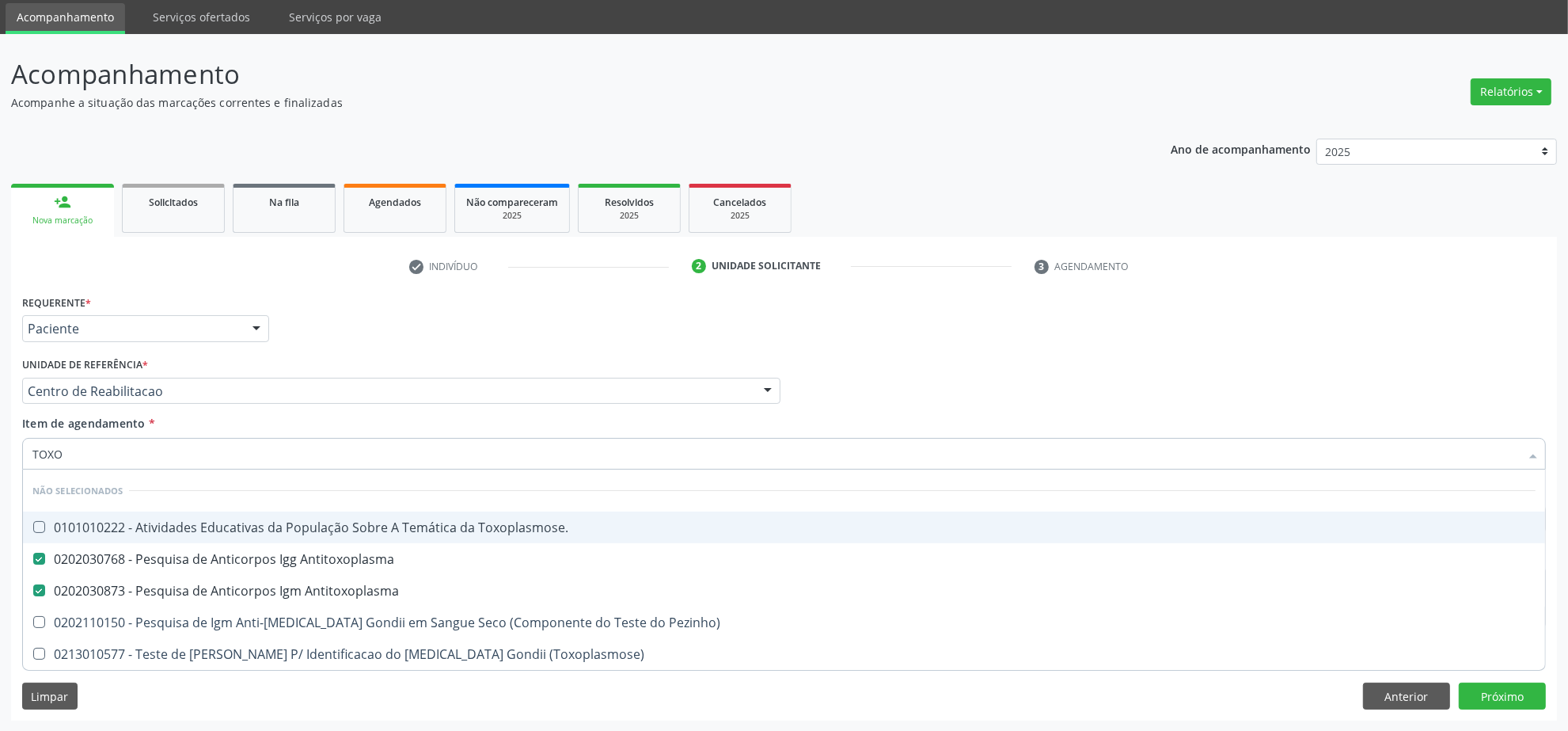
click at [90, 442] on input "TOXO" at bounding box center [776, 453] width 1487 height 32
type input "C"
checkbox Toxoplasmose\ "true"
checkbox Pezinho\) "true"
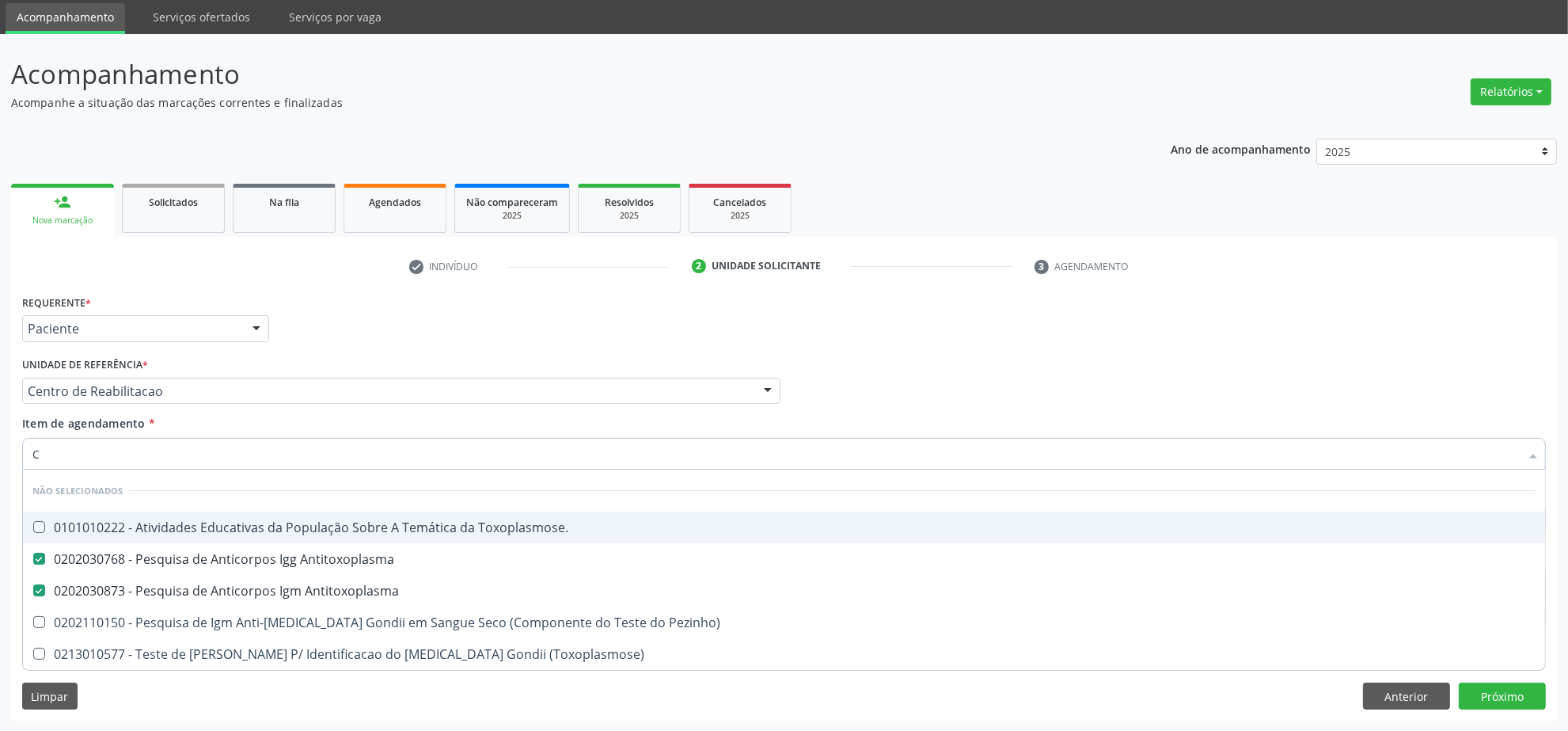
checkbox \(Toxoplasmose\) "true"
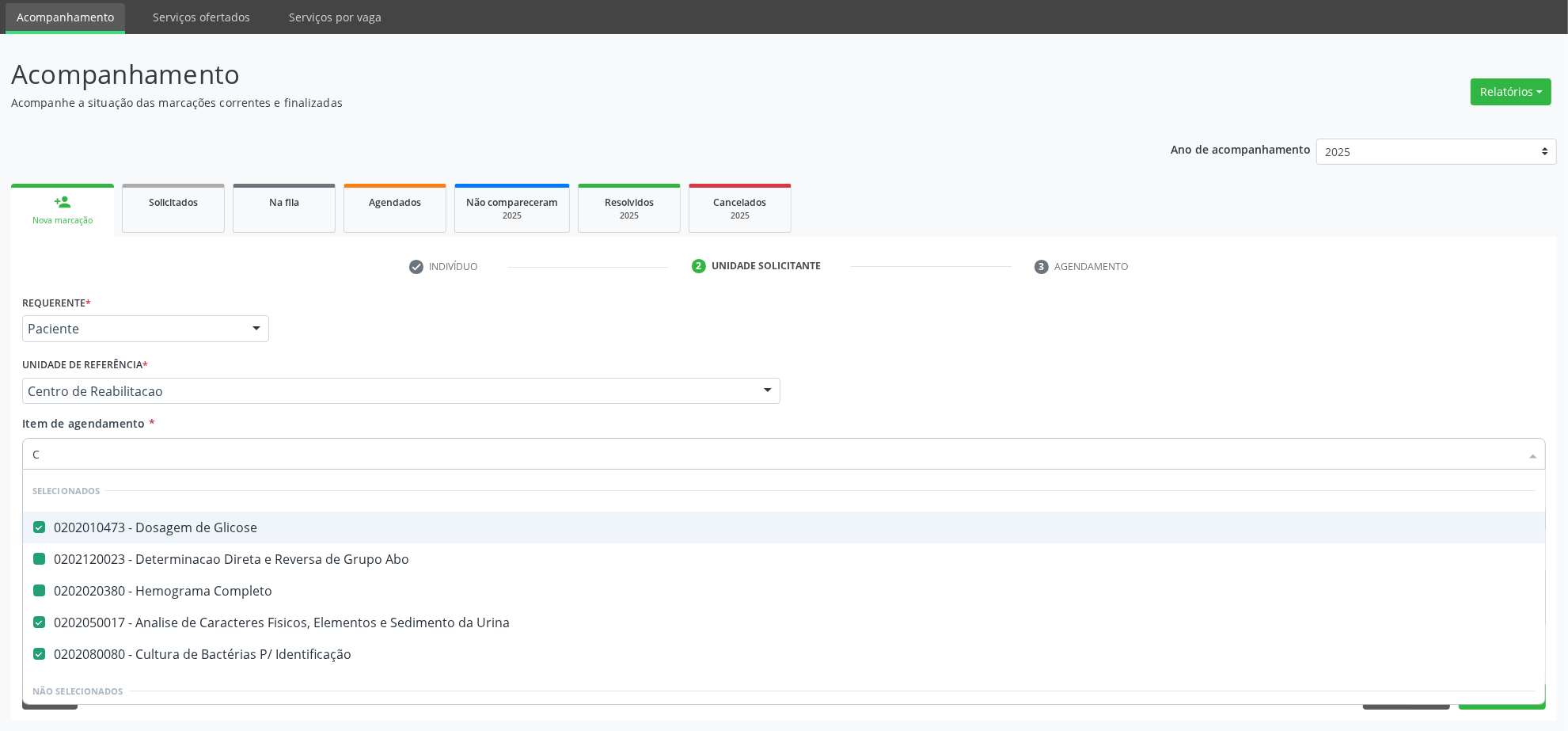
type input "CI"
checkbox Glicose "false"
checkbox Urina "false"
checkbox Identificação "false"
checkbox Abo "false"
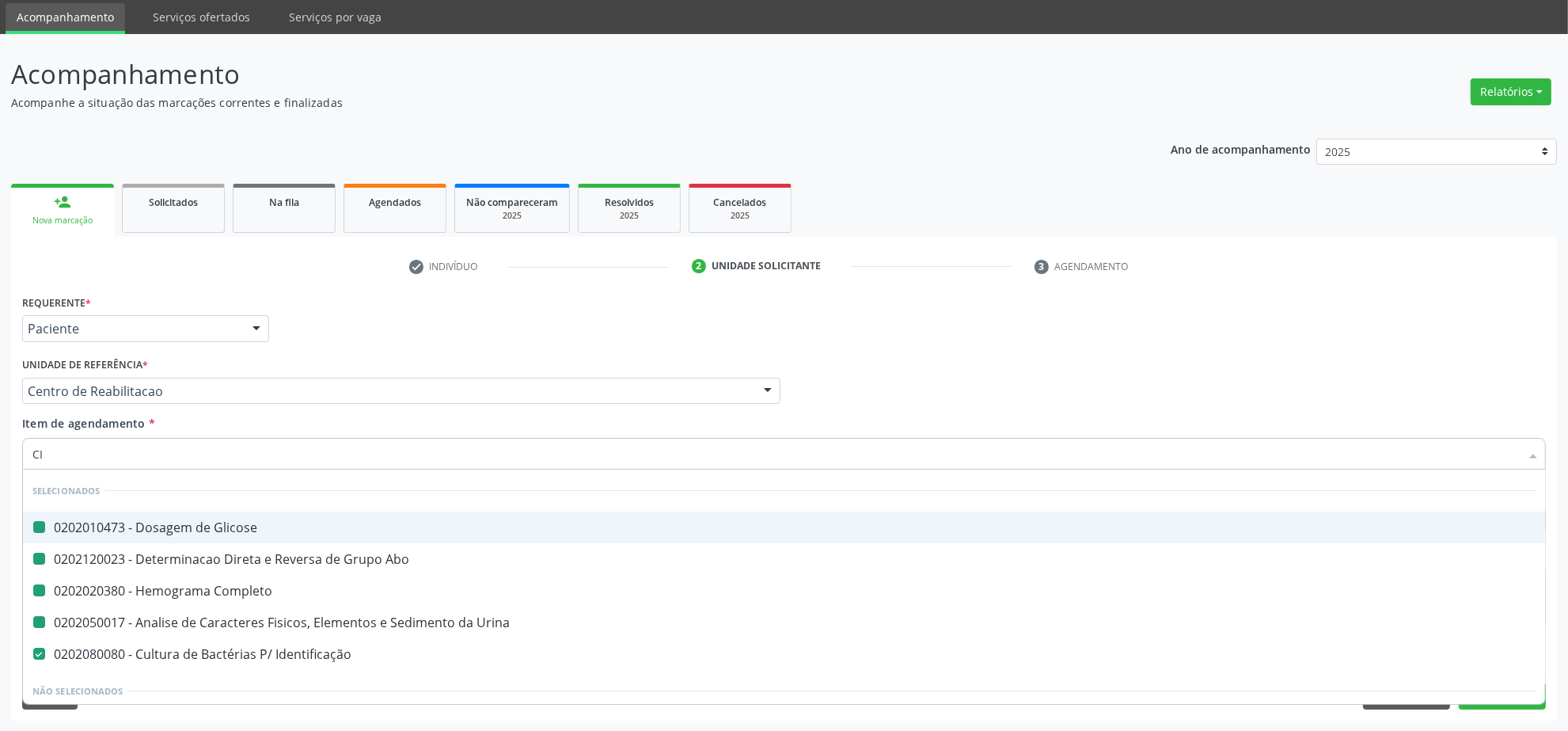
checkbox Completo "false"
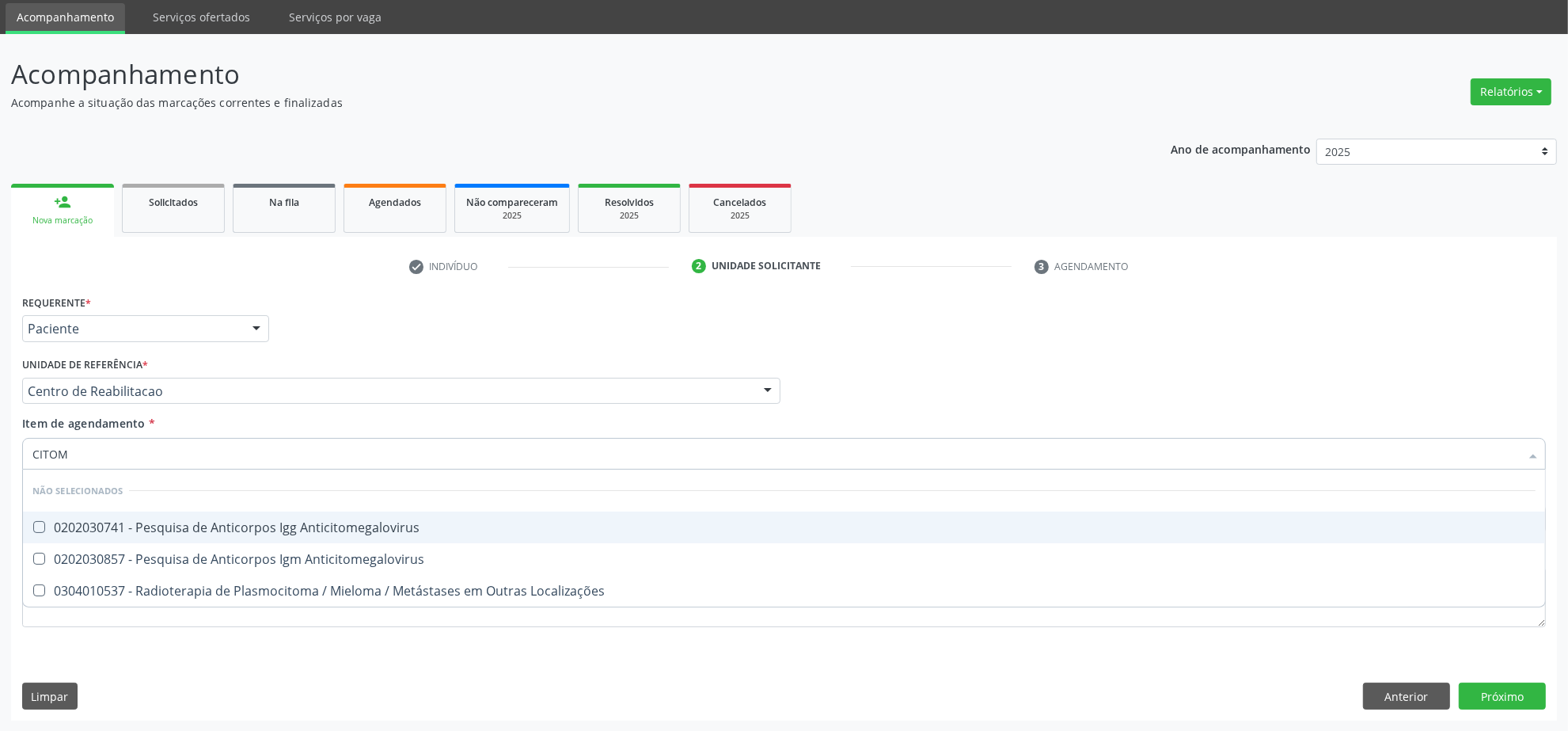
type input "CITOME"
click at [166, 530] on div "0202030741 - Pesquisa de Anticorpos Igg Anticitomegalovirus" at bounding box center [783, 528] width 1503 height 13
checkbox Anticitomegalovirus "true"
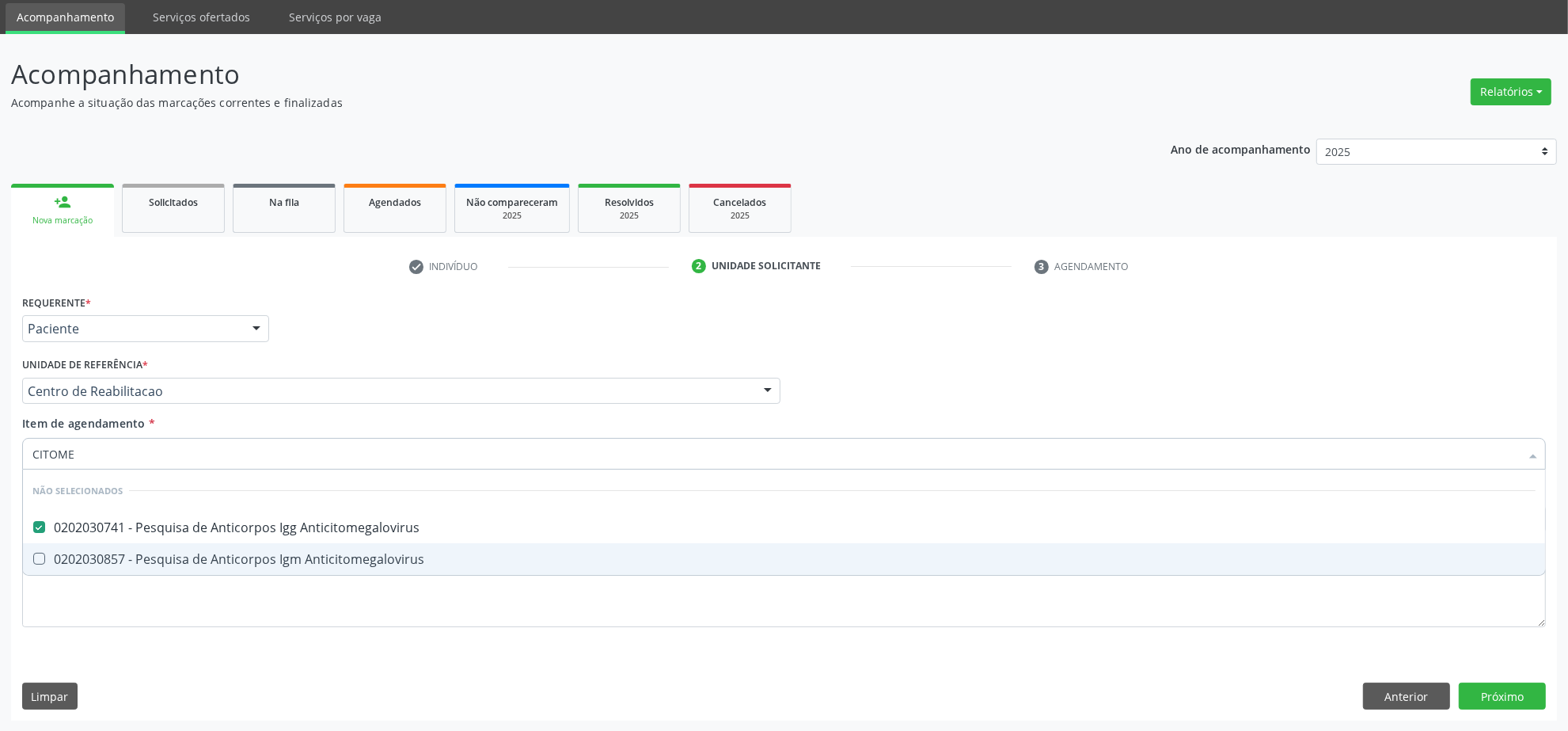
click at [163, 552] on div "0202030857 - Pesquisa de Anticorpos Igm Anticitomegalovirus" at bounding box center [783, 559] width 1503 height 13
checkbox Anticitomegalovirus "true"
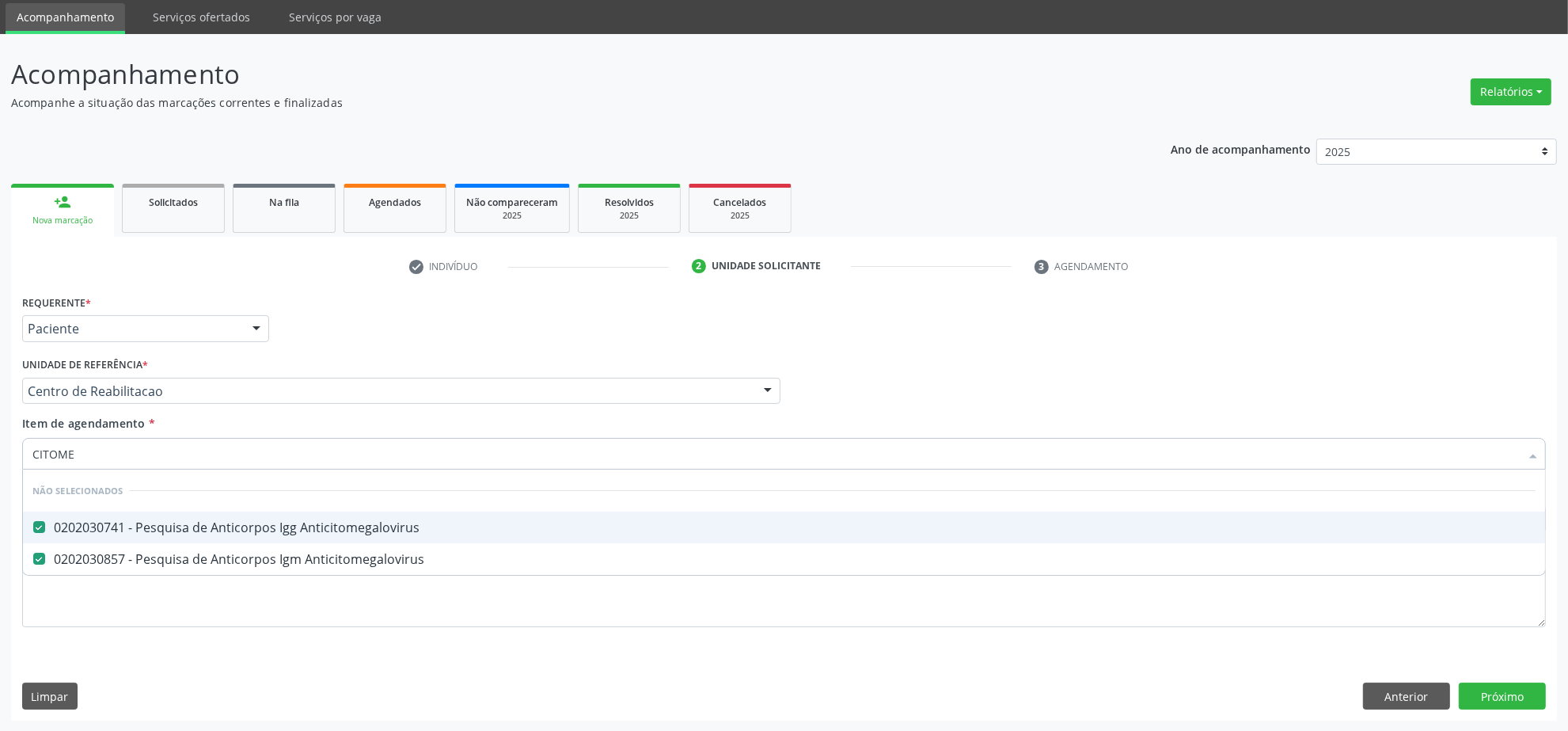
drag, startPoint x: 152, startPoint y: 452, endPoint x: -87, endPoint y: 429, distance: 240.1
click at [0, 429] on html "Central de Marcação notifications [PERSON_NAME] Operador de regulação  Configu…" at bounding box center [784, 312] width 1568 height 731
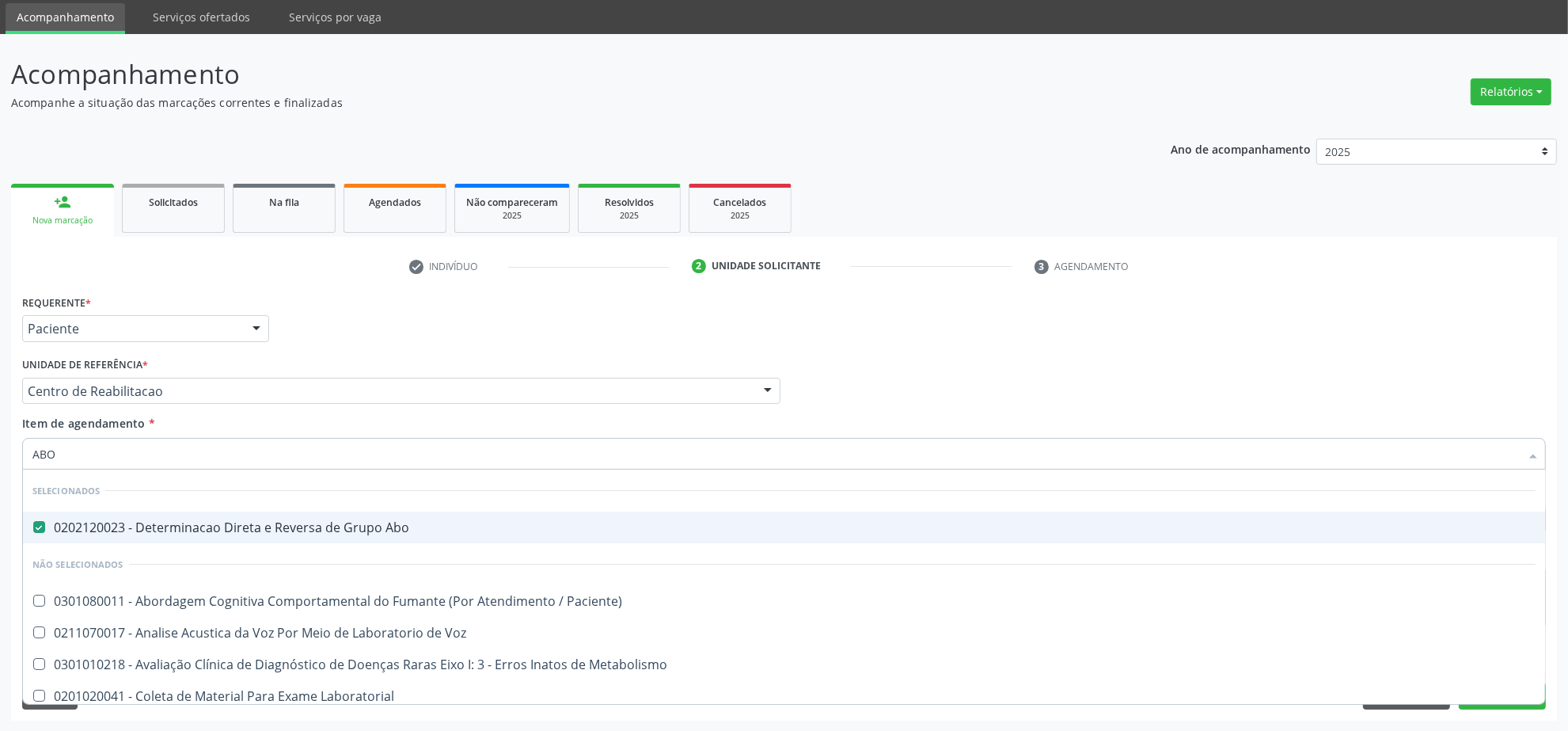
drag, startPoint x: 108, startPoint y: 450, endPoint x: -71, endPoint y: 442, distance: 179.2
click at [0, 442] on html "Central de Marcação notifications [PERSON_NAME] Operador de regulação  Configu…" at bounding box center [784, 312] width 1568 height 731
type input "GL"
checkbox Paciente\) "false"
checkbox Voz "false"
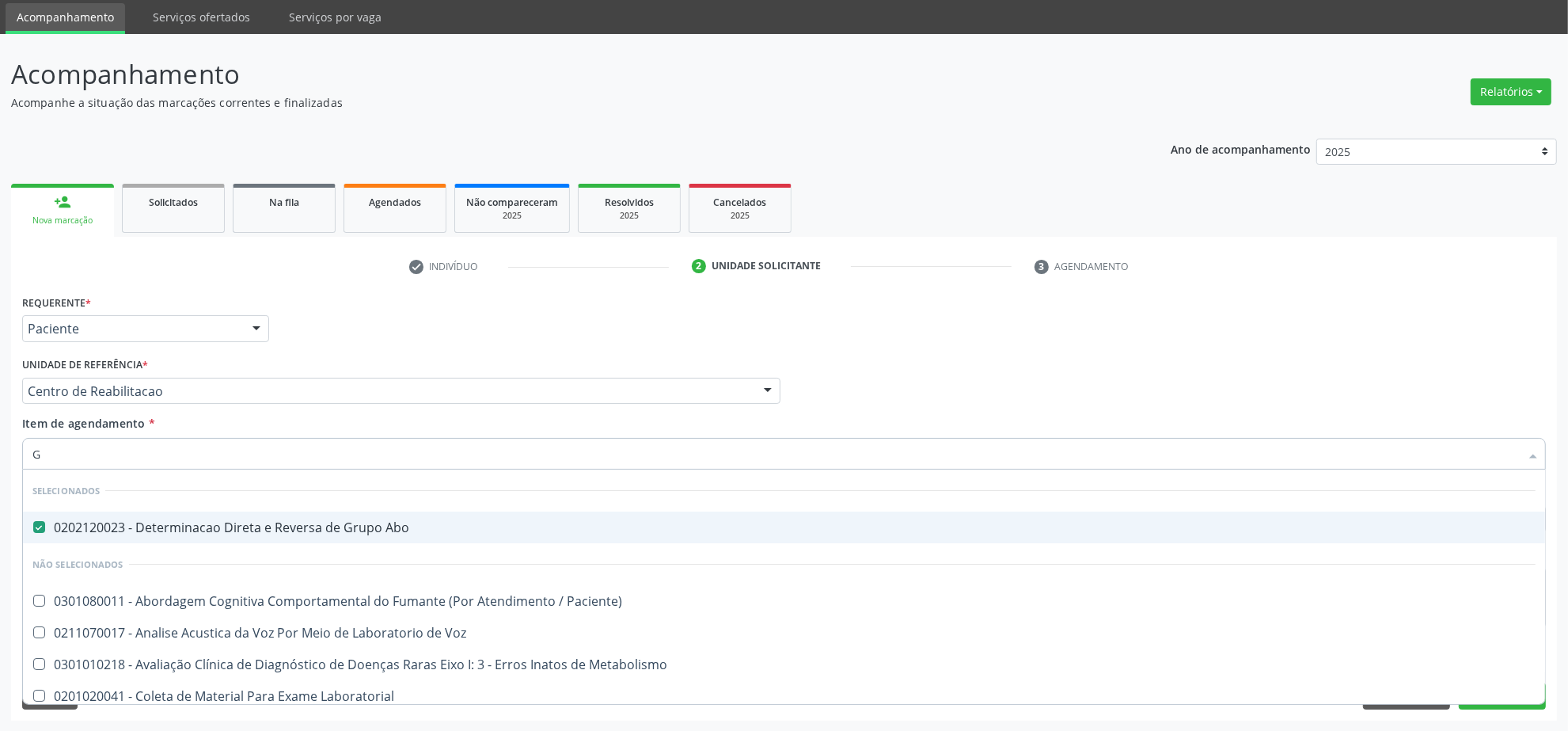
checkbox Metabolismo "false"
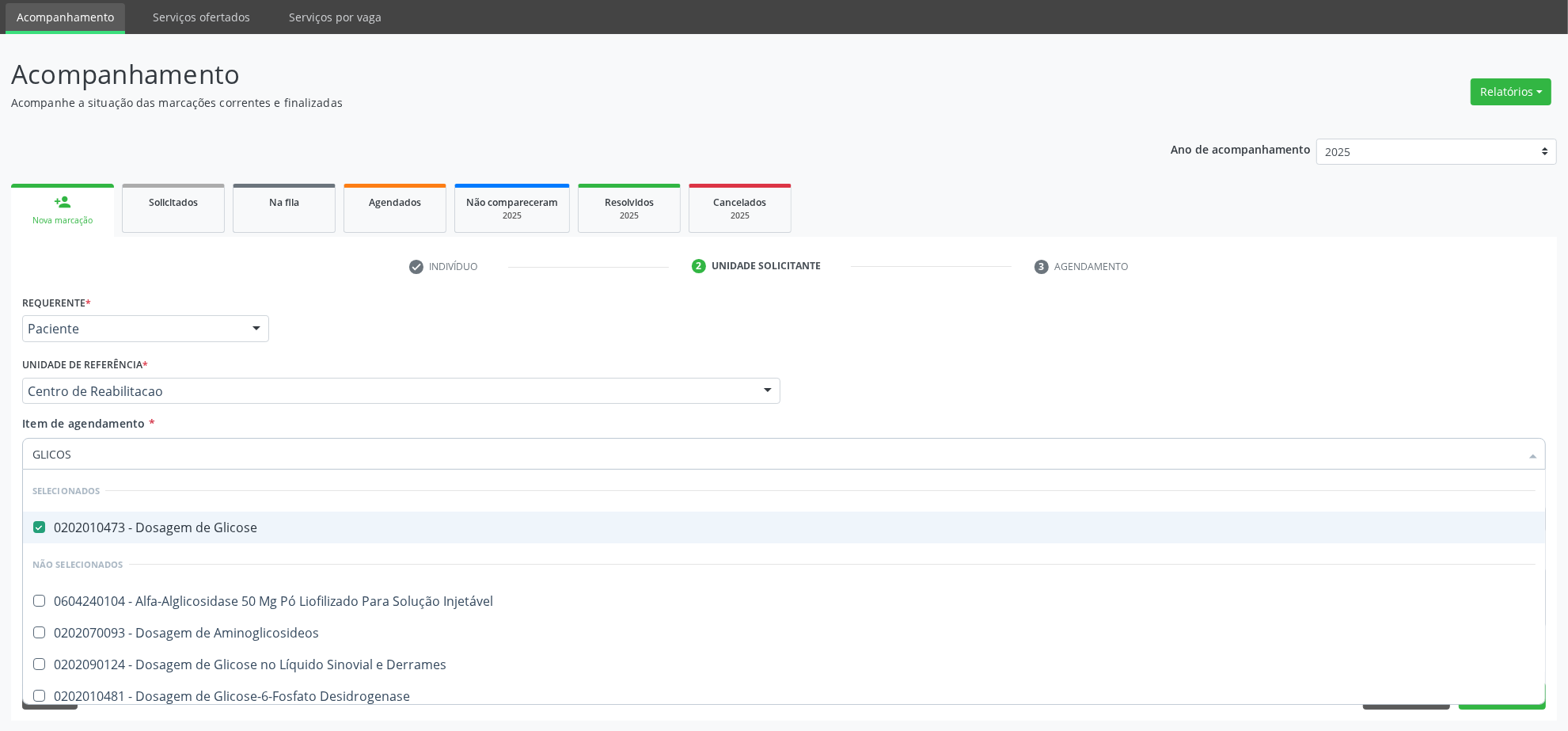
type input "GLICOSE"
click at [975, 344] on div "Requerente * Paciente Profissional de Saúde Paciente Nenhum resultado encontrad…" at bounding box center [784, 321] width 1531 height 61
checkbox Derrames "true"
checkbox Desidrogenase "true"
checkbox Urina "true"
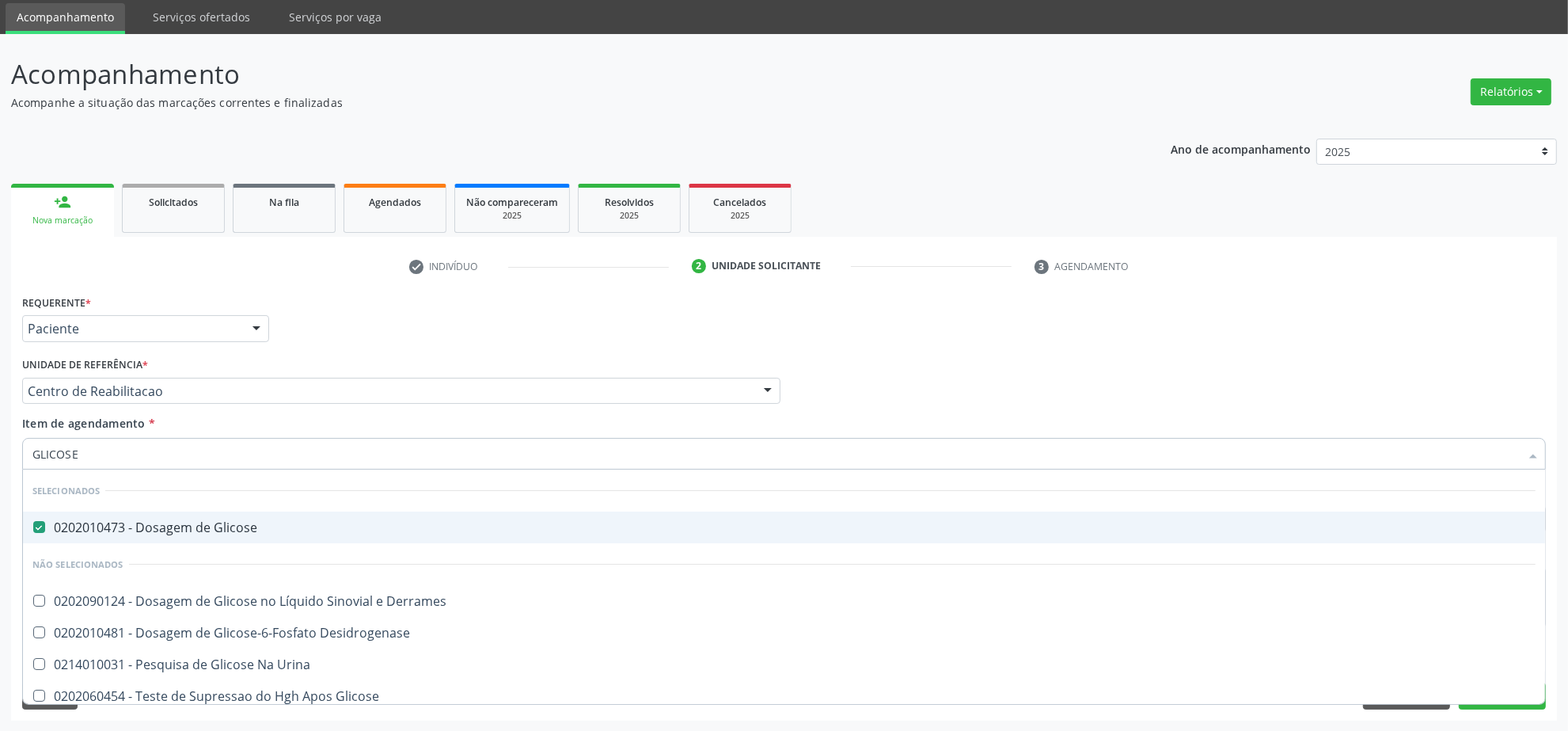
checkbox Glicose "true"
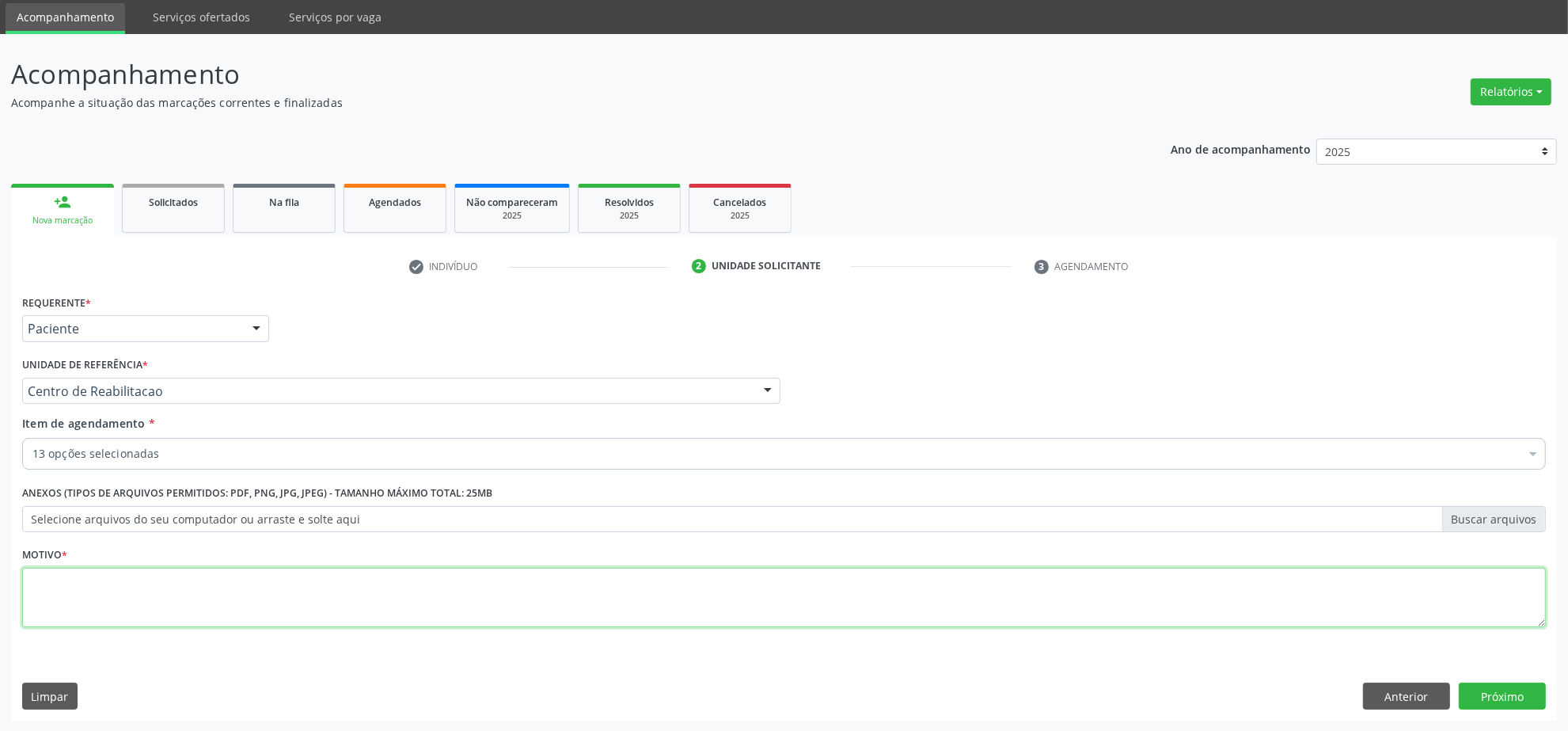
click at [559, 603] on textarea at bounding box center [784, 598] width 1524 height 60
type textarea "."
click at [1528, 697] on button "Próximo" at bounding box center [1502, 695] width 87 height 27
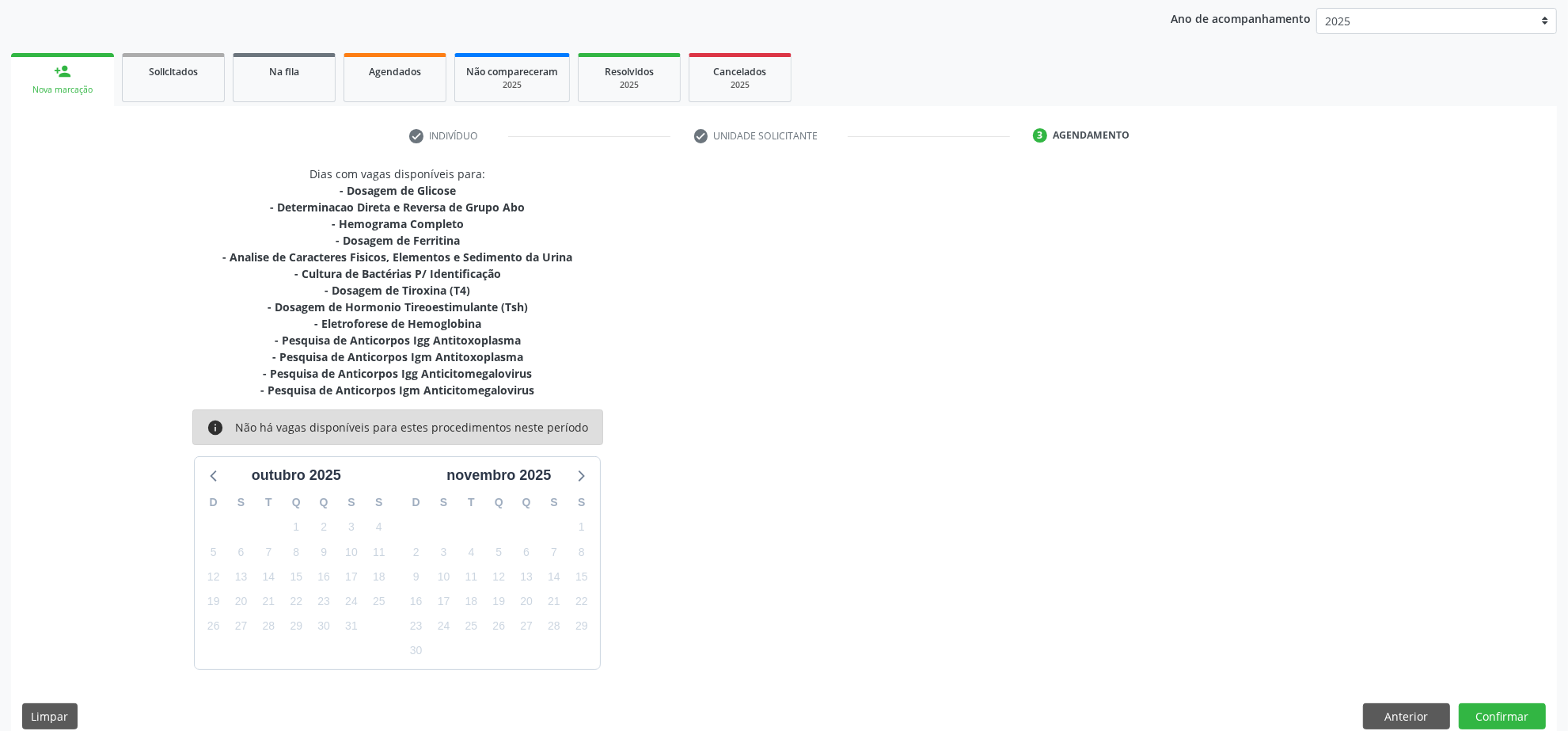
scroll to position [204, 0]
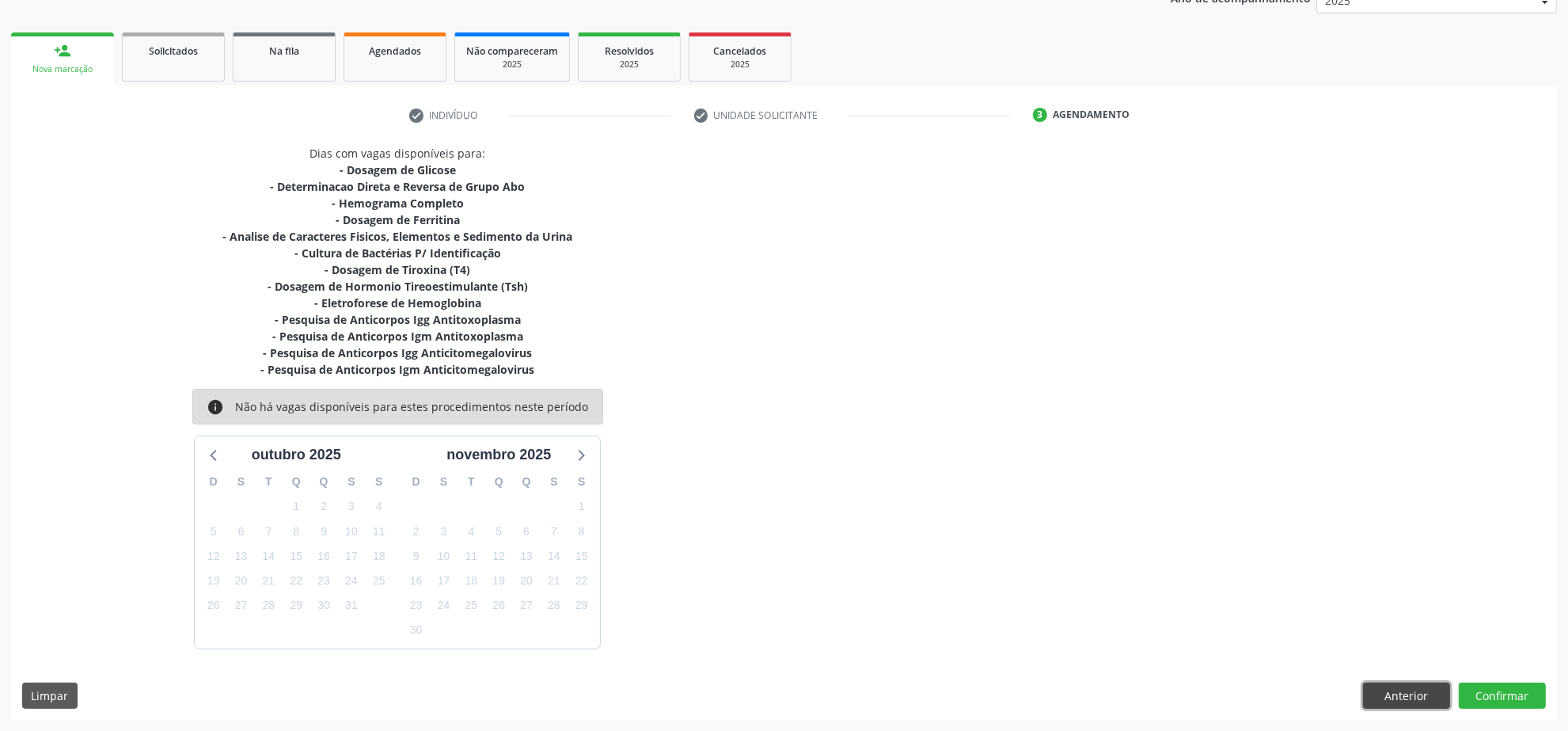
click at [1419, 691] on button "Anterior" at bounding box center [1406, 695] width 87 height 27
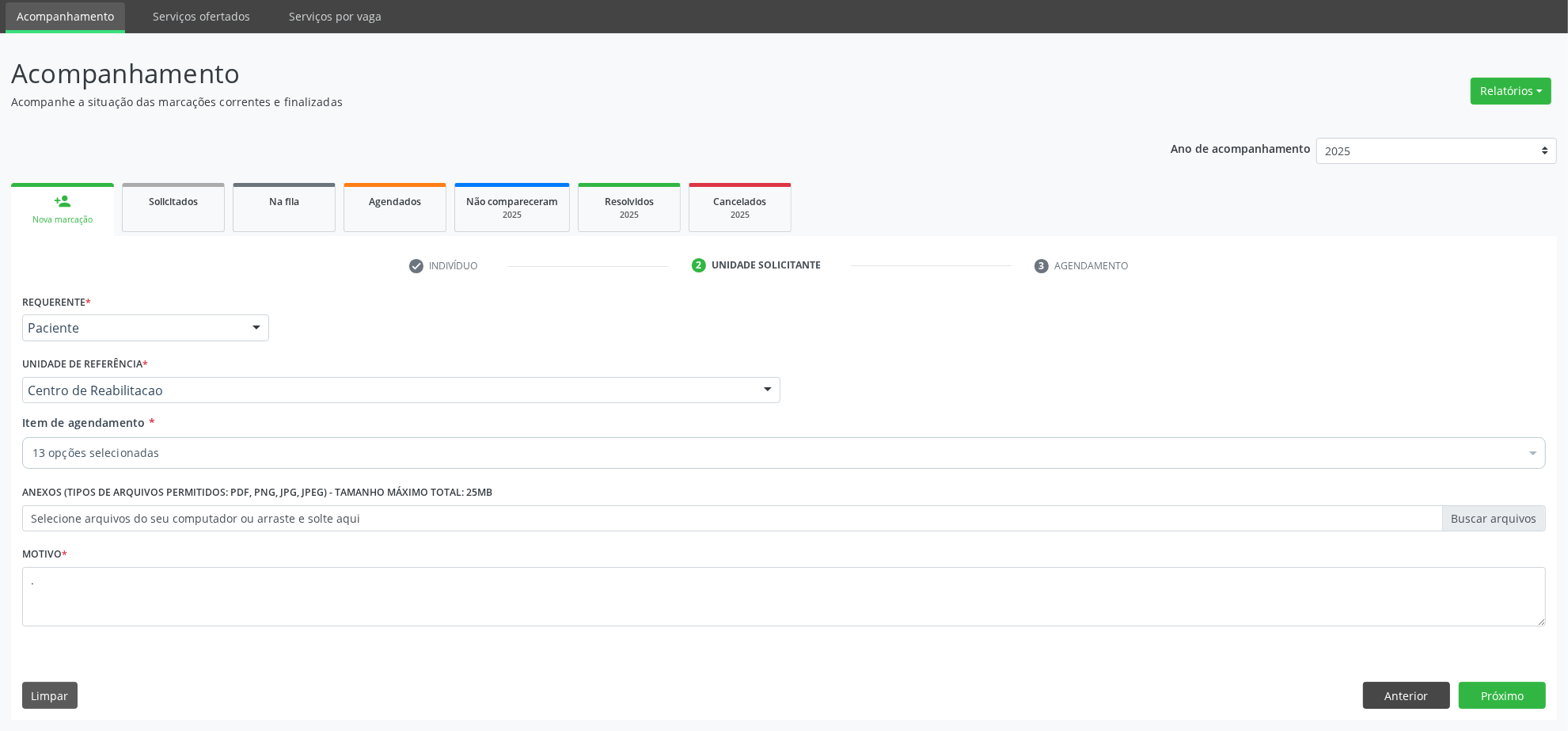
scroll to position [53, 0]
click at [112, 464] on div "13 opções selecionadas" at bounding box center [784, 453] width 1524 height 32
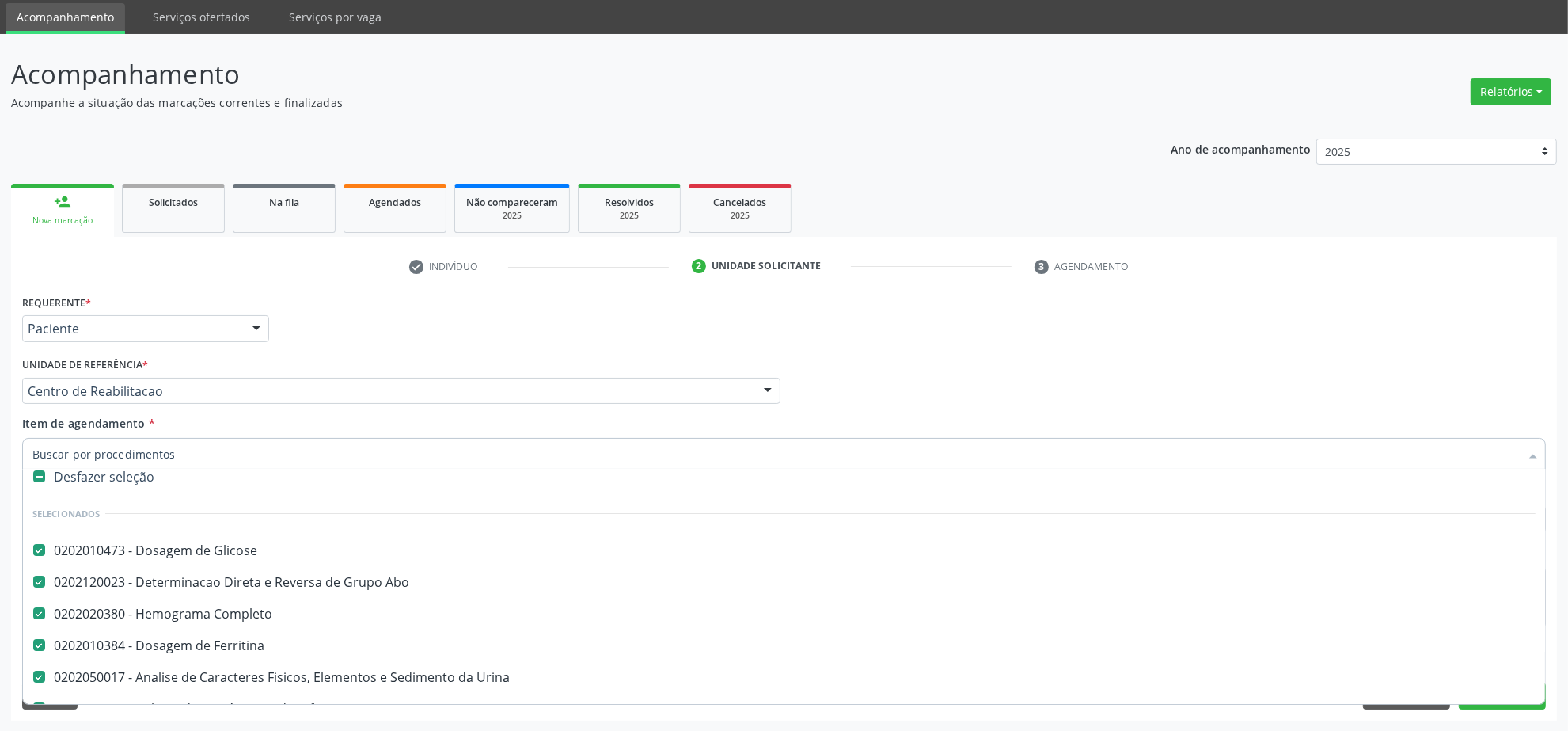
scroll to position [0, 0]
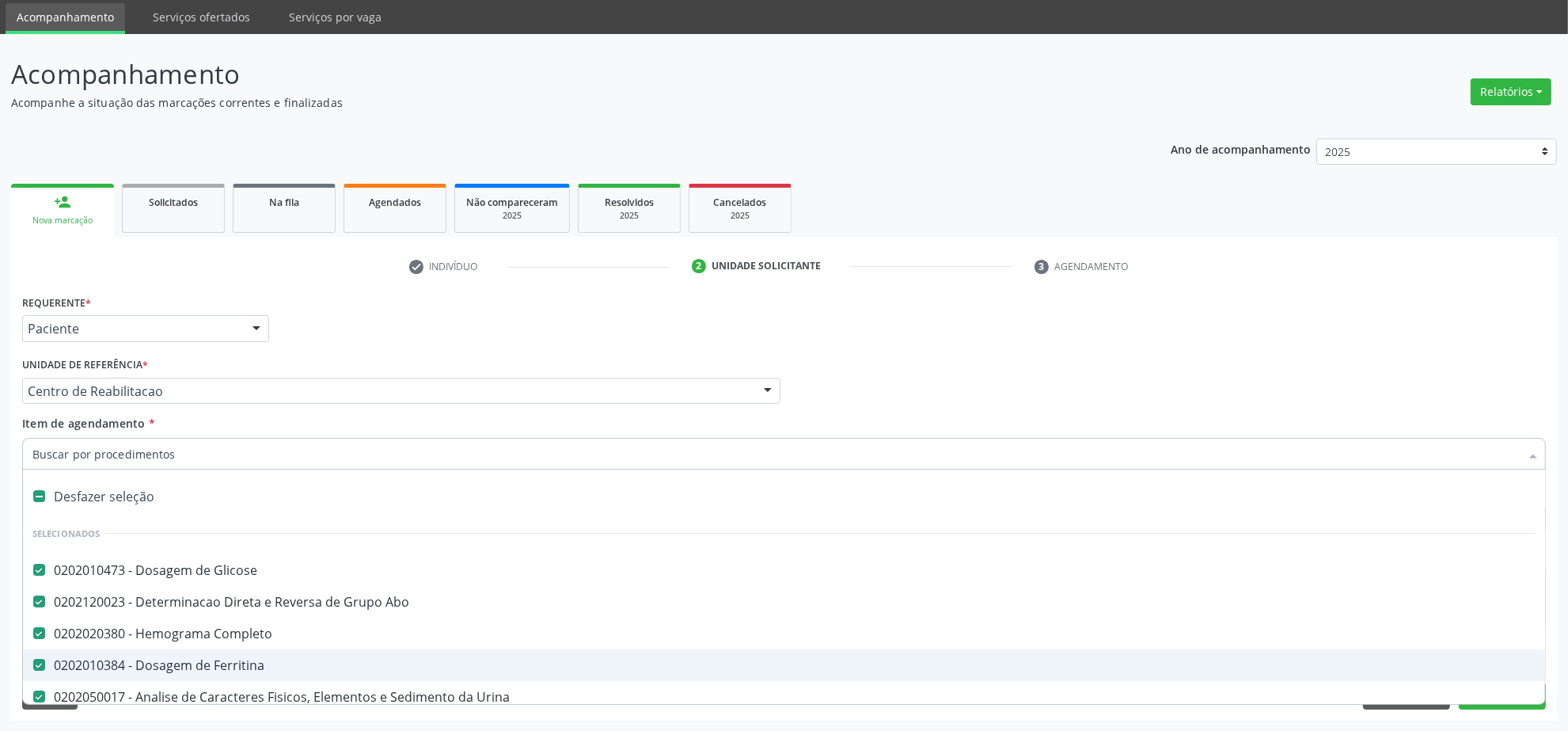
click at [172, 659] on div "0202010384 - Dosagem de Ferritina" at bounding box center [783, 665] width 1503 height 13
checkbox Ferritina "false"
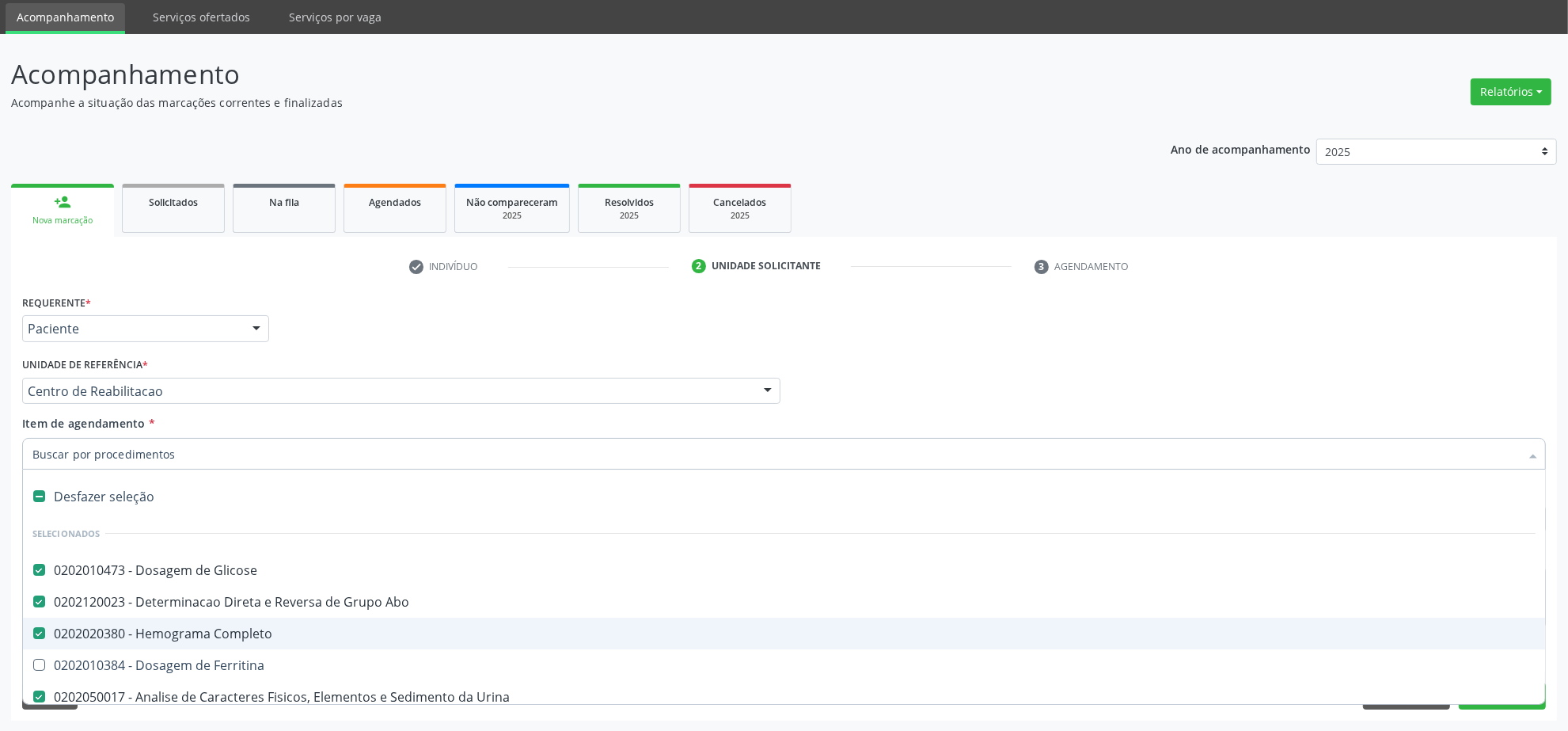
click at [1408, 370] on div "Profissional Solicitante Por favor, selecione a Unidade de Atendimento primeiro…" at bounding box center [784, 383] width 1531 height 61
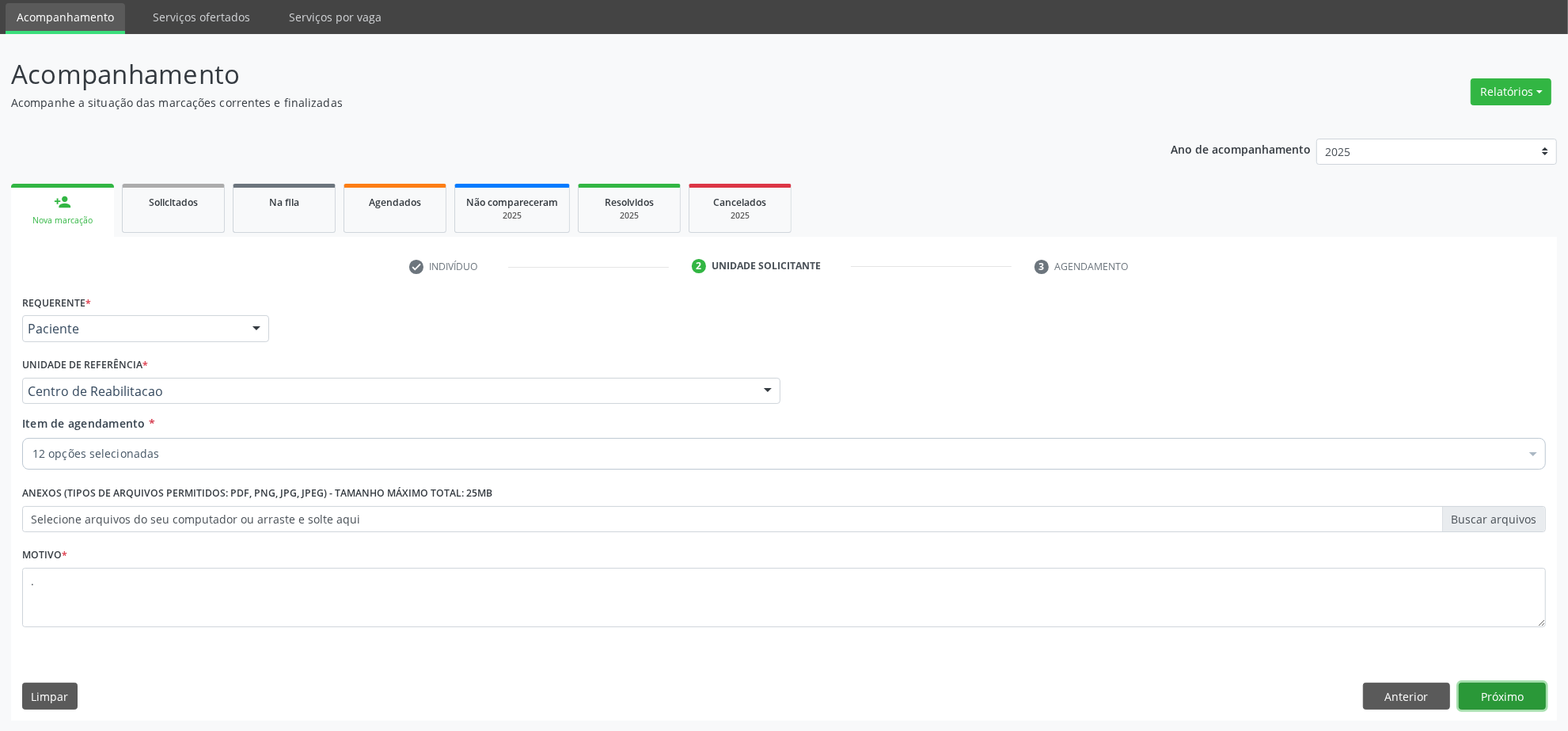
click at [1521, 697] on button "Próximo" at bounding box center [1502, 695] width 87 height 27
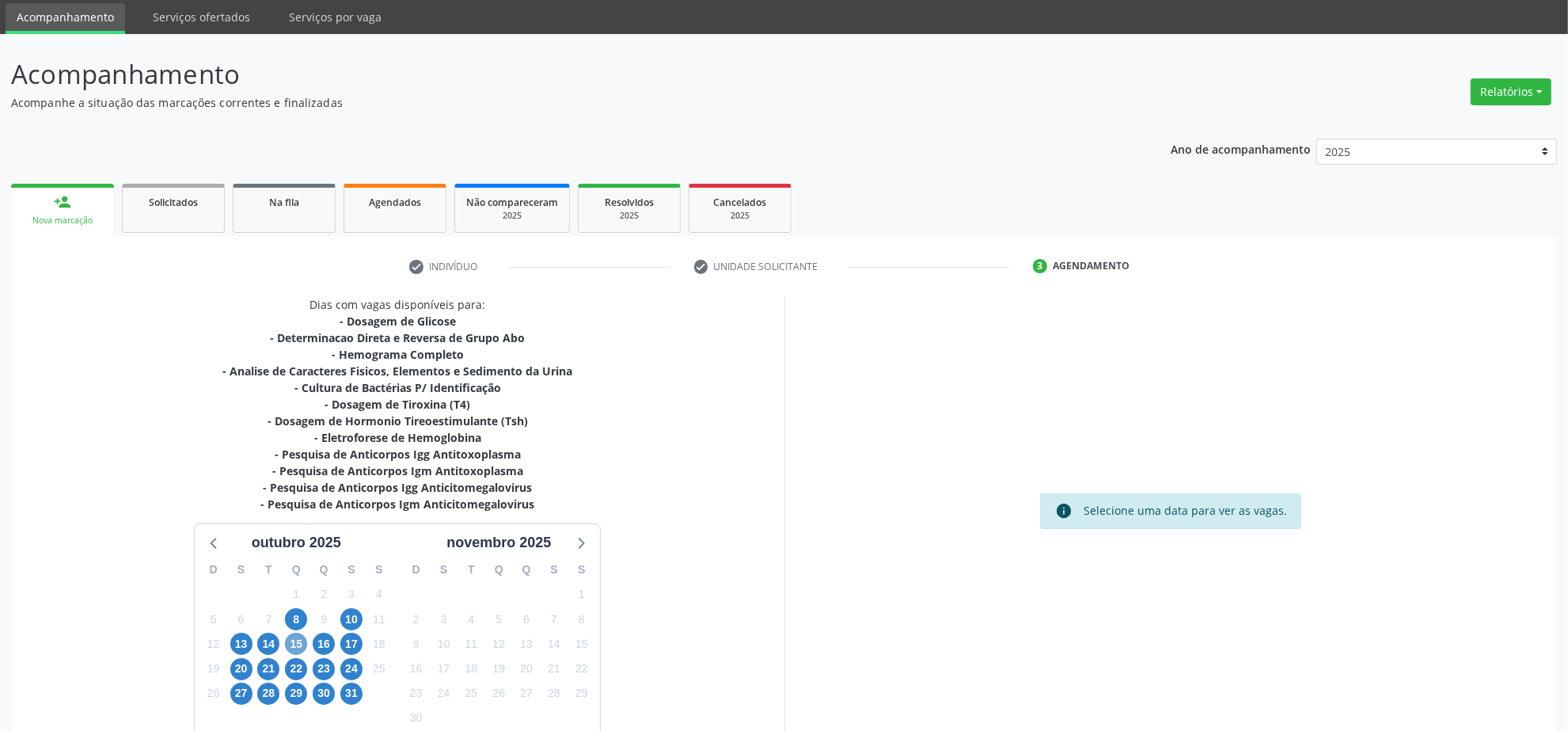
click at [300, 642] on span "15" at bounding box center [296, 644] width 22 height 22
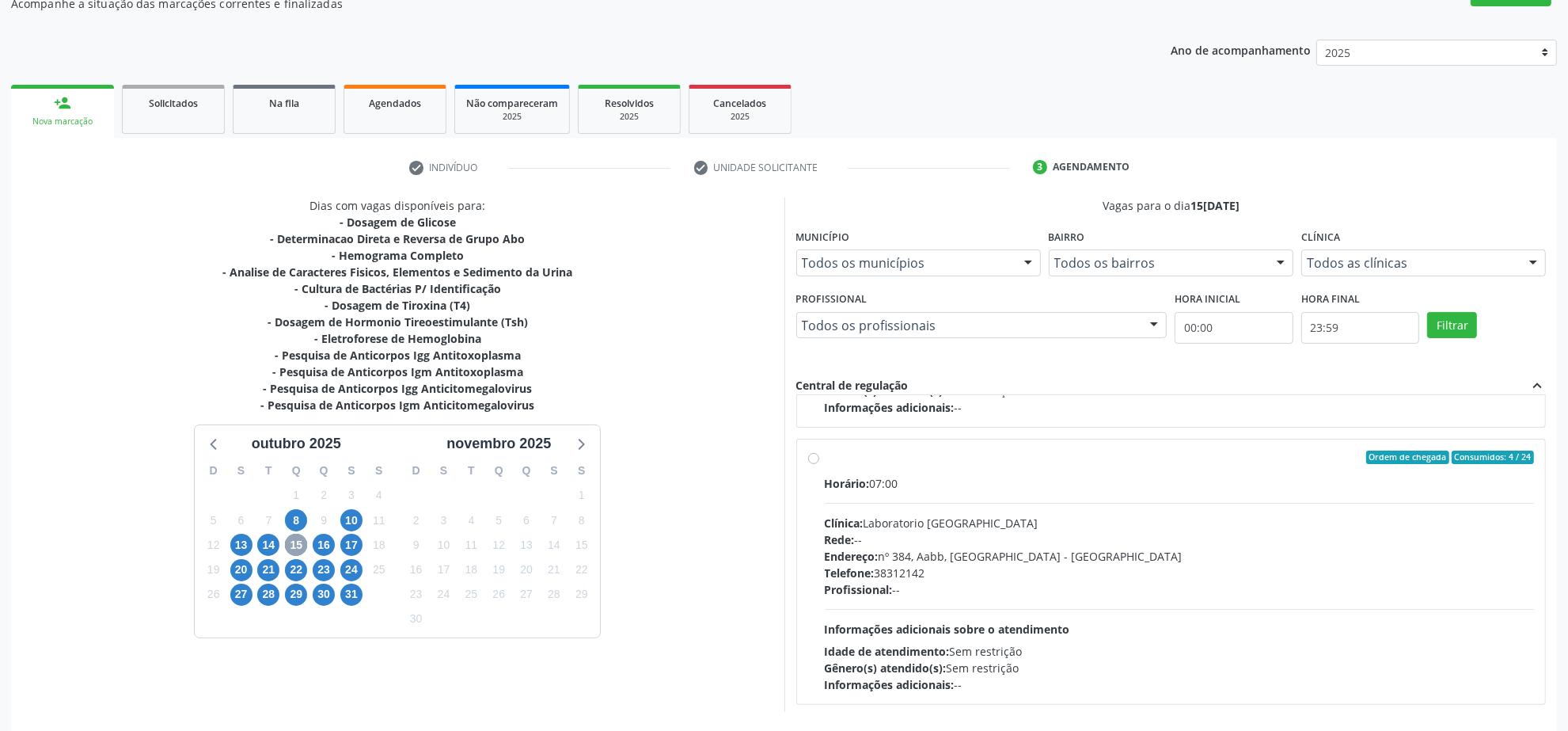
scroll to position [297, 0]
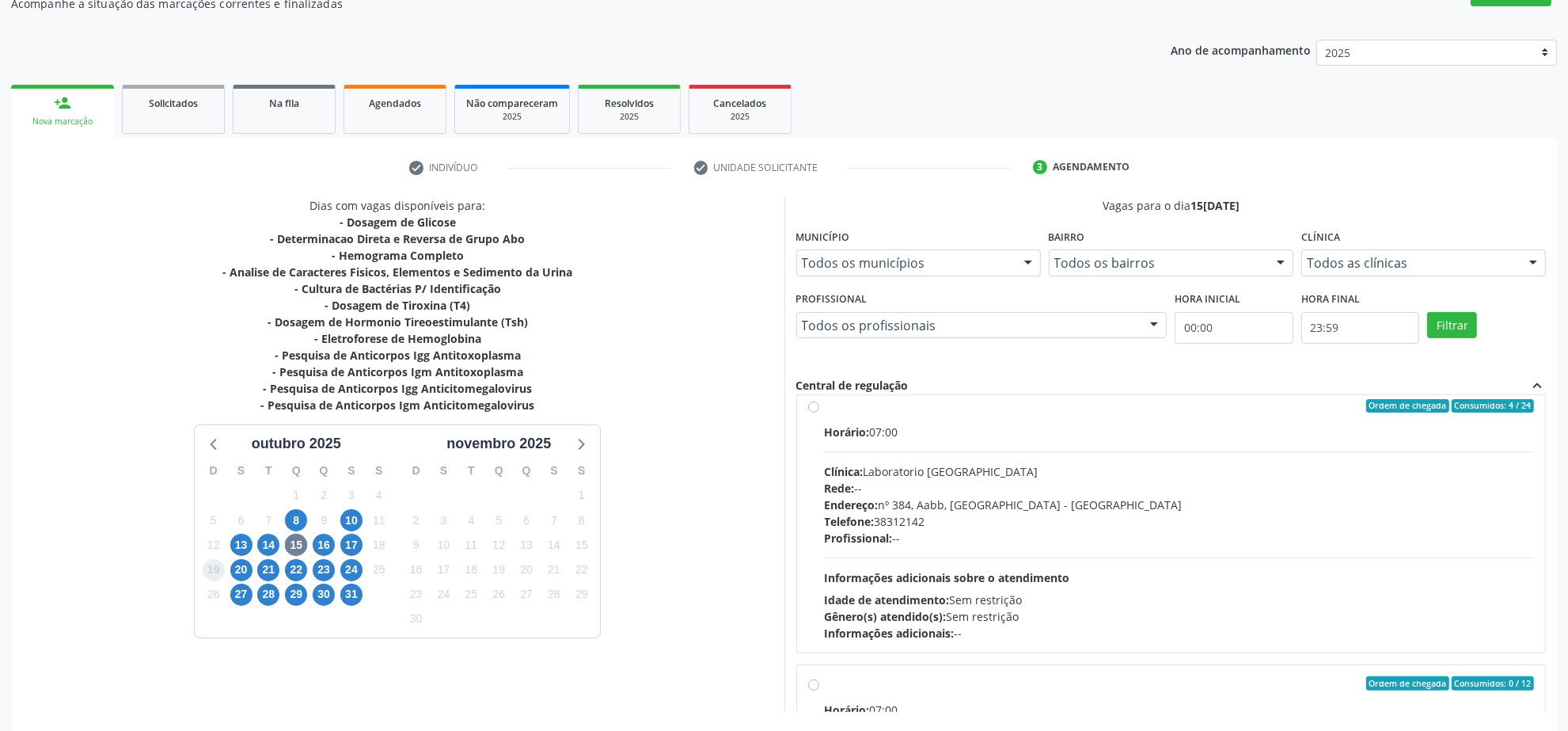
click at [222, 568] on span "19" at bounding box center [213, 570] width 22 height 22
click at [236, 573] on span "20" at bounding box center [242, 570] width 22 height 22
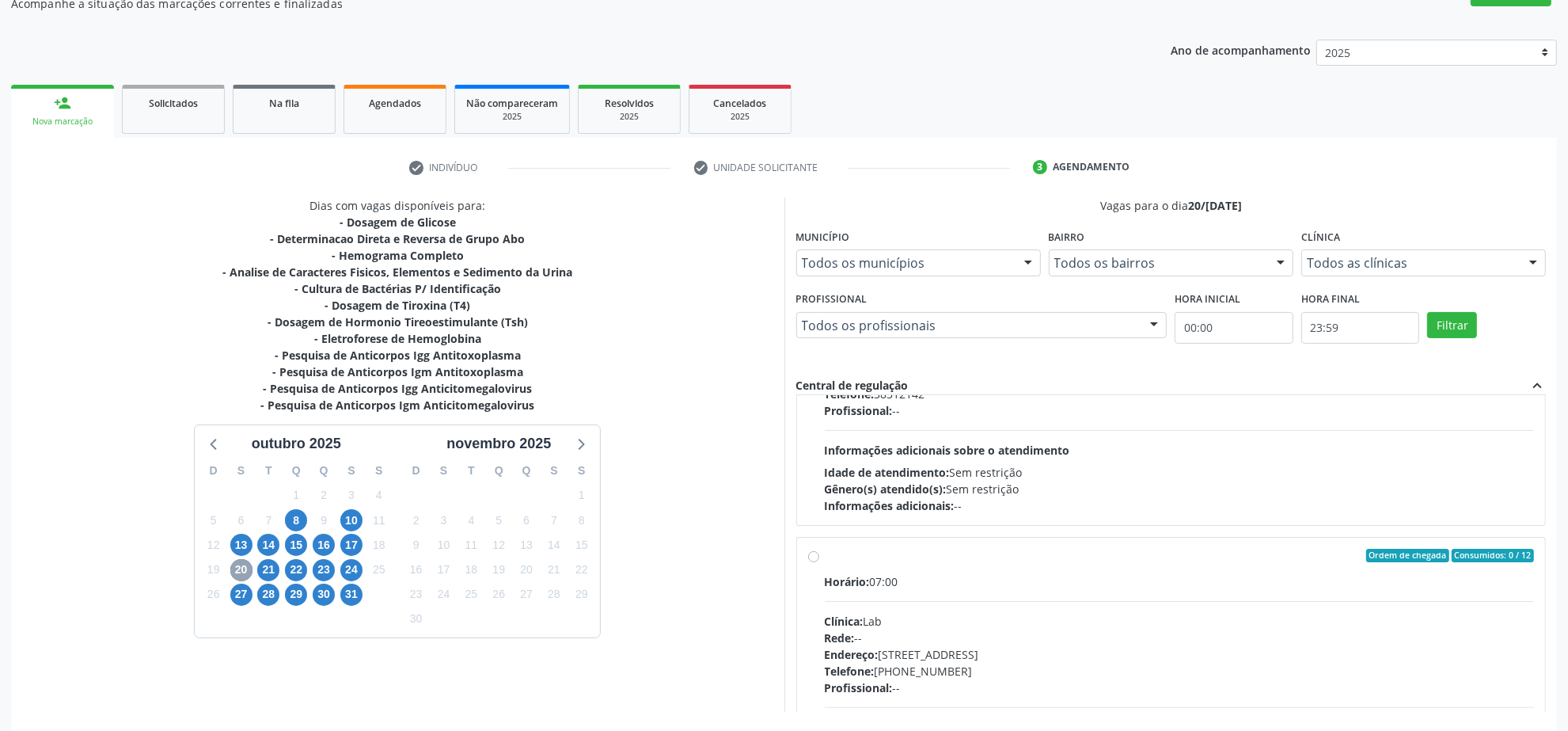
scroll to position [594, 0]
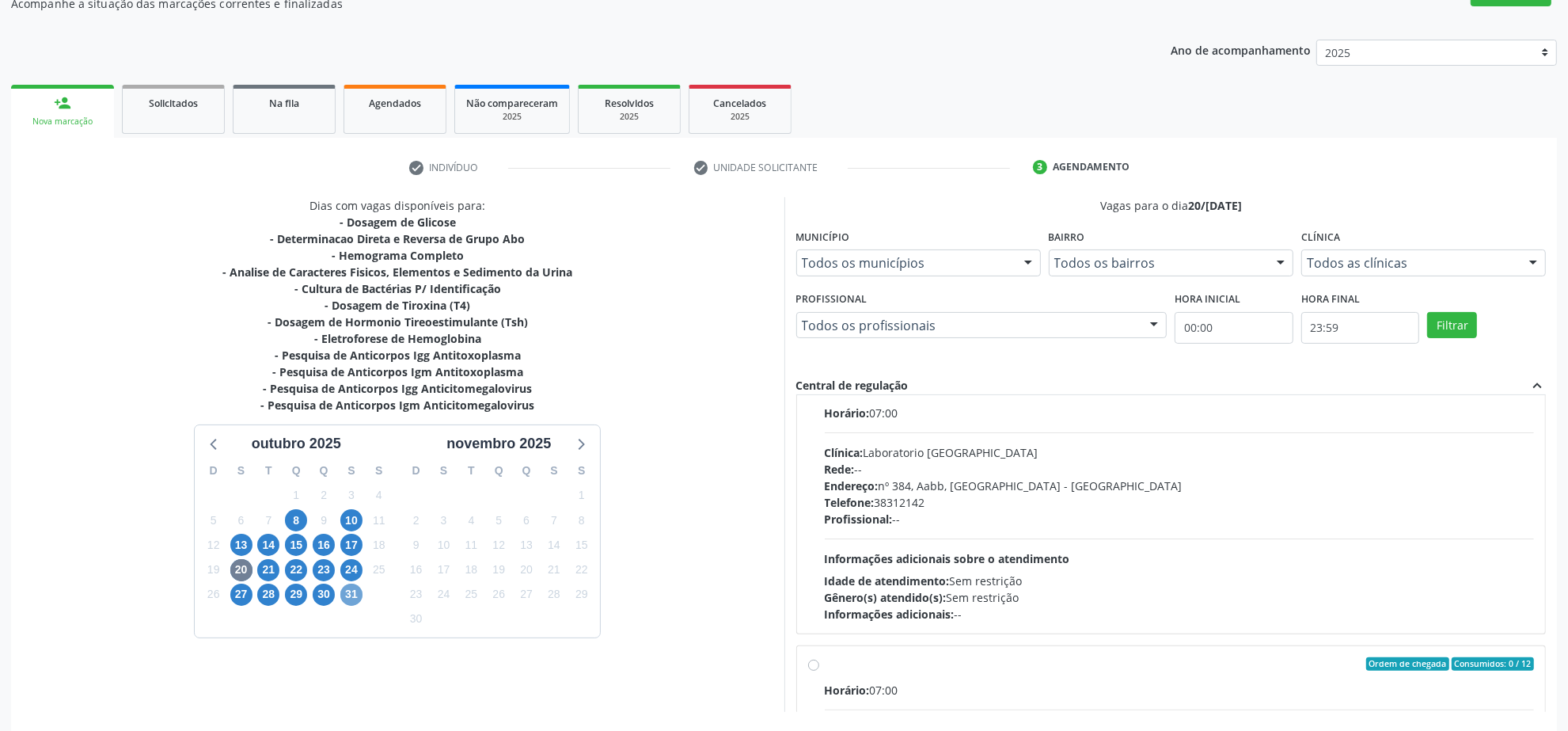
click at [347, 595] on span "31" at bounding box center [352, 595] width 22 height 22
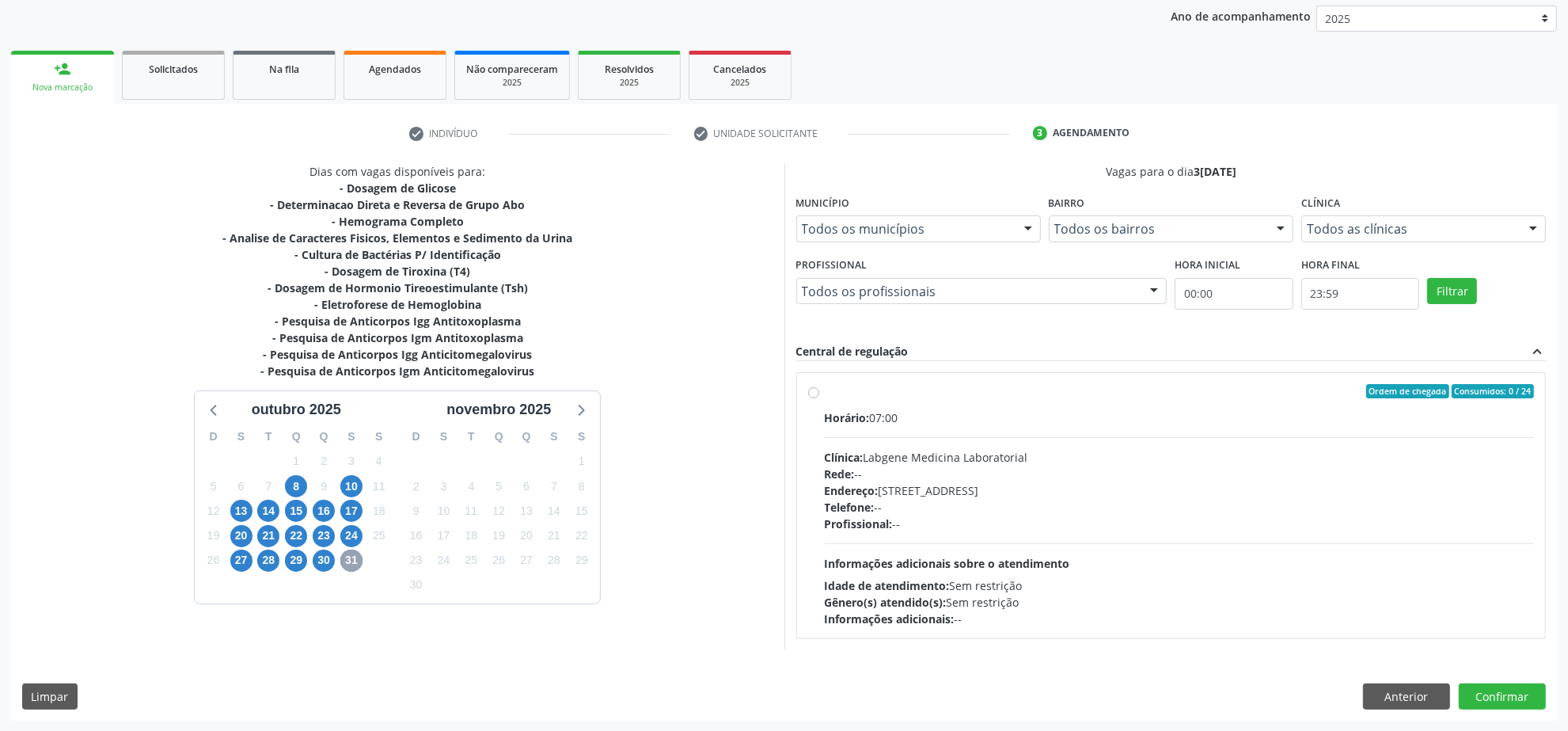
scroll to position [187, 0]
click at [312, 555] on span "30" at bounding box center [323, 560] width 22 height 22
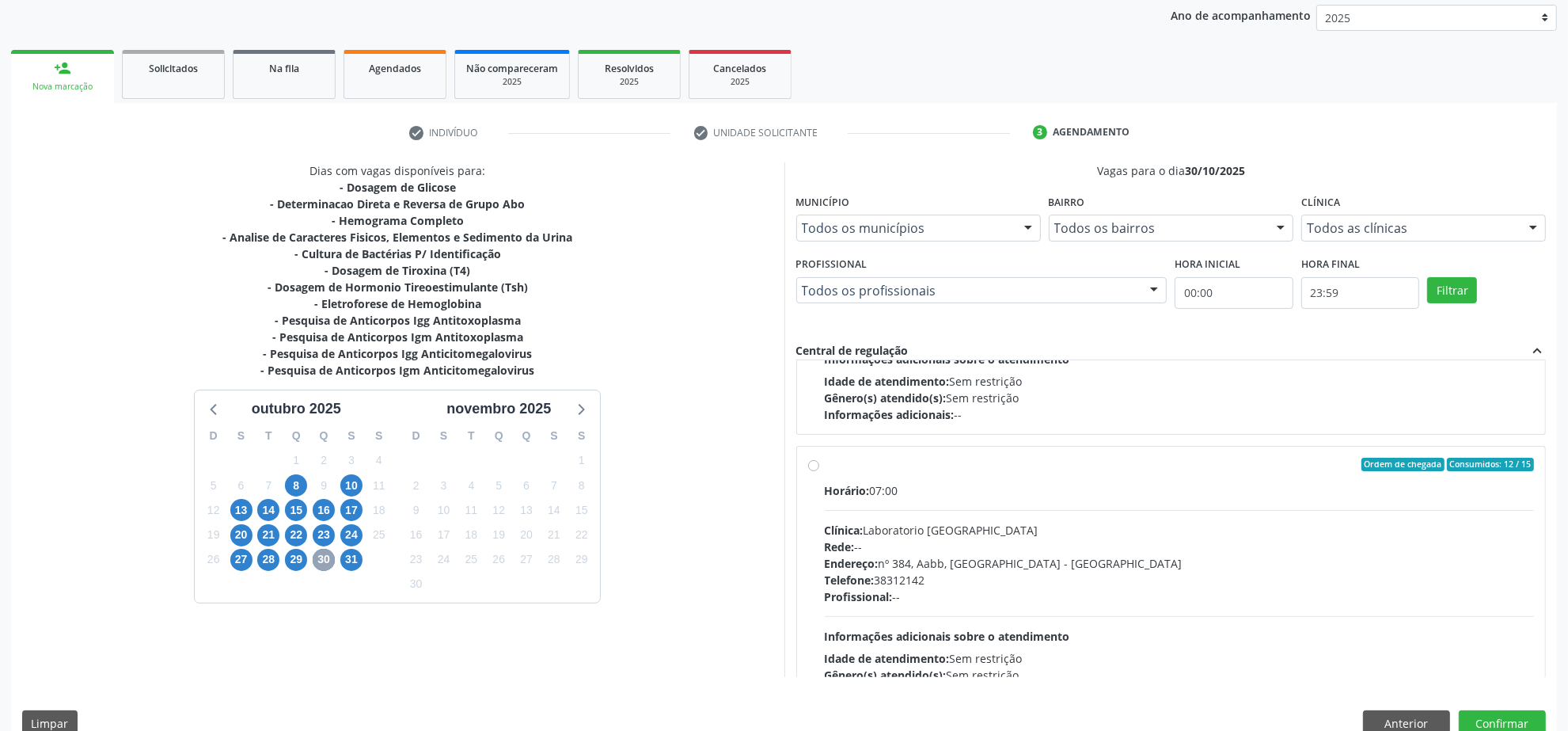
scroll to position [250, 0]
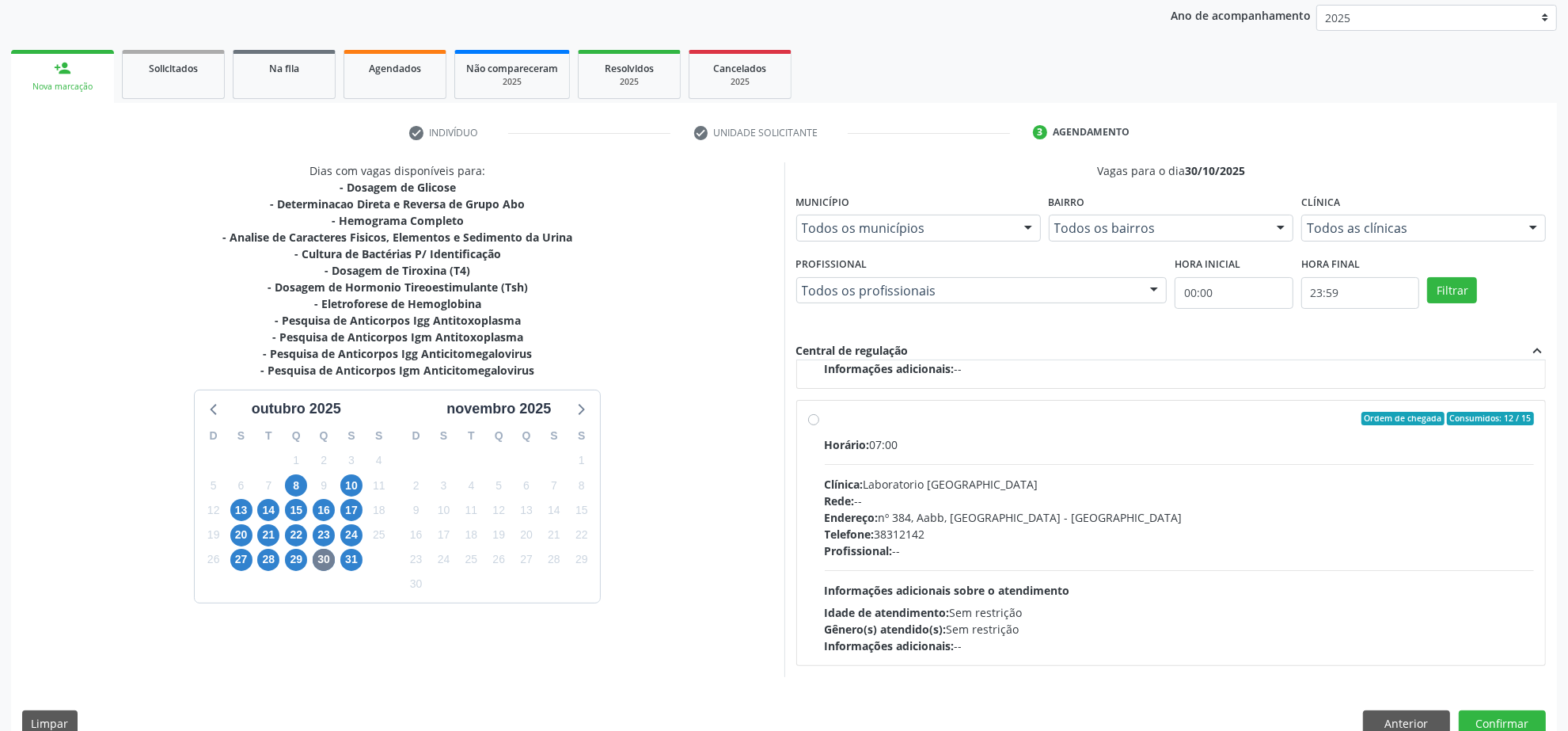
click at [1046, 504] on div "Rede: --" at bounding box center [1180, 501] width 710 height 16
click at [820, 426] on input "Ordem de chegada Consumidos: 12 / 15 Horário: 07:00 Clínica: Laboratorio [GEOGR…" at bounding box center [813, 419] width 11 height 15
radio input "true"
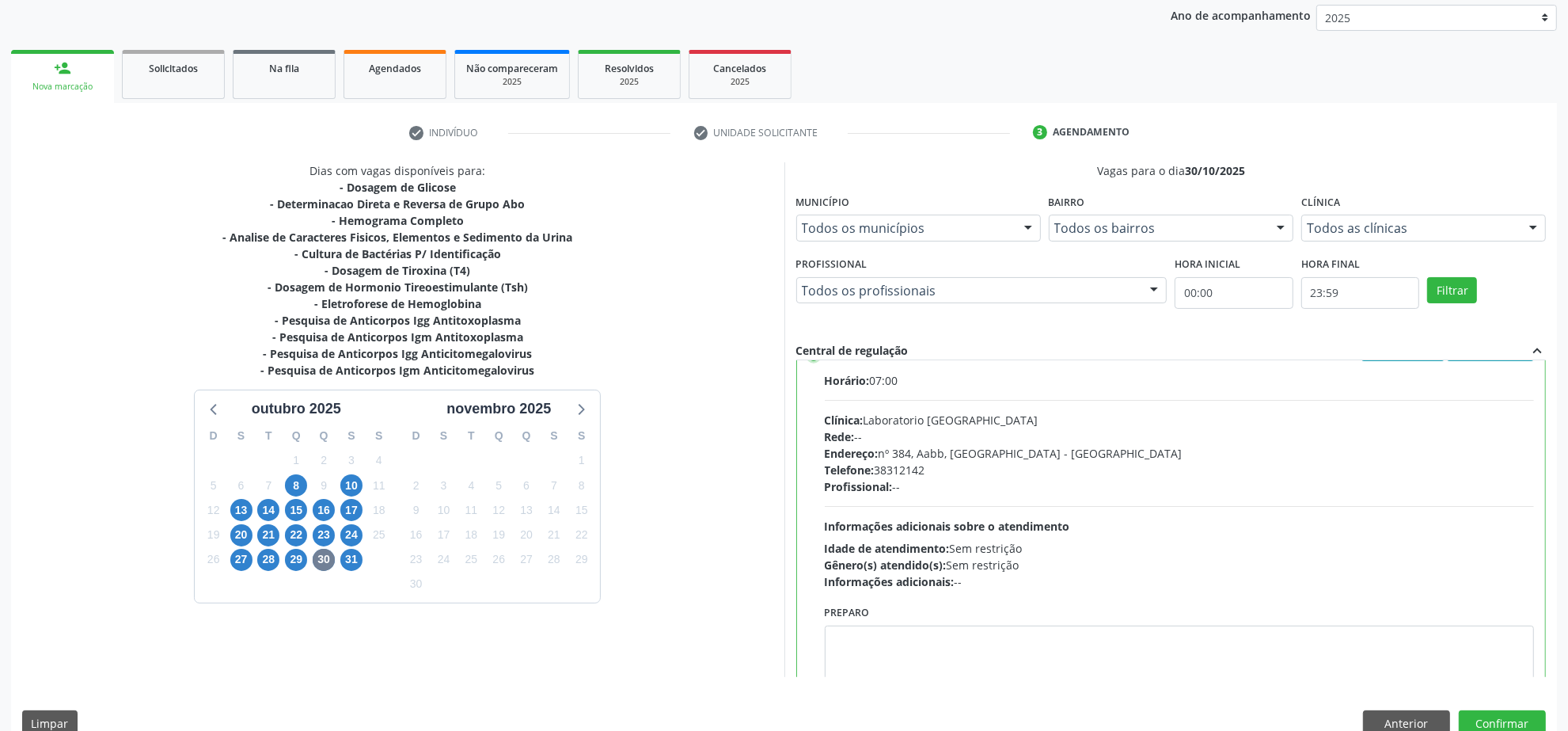
scroll to position [357, 0]
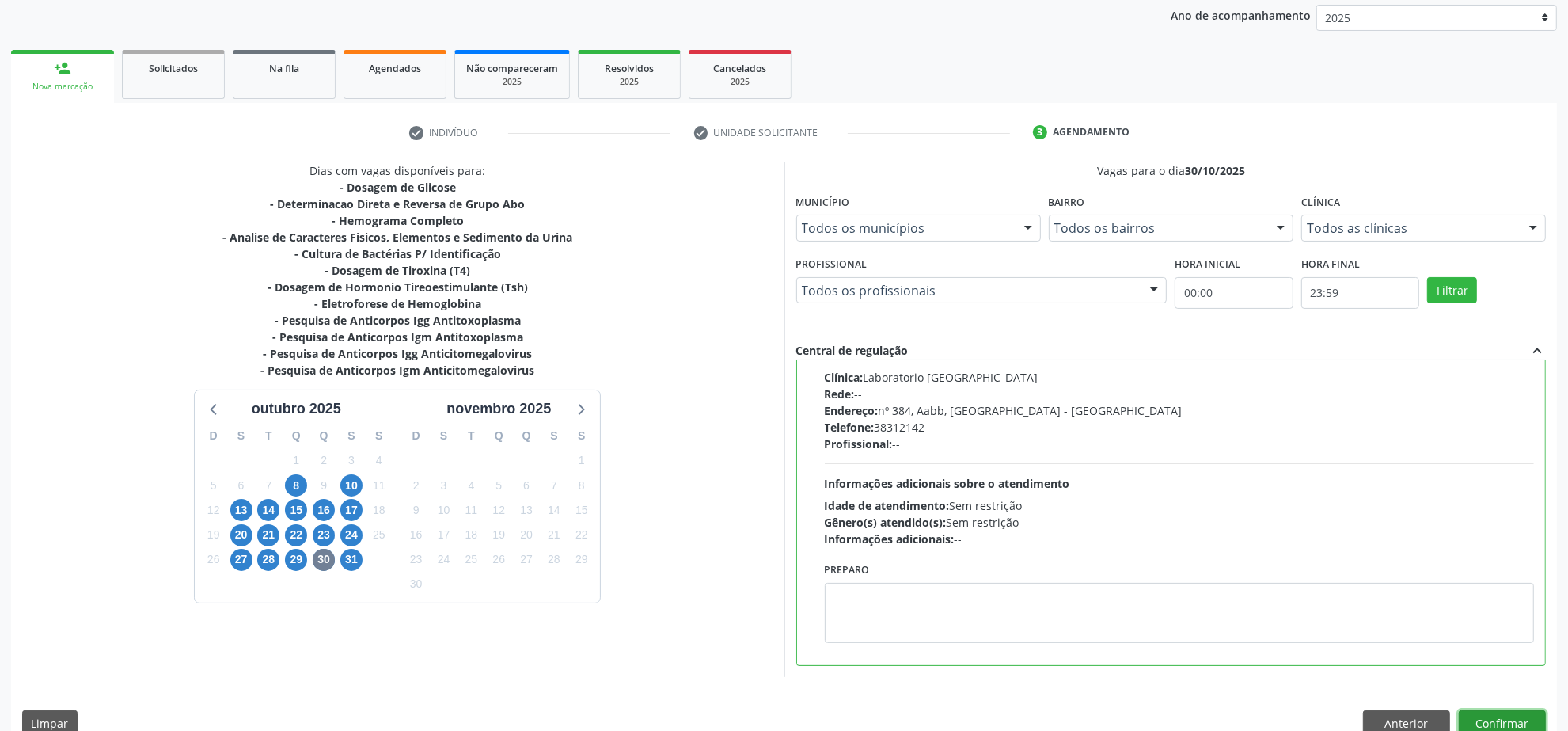
click at [1513, 713] on button "Confirmar" at bounding box center [1502, 723] width 87 height 27
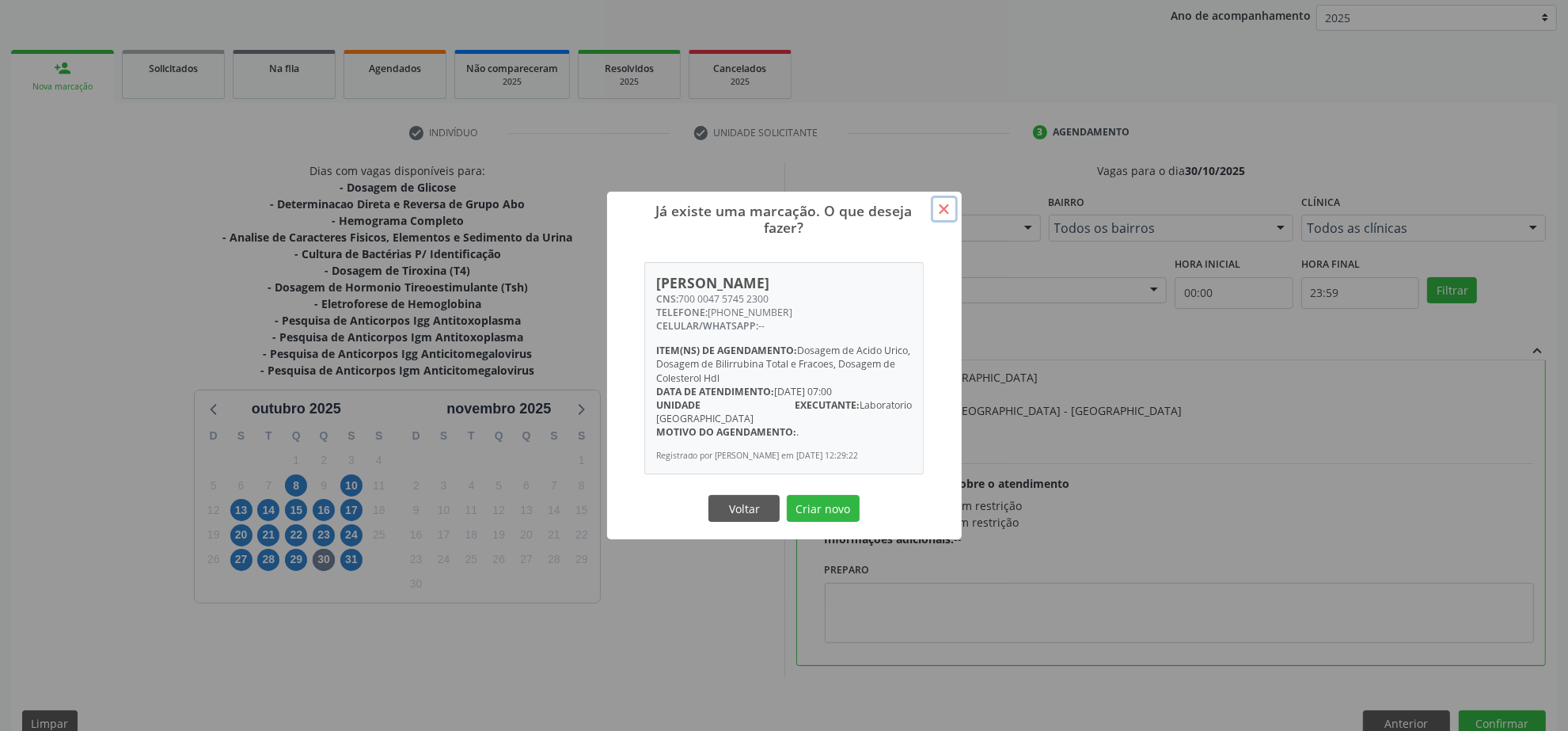
click at [939, 215] on button "×" at bounding box center [943, 208] width 27 height 27
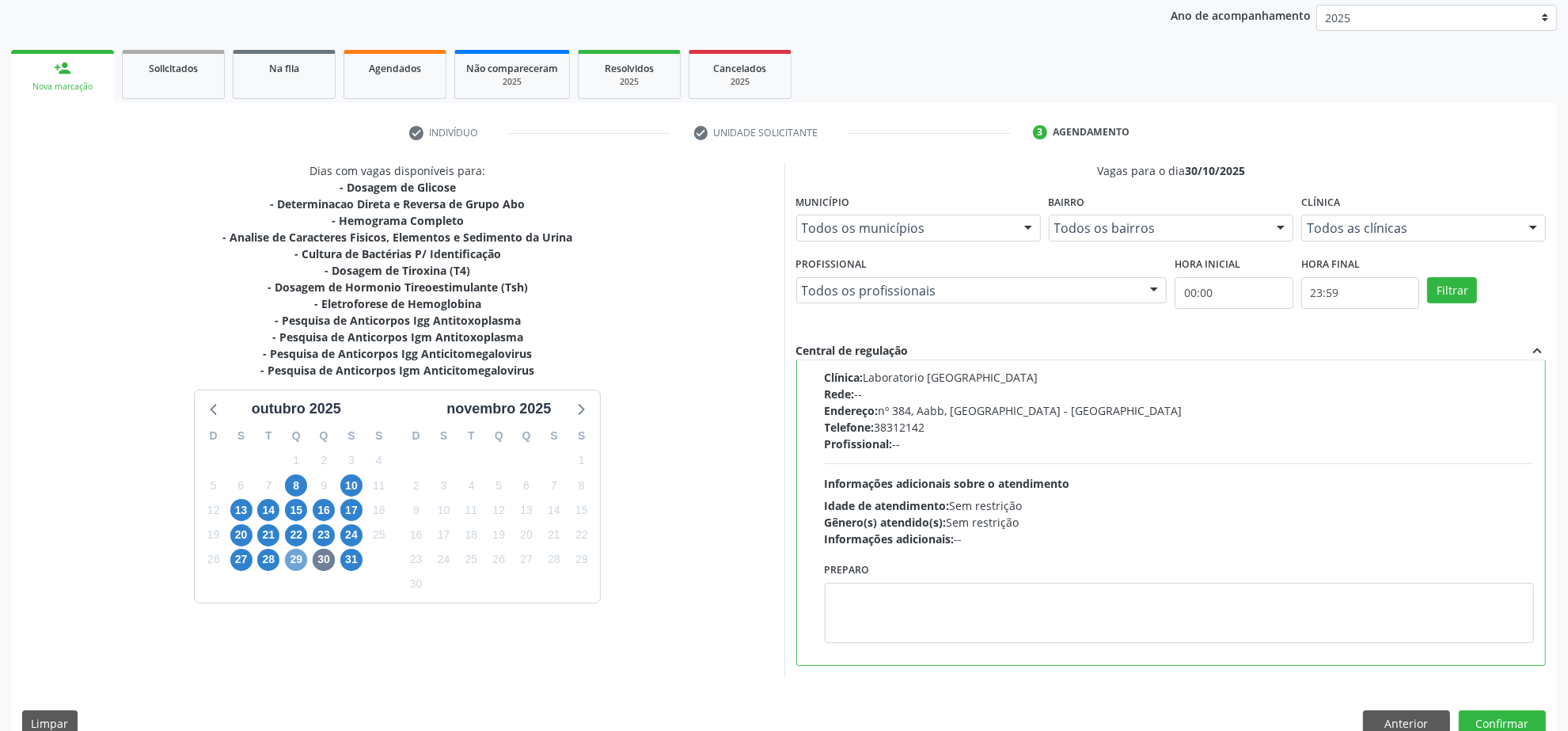
click at [288, 561] on span "29" at bounding box center [296, 560] width 22 height 22
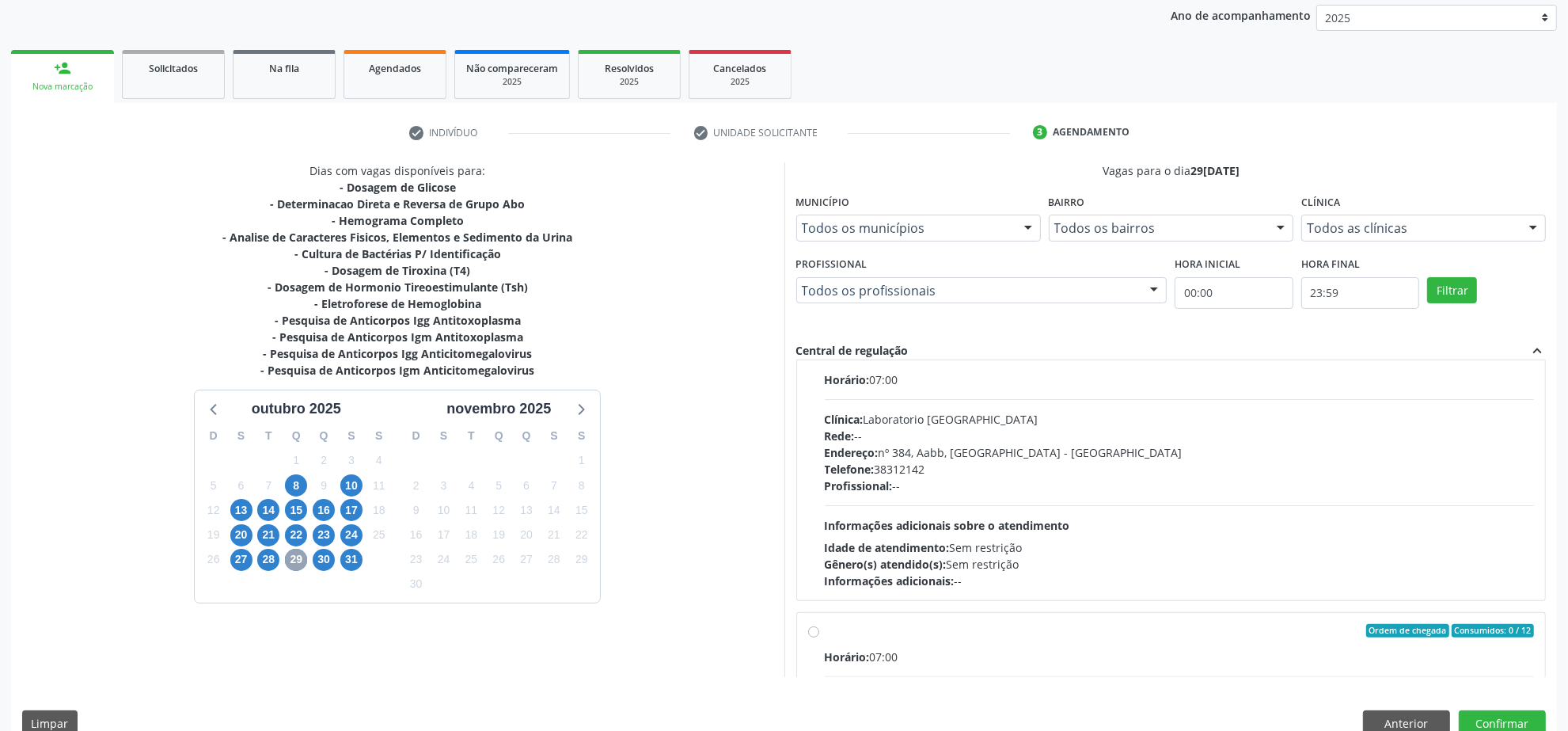
scroll to position [594, 0]
click at [299, 534] on span "22" at bounding box center [296, 535] width 22 height 22
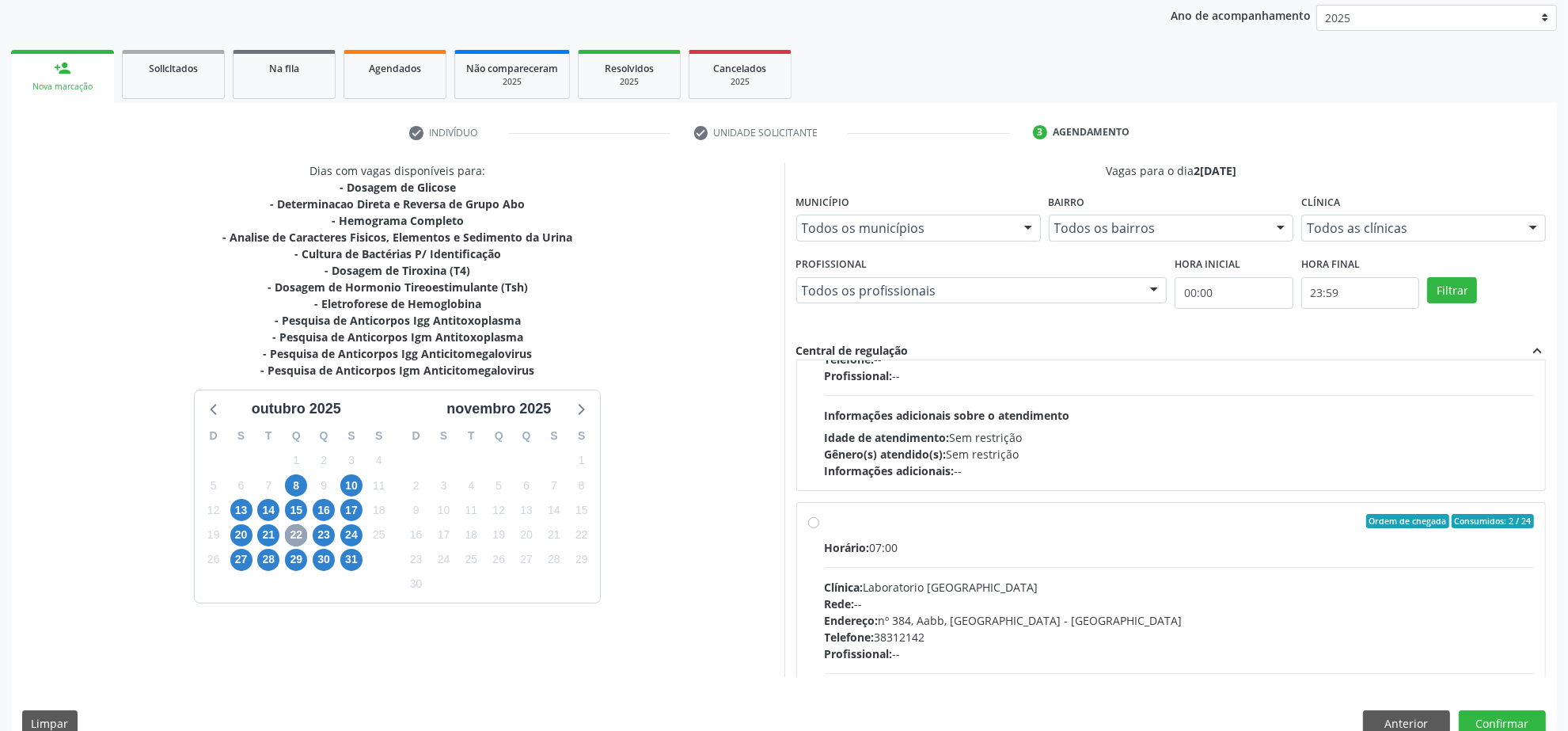
scroll to position [411, 0]
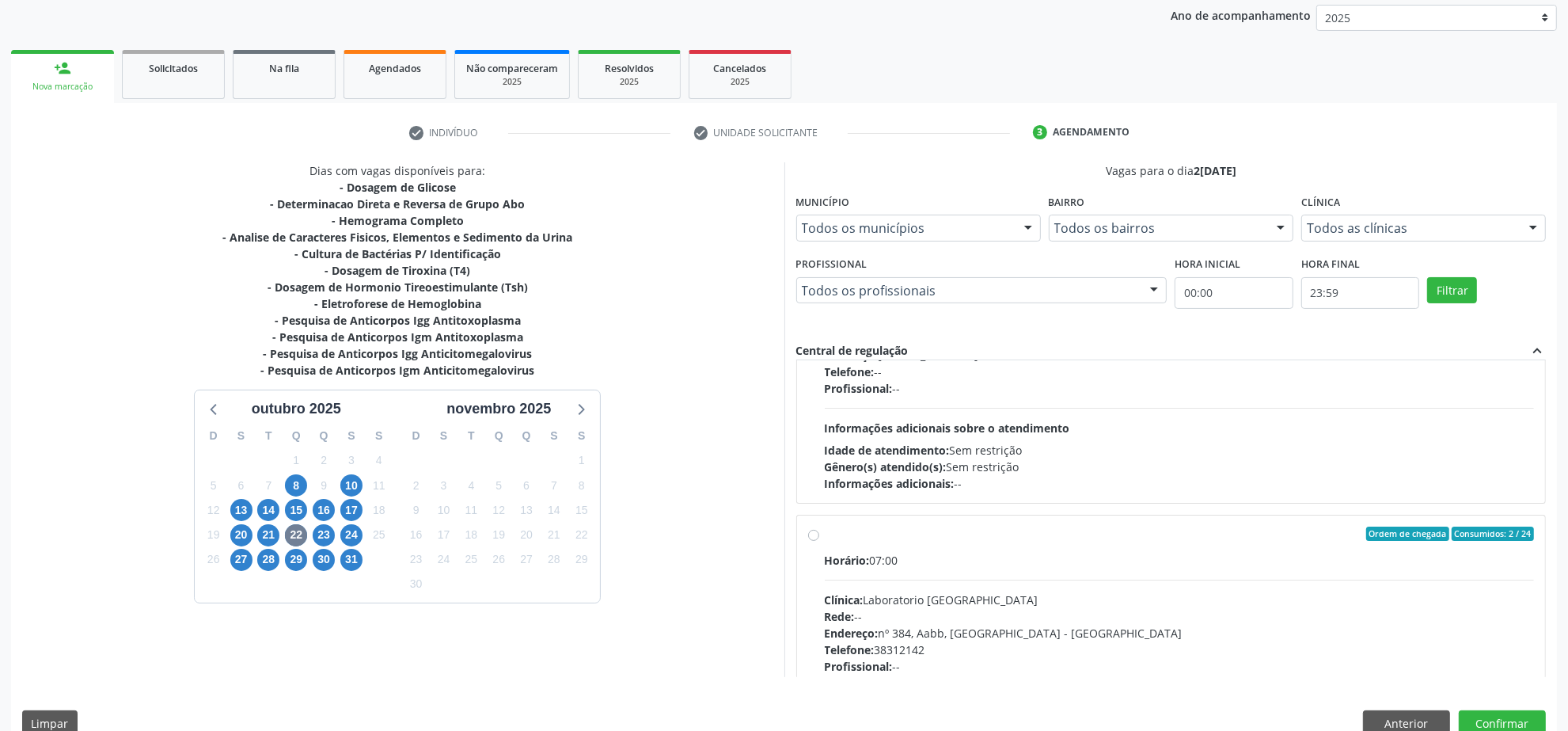
click at [877, 534] on div "Ordem de chegada Consumidos: 2 / 24" at bounding box center [1180, 534] width 710 height 15
click at [820, 534] on input "Ordem de chegada Consumidos: 2 / 24 Horário: 07:00 Clínica: Laboratorio [GEOGRA…" at bounding box center [813, 534] width 11 height 15
radio input "true"
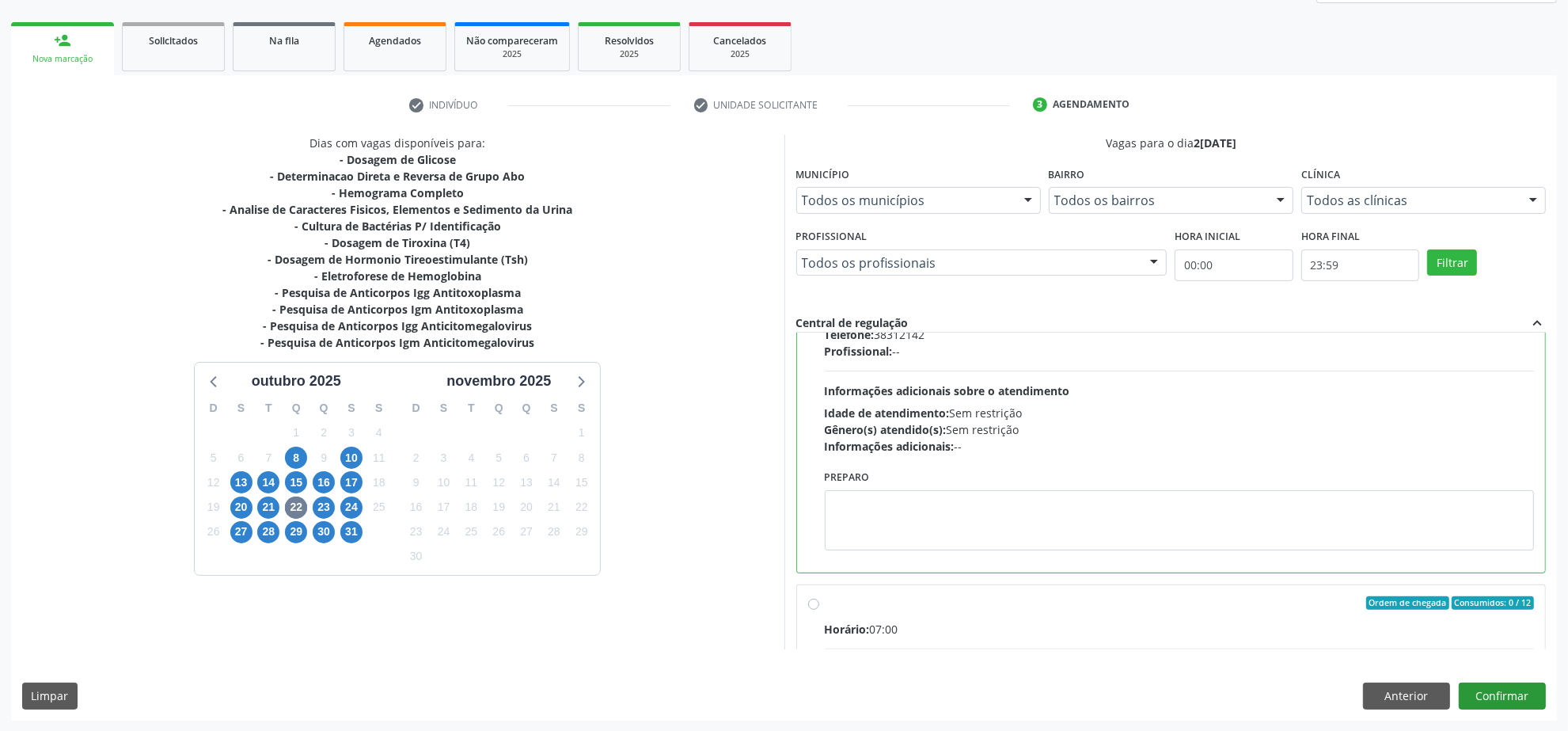
scroll to position [709, 0]
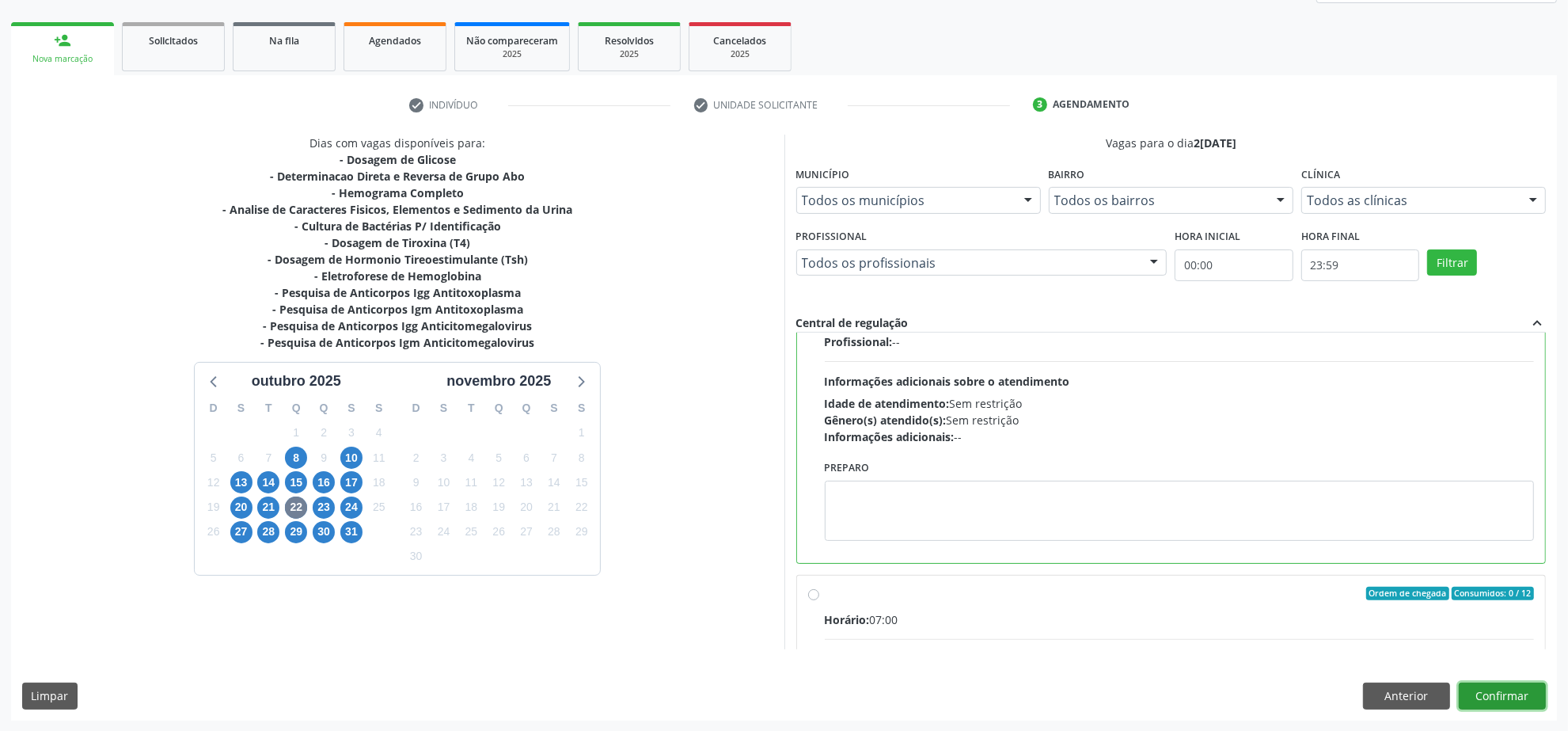
click at [1514, 692] on button "Confirmar" at bounding box center [1502, 695] width 87 height 27
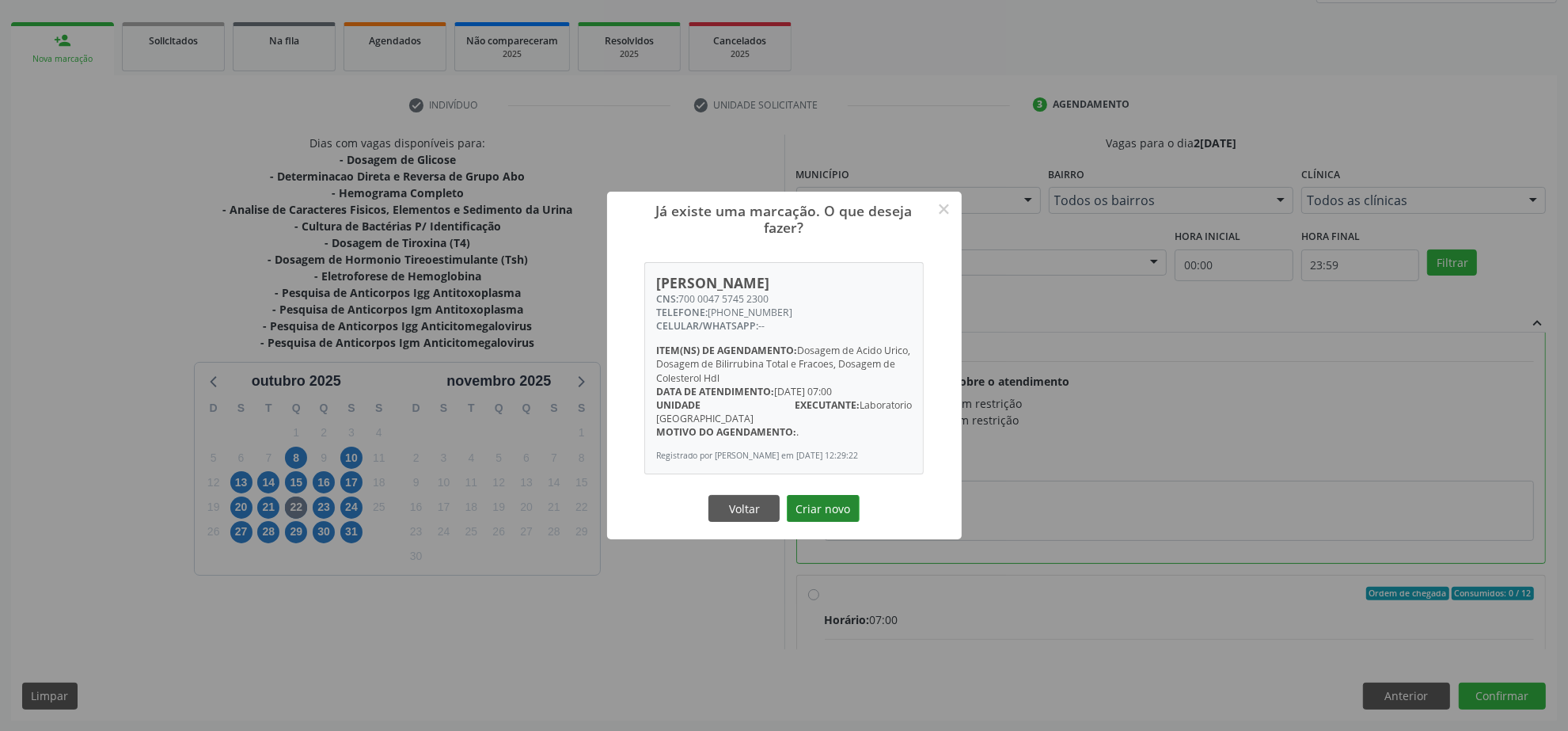
click at [802, 507] on button "Criar novo" at bounding box center [823, 507] width 73 height 27
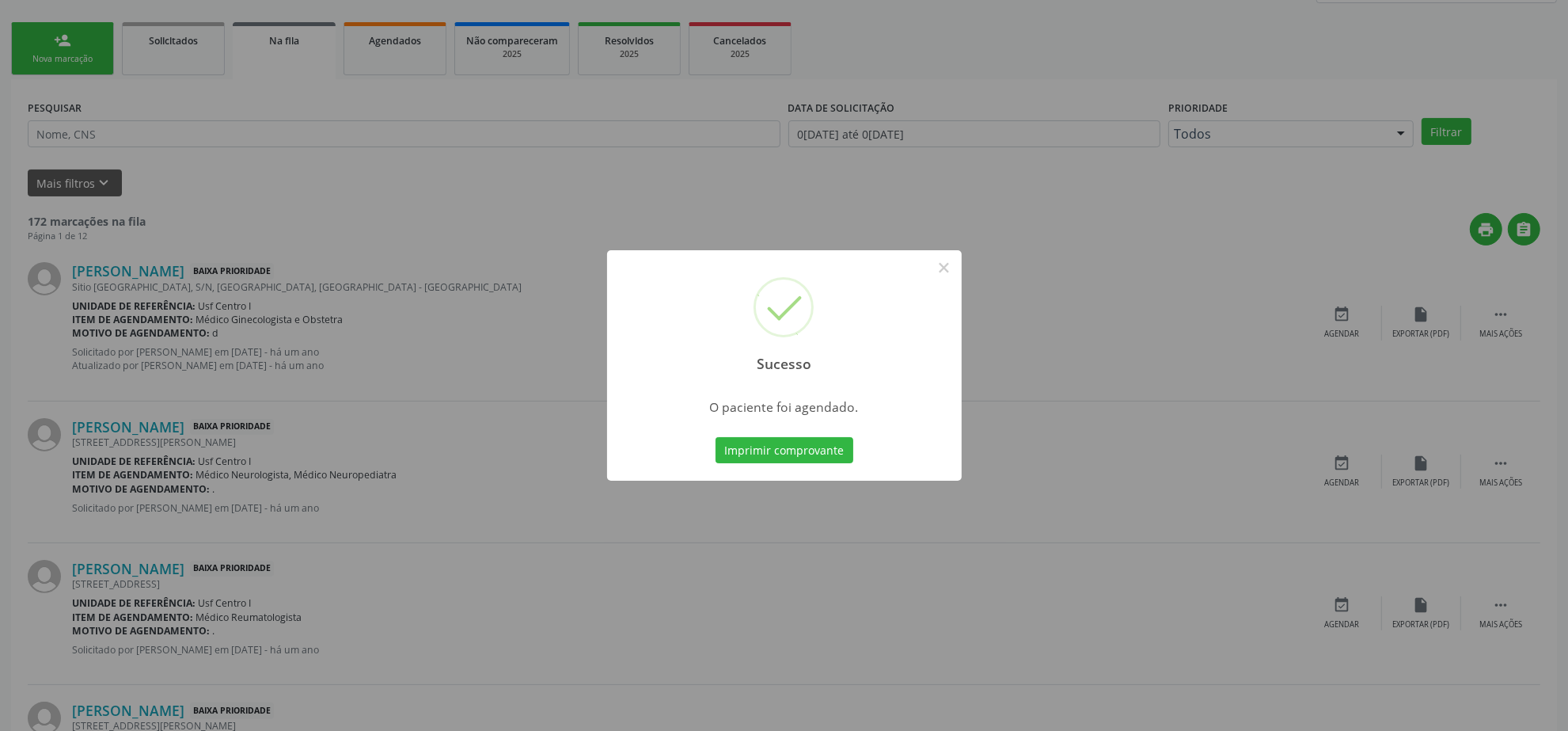
scroll to position [0, 0]
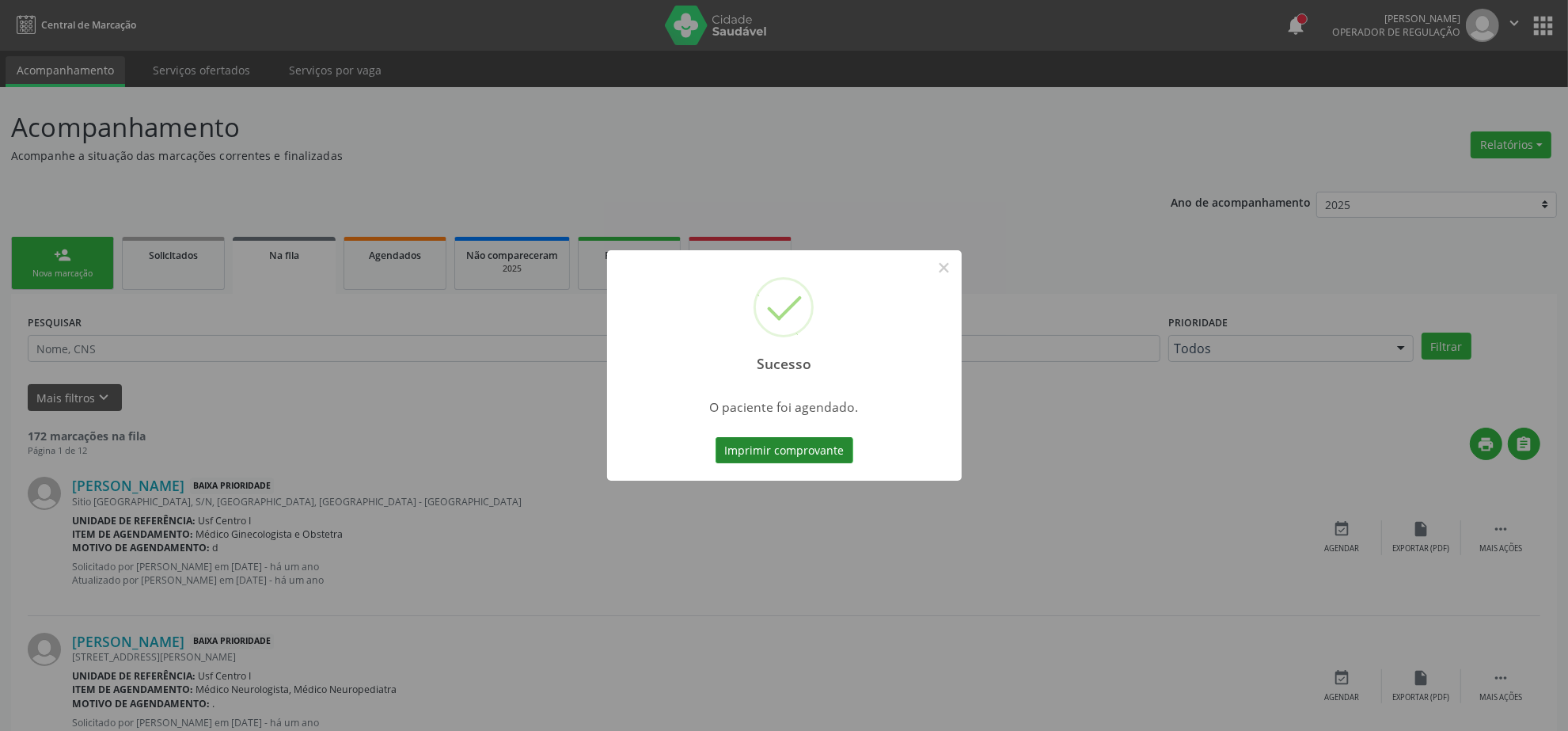
click at [792, 446] on button "Imprimir comprovante" at bounding box center [784, 450] width 137 height 27
